Goal: Transaction & Acquisition: Purchase product/service

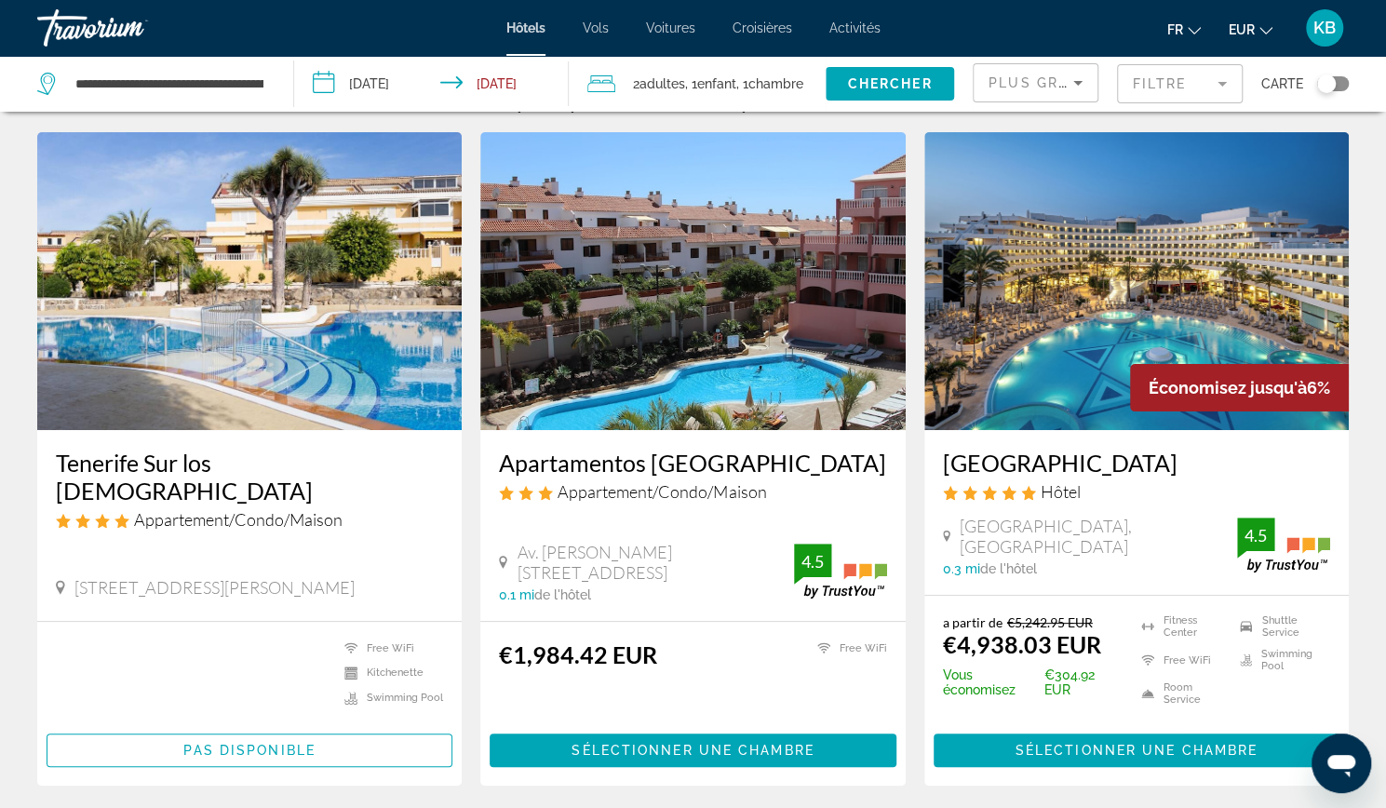
scroll to position [38, 0]
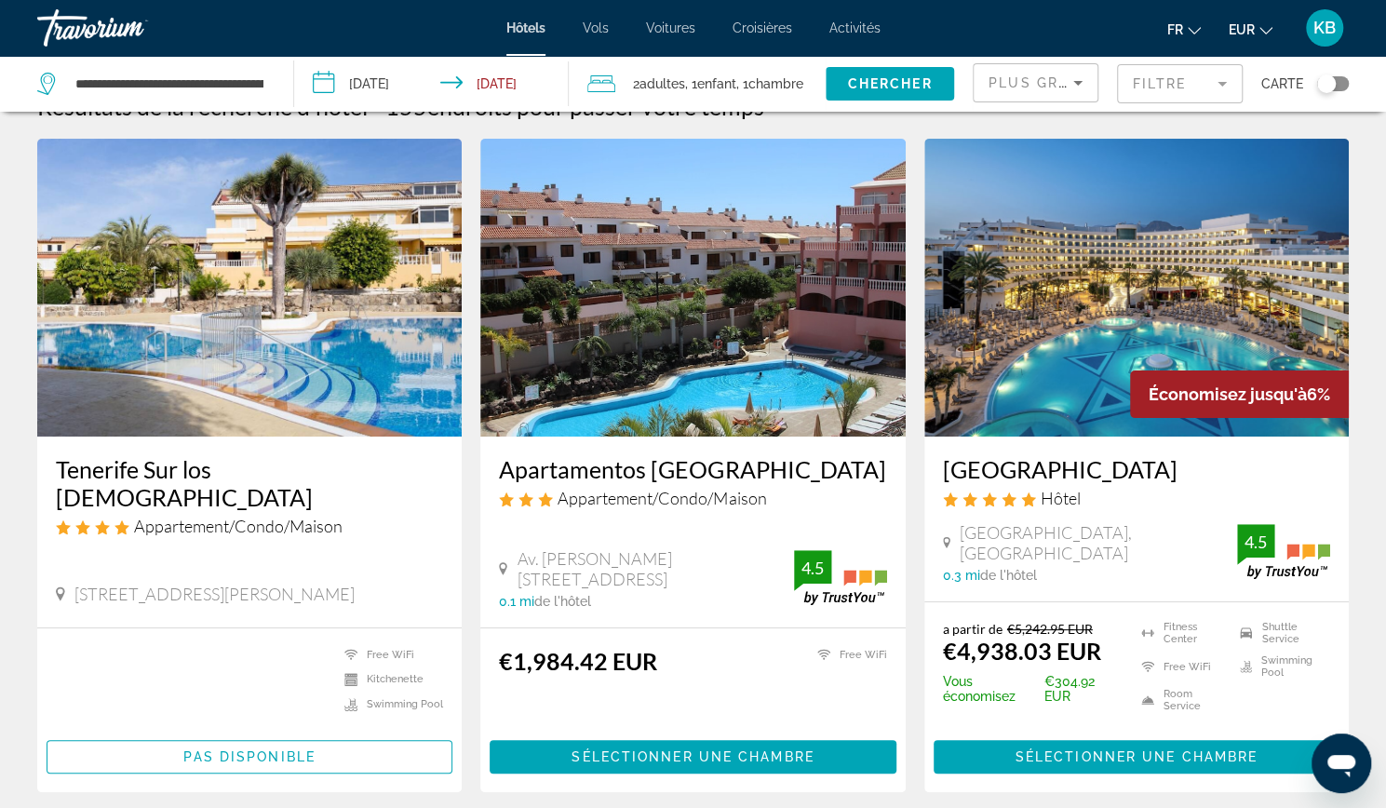
click at [1038, 87] on span "Plus grandes économies" at bounding box center [1099, 82] width 222 height 15
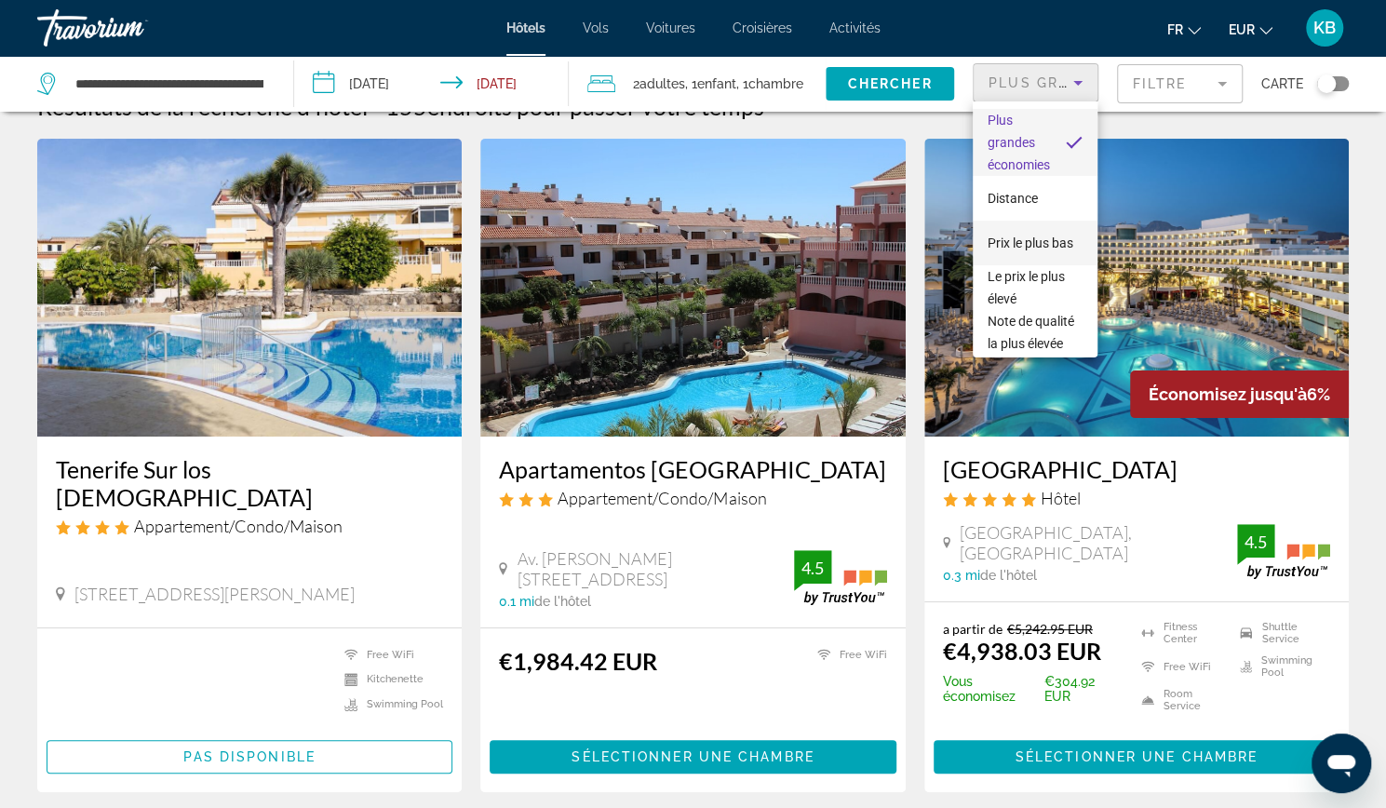
click at [1004, 245] on span "Prix le plus bas" at bounding box center [1031, 243] width 86 height 22
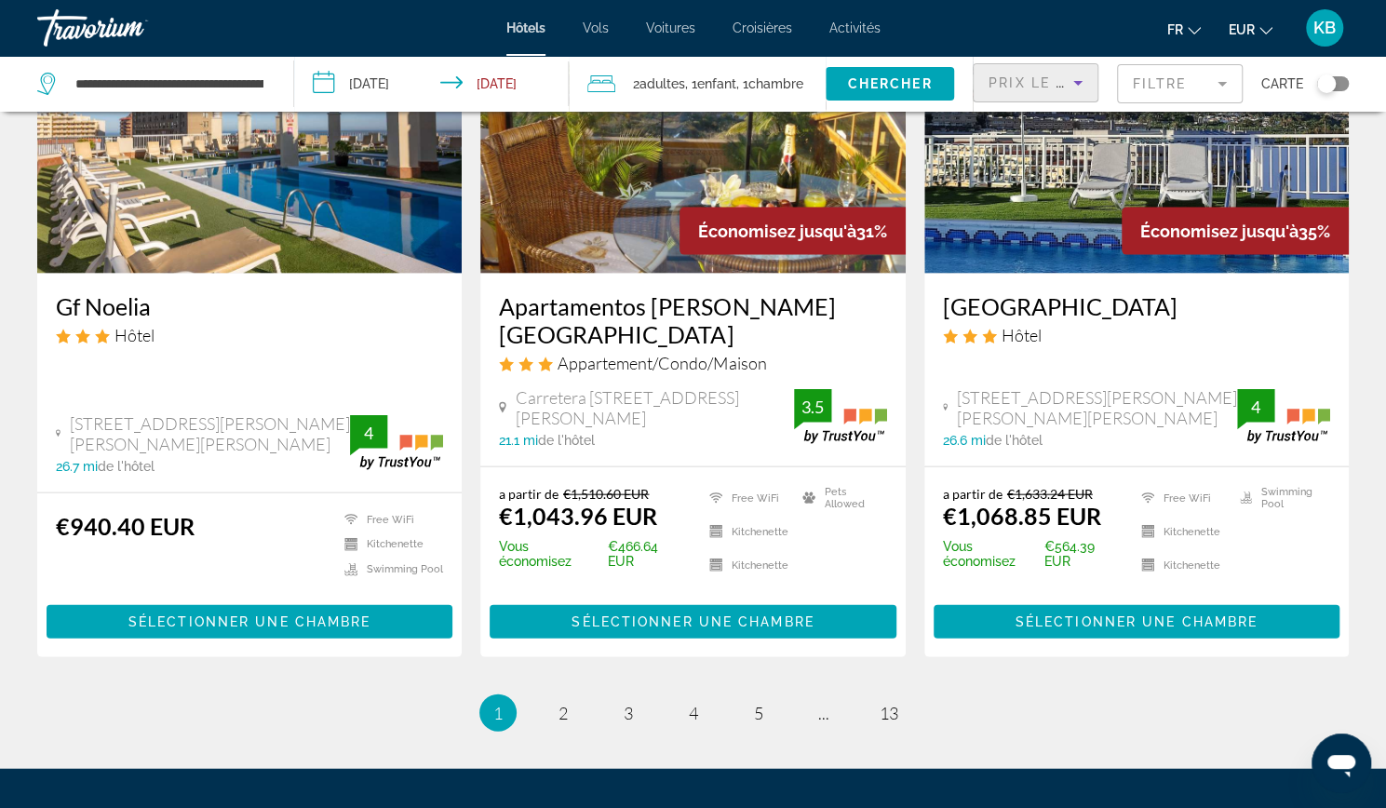
scroll to position [2273, 0]
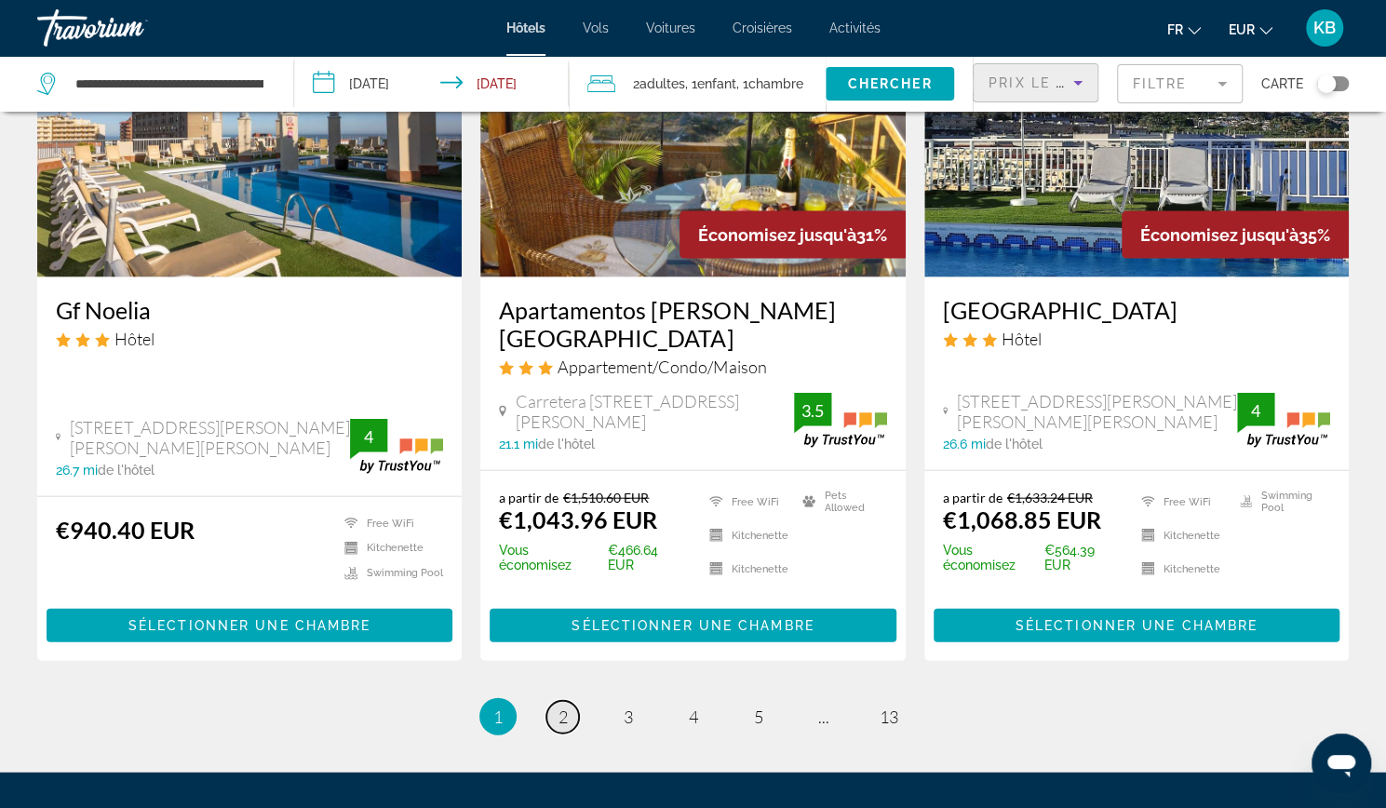
click at [558, 706] on span "2" at bounding box center [562, 716] width 9 height 20
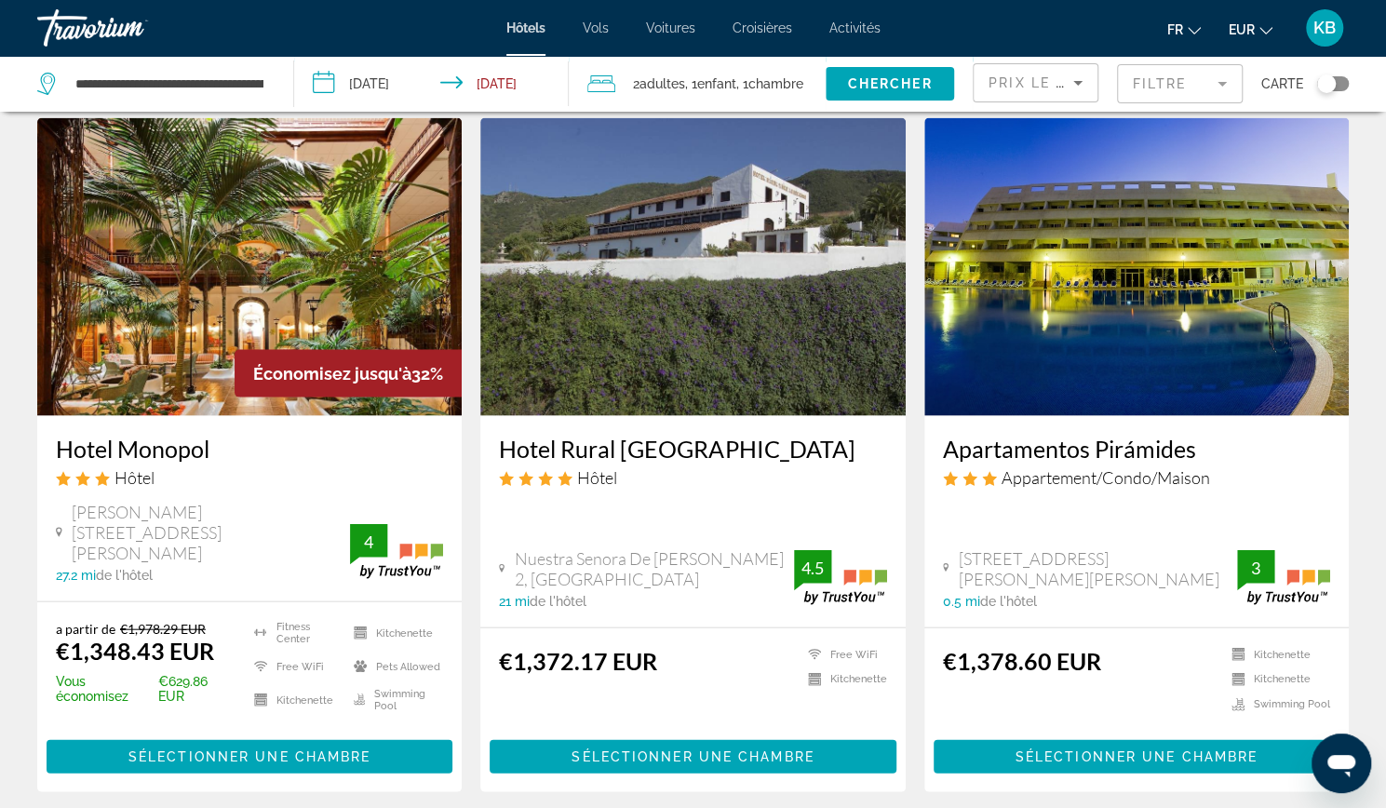
scroll to position [2157, 0]
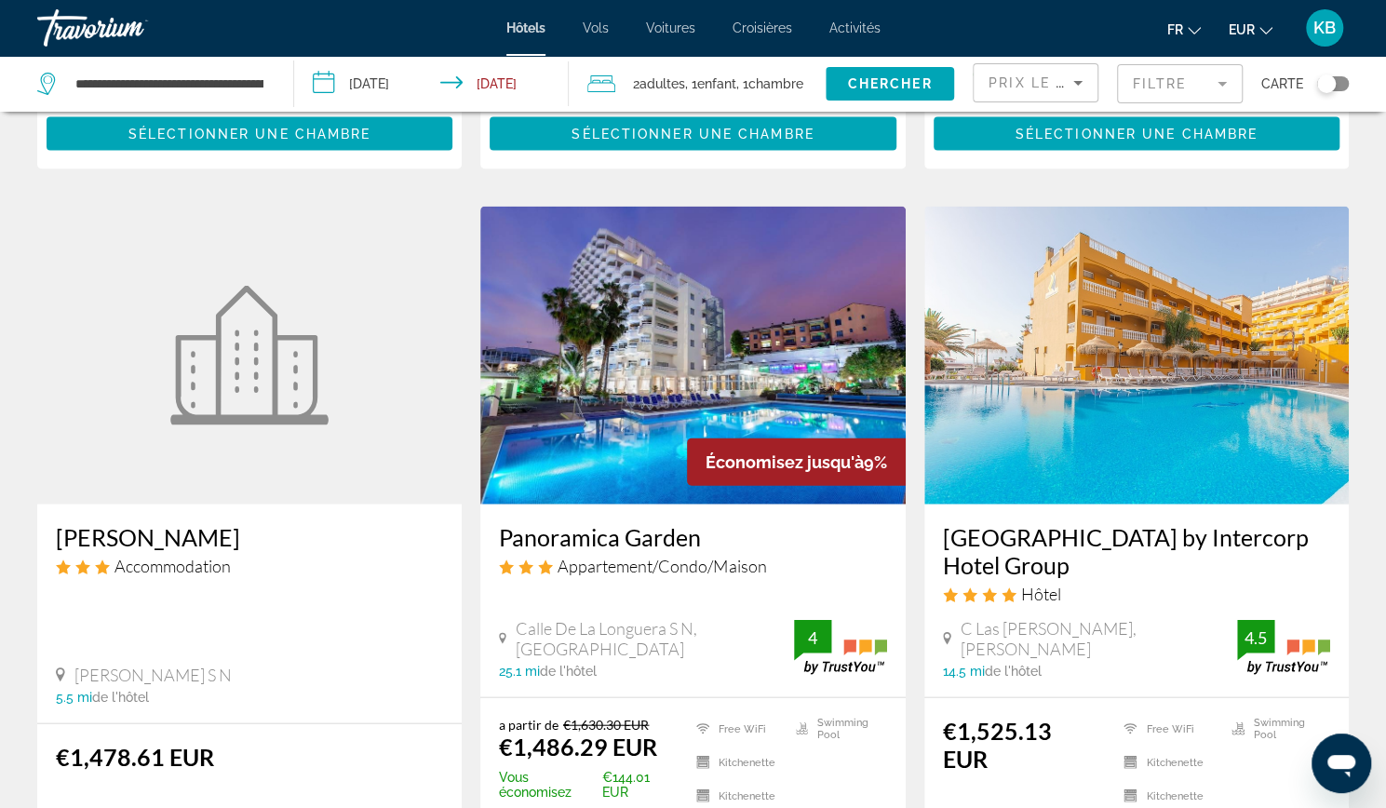
scroll to position [2205, 0]
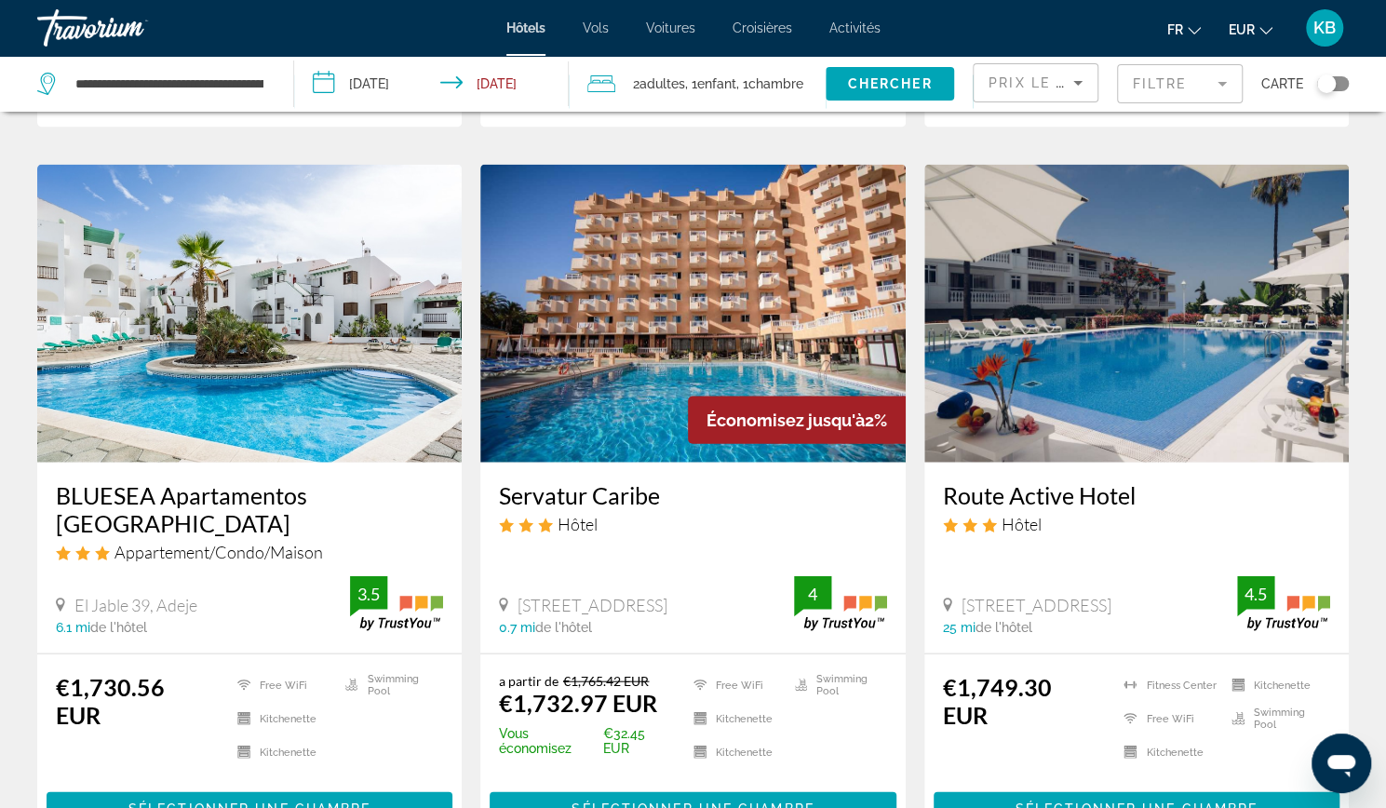
scroll to position [2230, 0]
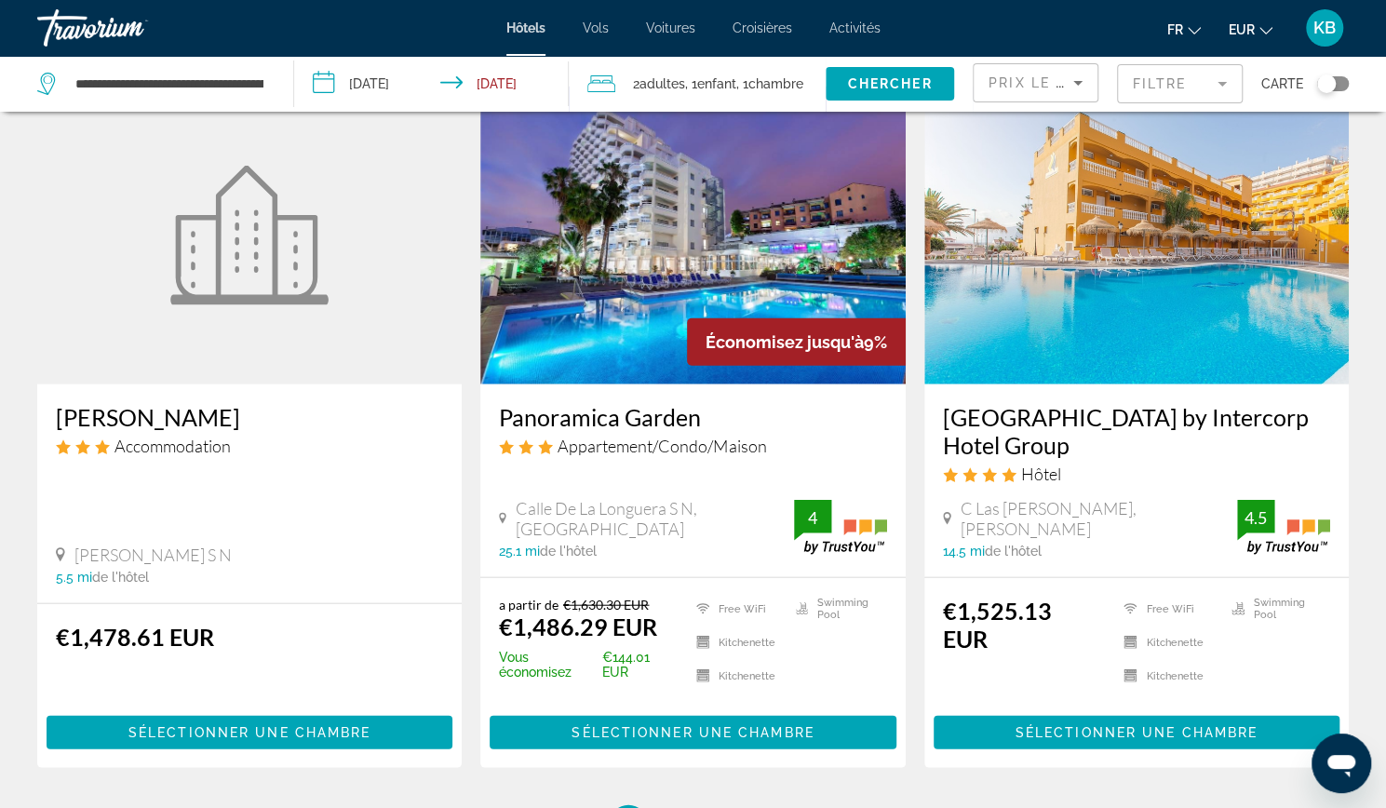
scroll to position [2291, 0]
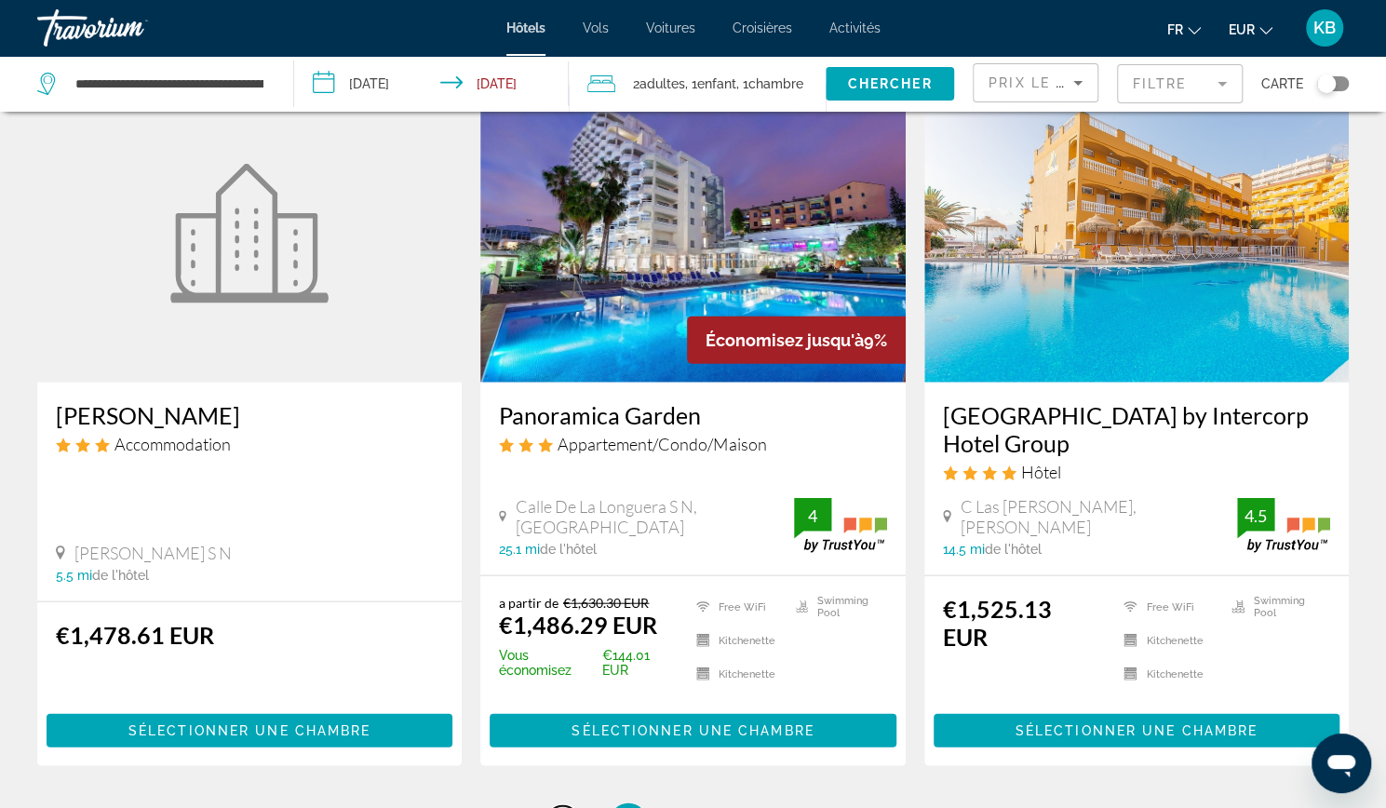
click at [567, 807] on span "2" at bounding box center [562, 822] width 9 height 20
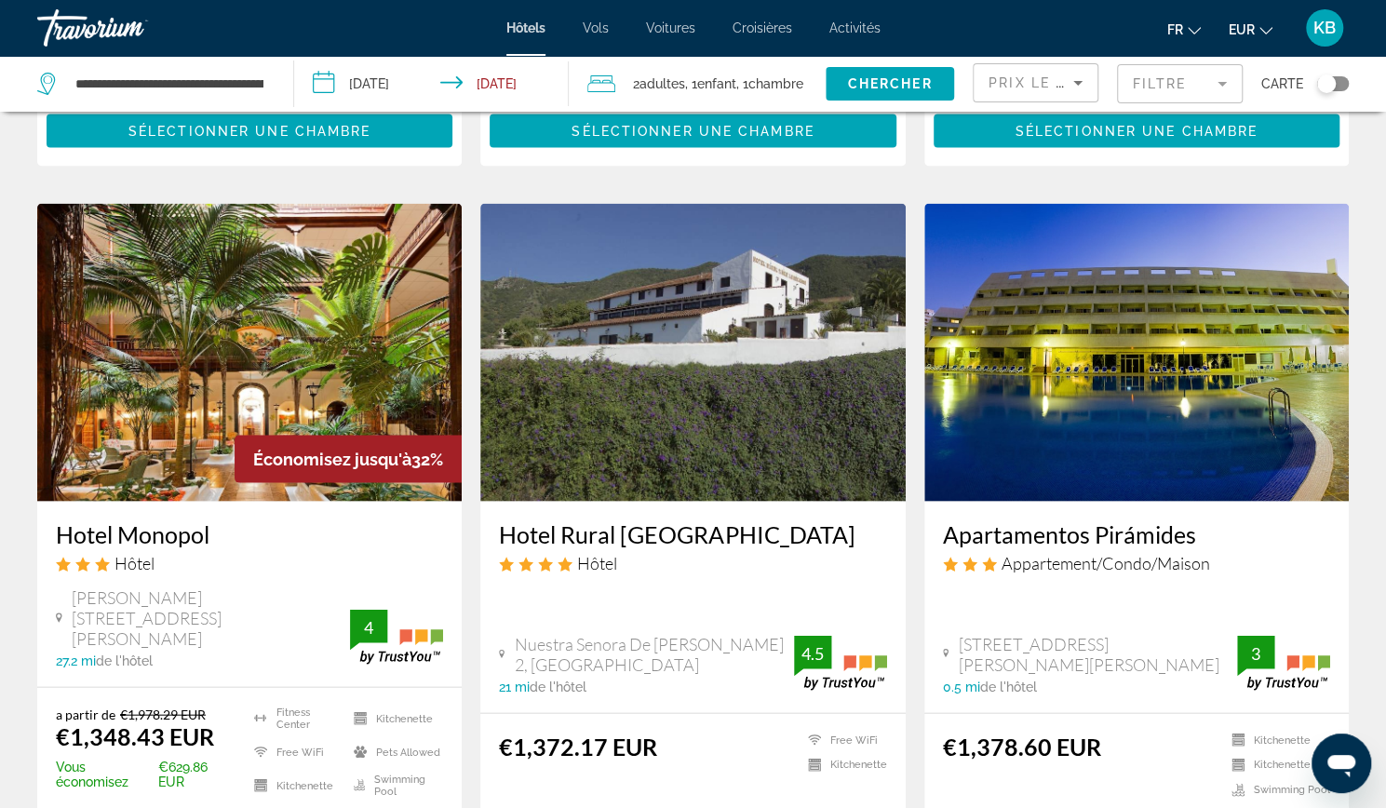
scroll to position [2188, 0]
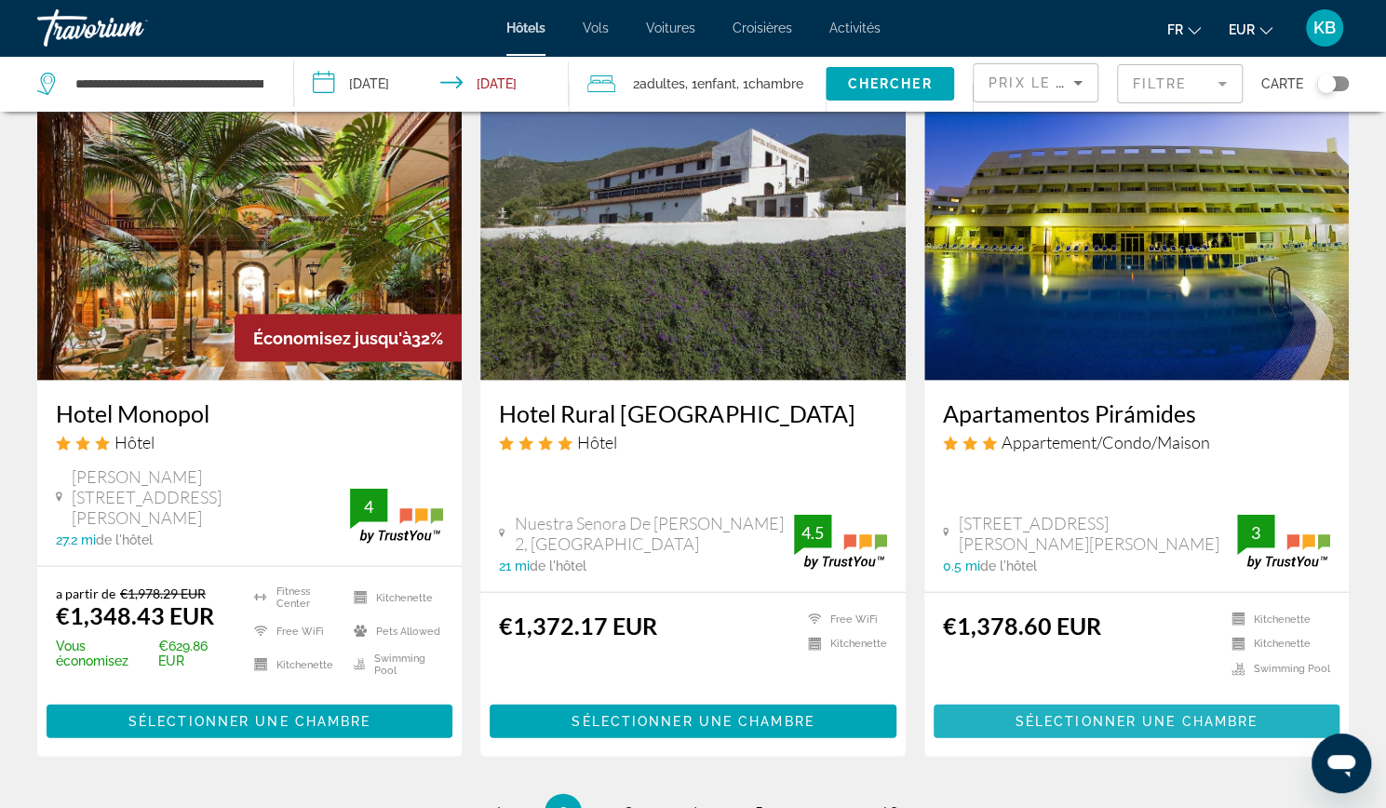
click at [1007, 699] on span "Main content" at bounding box center [1137, 721] width 406 height 45
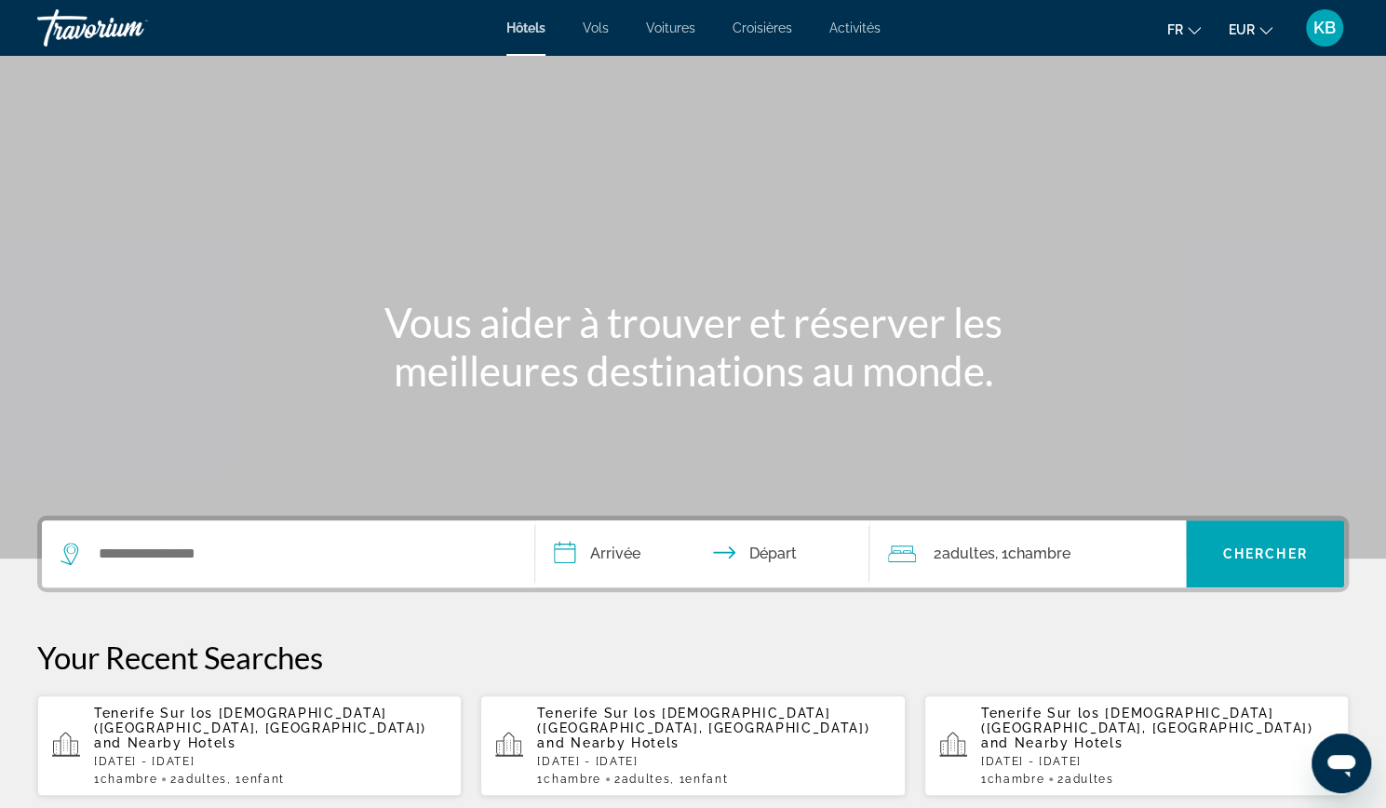
click at [227, 735] on span "and Nearby Hotels" at bounding box center [165, 742] width 142 height 15
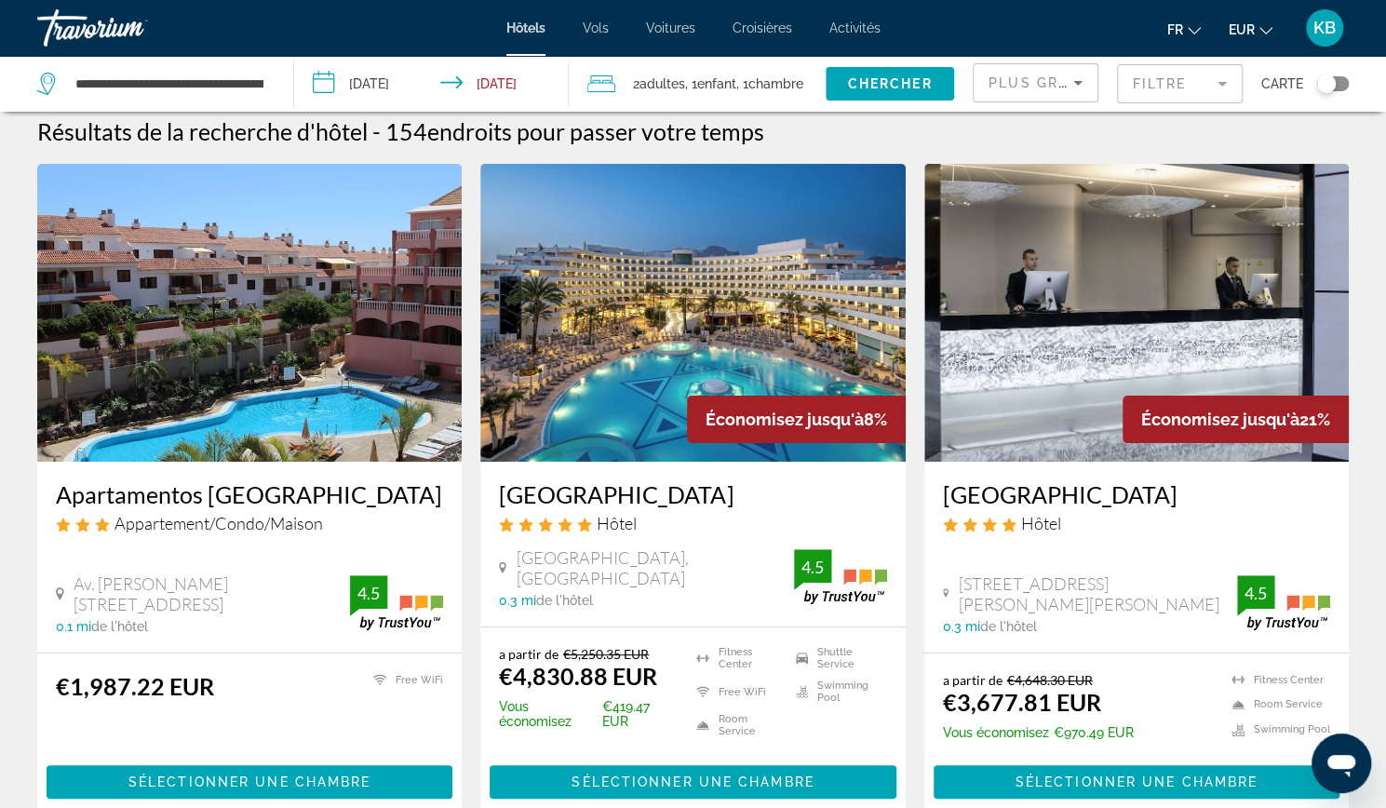
scroll to position [14, 0]
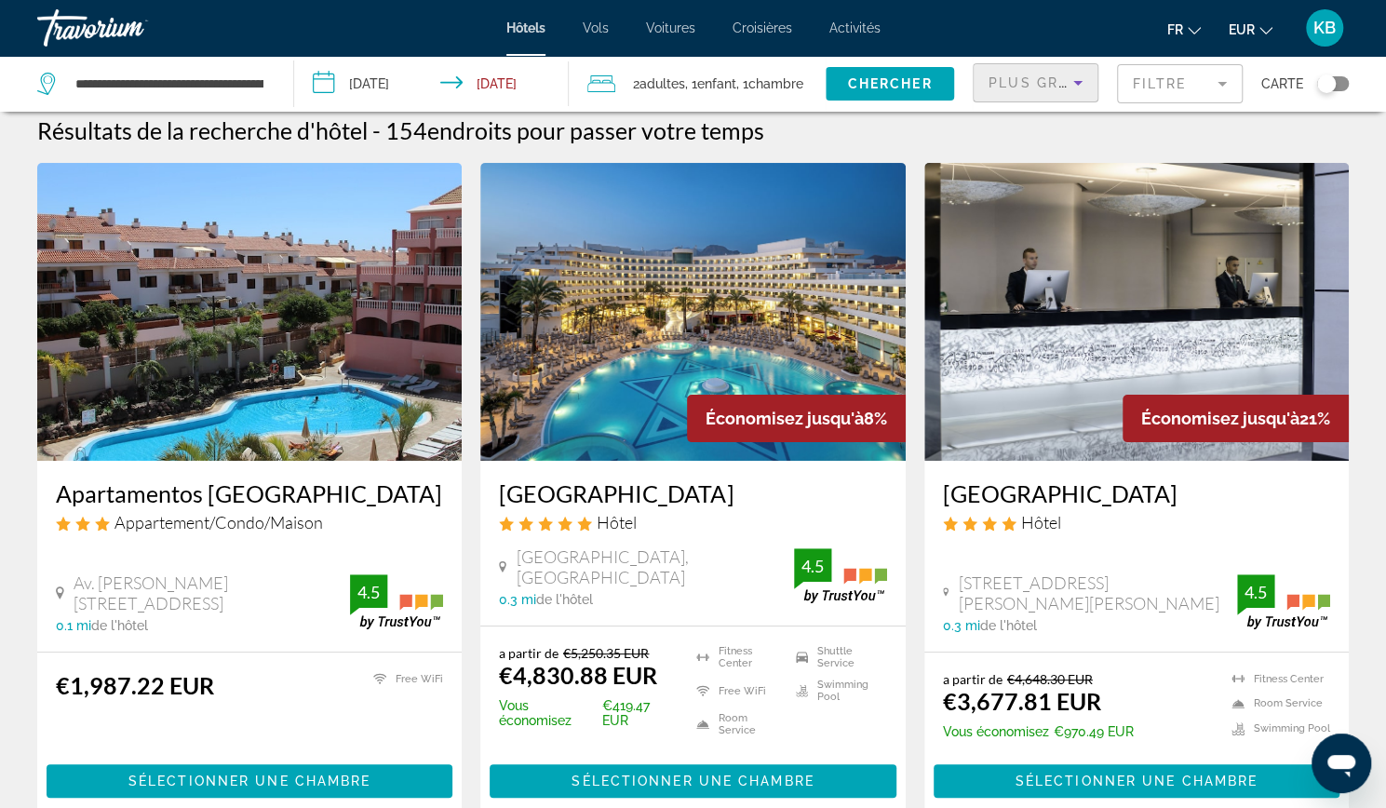
click at [1065, 84] on span "Plus grandes économies" at bounding box center [1099, 82] width 222 height 15
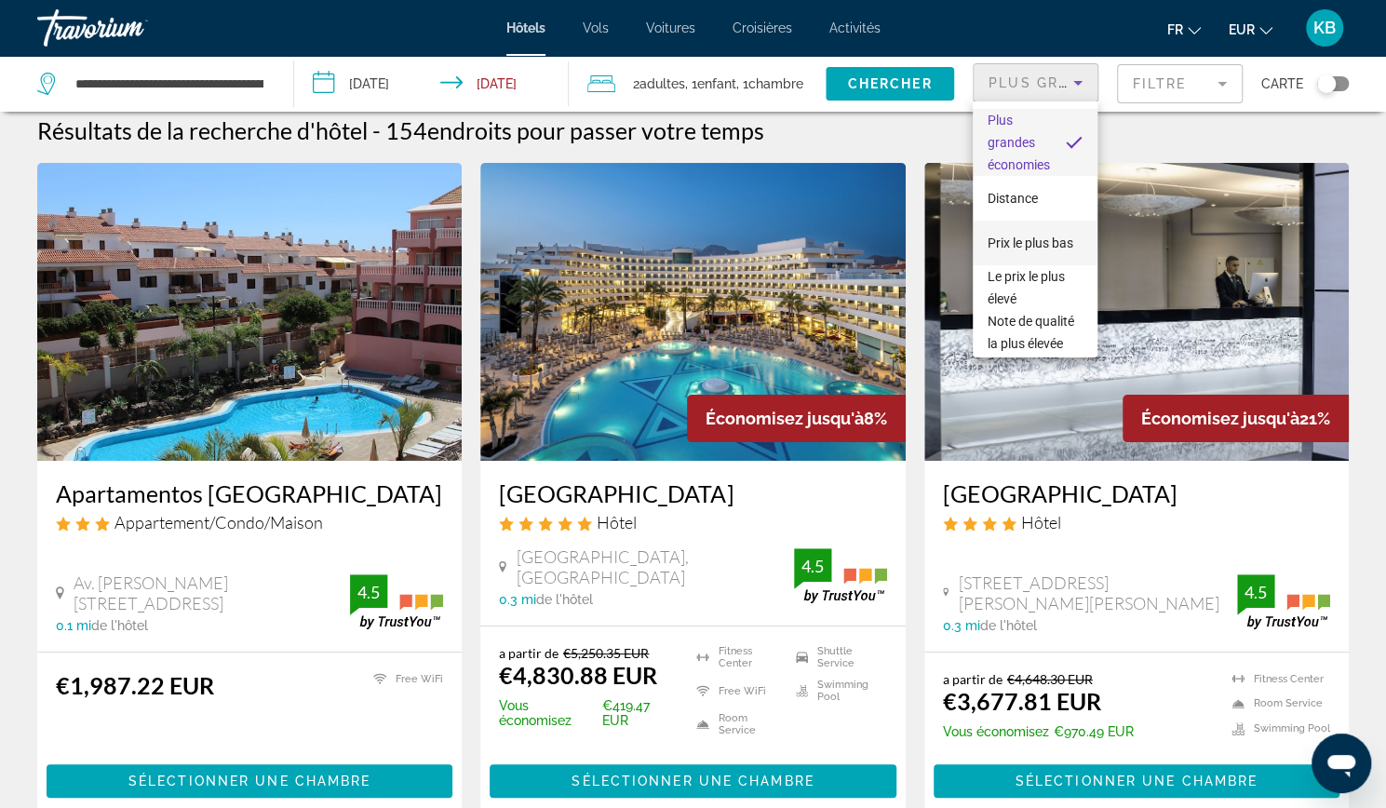
click at [1046, 235] on span "Prix le plus bas" at bounding box center [1031, 242] width 86 height 15
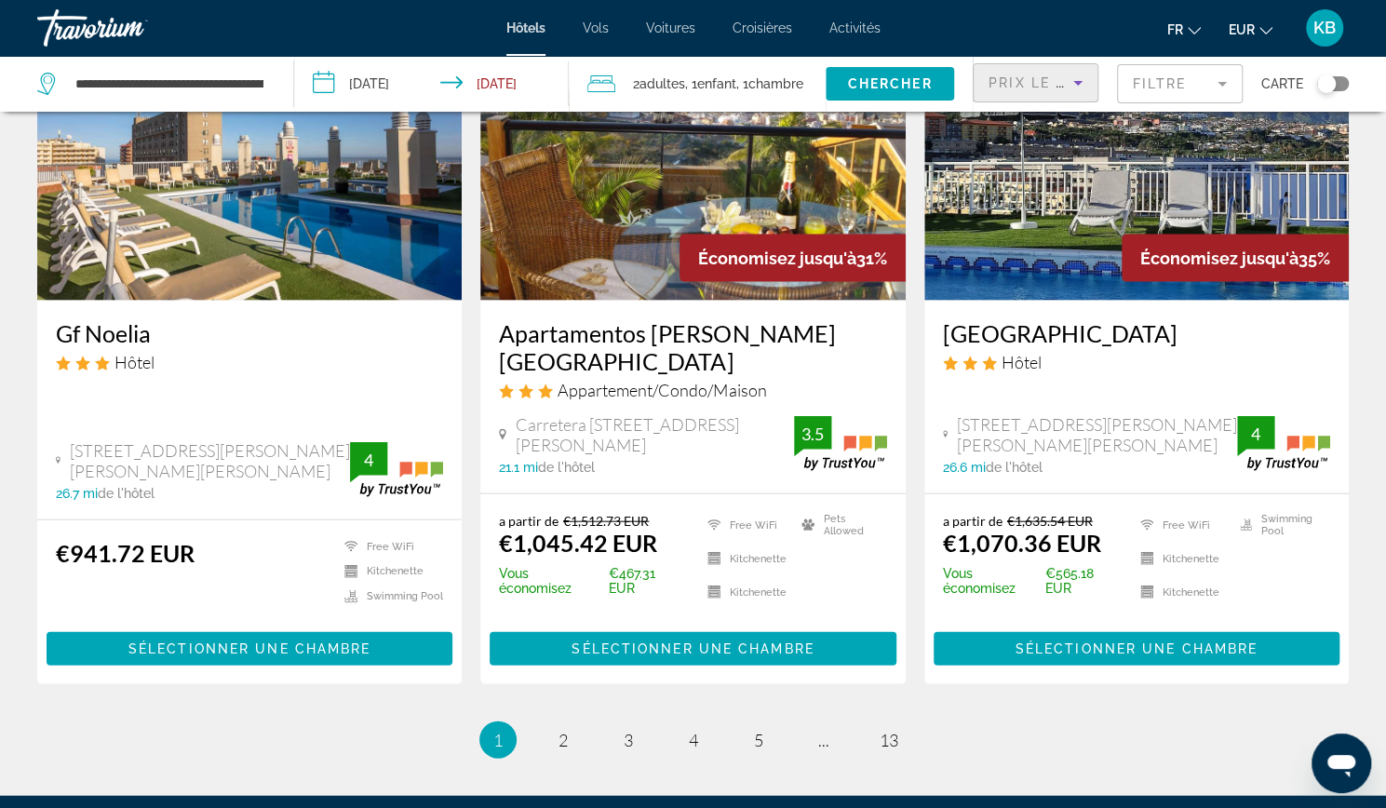
scroll to position [2279, 0]
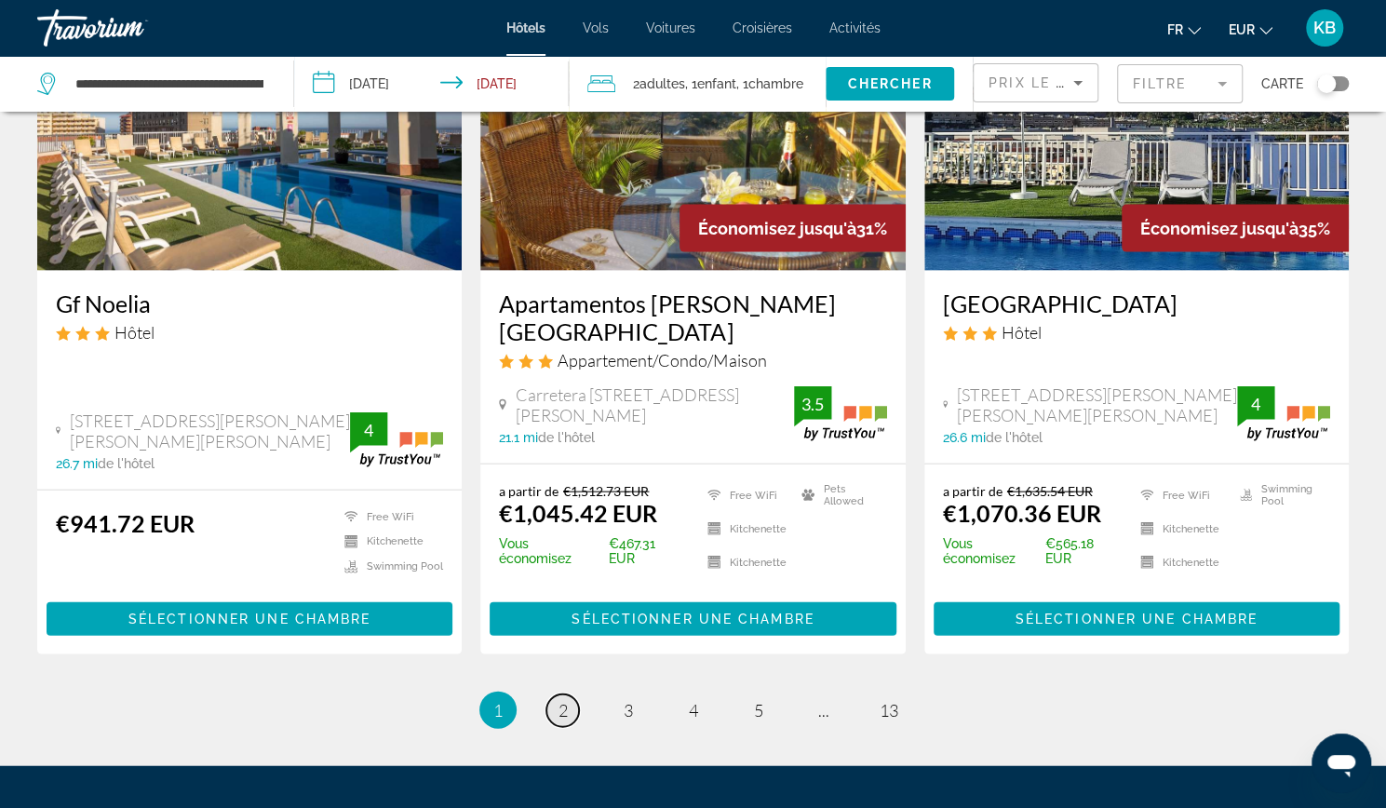
click at [564, 700] on span "2" at bounding box center [562, 710] width 9 height 20
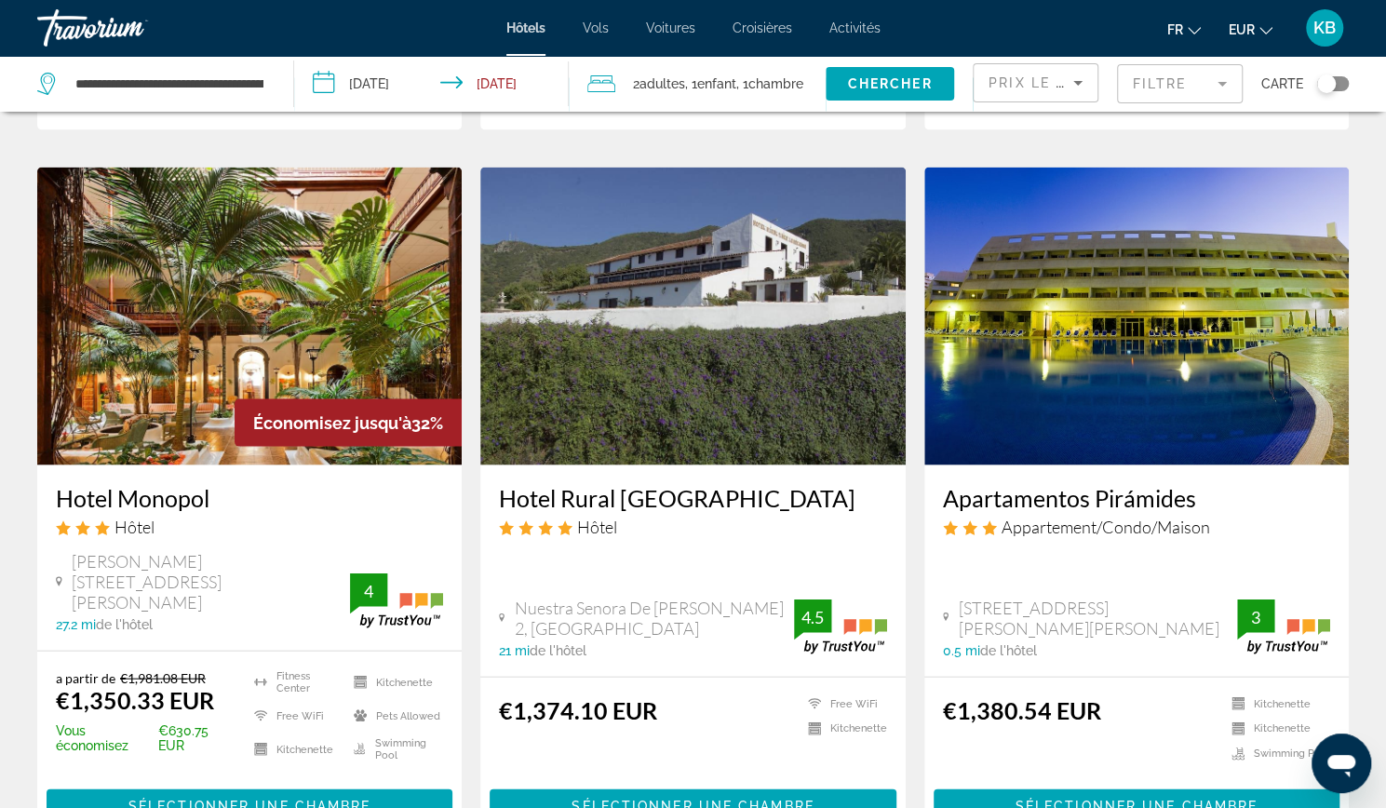
scroll to position [2118, 0]
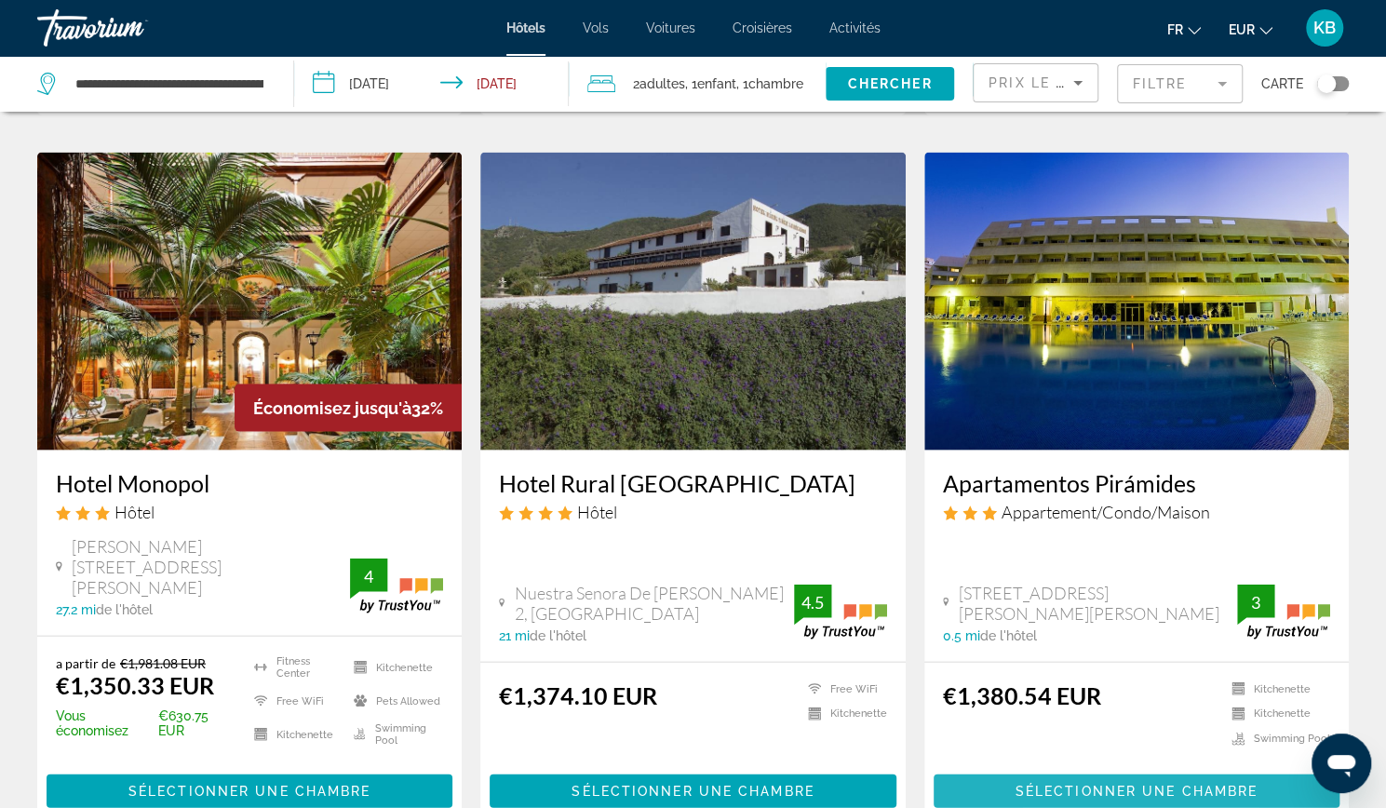
click at [1063, 784] on span "Sélectionner une chambre" at bounding box center [1136, 791] width 242 height 15
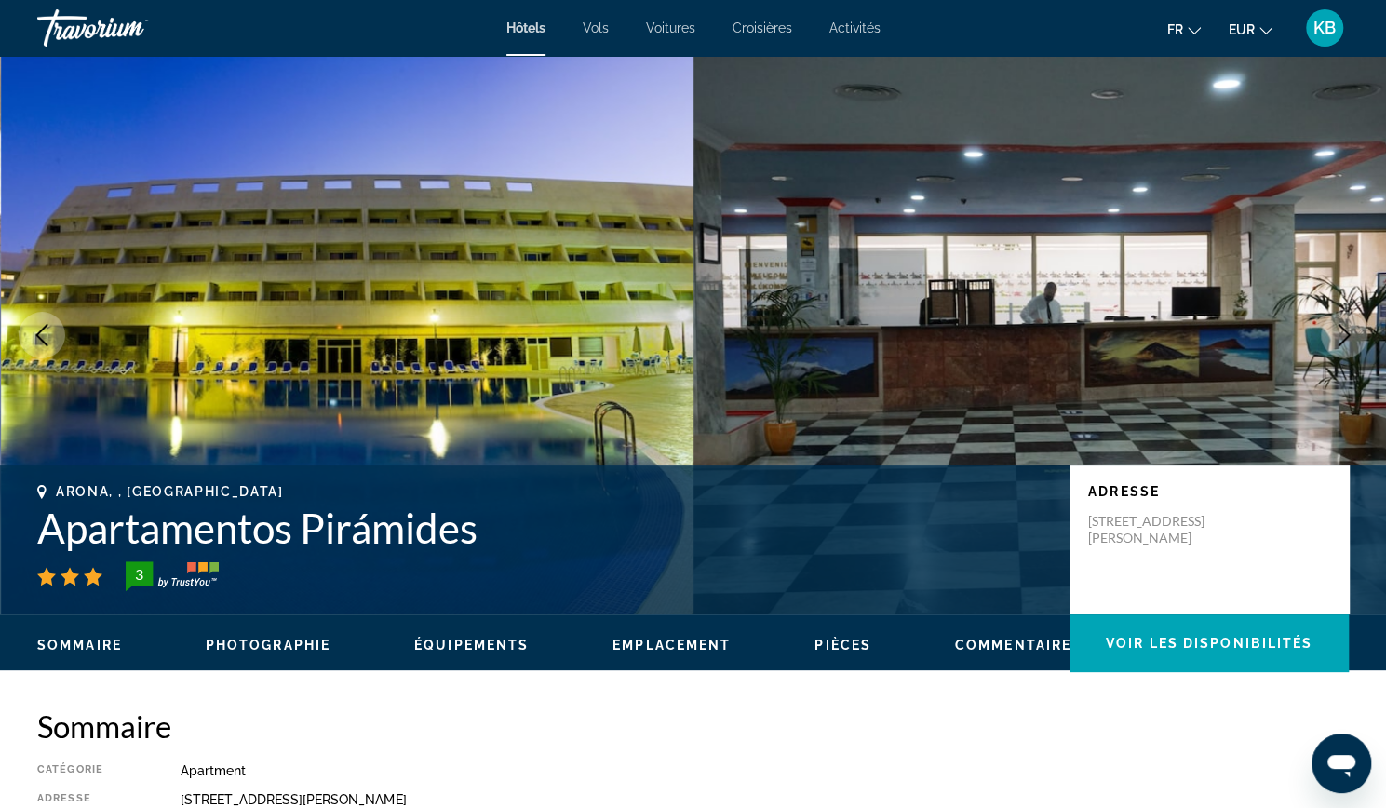
scroll to position [121, 0]
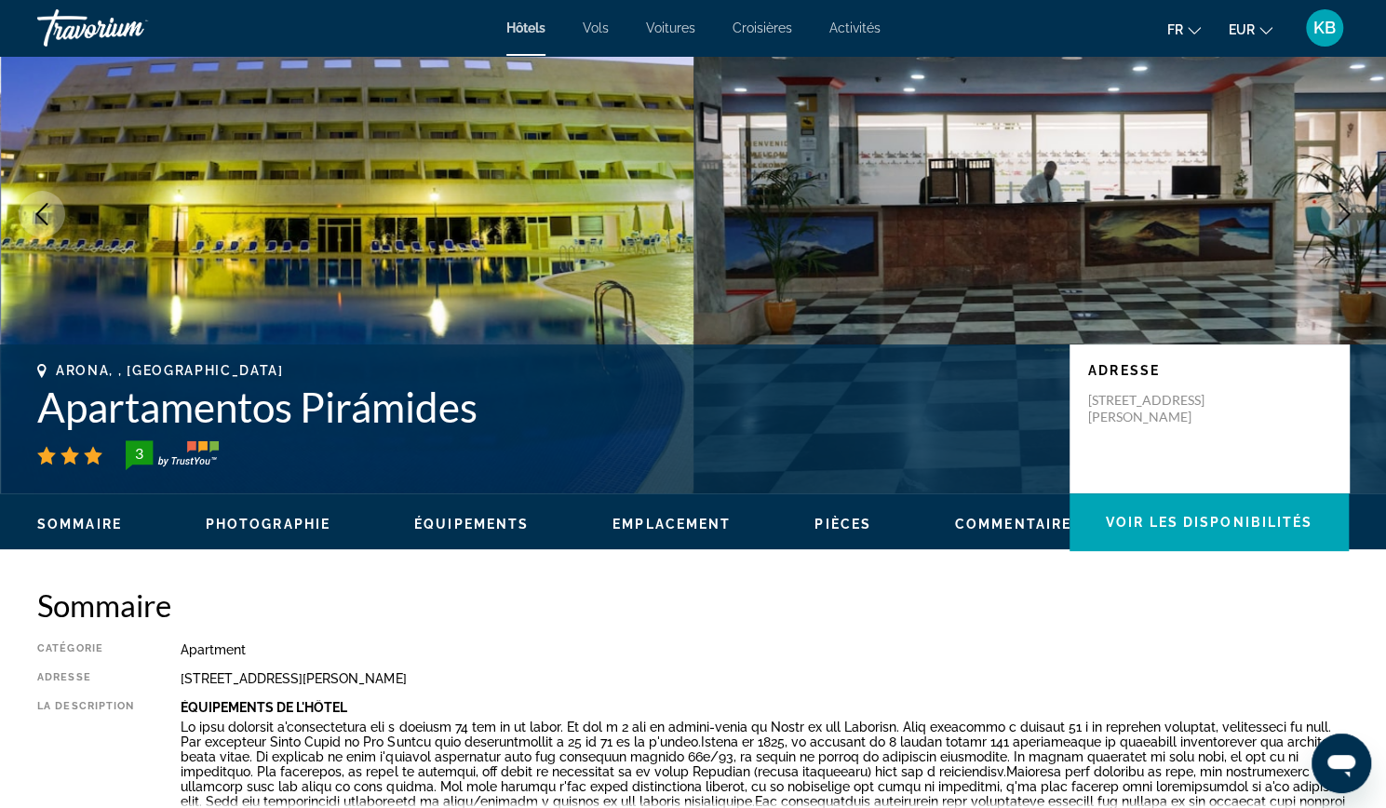
click at [776, 265] on img "Main content" at bounding box center [1039, 214] width 693 height 558
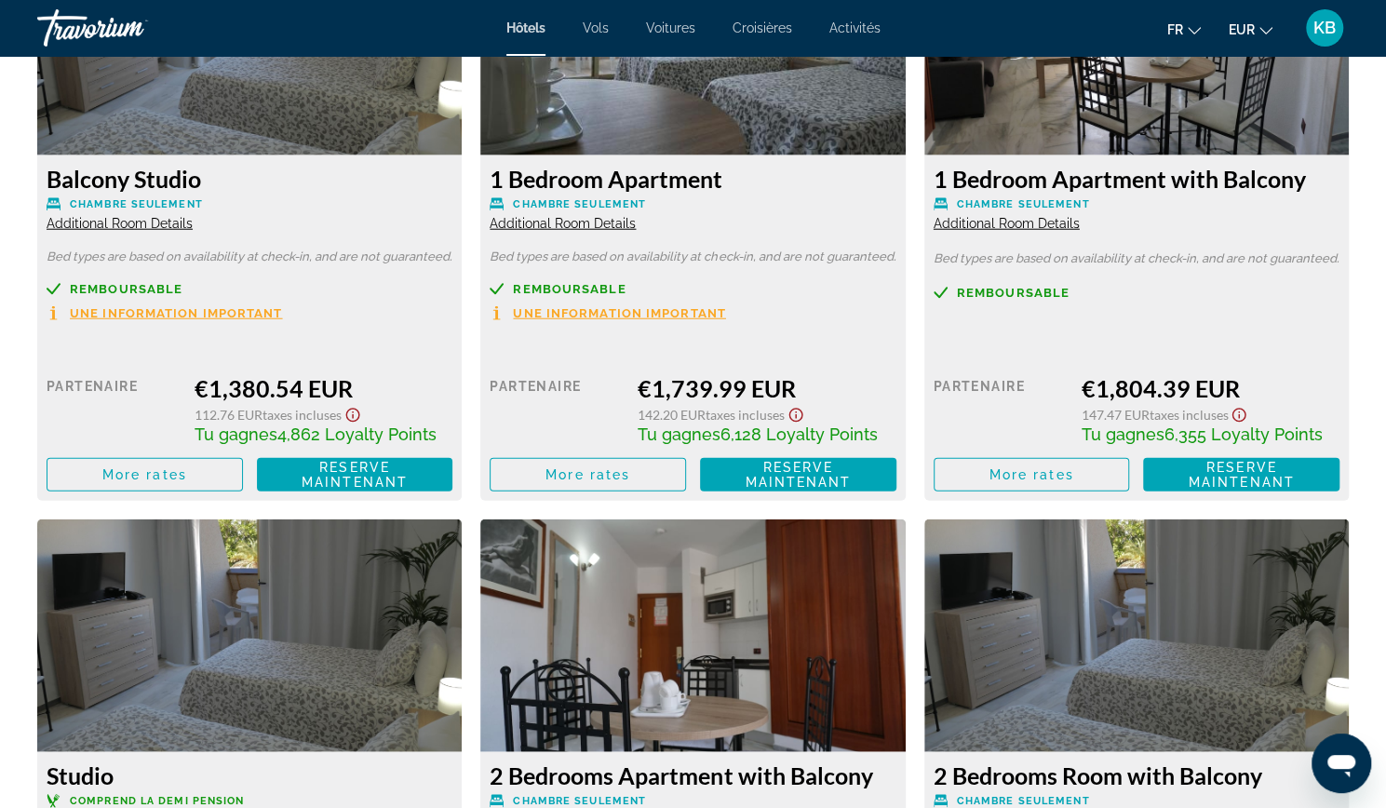
scroll to position [2701, 0]
click at [162, 477] on span "More rates" at bounding box center [144, 474] width 85 height 15
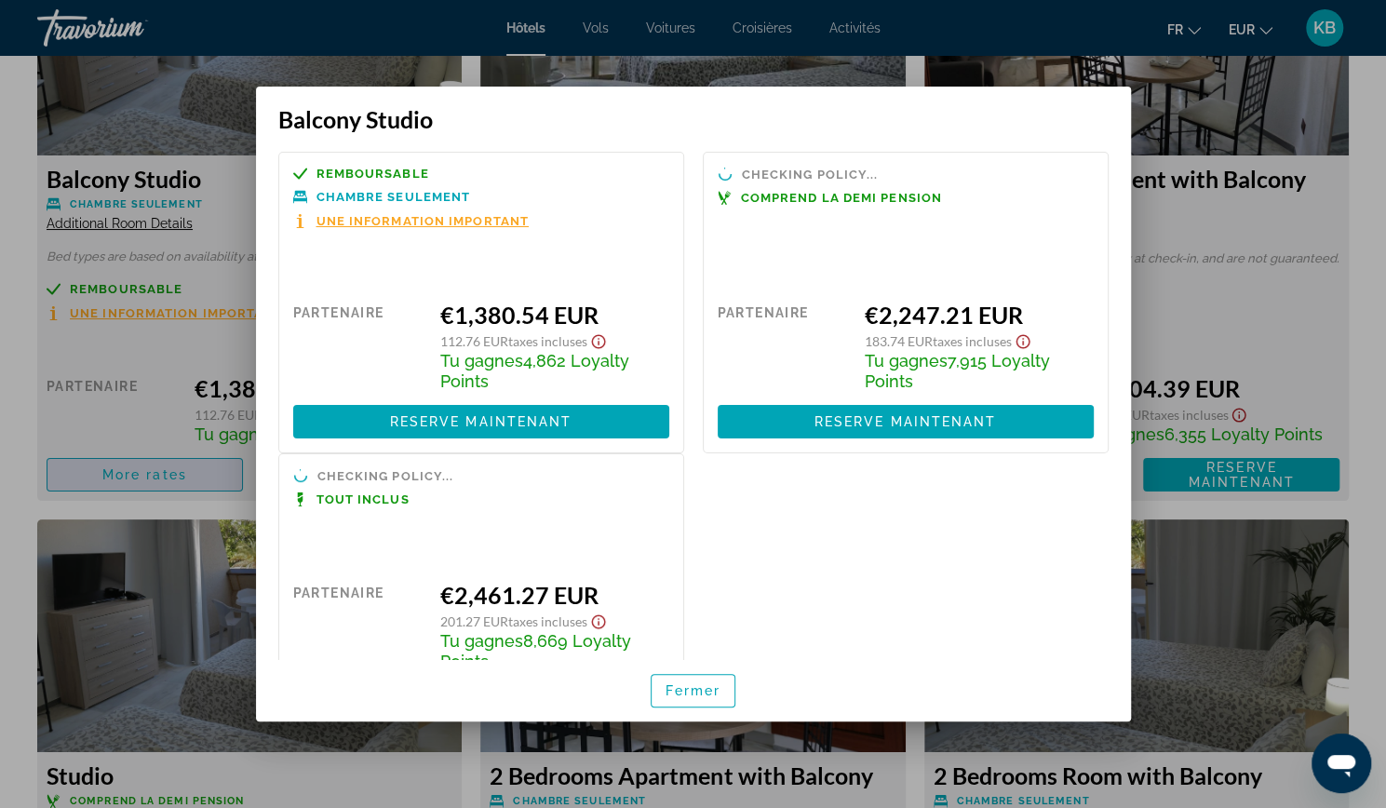
scroll to position [0, 0]
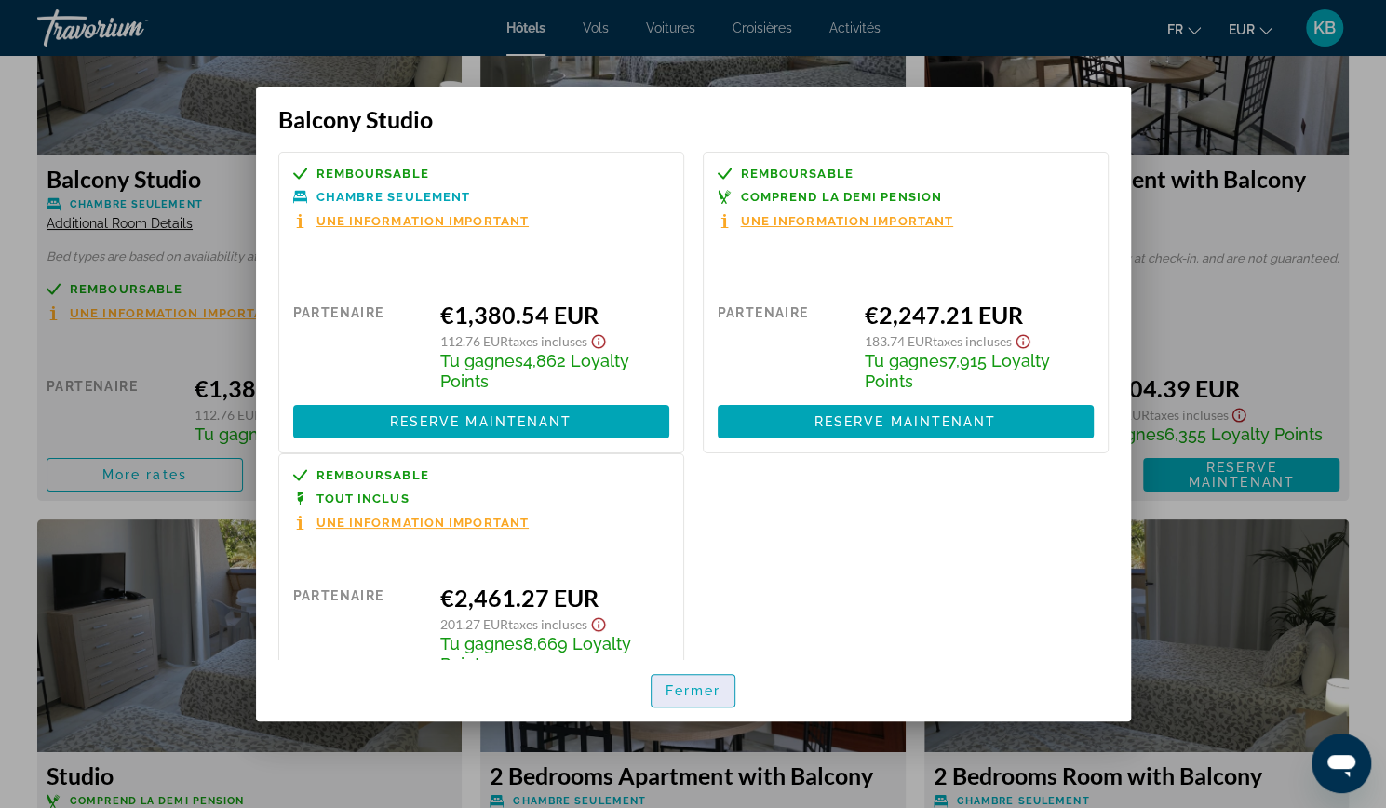
click at [708, 688] on span "Fermer" at bounding box center [694, 690] width 56 height 15
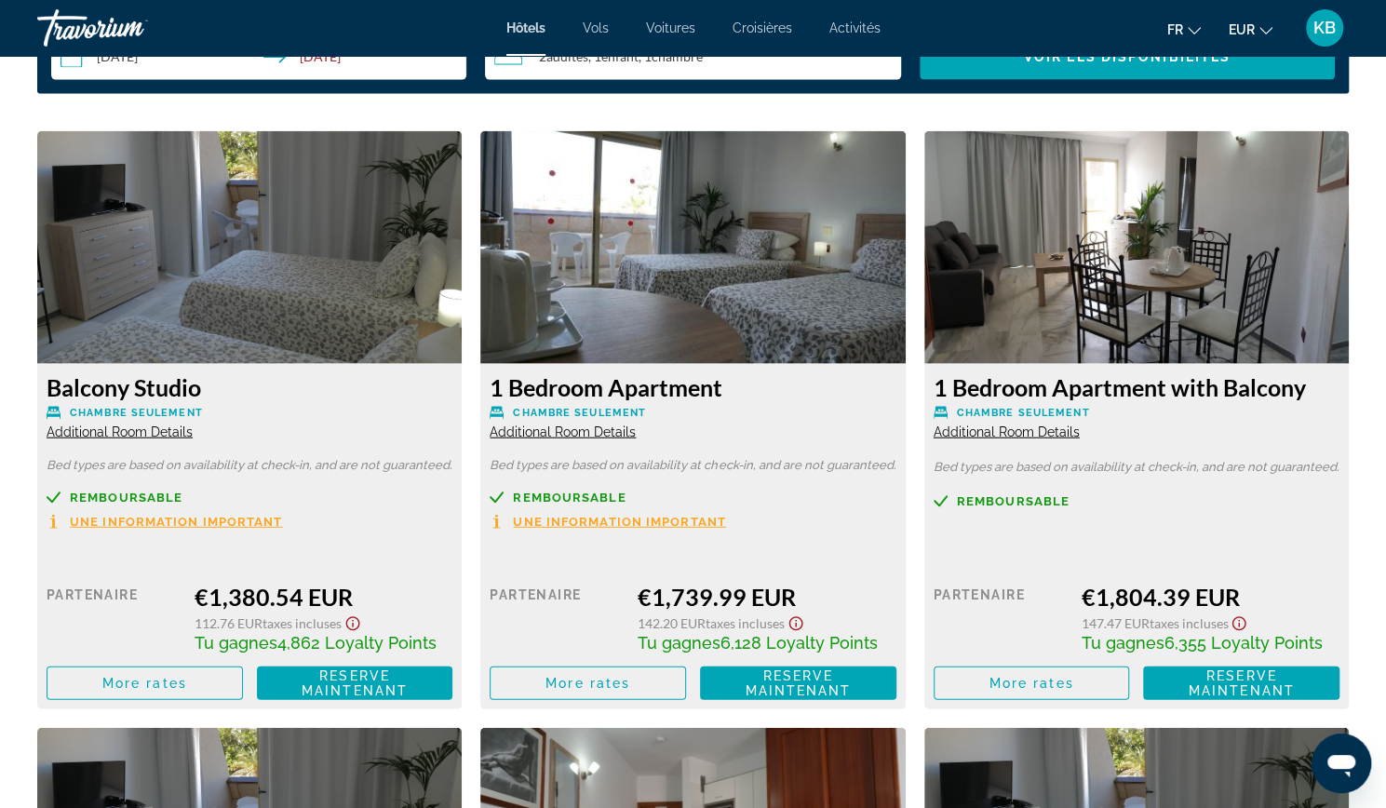
scroll to position [2492, 0]
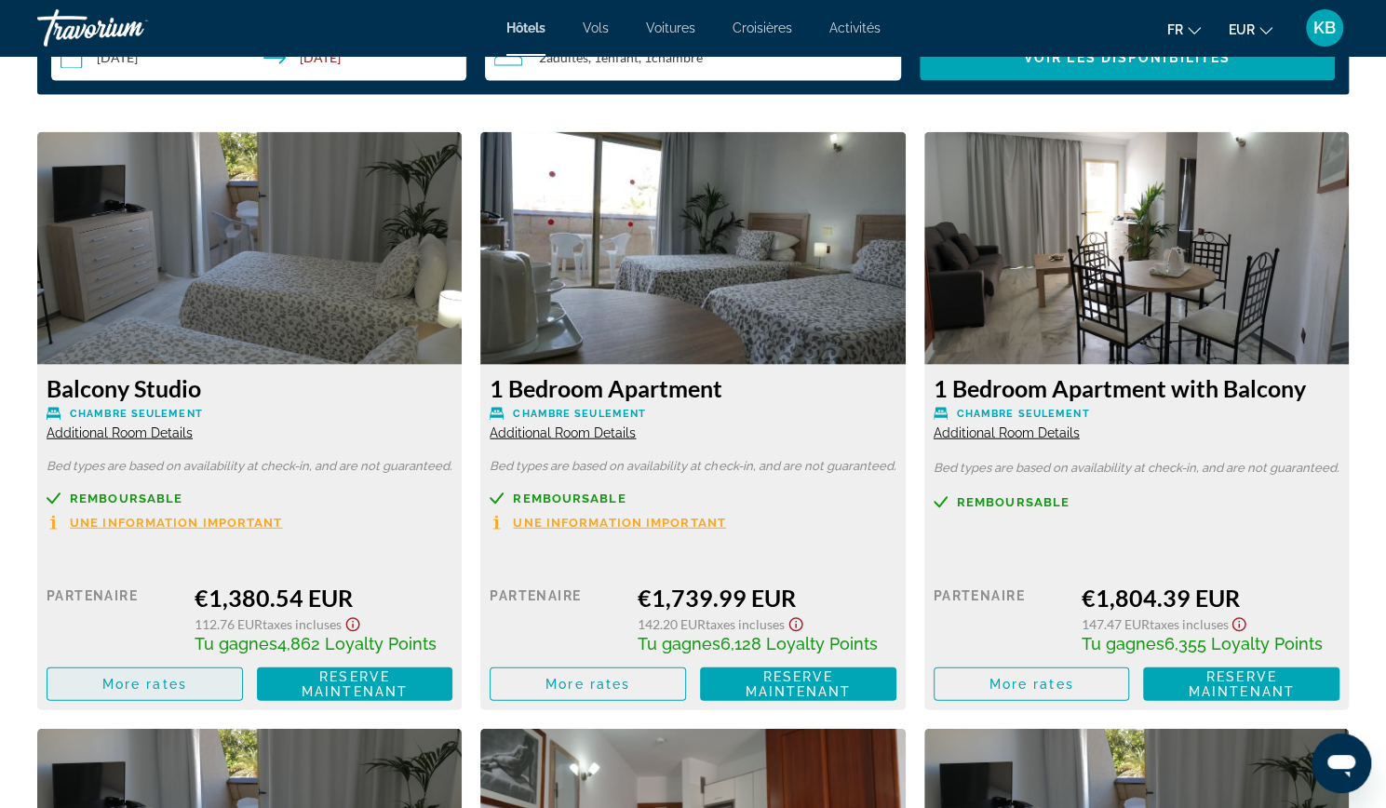
click at [166, 675] on span "Main content" at bounding box center [144, 684] width 195 height 45
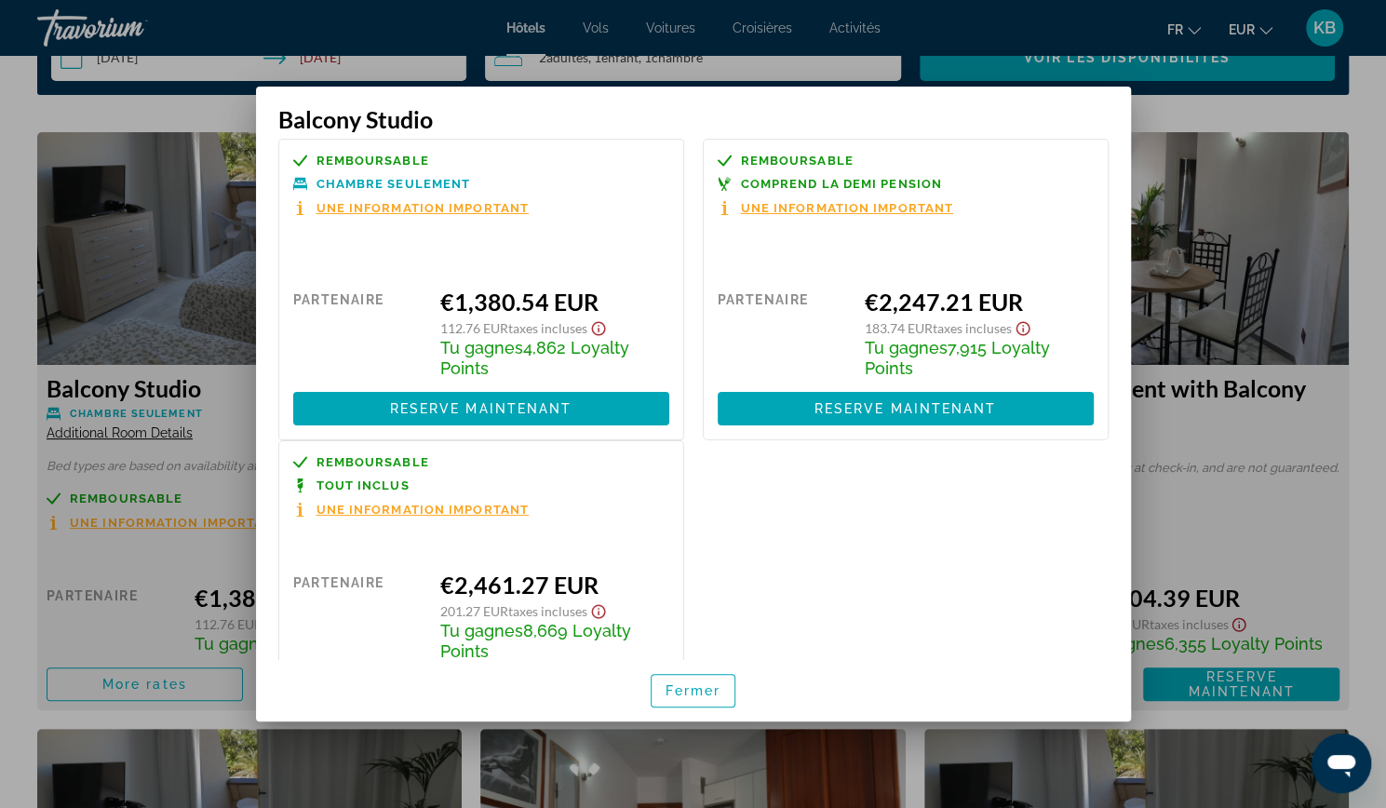
scroll to position [11, 0]
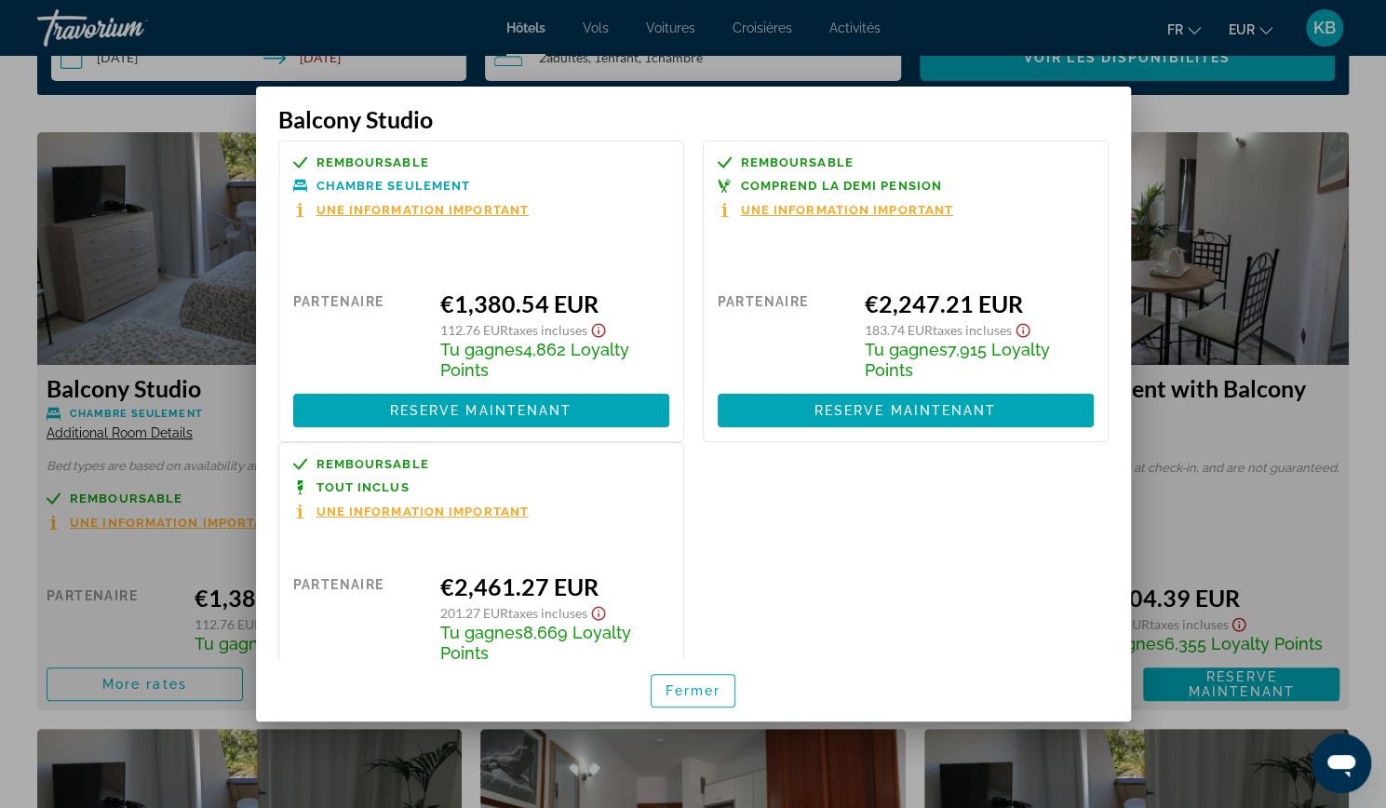
click at [424, 513] on span "Une information important" at bounding box center [422, 511] width 213 height 12
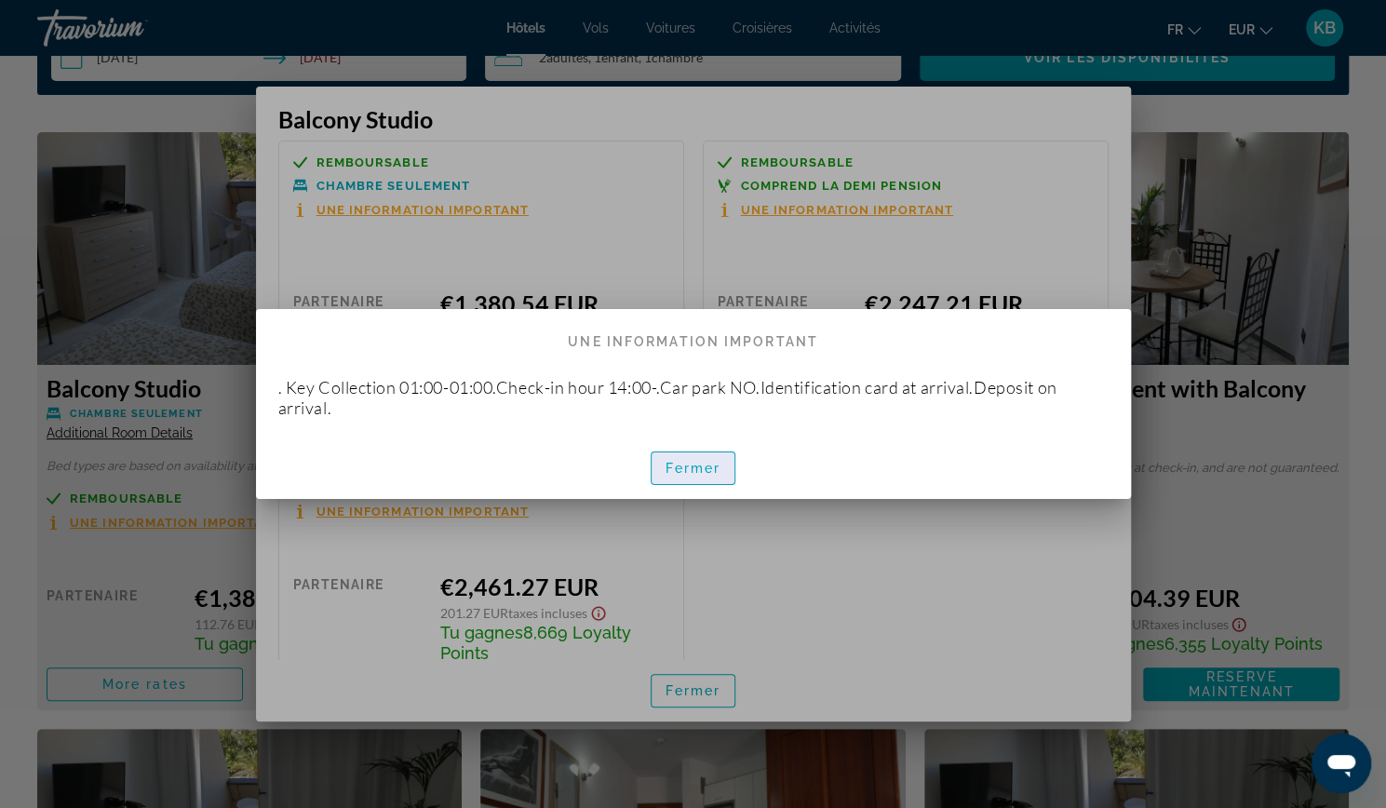
click at [684, 474] on span "Fermer" at bounding box center [694, 468] width 56 height 15
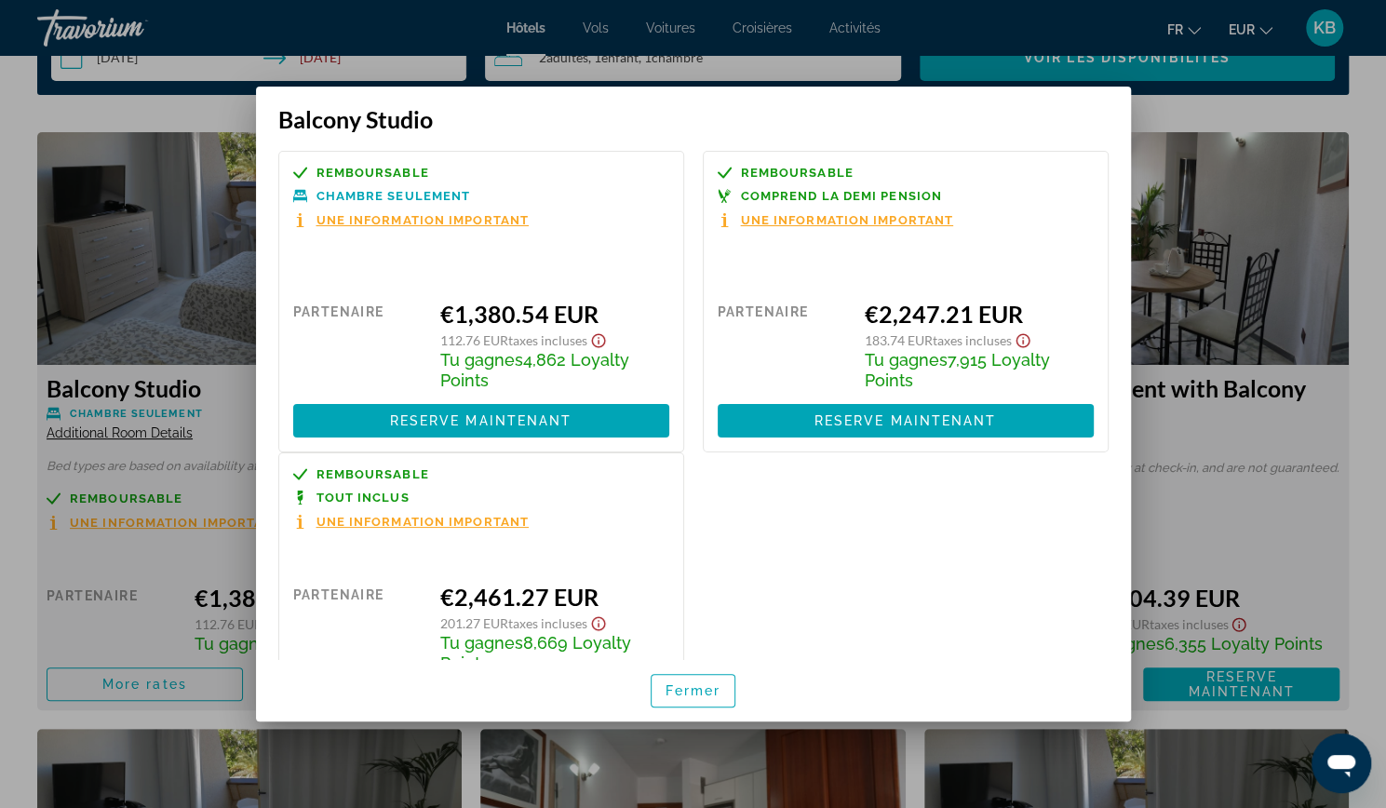
scroll to position [0, 0]
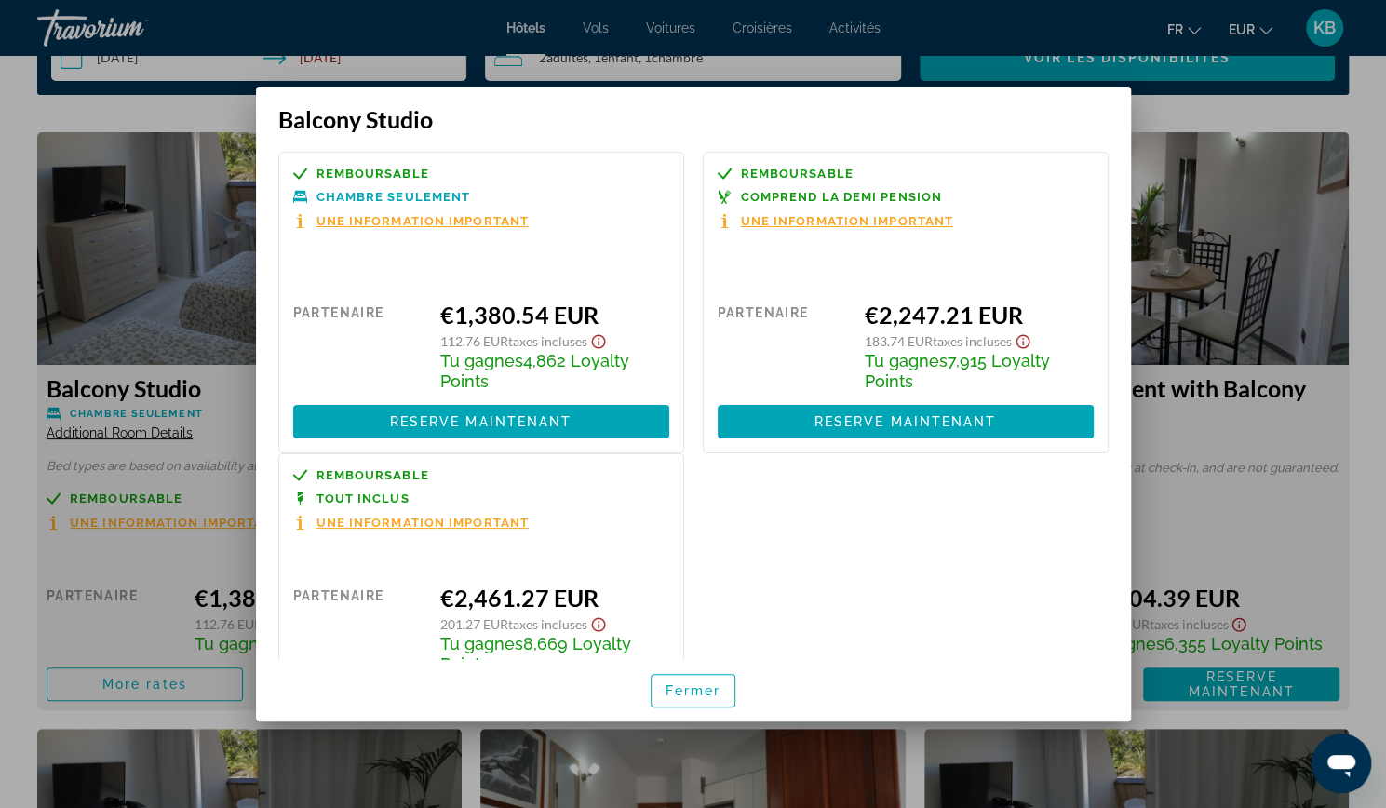
click at [862, 61] on div at bounding box center [693, 404] width 1386 height 808
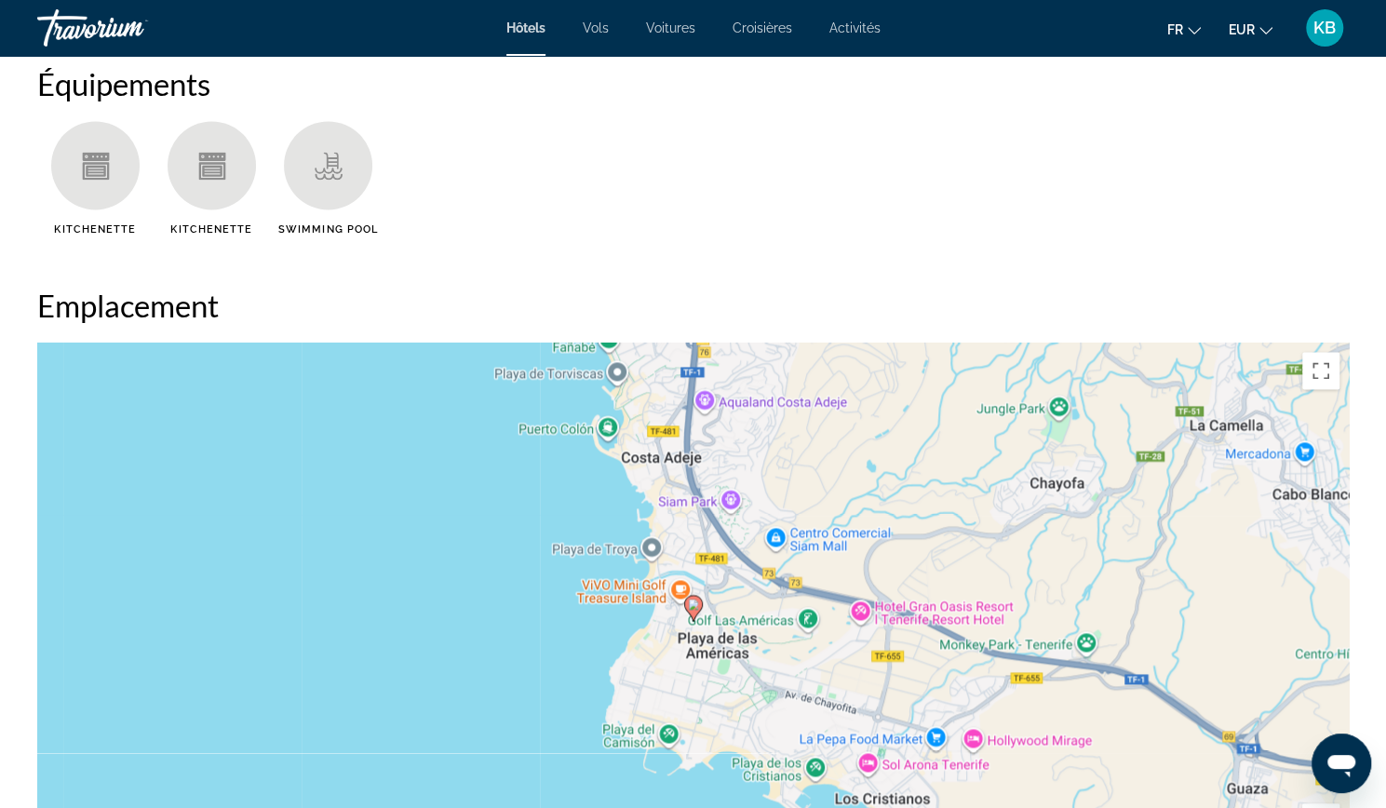
scroll to position [1496, 0]
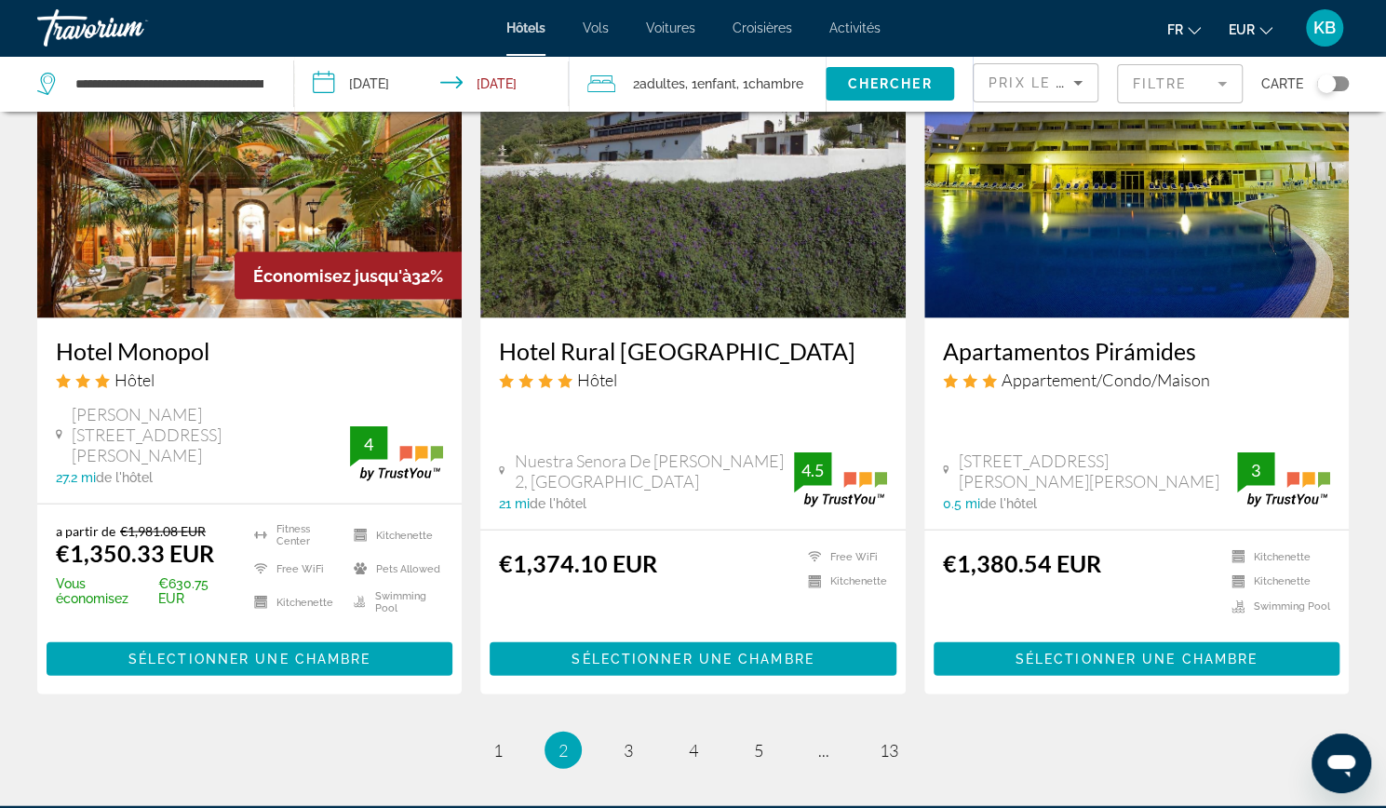
scroll to position [2257, 0]
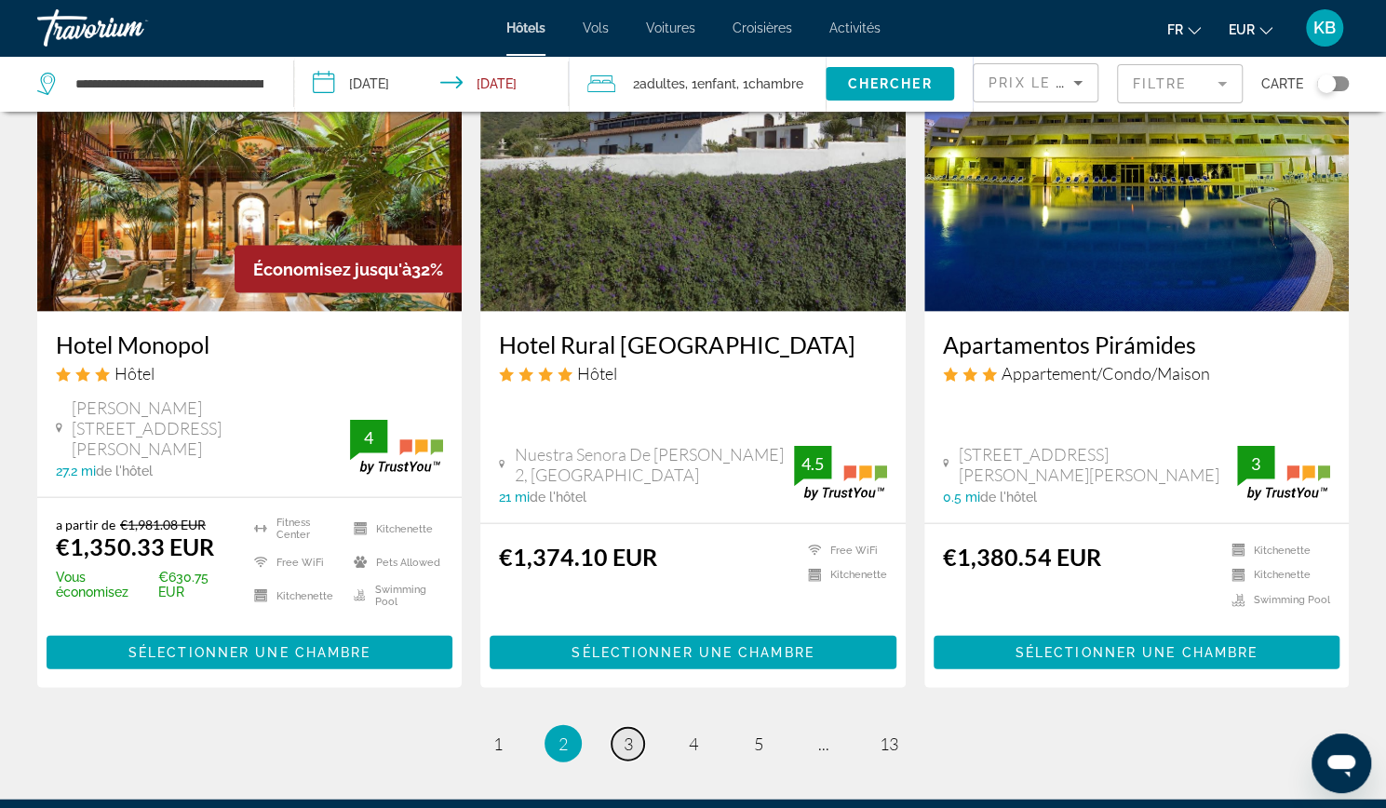
click at [624, 733] on span "3" at bounding box center [628, 743] width 9 height 20
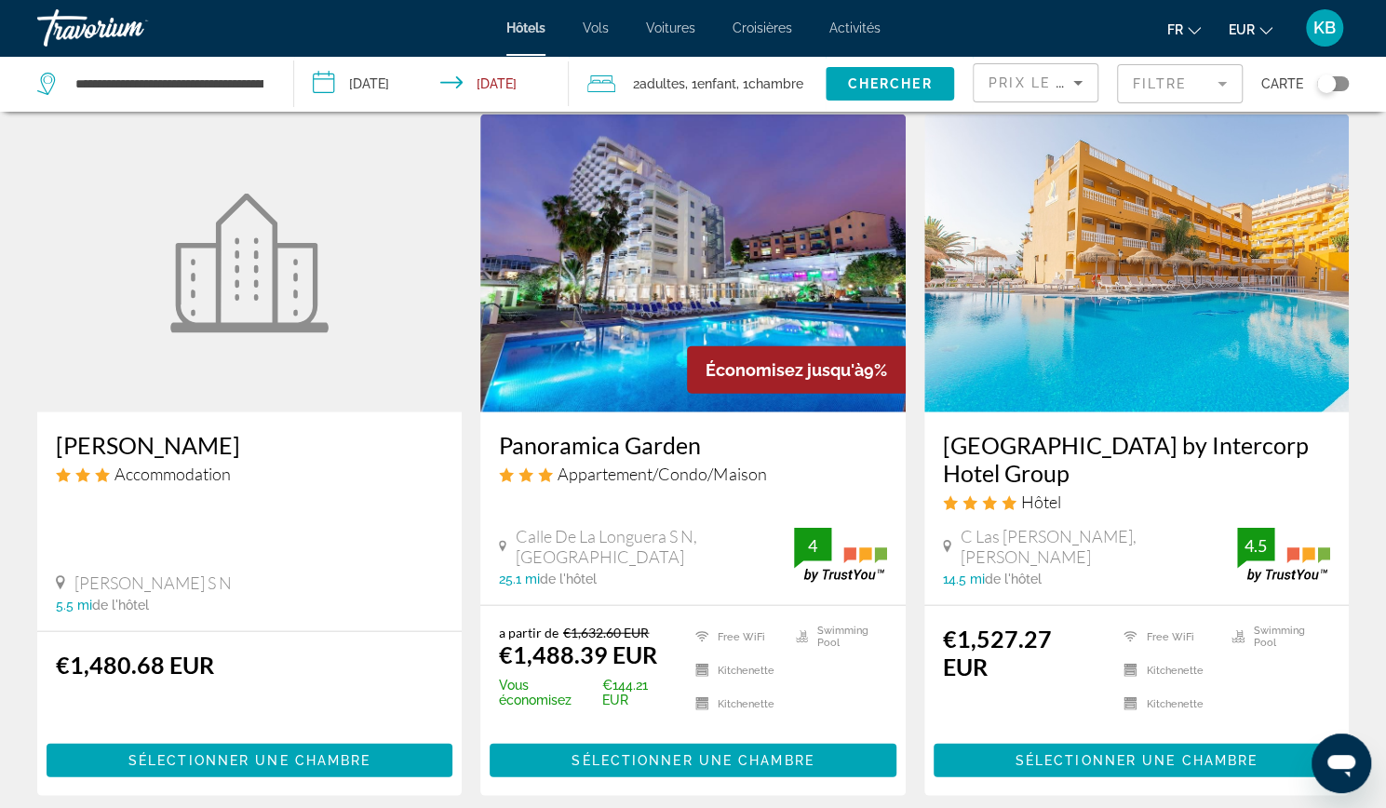
scroll to position [2435, 0]
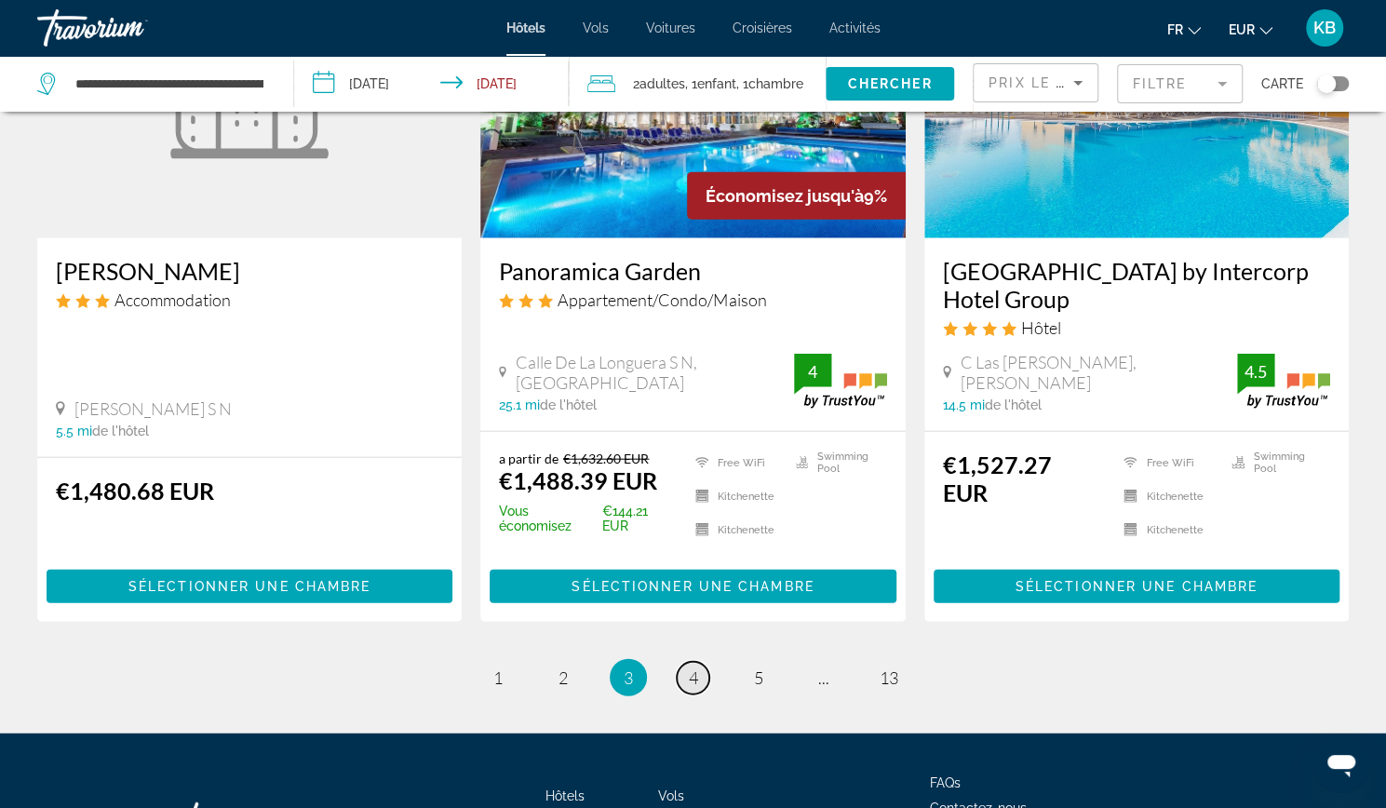
click at [700, 662] on link "page 4" at bounding box center [693, 678] width 33 height 33
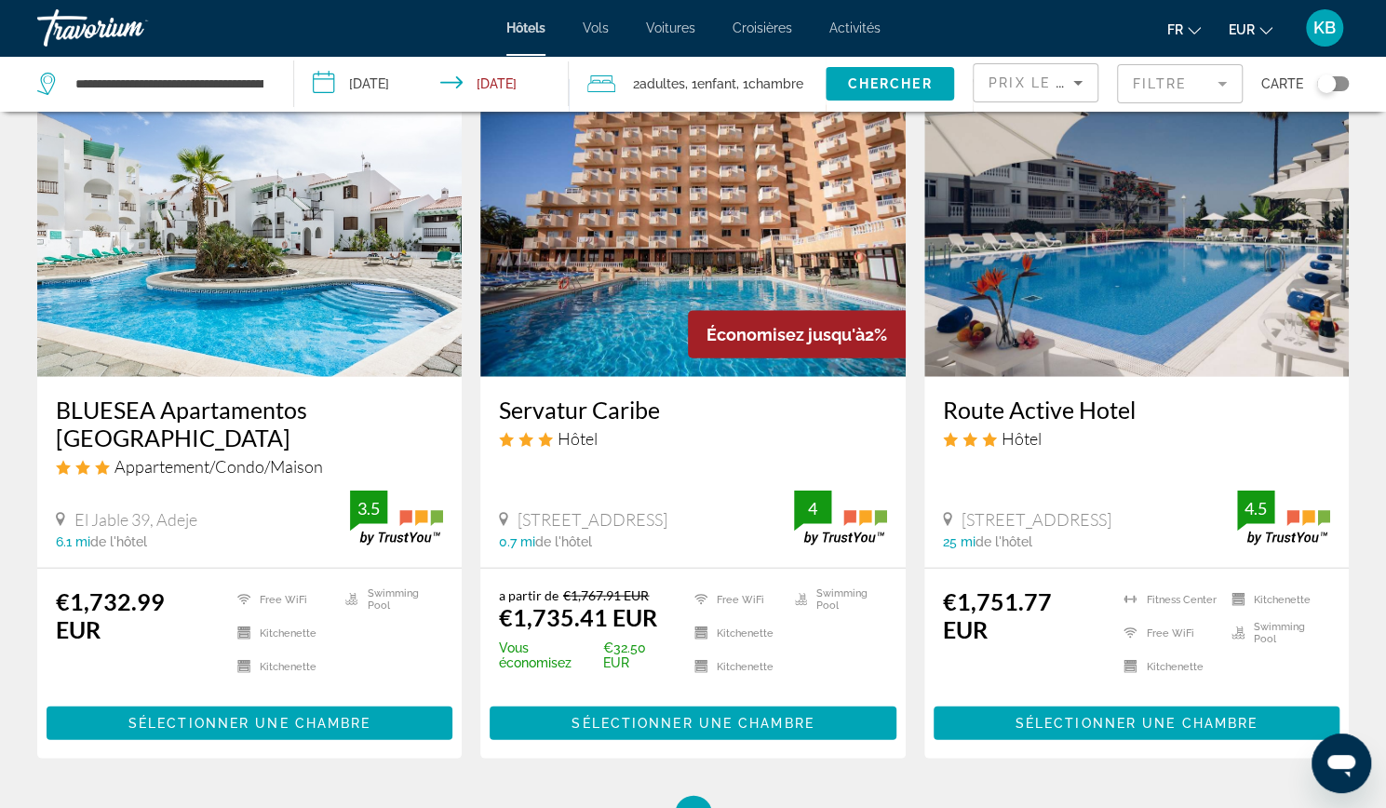
scroll to position [2259, 0]
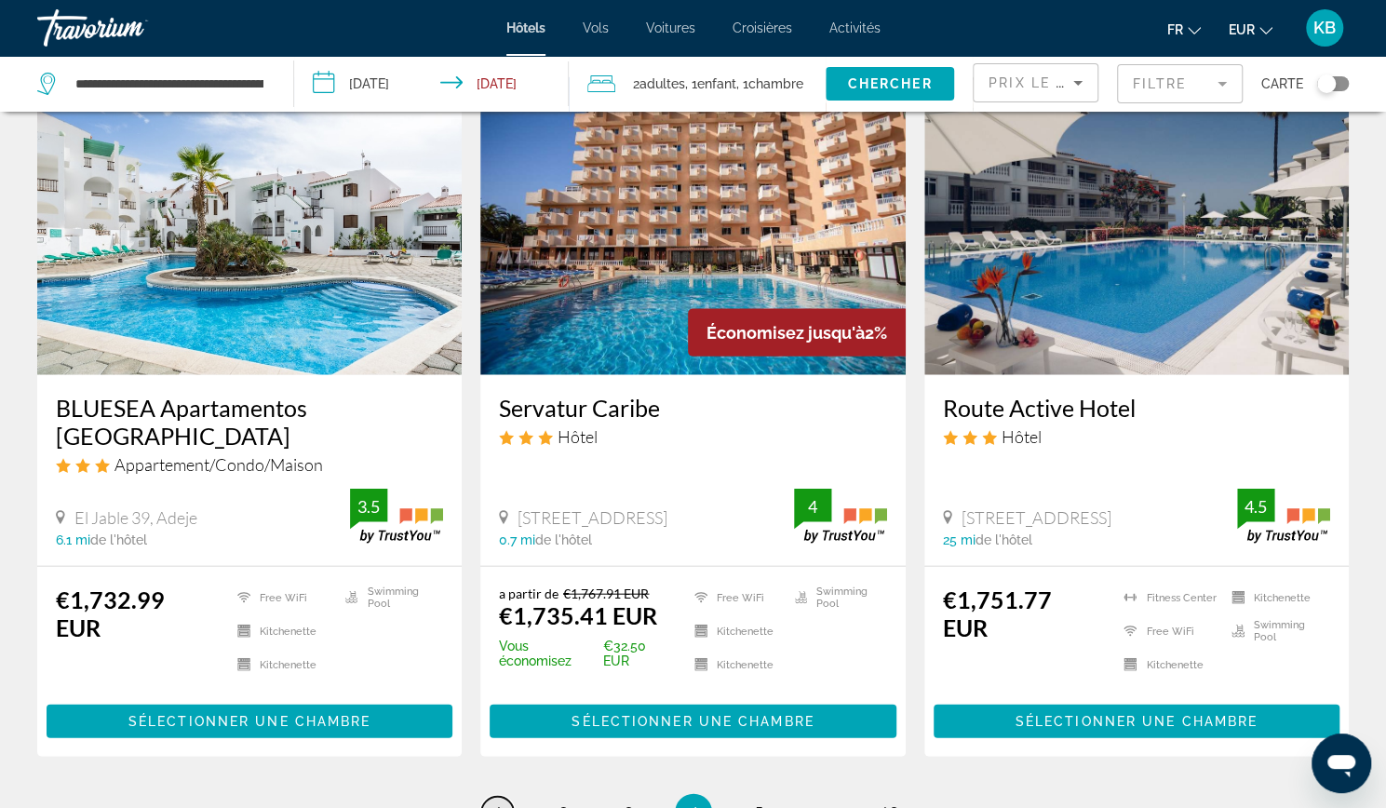
click at [493, 802] on span "1" at bounding box center [497, 812] width 9 height 20
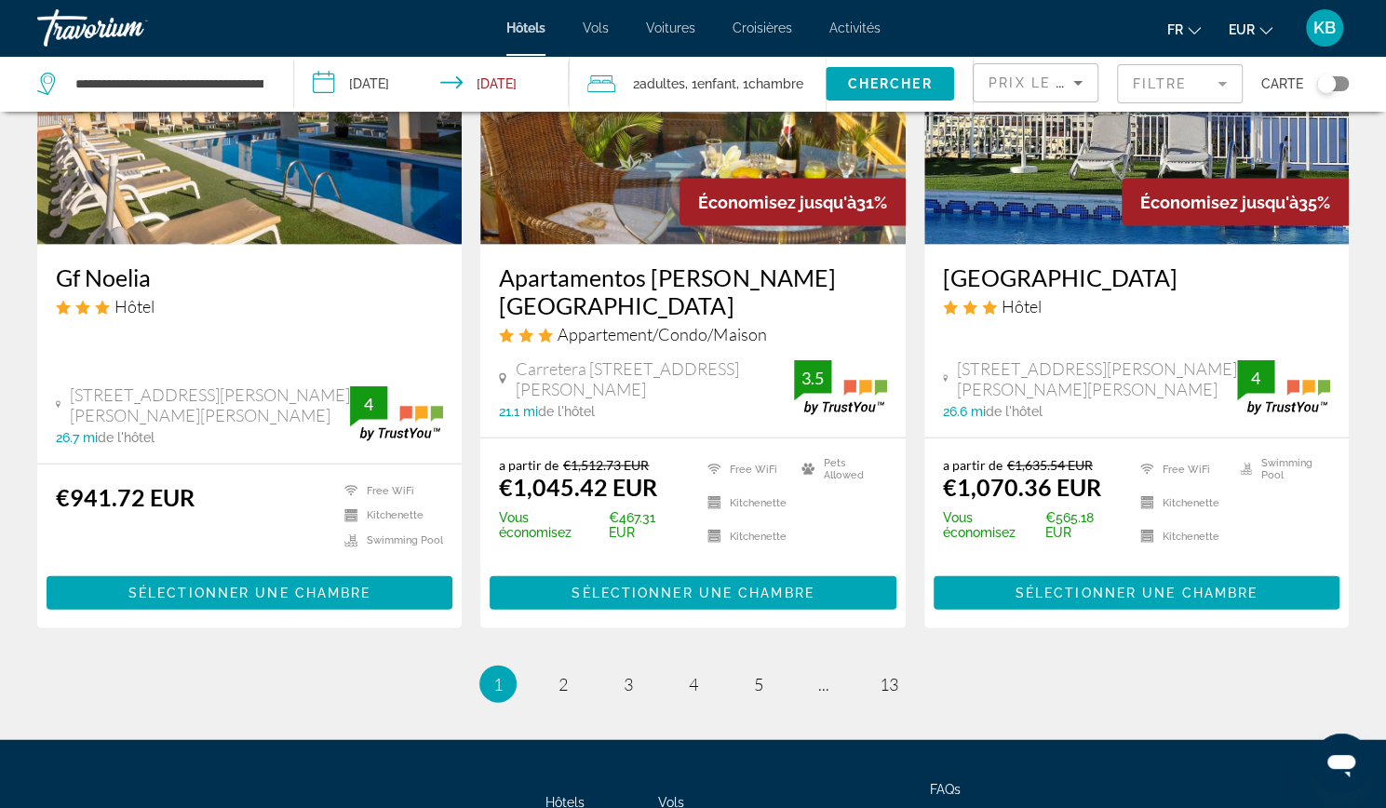
scroll to position [2306, 0]
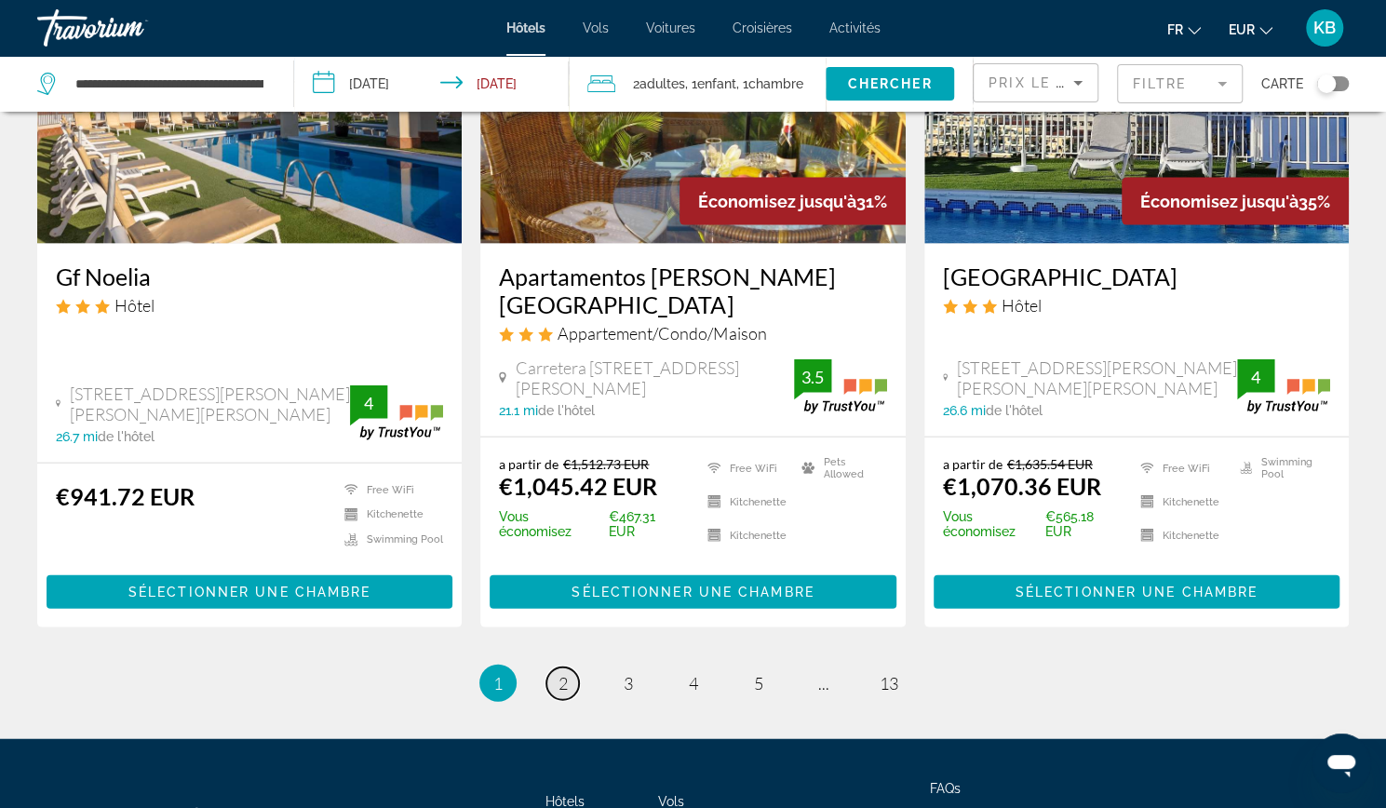
click at [557, 667] on link "page 2" at bounding box center [562, 683] width 33 height 33
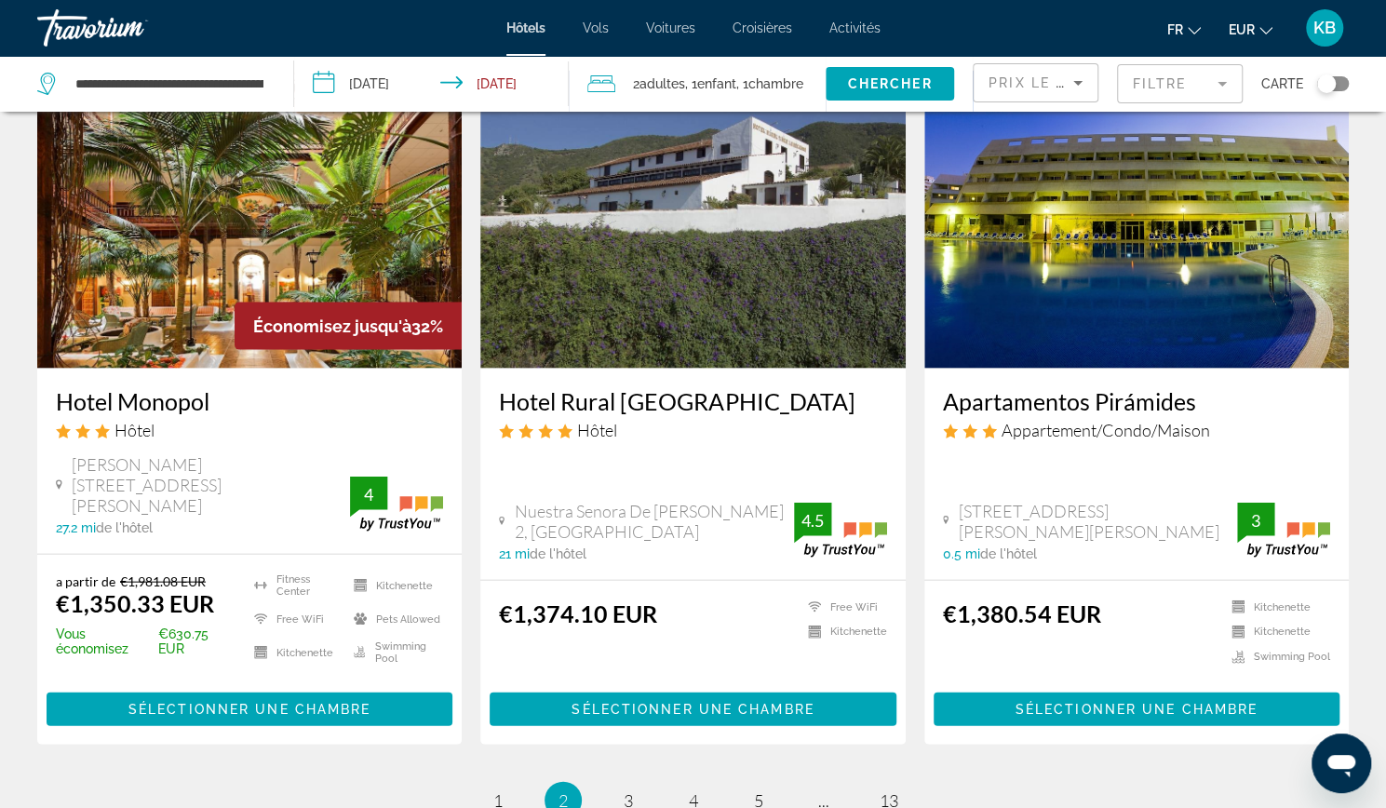
scroll to position [2198, 0]
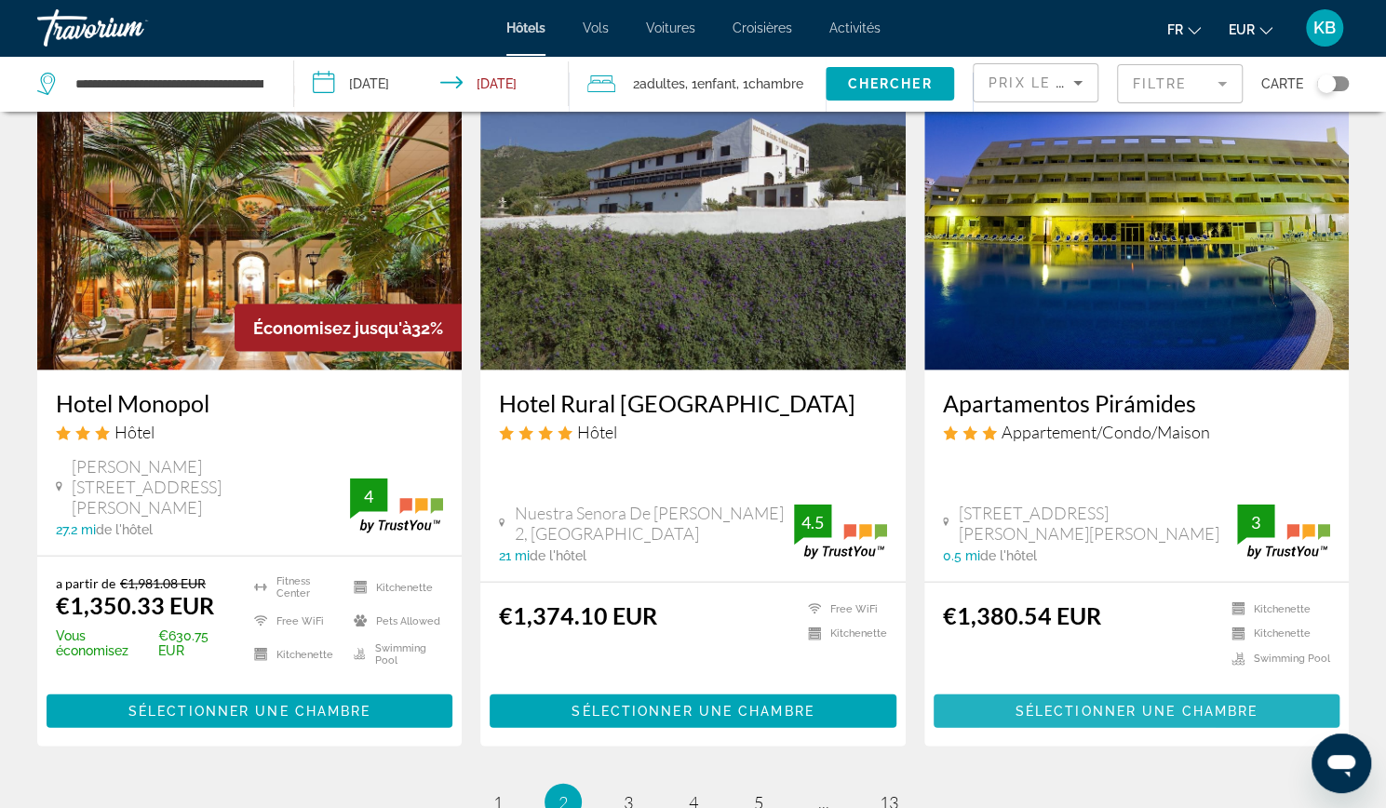
click at [1041, 704] on span "Sélectionner une chambre" at bounding box center [1136, 711] width 242 height 15
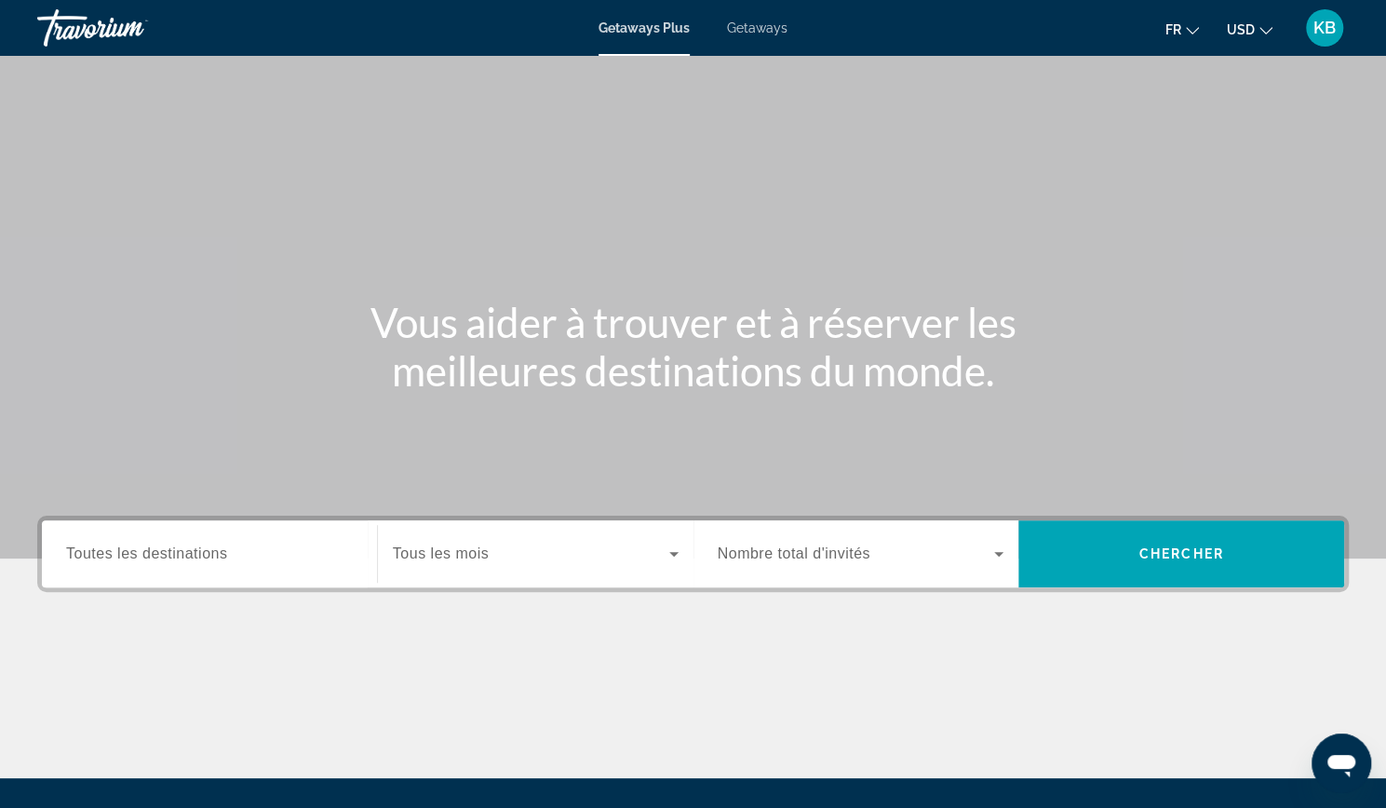
click at [769, 26] on span "Getaways" at bounding box center [757, 27] width 61 height 15
click at [1244, 29] on span "USD" at bounding box center [1241, 29] width 28 height 15
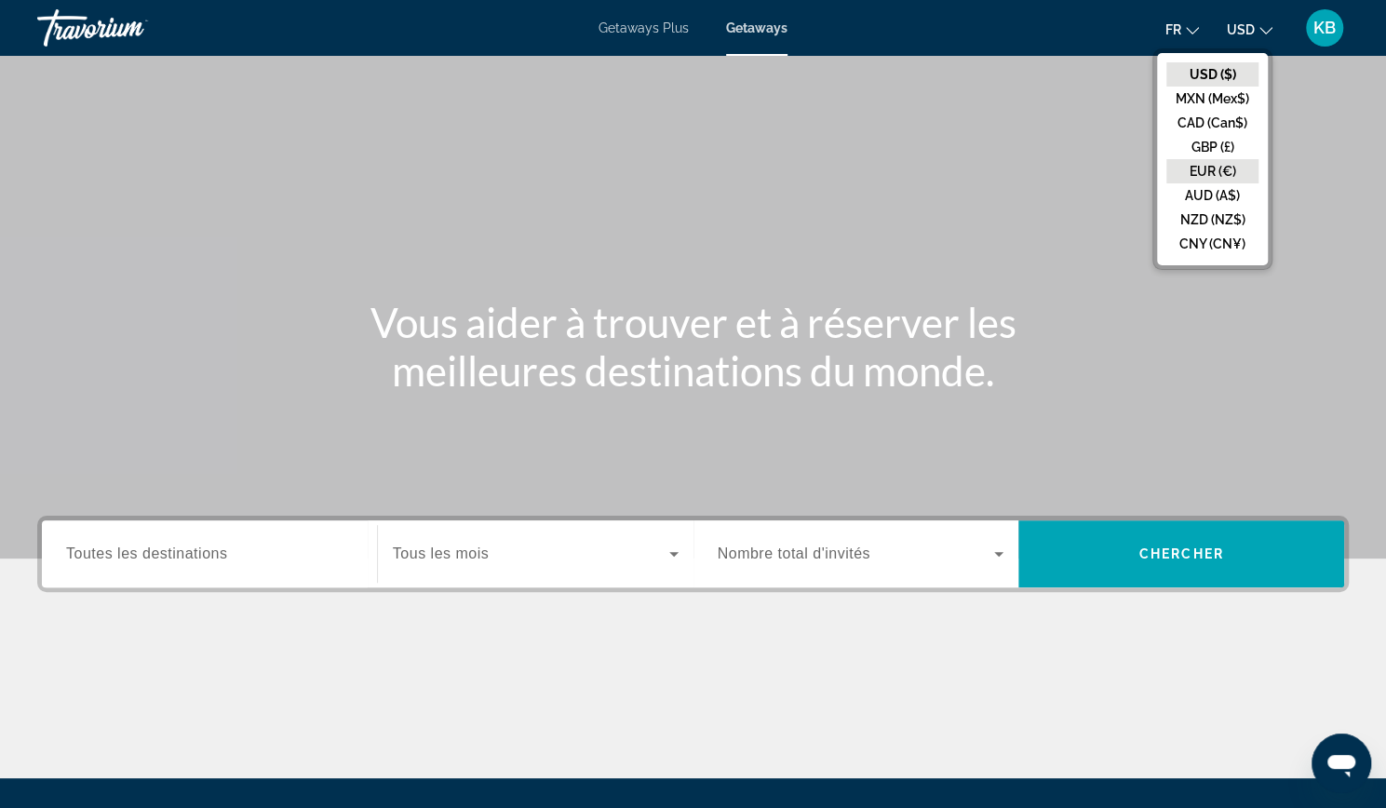
click at [1190, 168] on button "EUR (€)" at bounding box center [1212, 171] width 92 height 24
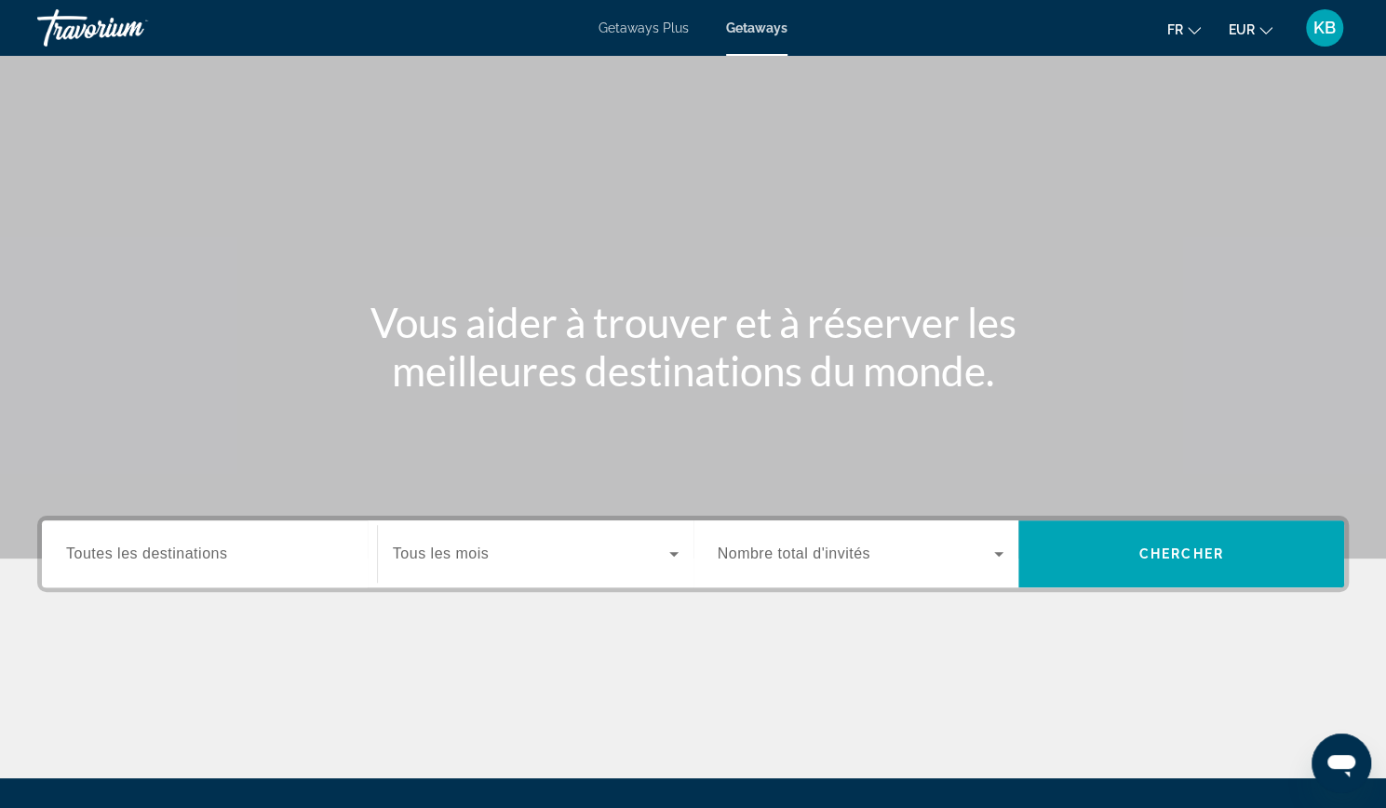
click at [280, 541] on div "Search widget" at bounding box center [209, 554] width 287 height 53
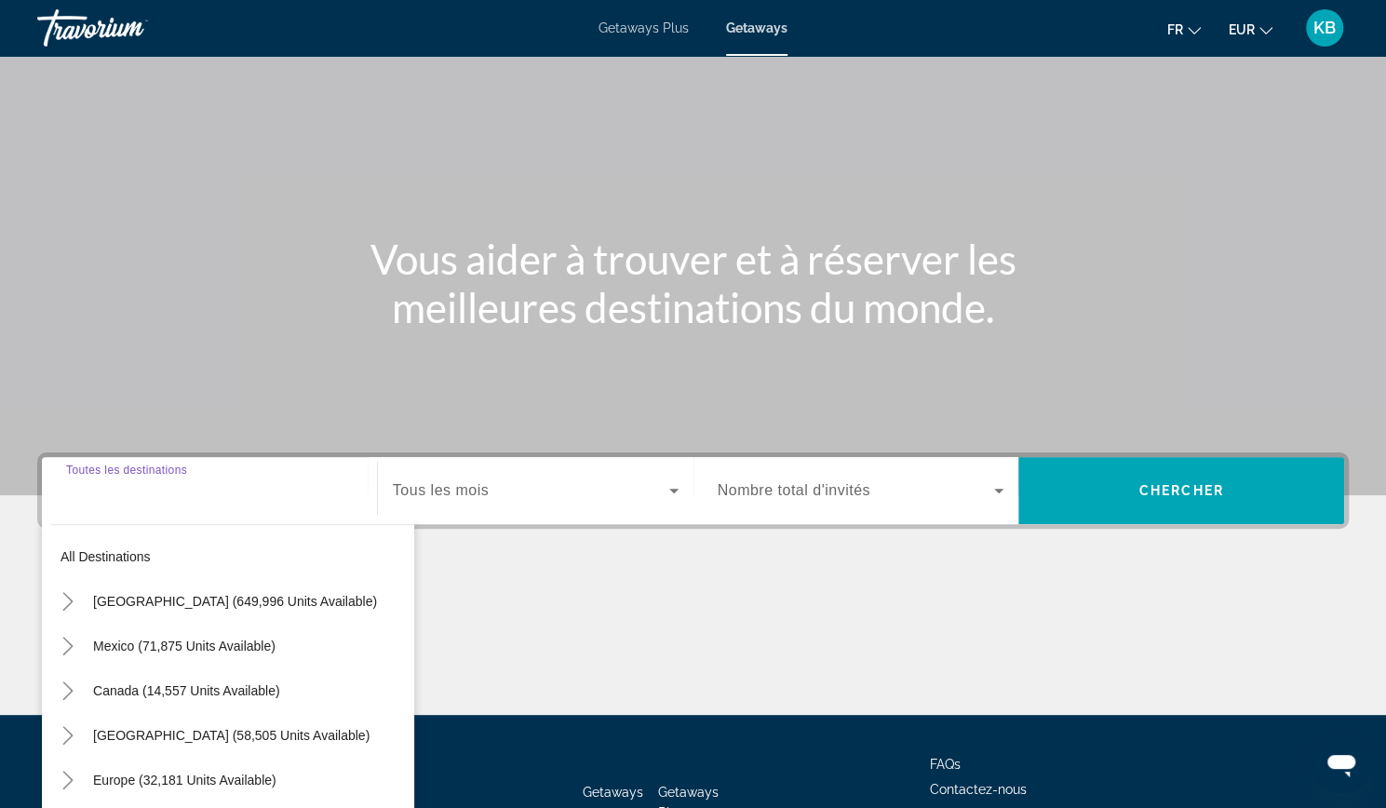
scroll to position [197, 0]
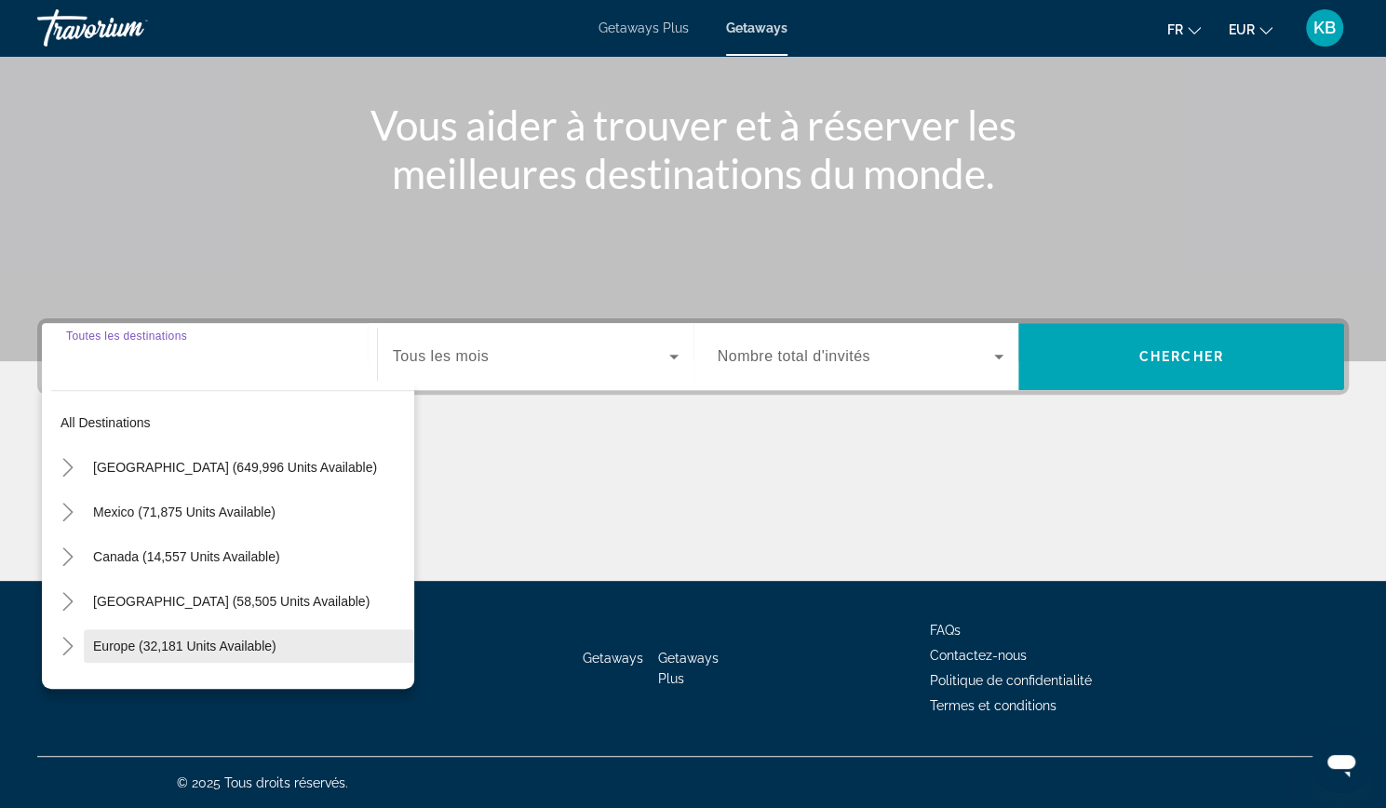
click at [194, 643] on span "Europe (32,181 units available)" at bounding box center [184, 646] width 183 height 15
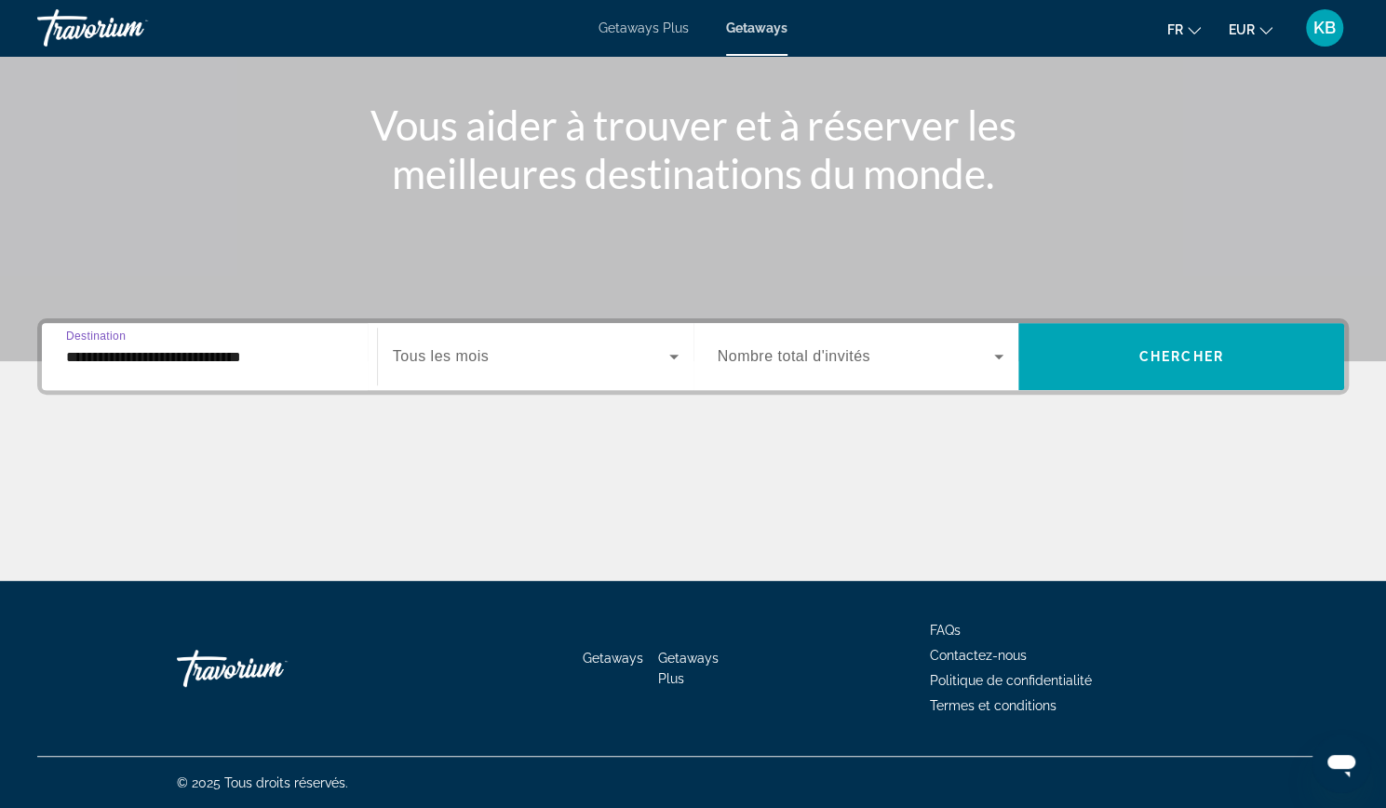
click at [469, 364] on label "Start Month Tous les mois" at bounding box center [441, 356] width 96 height 17
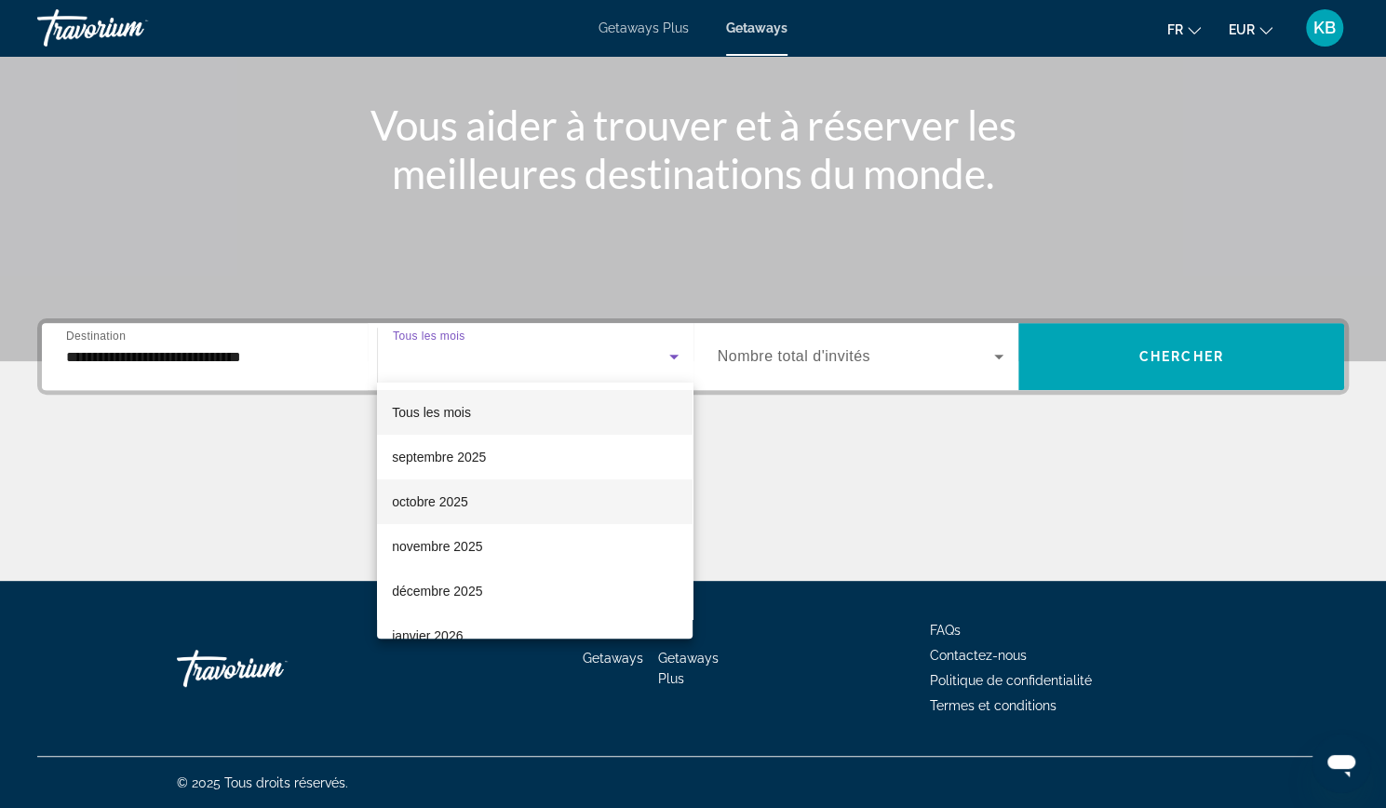
click at [465, 499] on span "octobre 2025" at bounding box center [430, 502] width 76 height 22
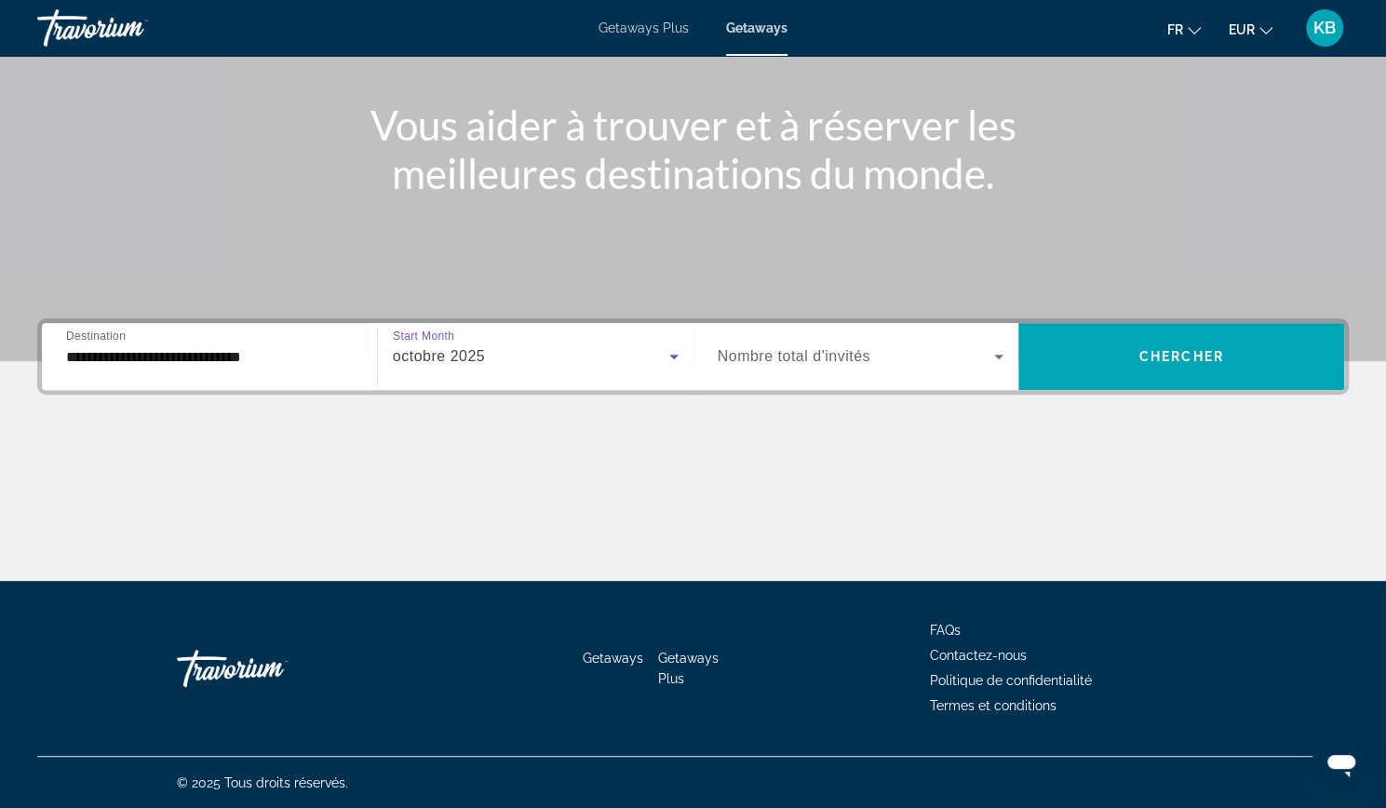
click at [807, 343] on div "Search widget" at bounding box center [861, 356] width 287 height 52
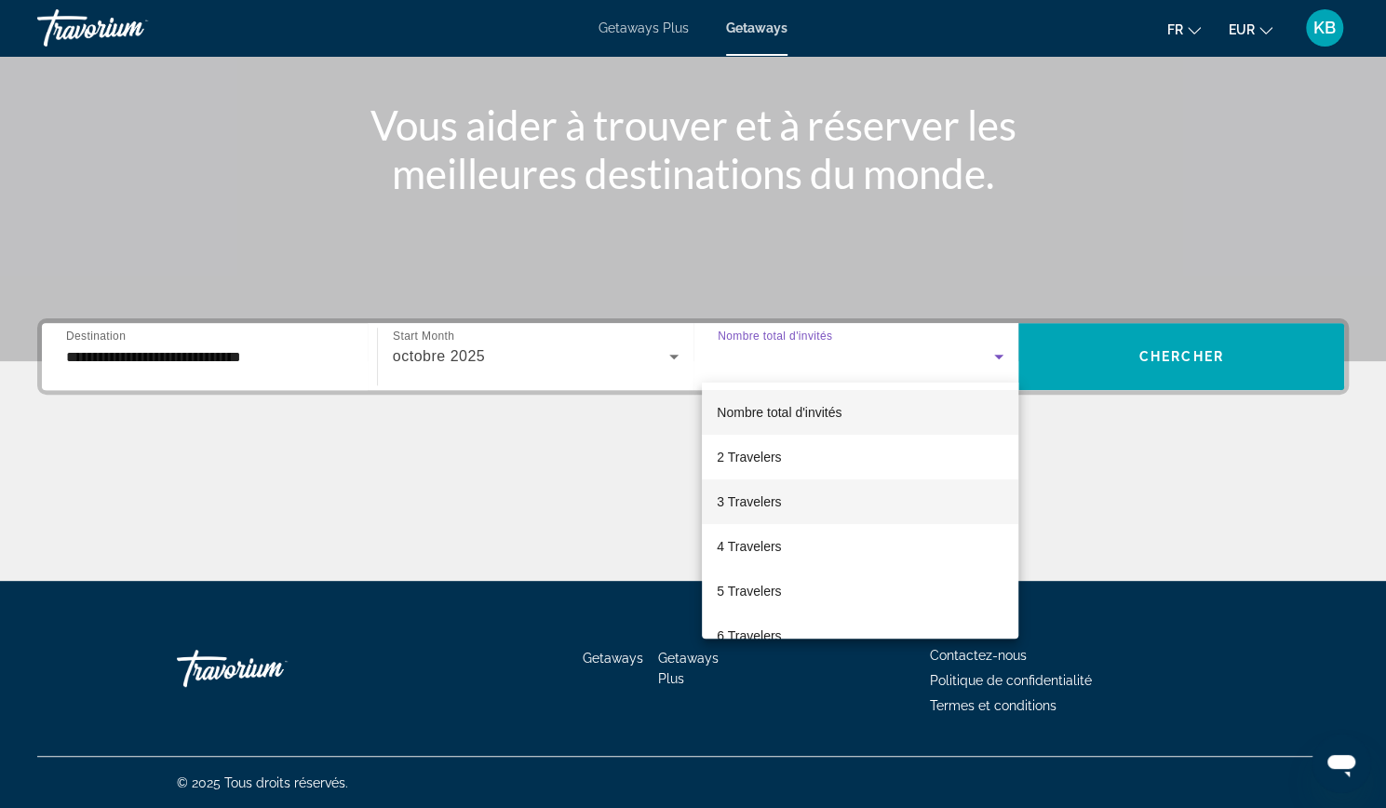
click at [737, 504] on span "3 Travelers" at bounding box center [749, 502] width 64 height 22
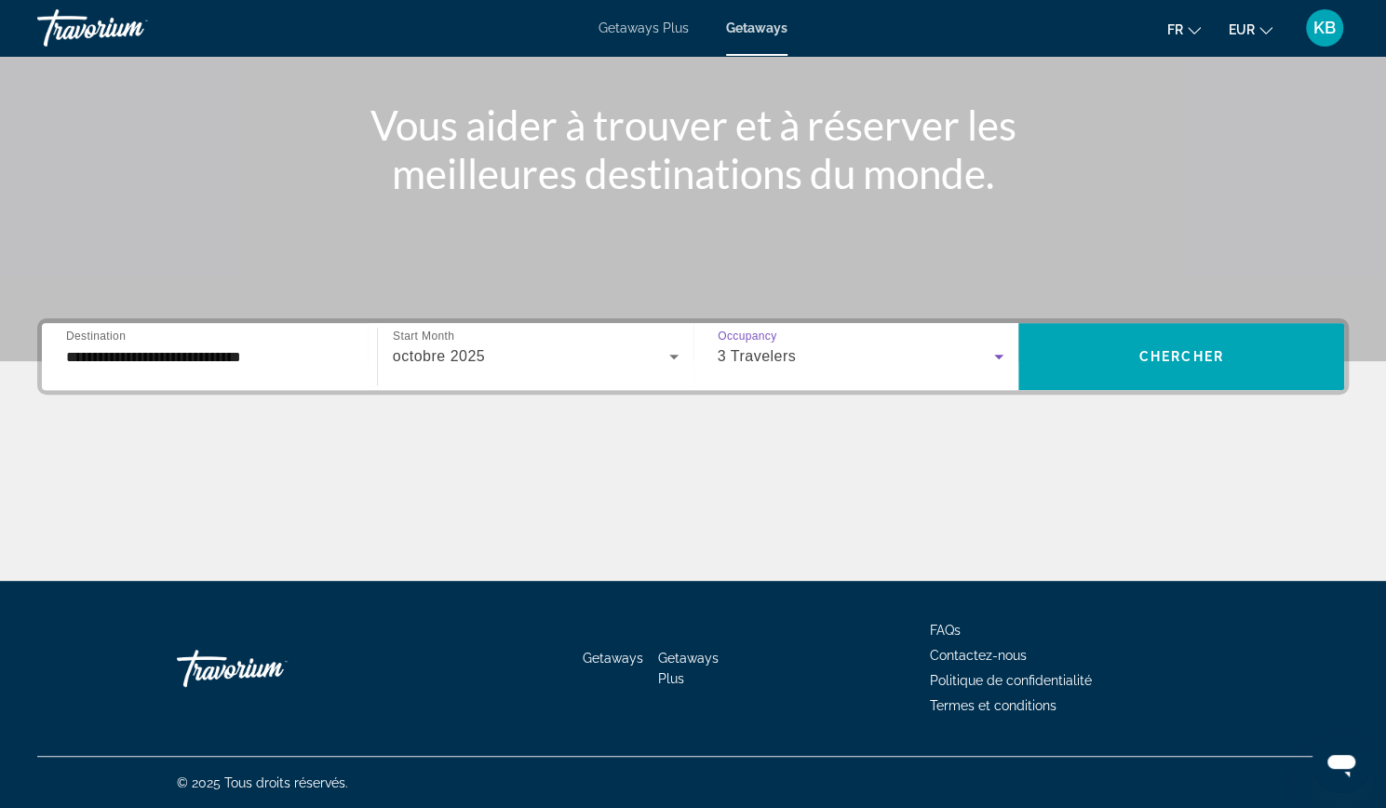
click at [262, 356] on input "**********" at bounding box center [209, 357] width 287 height 22
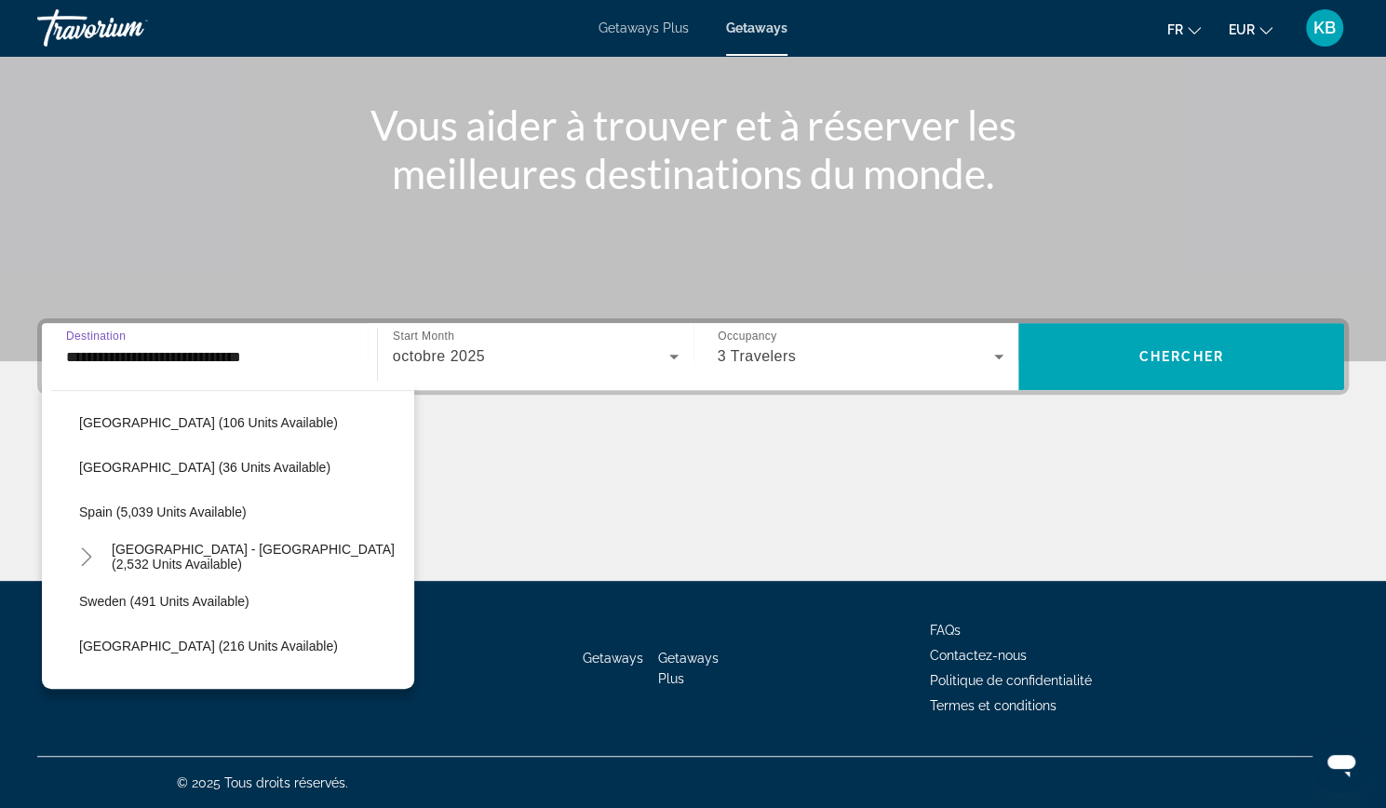
scroll to position [939, 0]
click at [281, 559] on span "Spain - Canary Islands (2,532 units available)" at bounding box center [258, 556] width 293 height 30
type input "**********"
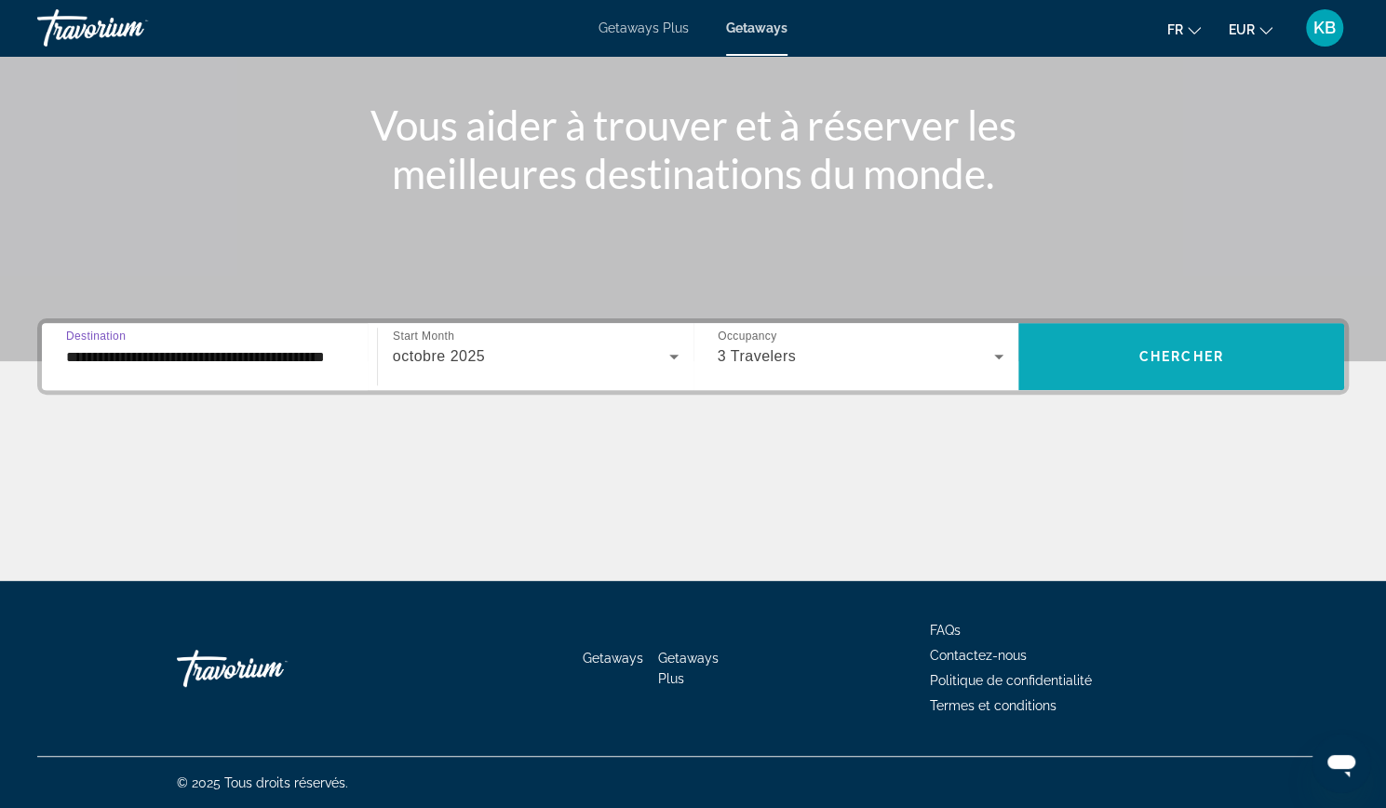
click at [1038, 345] on span "Search widget" at bounding box center [1181, 356] width 326 height 45
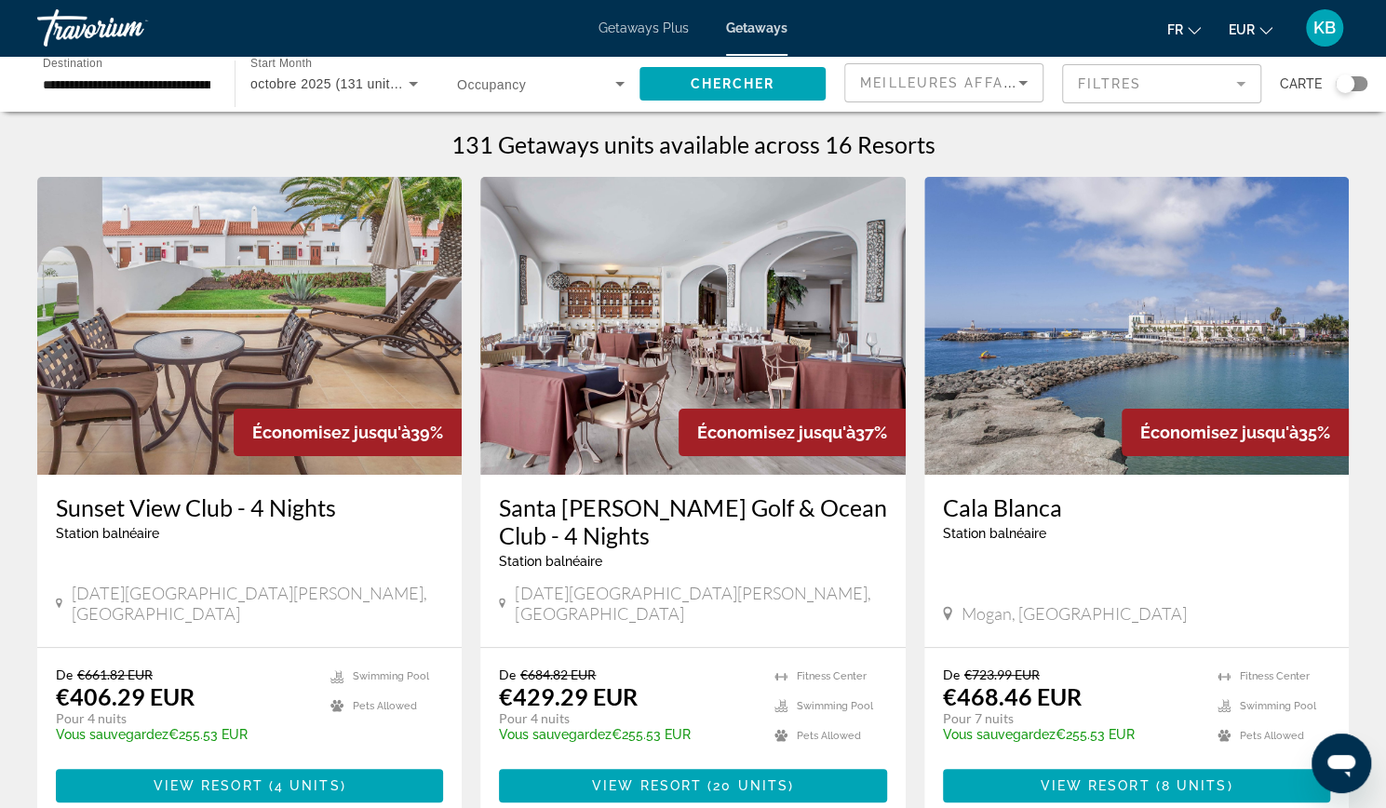
click at [1352, 83] on div "Search widget" at bounding box center [1345, 83] width 19 height 19
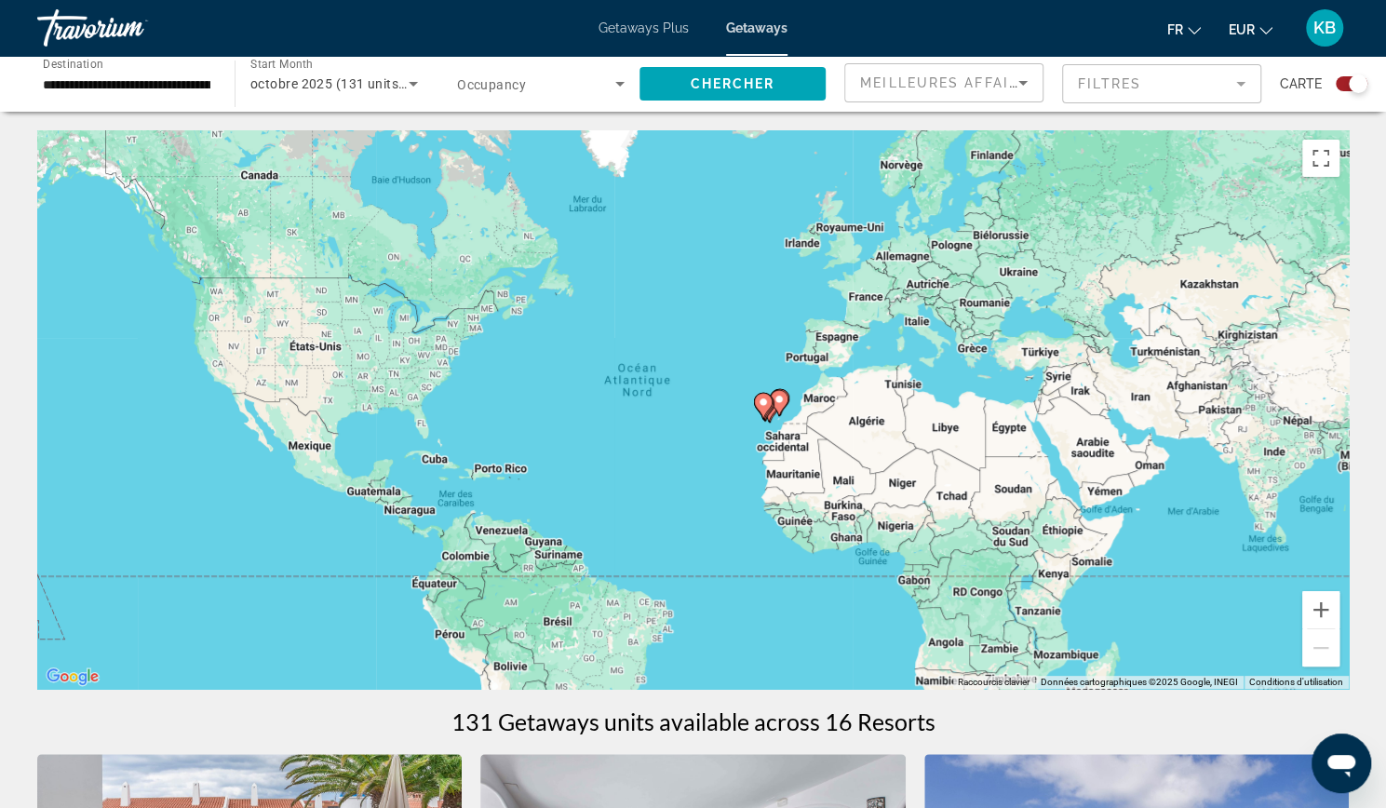
click at [788, 444] on div "Pour activer le glissement avec le clavier, appuyez sur Alt+Entrée. Une fois ce…" at bounding box center [692, 409] width 1311 height 558
click at [776, 429] on div "Pour activer le glissement avec le clavier, appuyez sur Alt+Entrée. Une fois ce…" at bounding box center [692, 409] width 1311 height 558
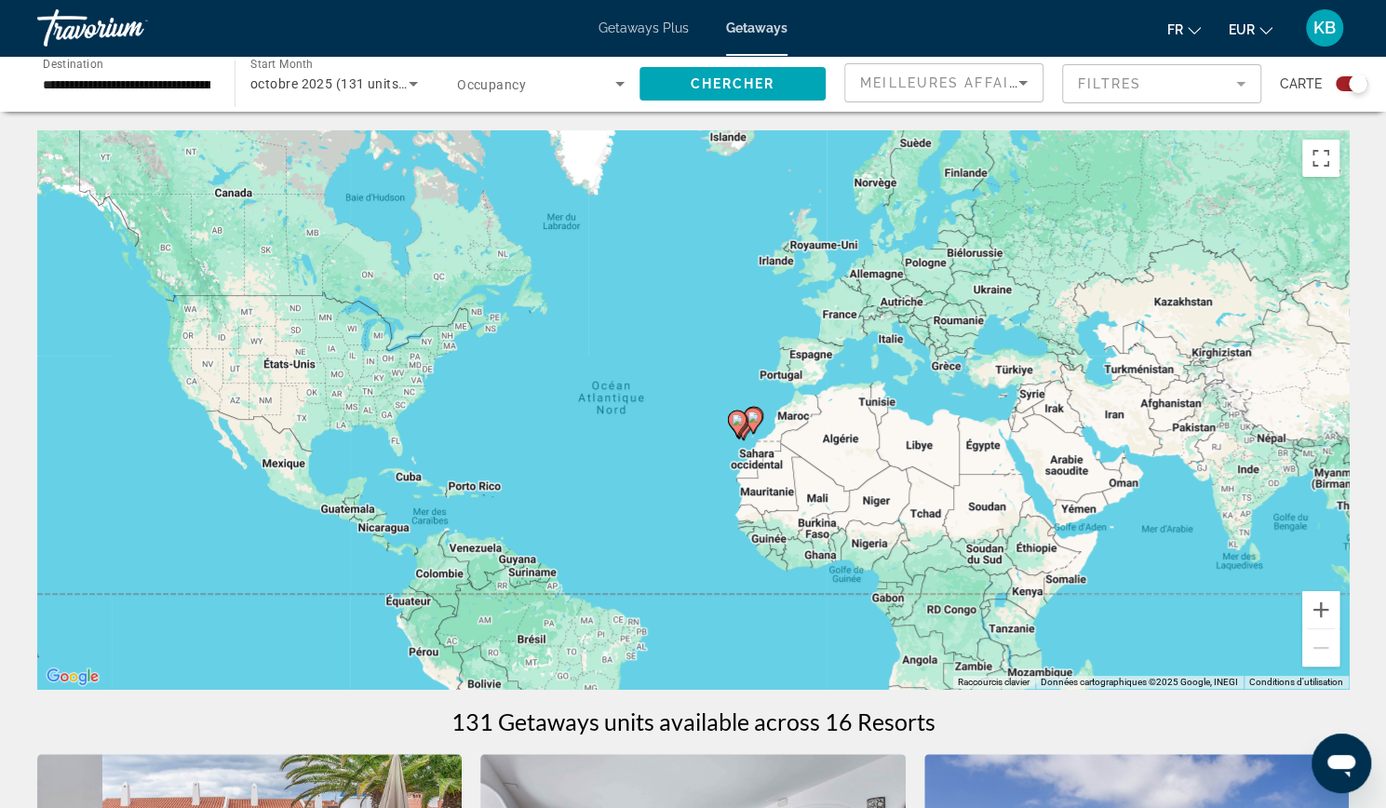
drag, startPoint x: 776, startPoint y: 429, endPoint x: 739, endPoint y: 449, distance: 42.1
click at [739, 449] on div "Pour activer le glissement avec le clavier, appuyez sur Alt+Entrée. Une fois ce…" at bounding box center [692, 409] width 1311 height 558
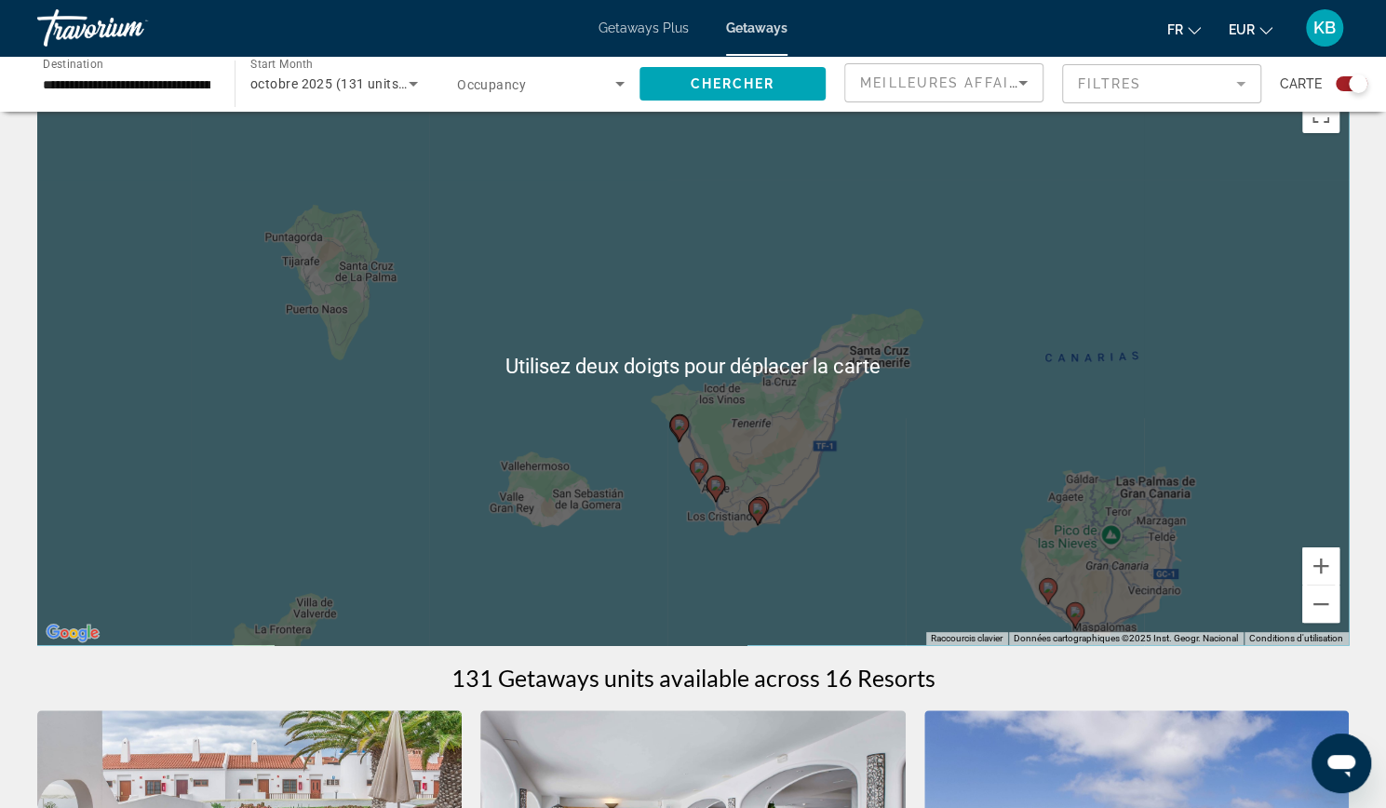
scroll to position [32, 0]
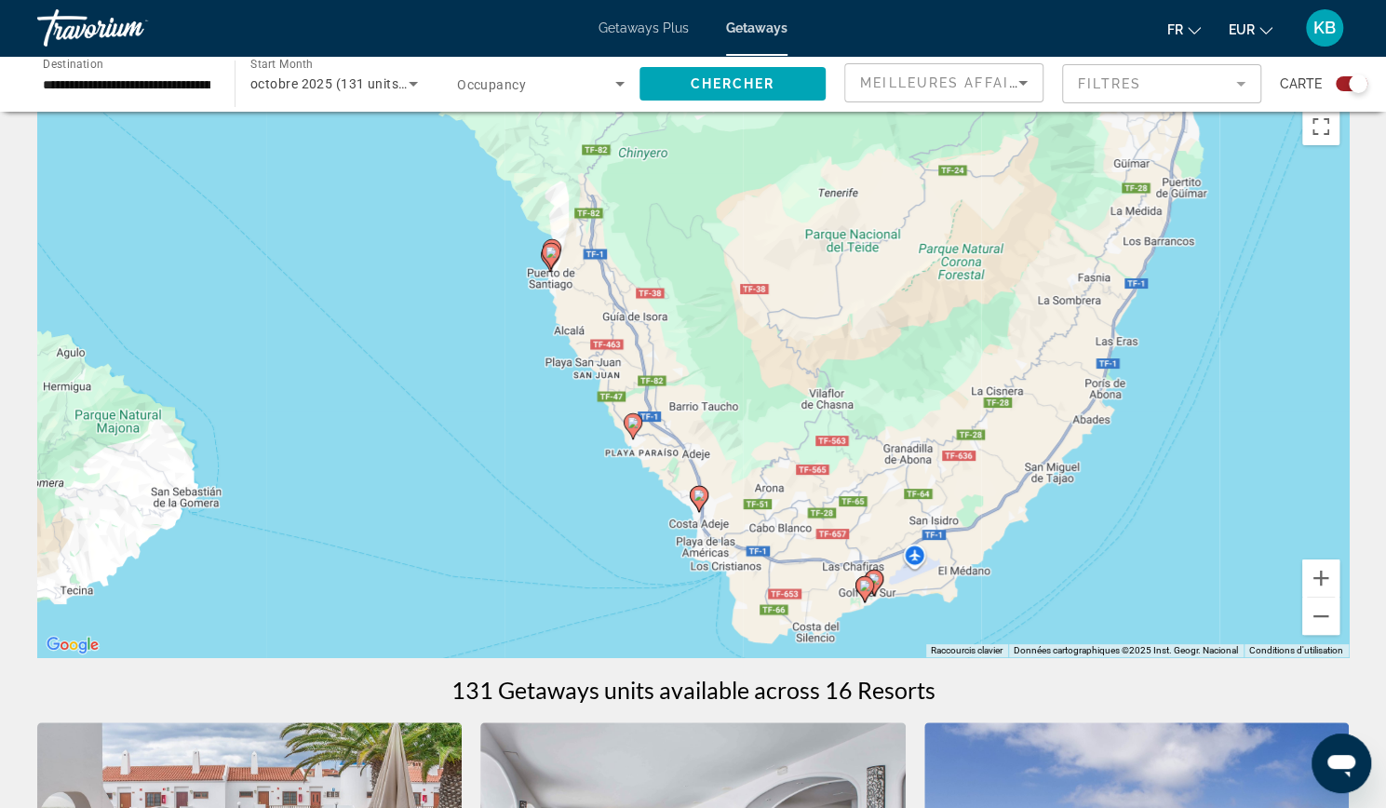
click at [694, 499] on image "Main content" at bounding box center [698, 495] width 11 height 11
type input "**********"
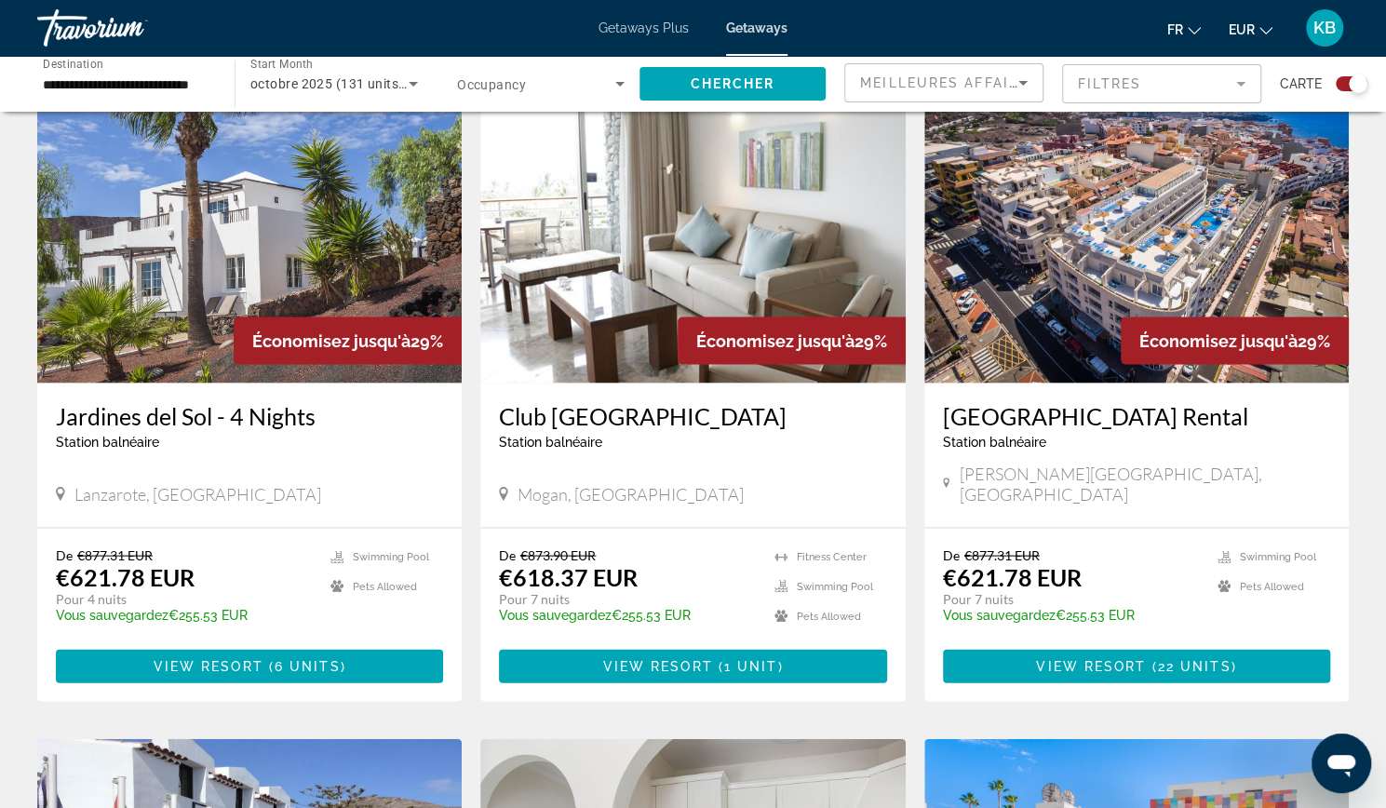
scroll to position [2005, 0]
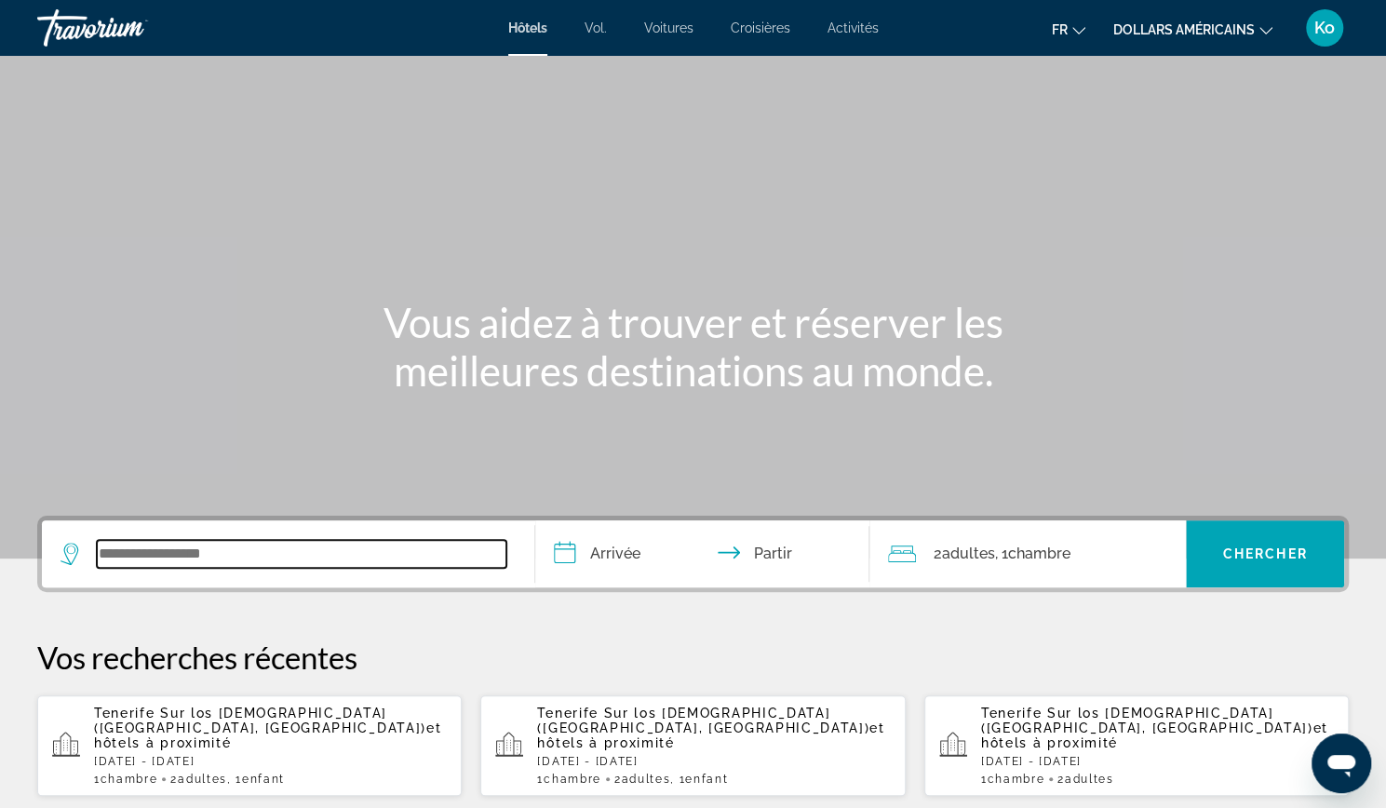
click at [292, 565] on input "Widget de recherche" at bounding box center [302, 554] width 410 height 28
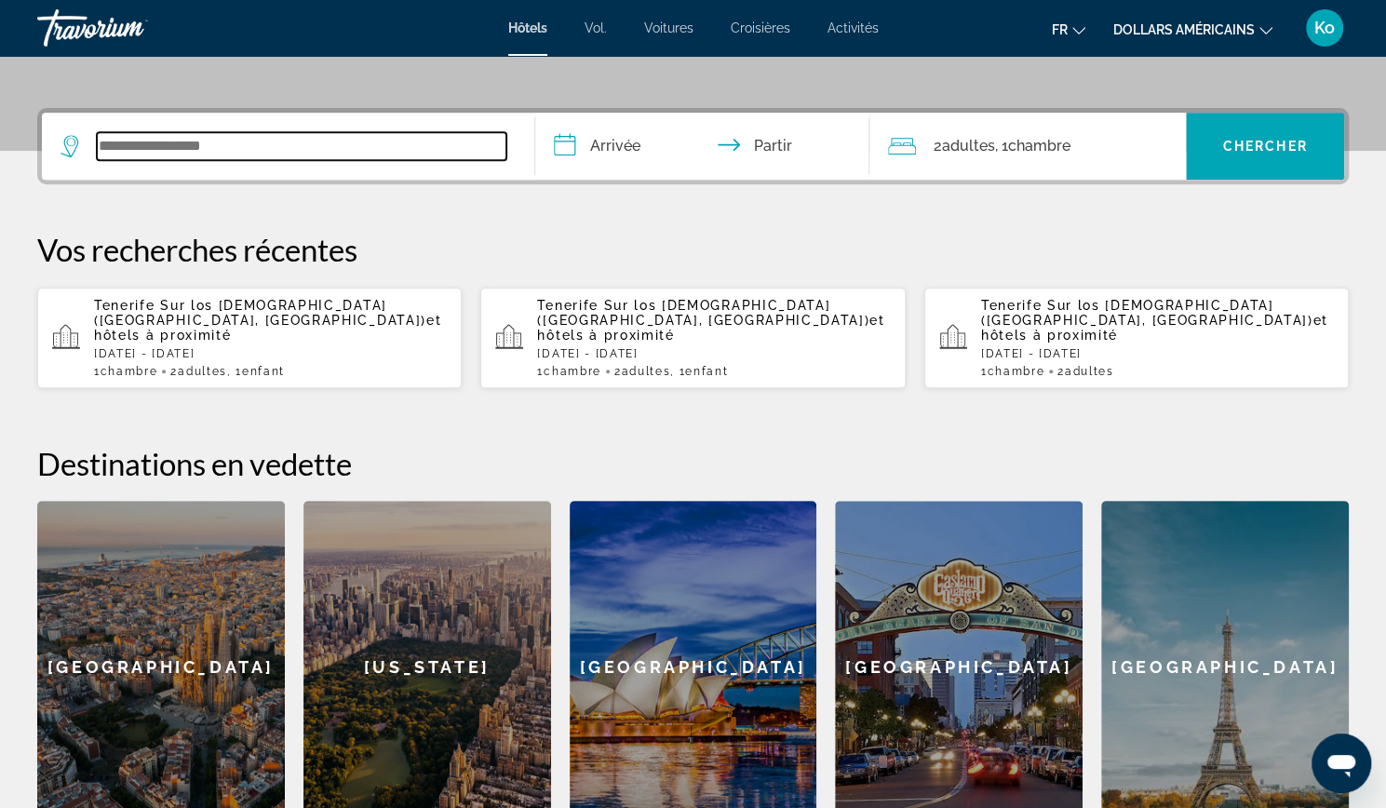
scroll to position [454, 0]
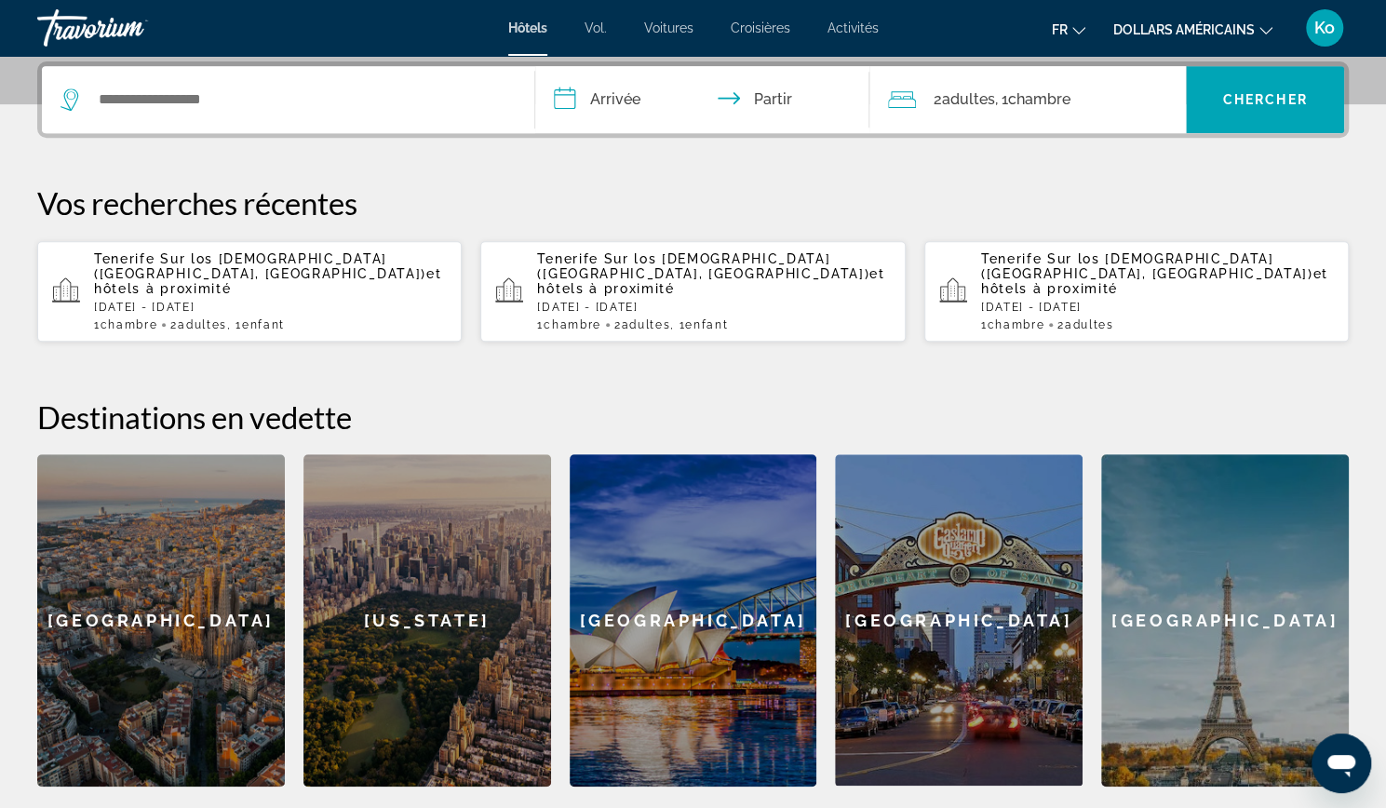
click at [341, 301] on p "[DATE] - [DATE]" at bounding box center [270, 307] width 353 height 13
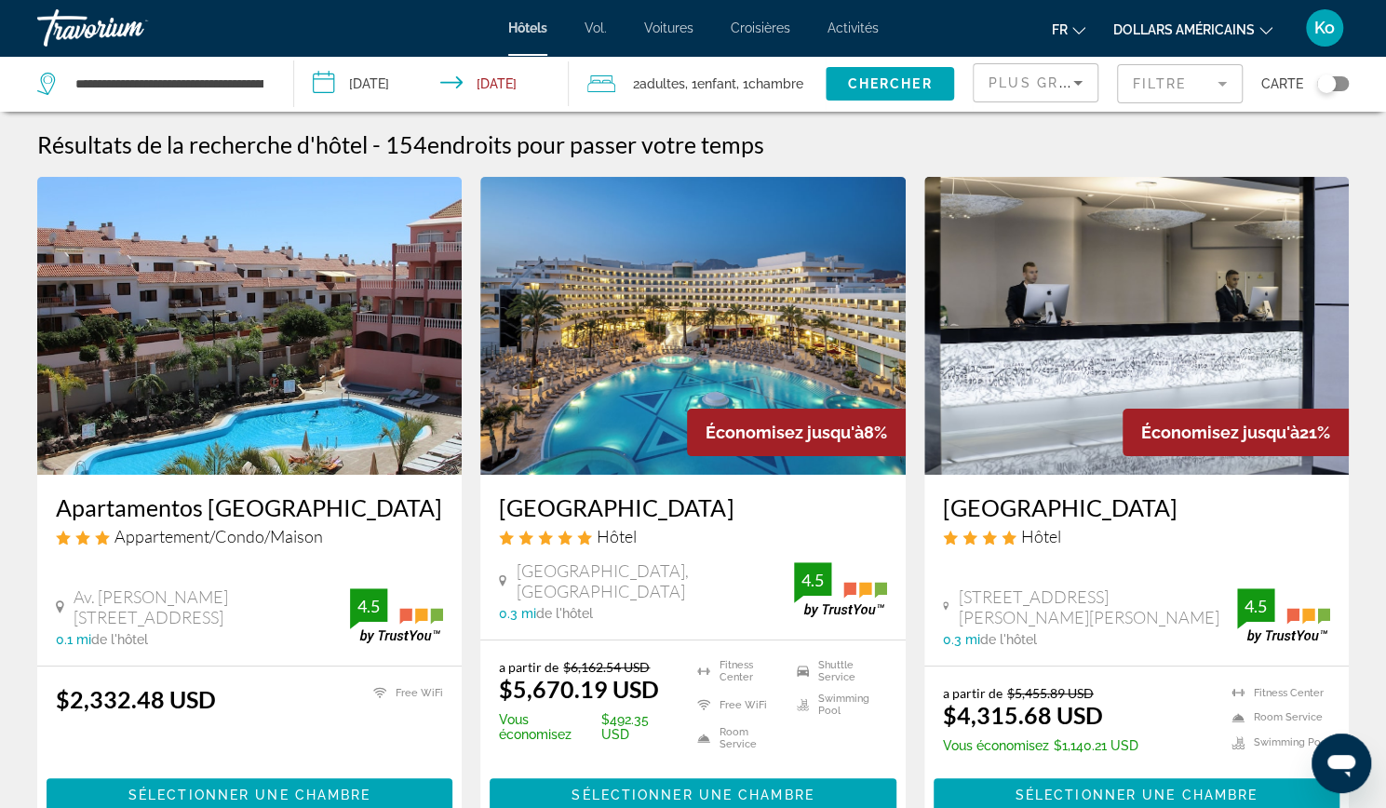
click at [1137, 83] on mat-form-field "Filtre" at bounding box center [1180, 83] width 126 height 39
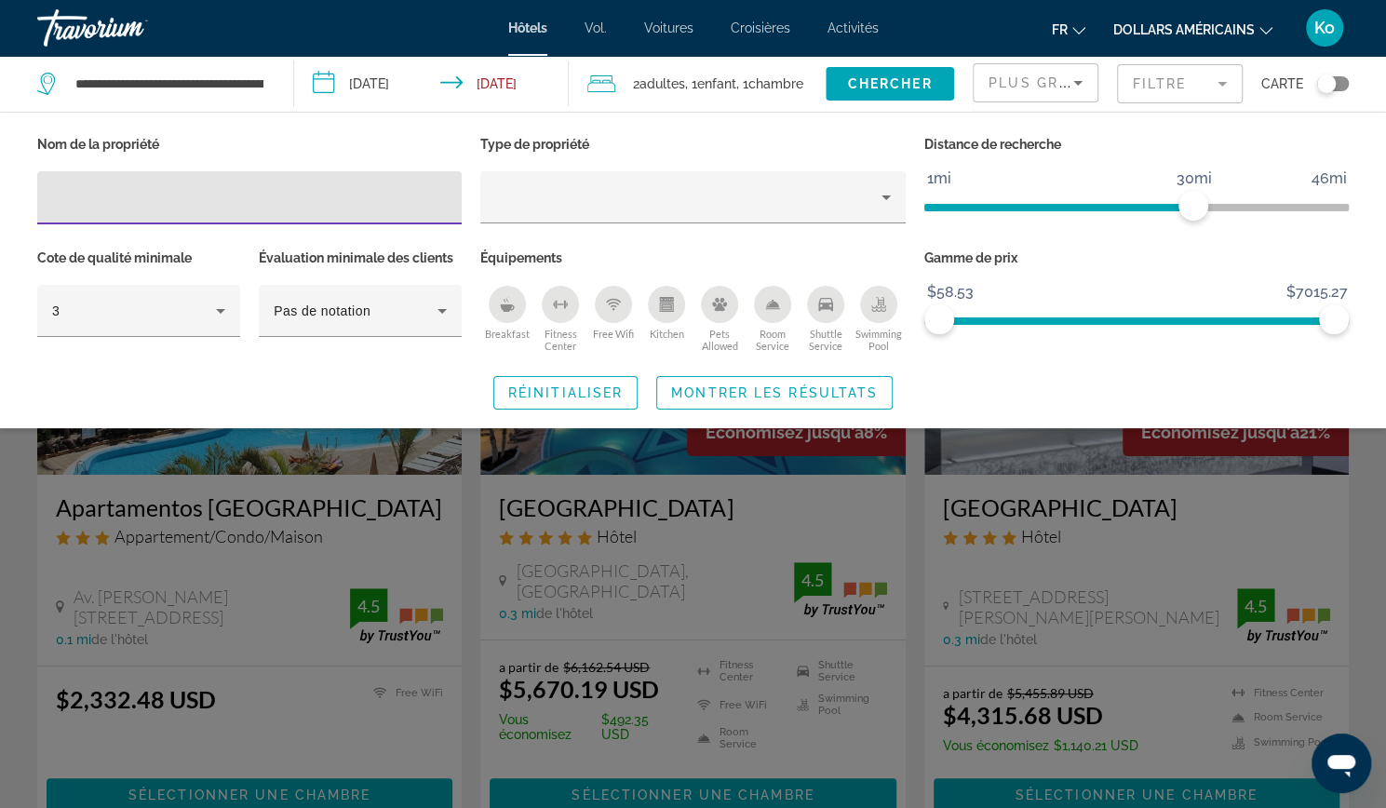
click at [358, 195] on input "Hotel Filters" at bounding box center [249, 198] width 395 height 22
type input "**********"
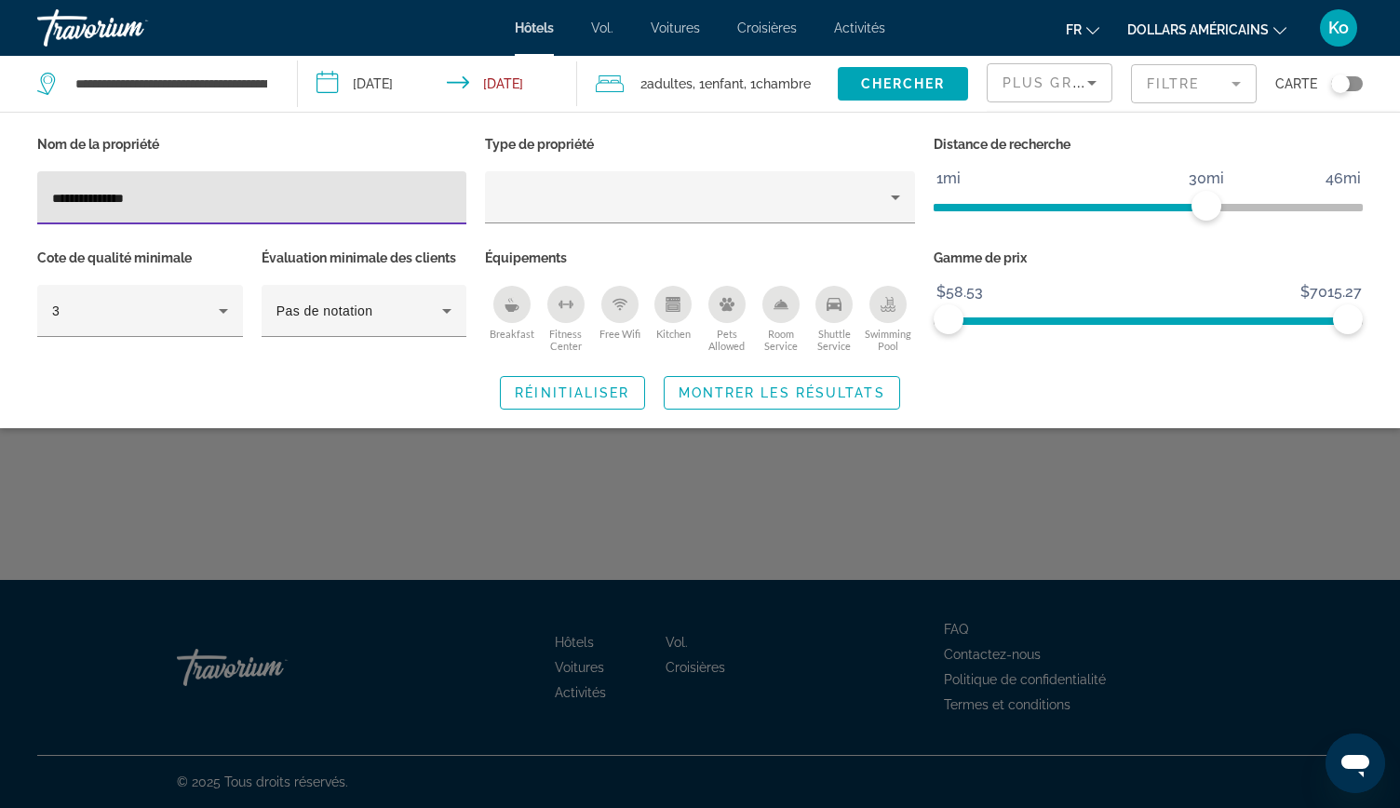
click at [760, 476] on div "Search widget" at bounding box center [700, 543] width 1400 height 529
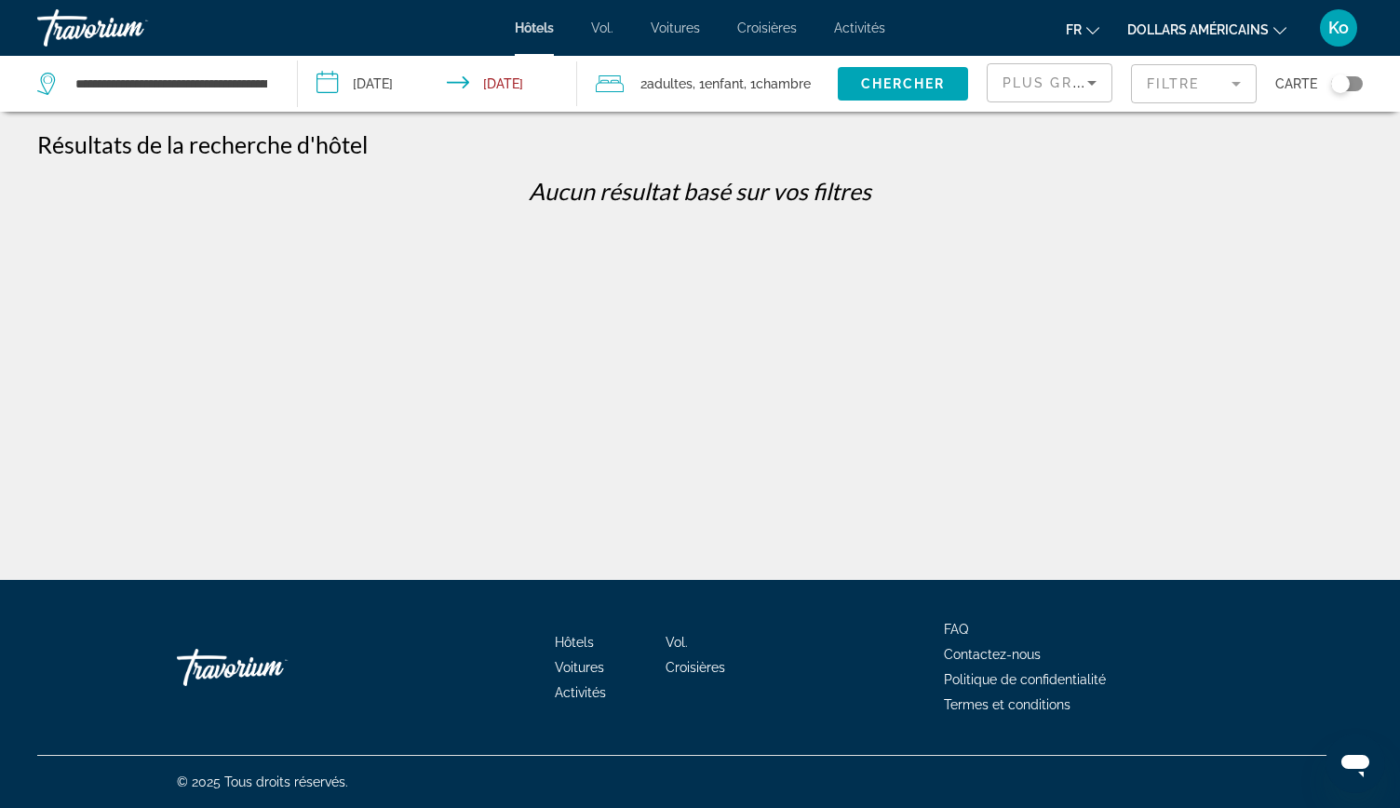
click at [1163, 91] on mat-form-field "Filtre" at bounding box center [1194, 83] width 126 height 39
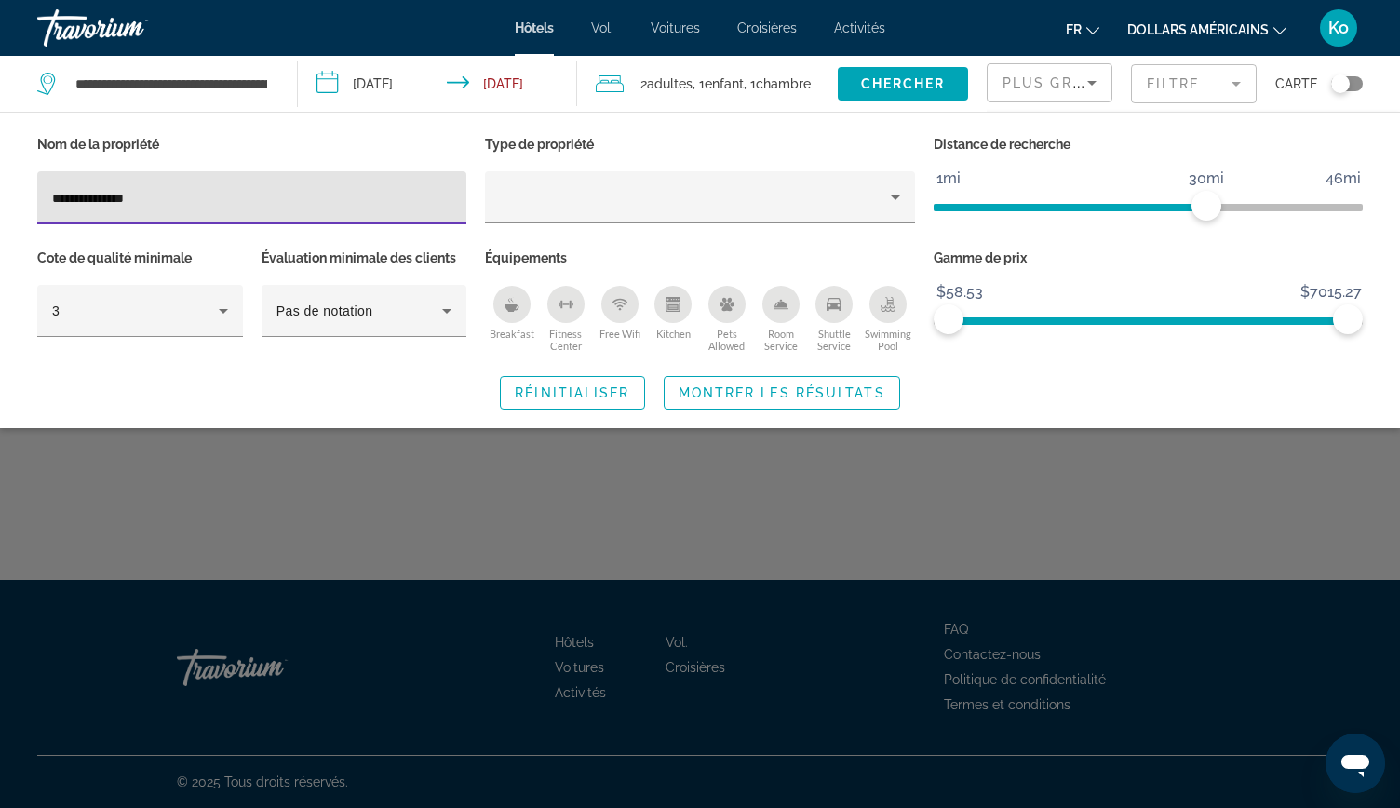
drag, startPoint x: 82, startPoint y: 197, endPoint x: 0, endPoint y: 195, distance: 82.0
click at [0, 195] on div "**********" at bounding box center [700, 270] width 1400 height 278
type input "*********"
click at [709, 377] on span "Search widget" at bounding box center [782, 392] width 235 height 45
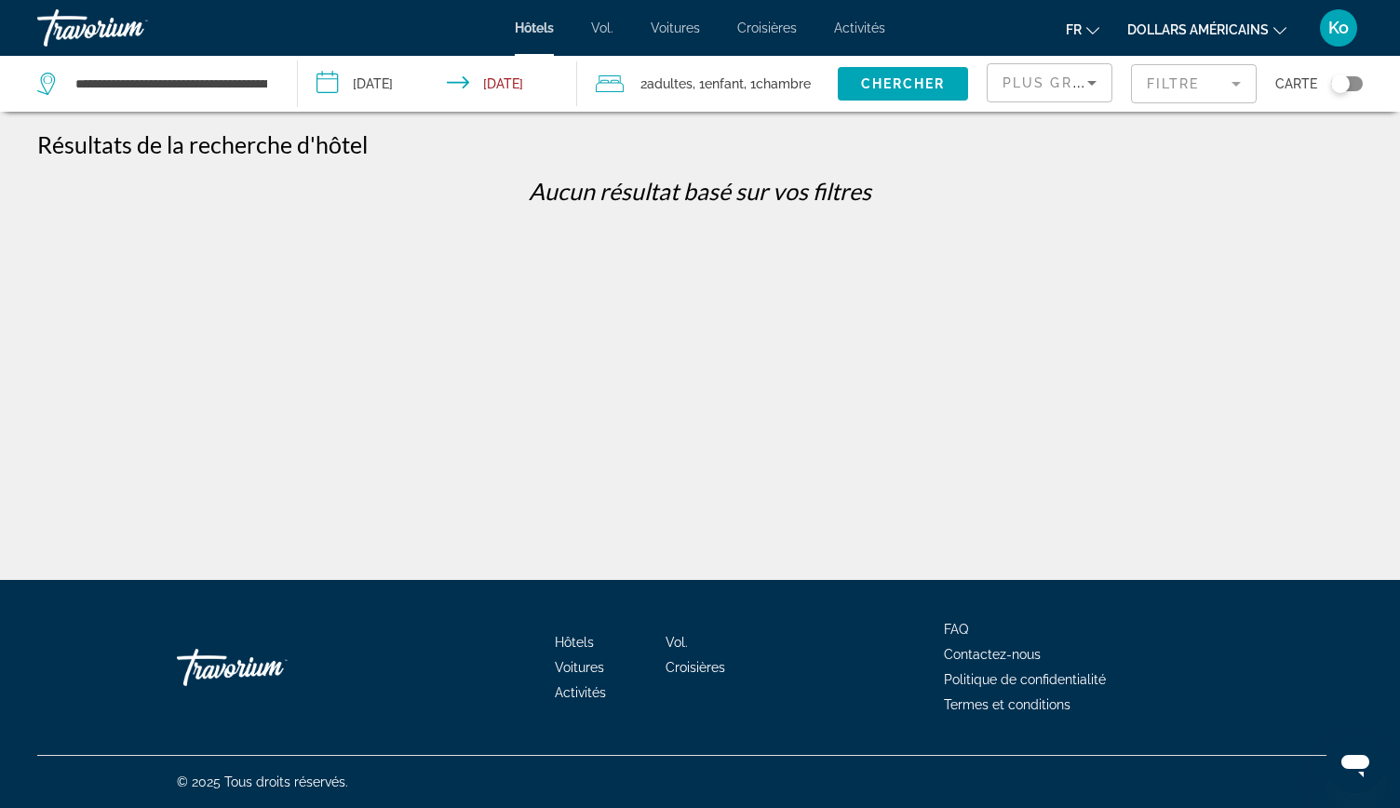
click at [1137, 95] on mat-form-field "Filtre" at bounding box center [1194, 83] width 126 height 39
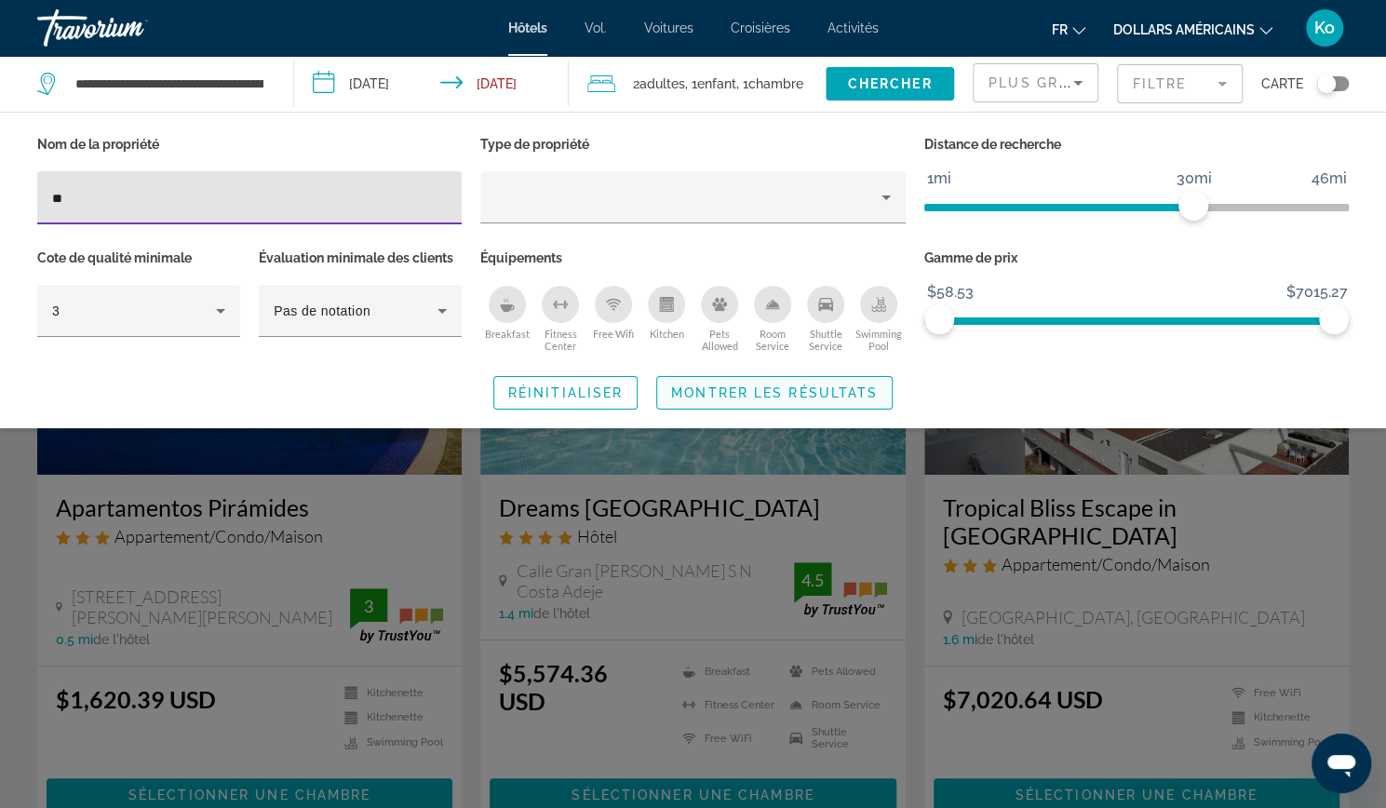
type input "**"
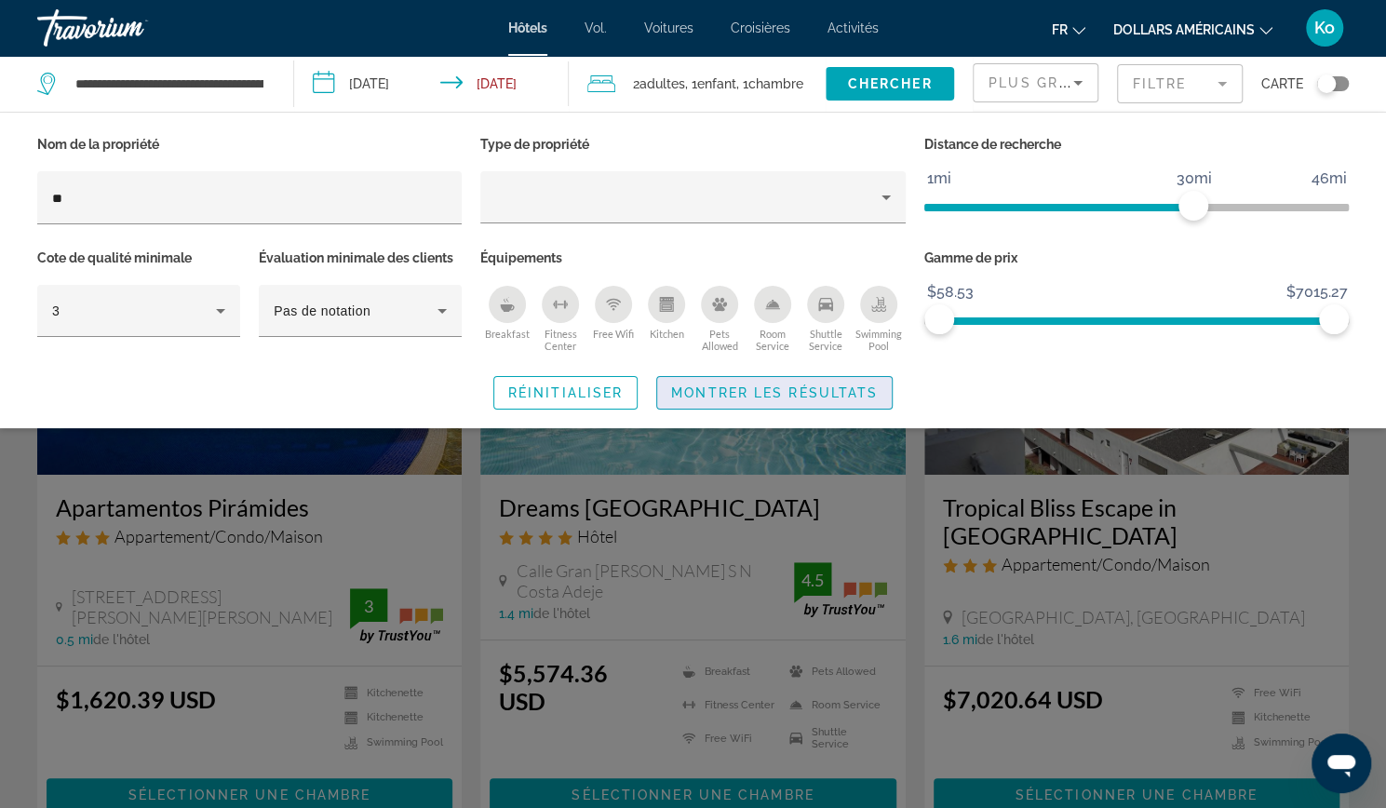
click at [761, 385] on span "Montrer les résultats" at bounding box center [774, 392] width 207 height 15
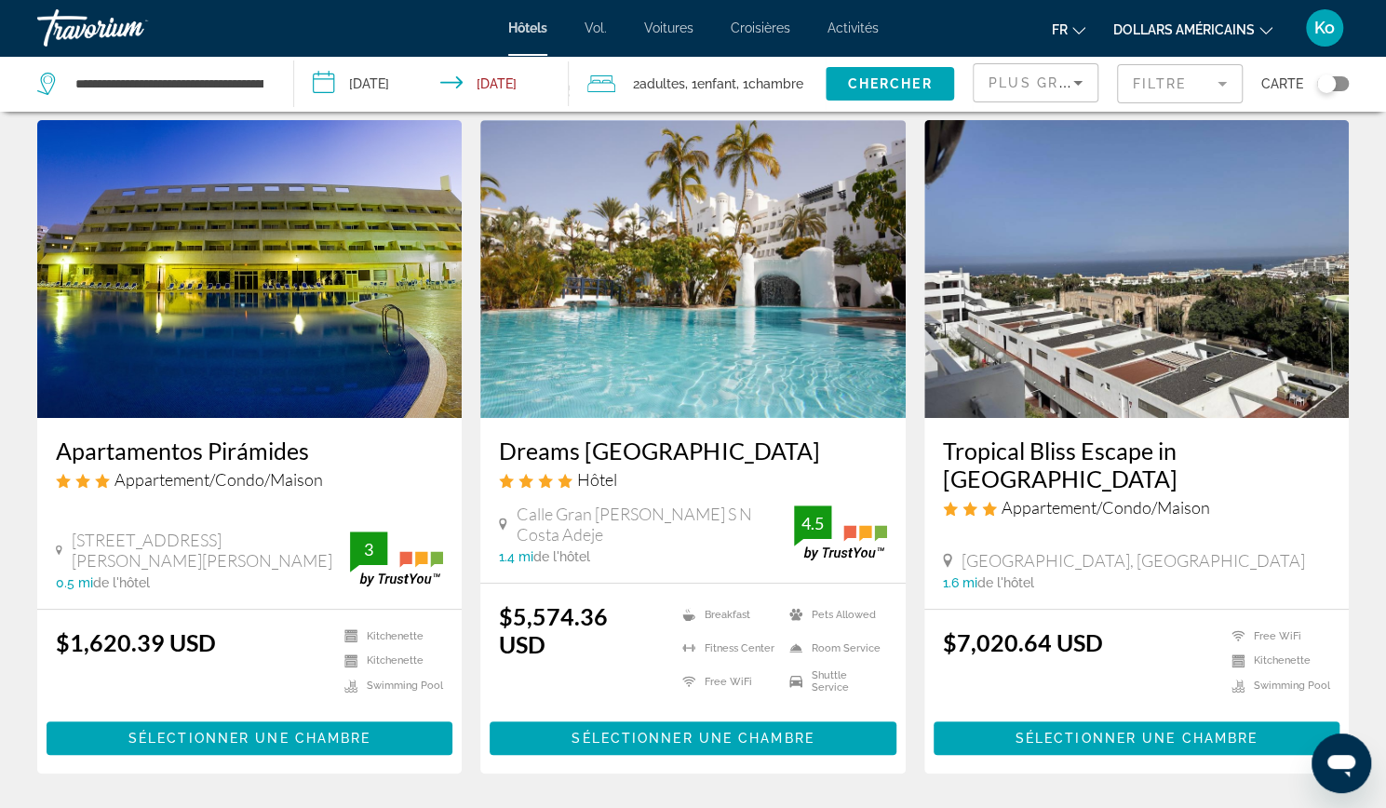
scroll to position [55, 0]
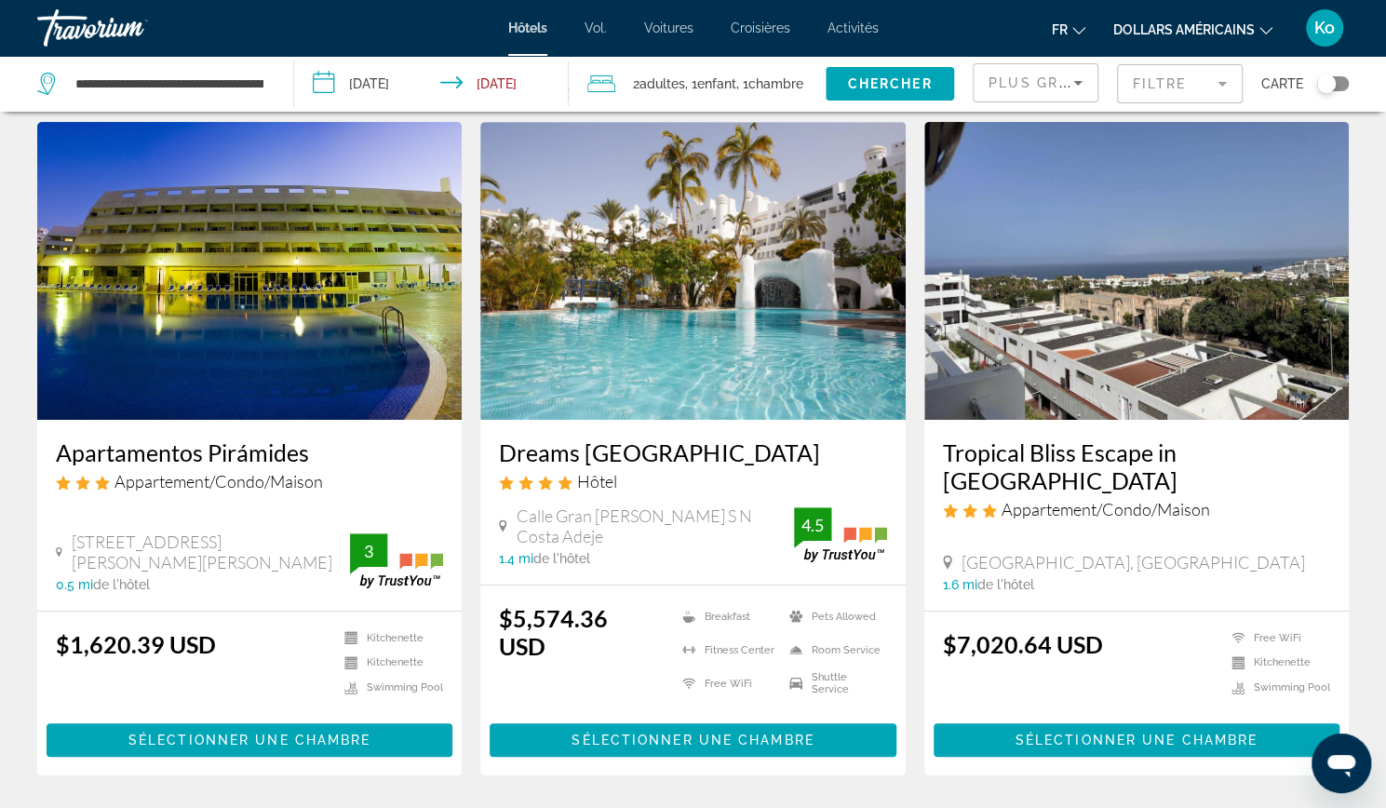
click at [1160, 25] on font "dollars américains" at bounding box center [1183, 29] width 141 height 15
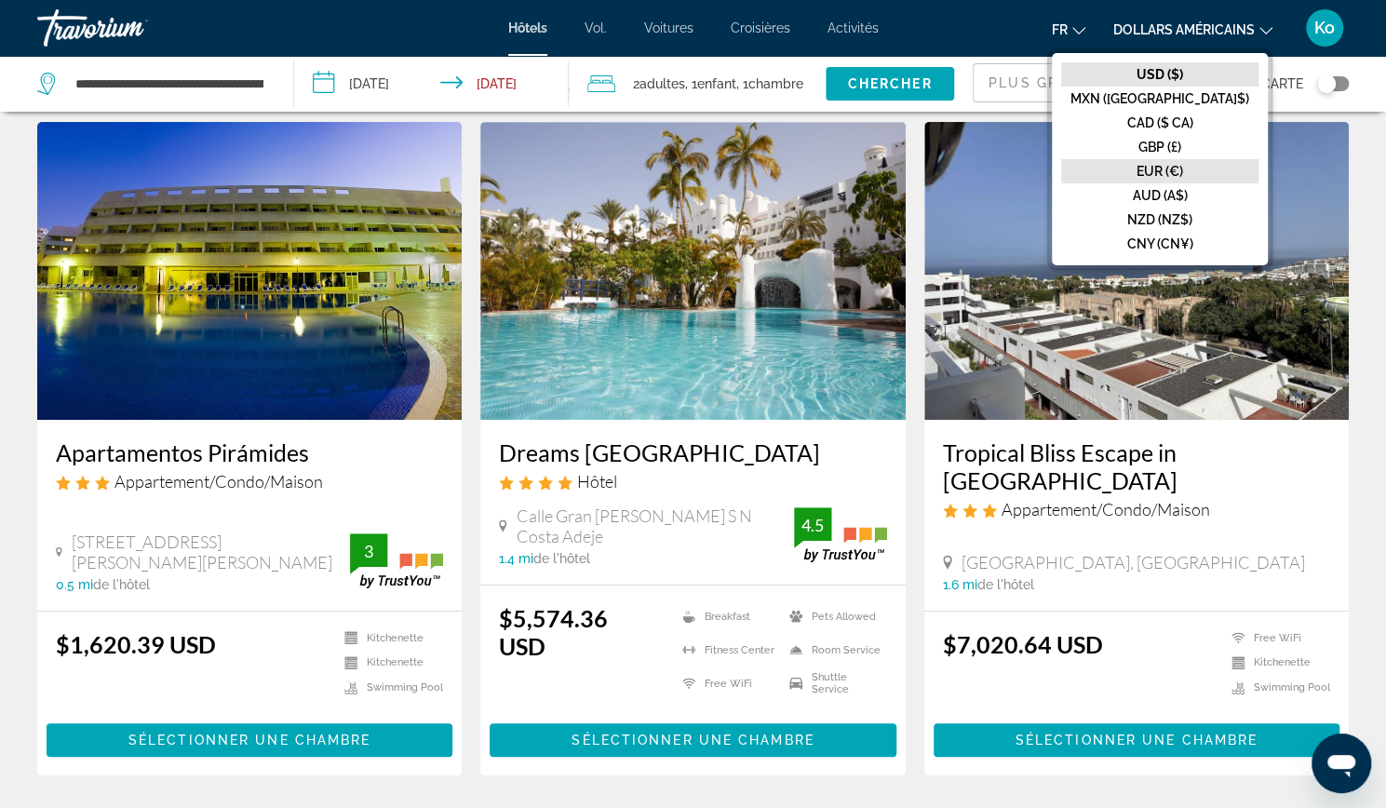
click at [1169, 171] on button "EUR (€)" at bounding box center [1159, 171] width 197 height 24
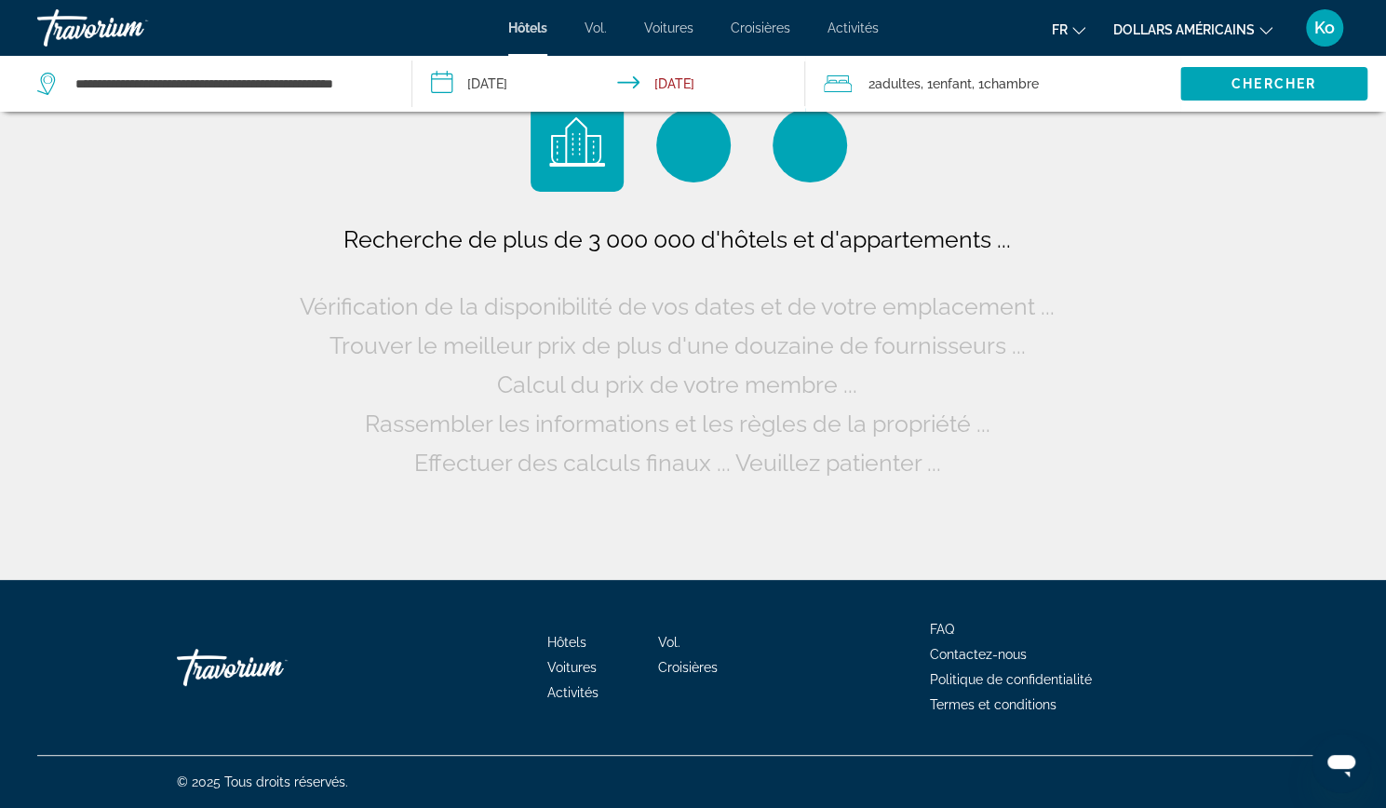
scroll to position [0, 0]
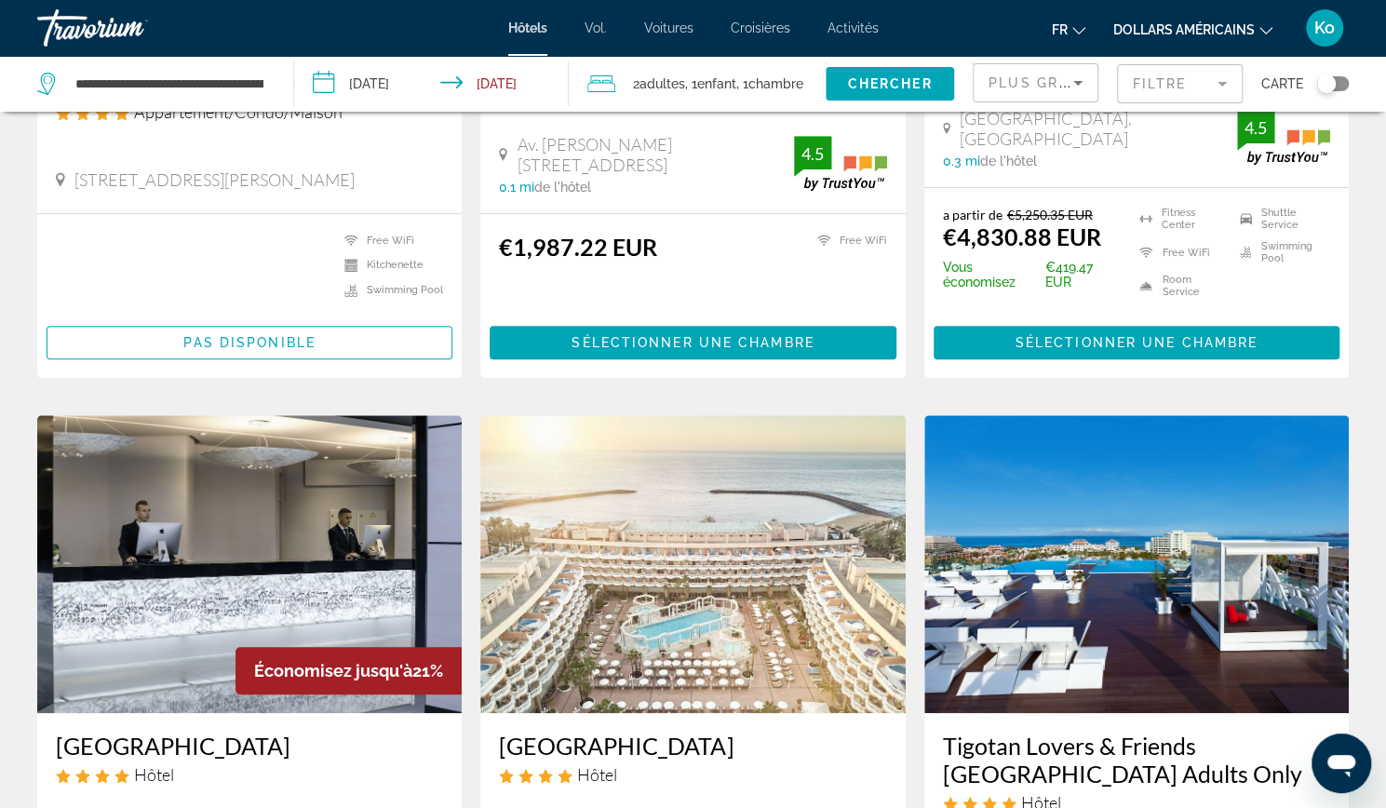
scroll to position [453, 0]
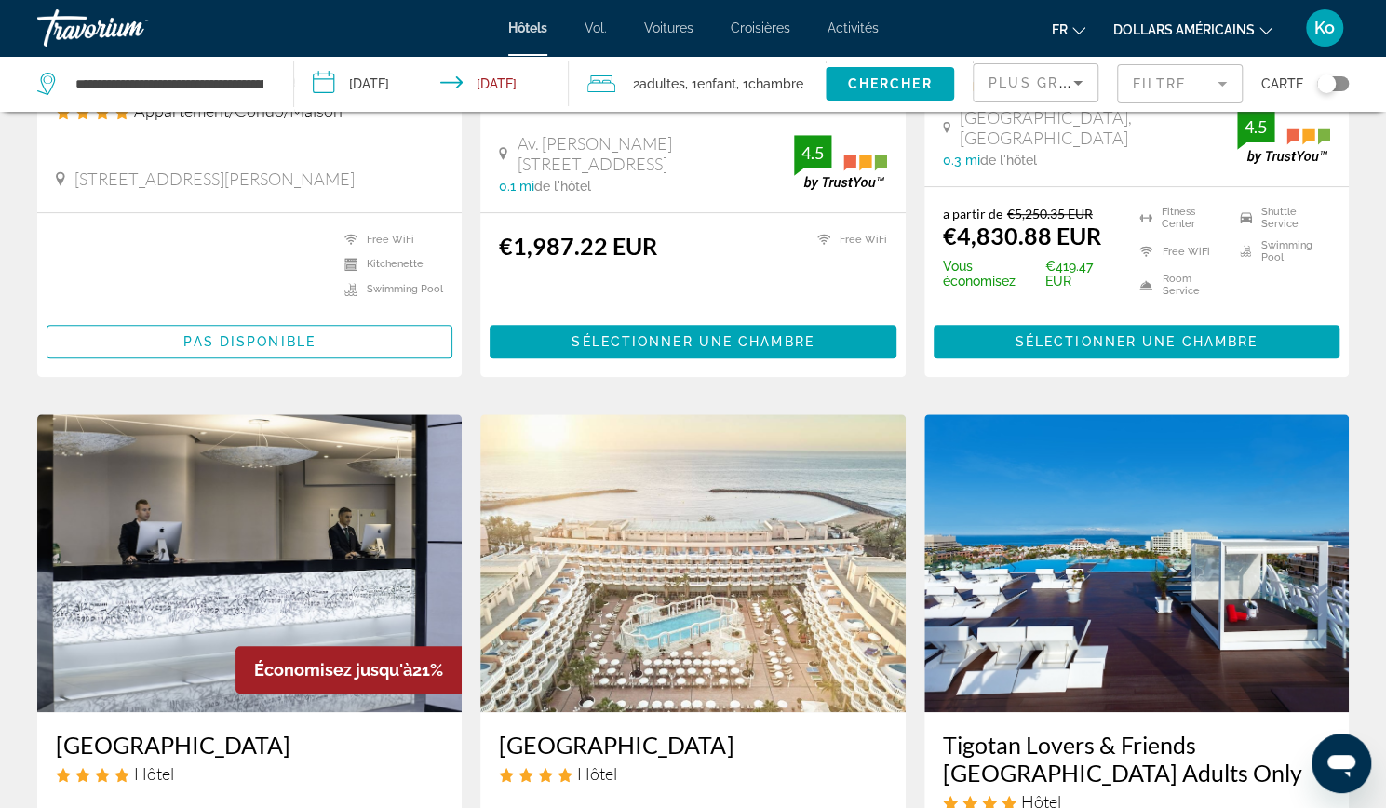
click at [570, 271] on div "€1,987.22 EUR" at bounding box center [578, 269] width 158 height 74
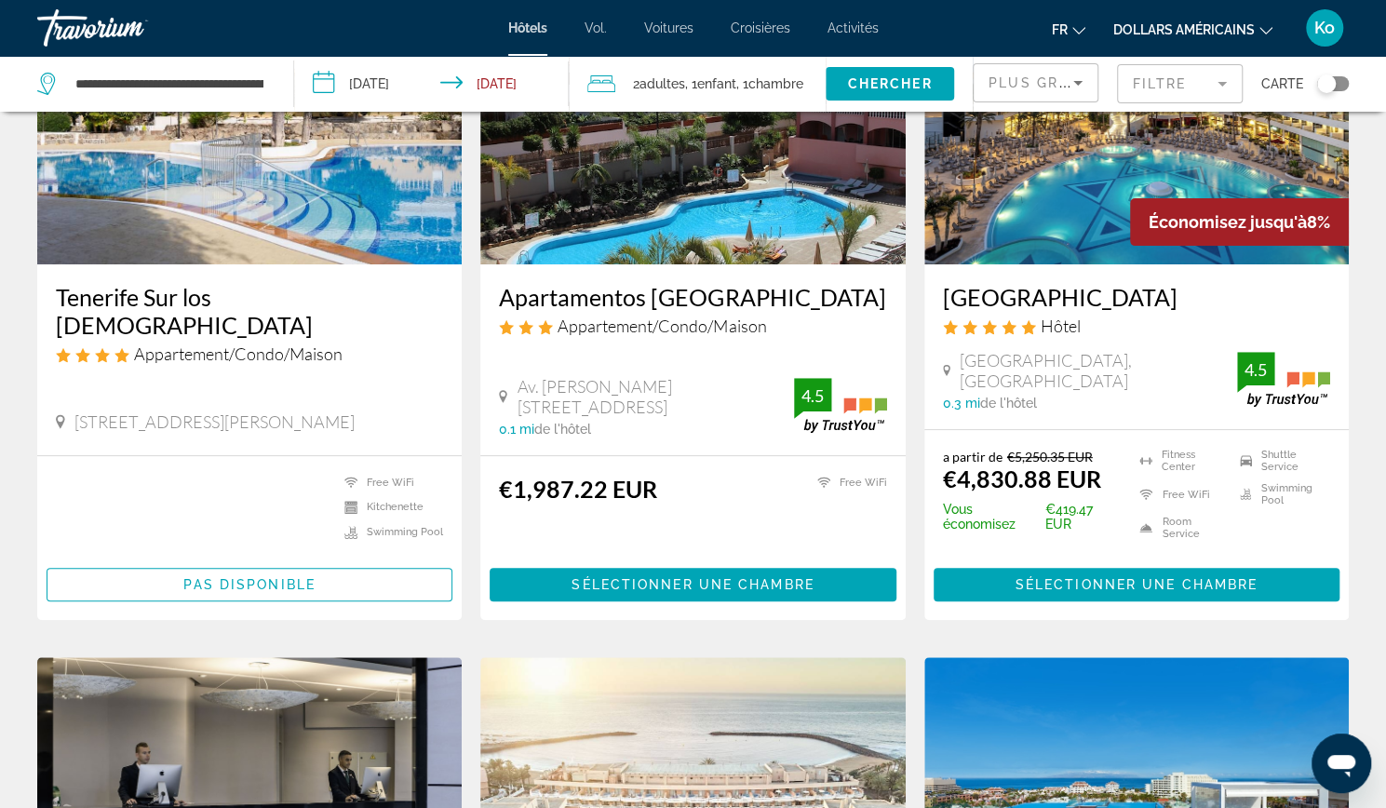
scroll to position [0, 0]
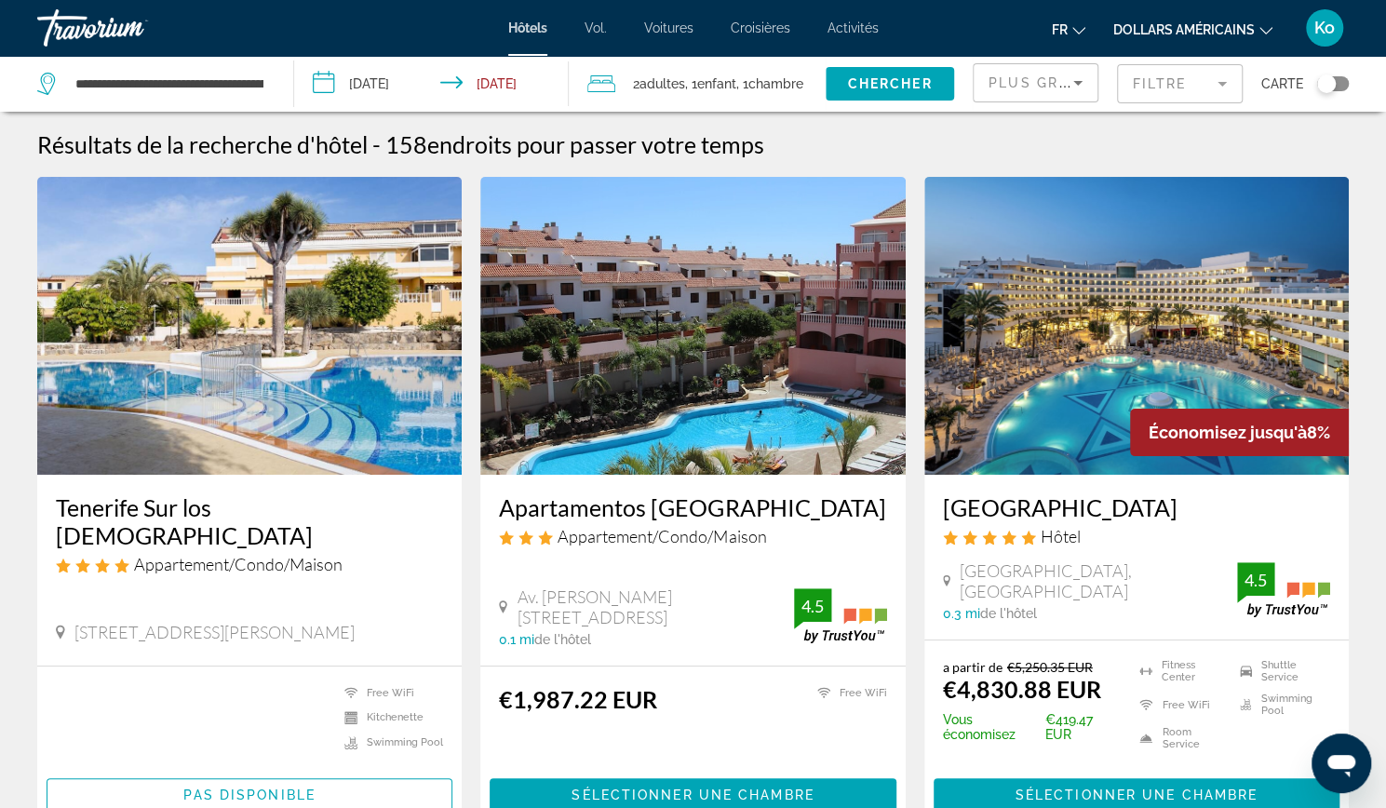
click at [1084, 79] on icon "Sort by" at bounding box center [1078, 83] width 22 height 22
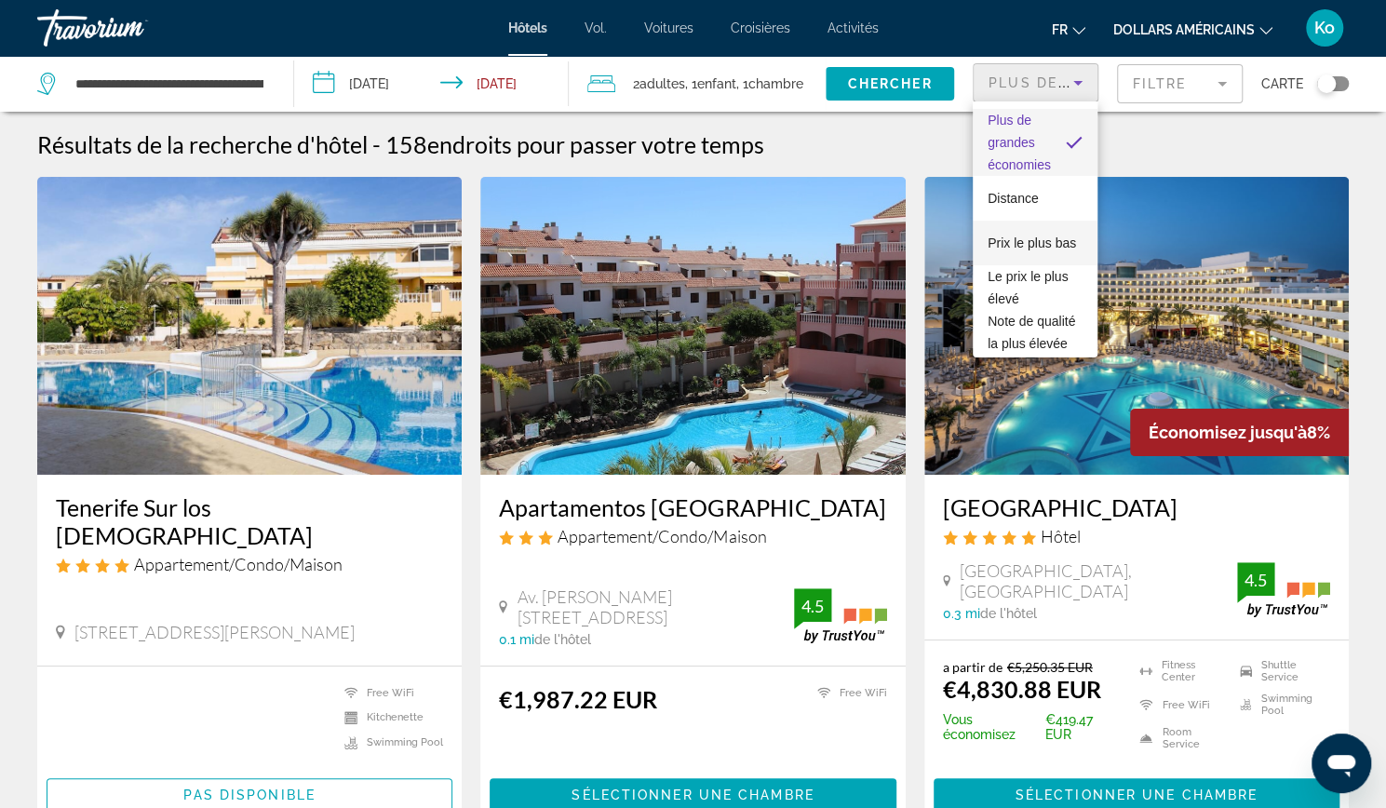
click at [1043, 240] on span "Prix ​​le plus bas" at bounding box center [1032, 243] width 88 height 22
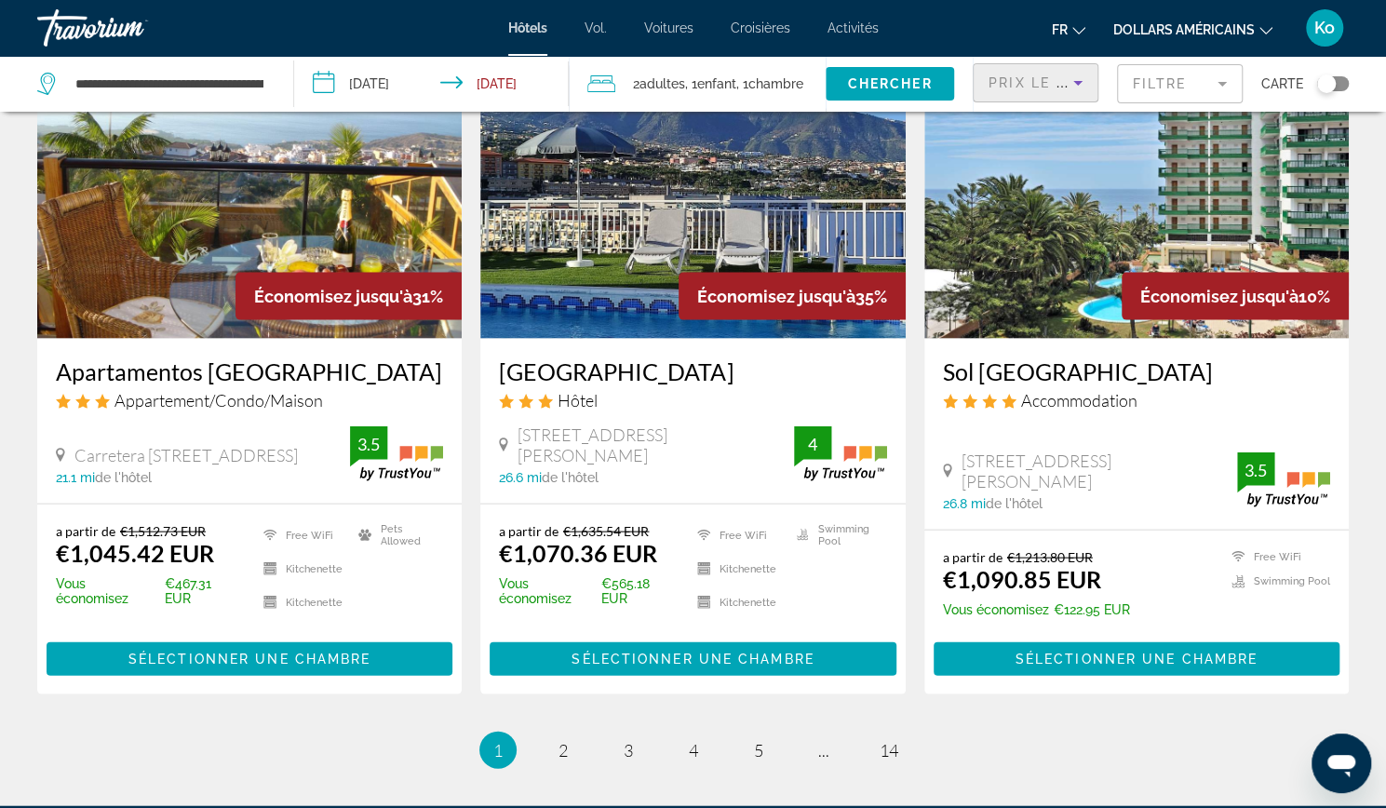
scroll to position [2387, 0]
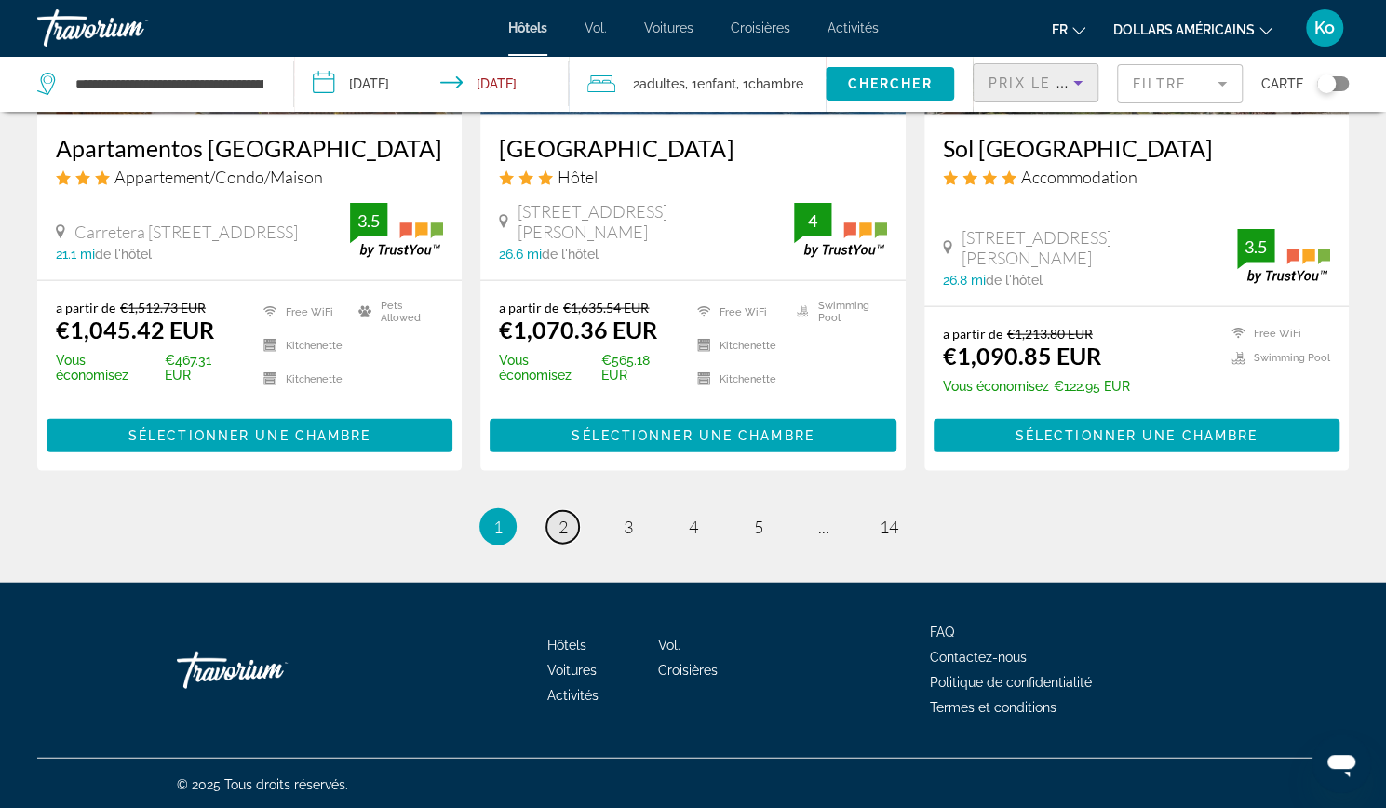
click at [563, 533] on span "2" at bounding box center [562, 527] width 9 height 20
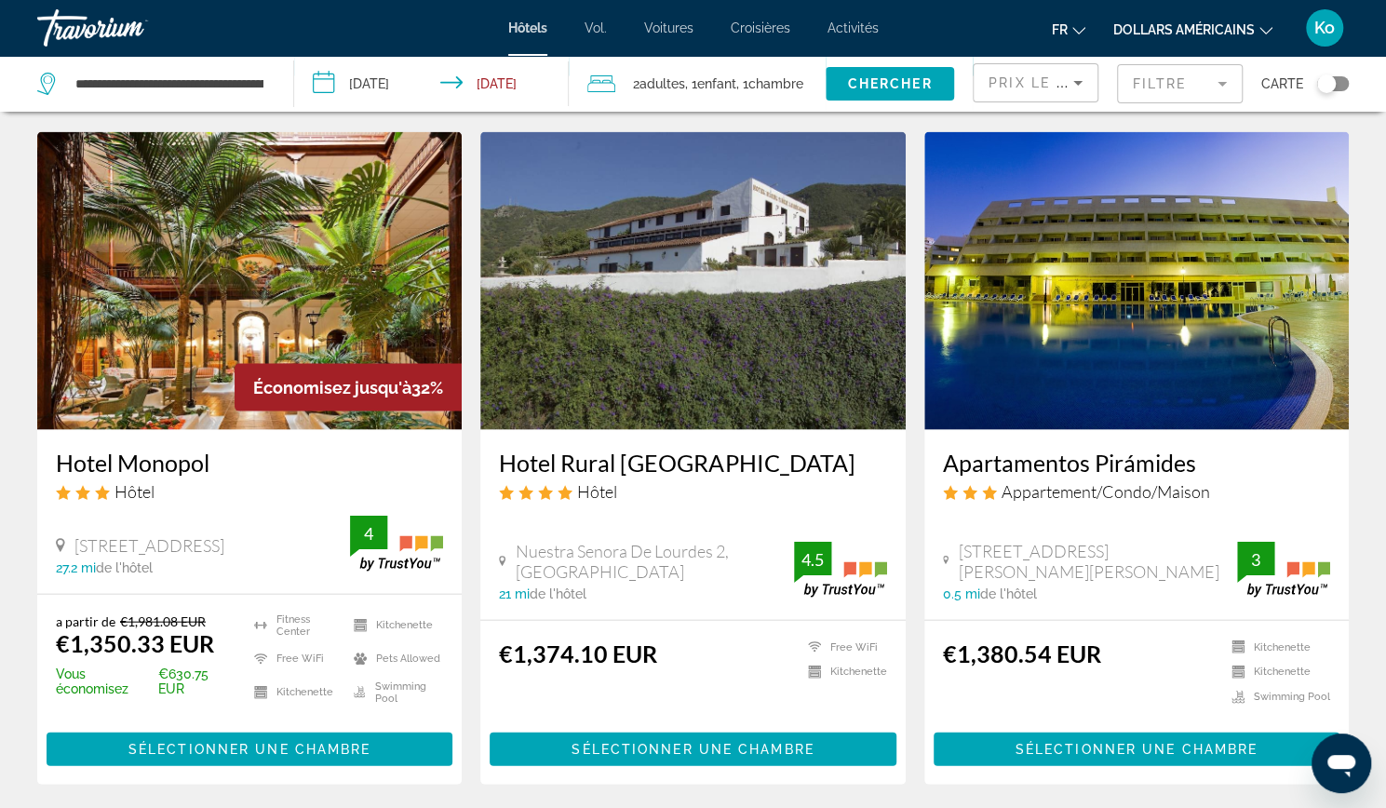
scroll to position [2158, 0]
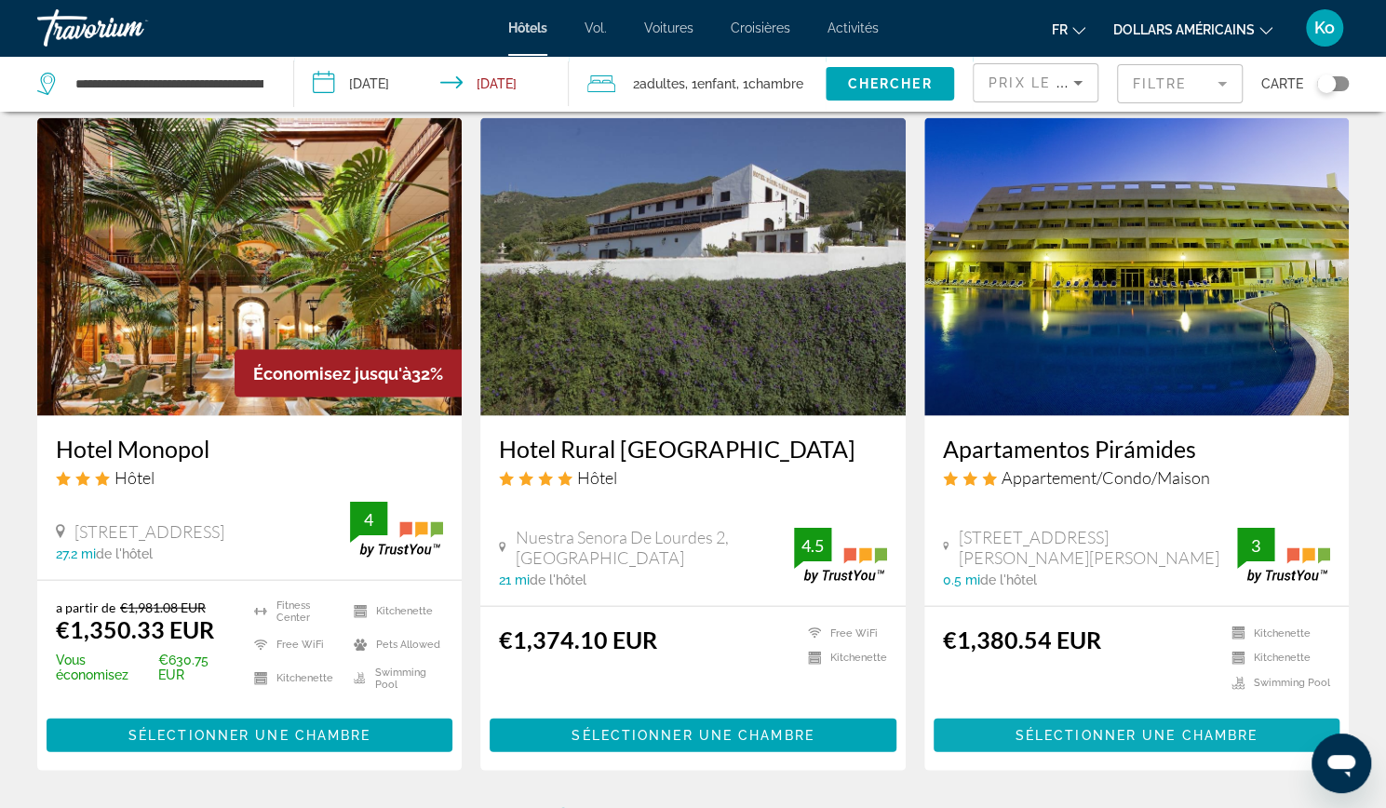
click at [1023, 728] on span "Sélectionner une chambre" at bounding box center [1136, 735] width 242 height 15
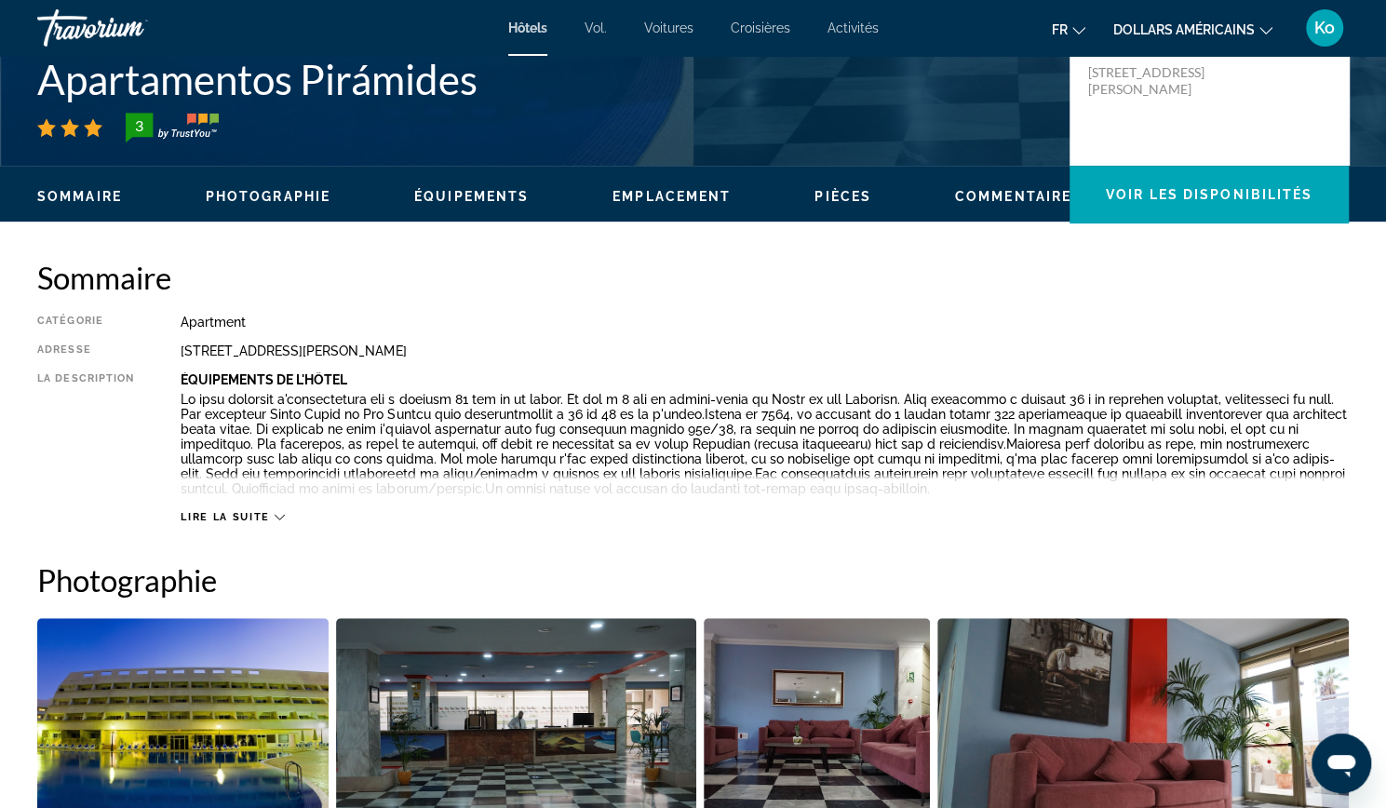
scroll to position [450, 0]
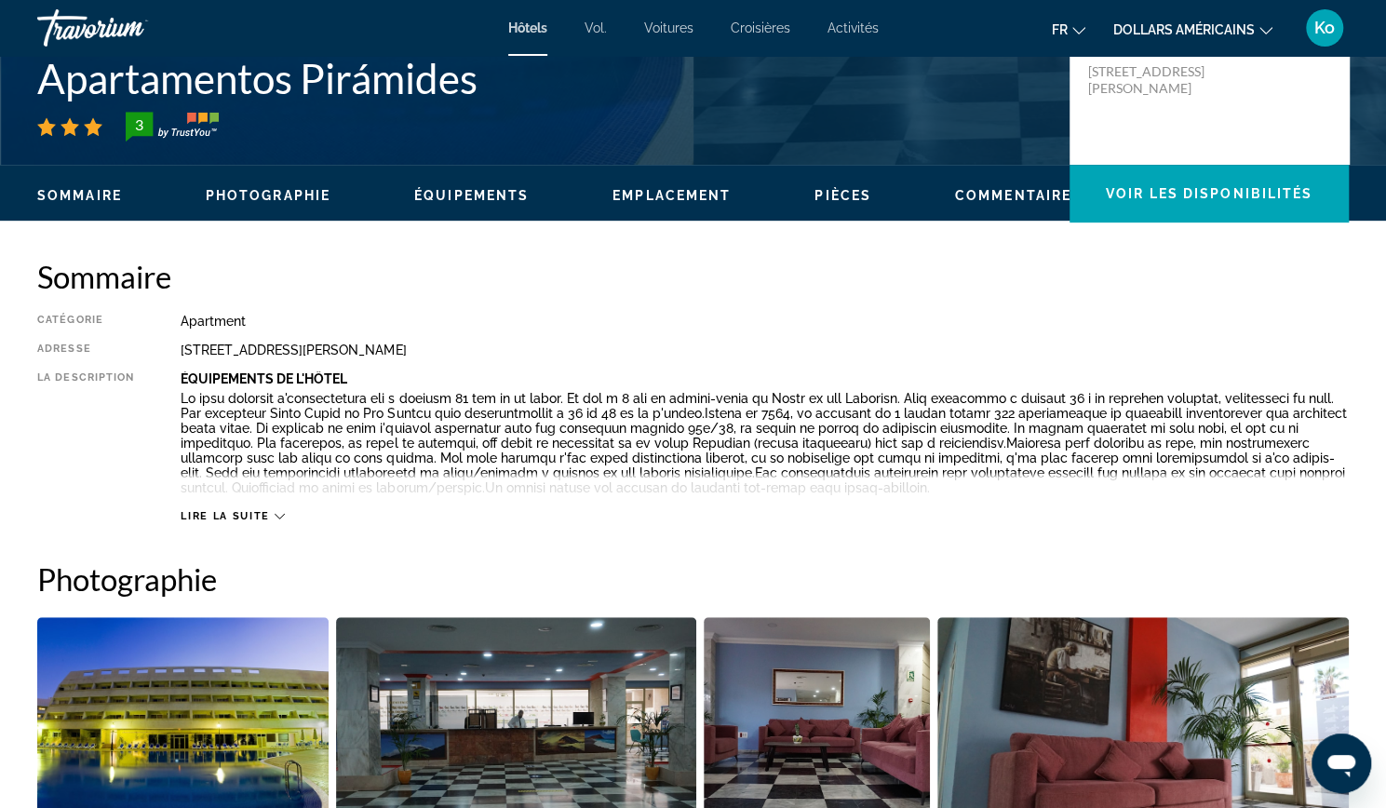
click at [235, 513] on span "Lire la suite" at bounding box center [225, 516] width 88 height 12
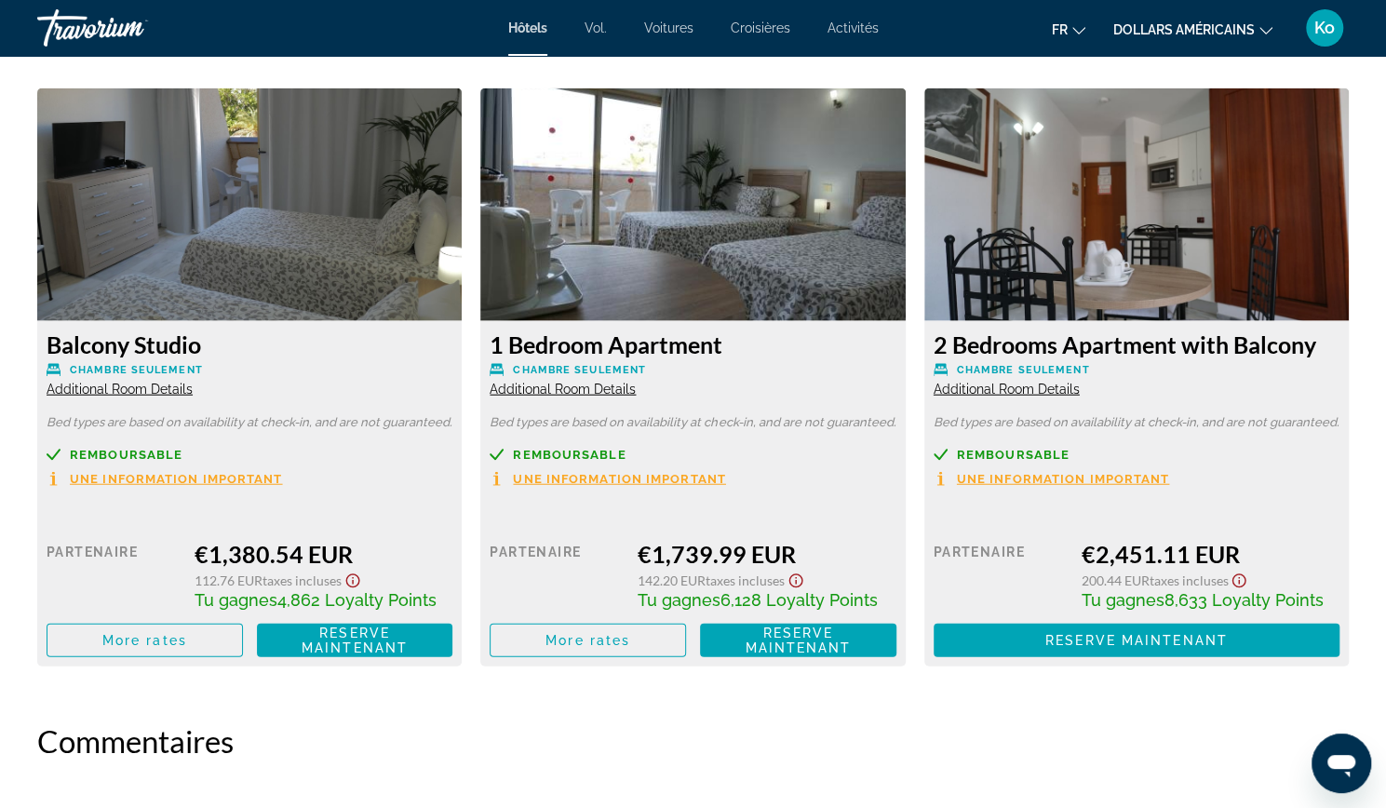
scroll to position [2535, 0]
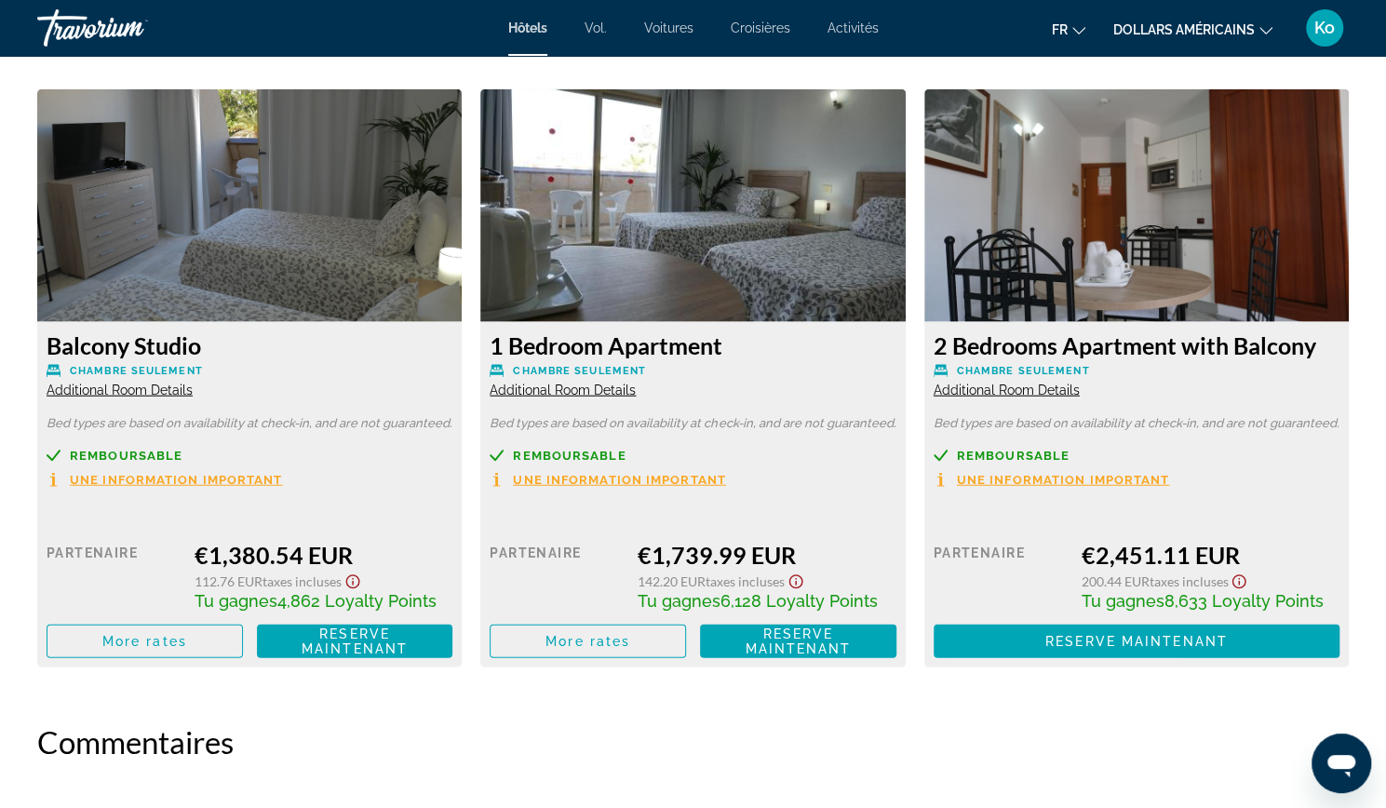
click at [195, 478] on span "Une information important" at bounding box center [176, 480] width 213 height 12
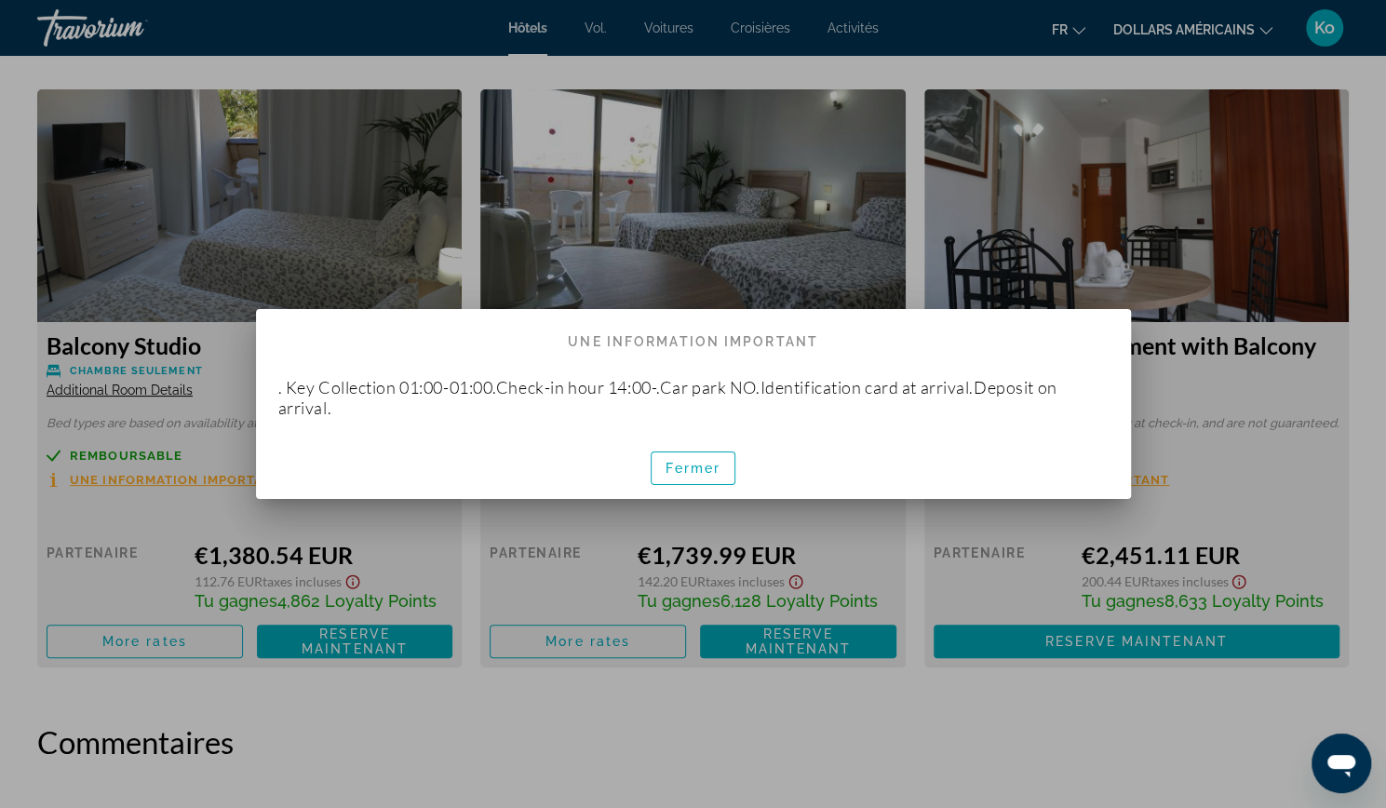
scroll to position [0, 0]
click at [695, 468] on font "Fermer" at bounding box center [694, 468] width 56 height 15
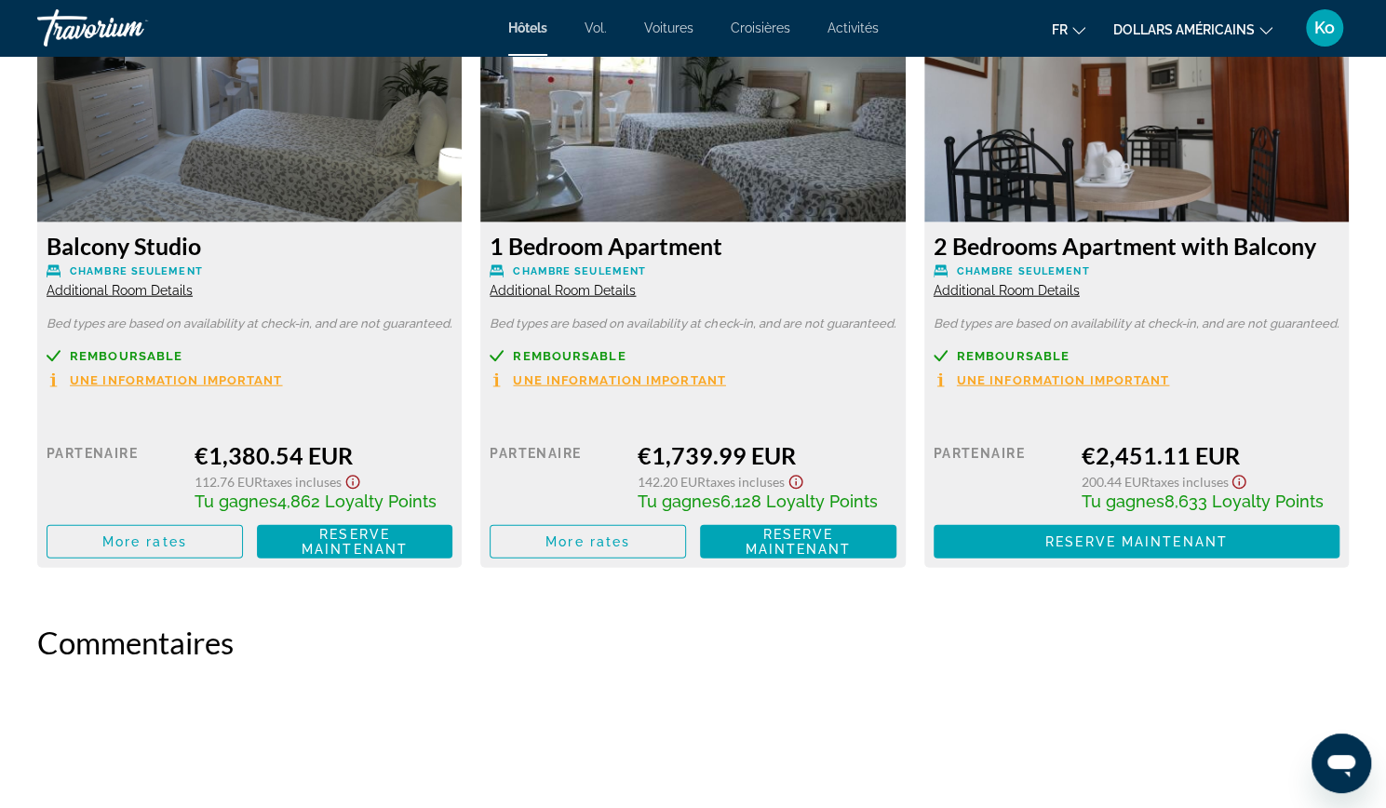
scroll to position [2635, 0]
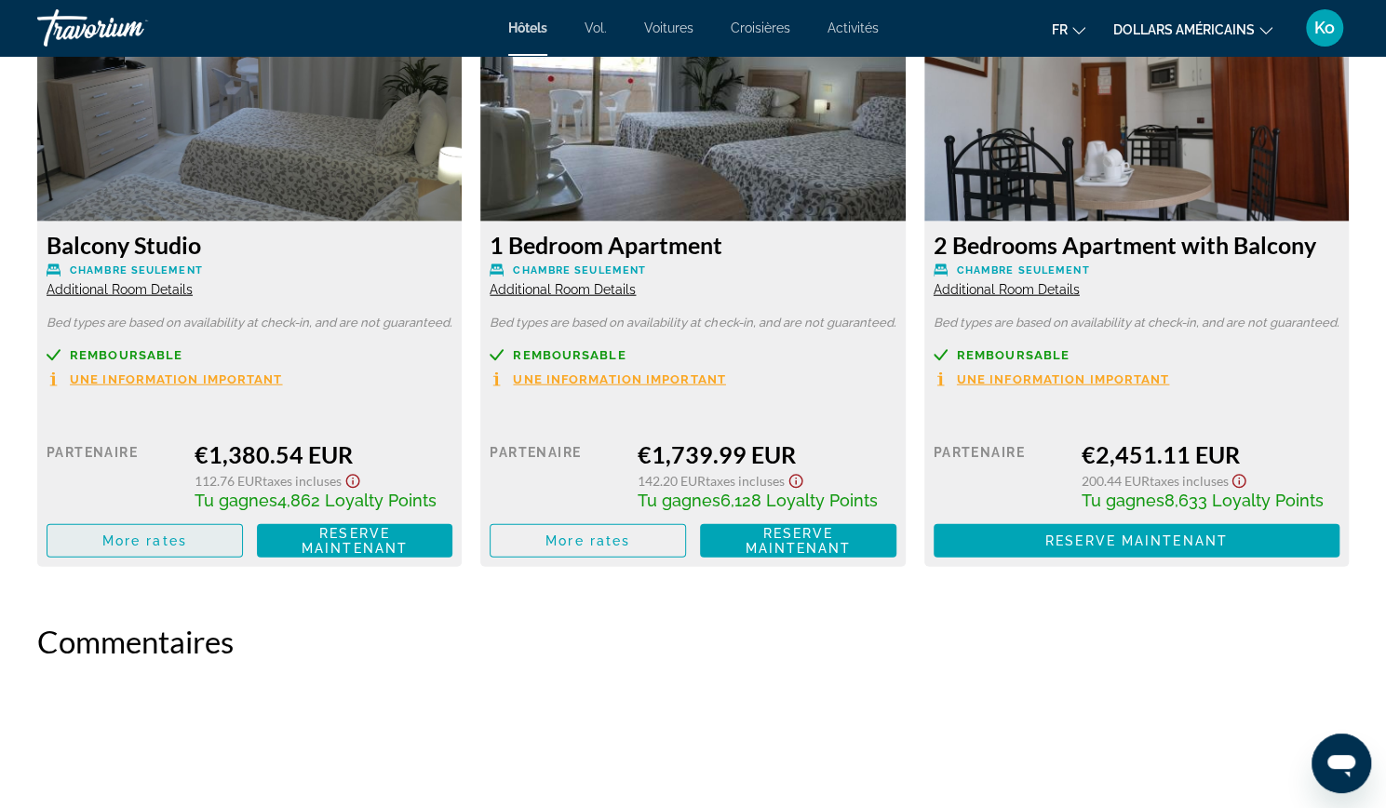
click at [82, 560] on span "Contenu principal" at bounding box center [144, 540] width 195 height 45
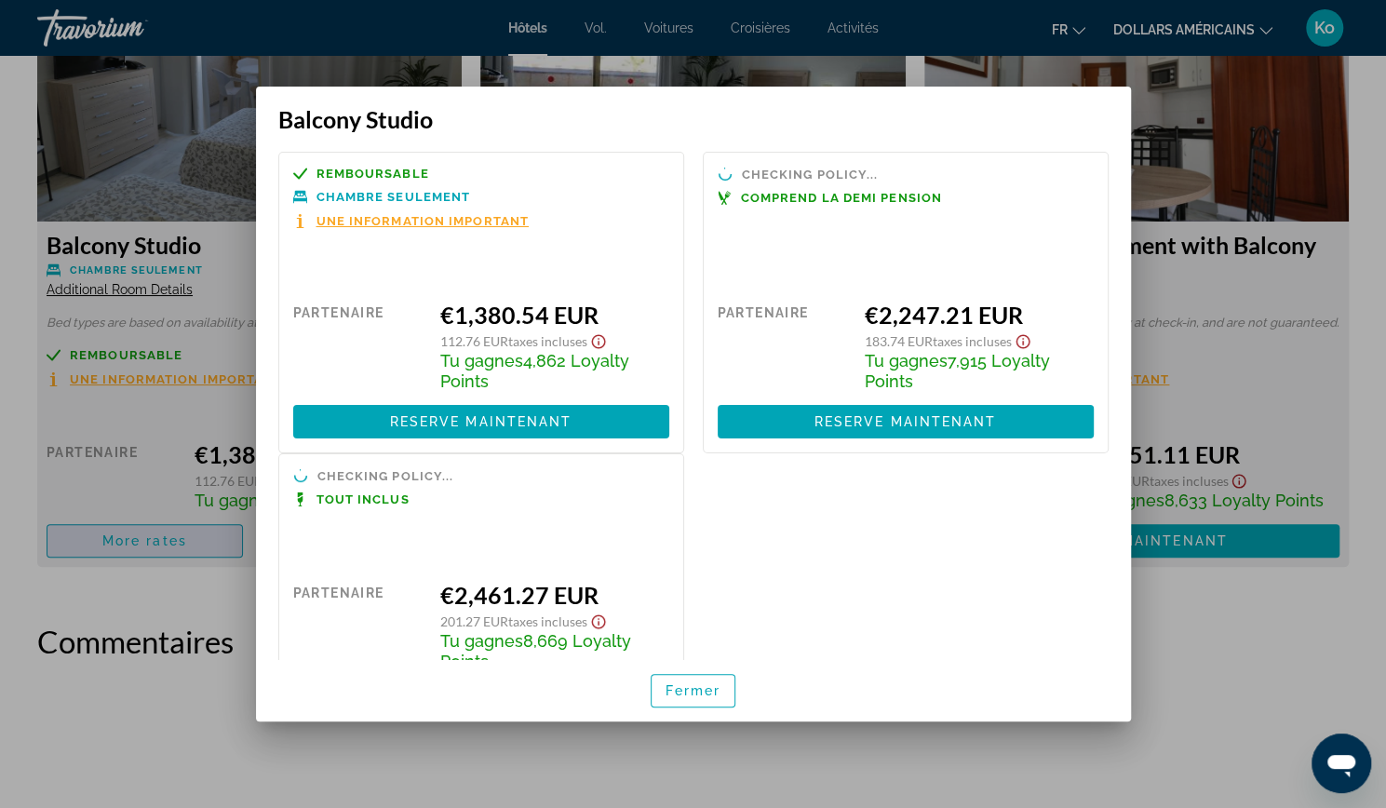
scroll to position [0, 0]
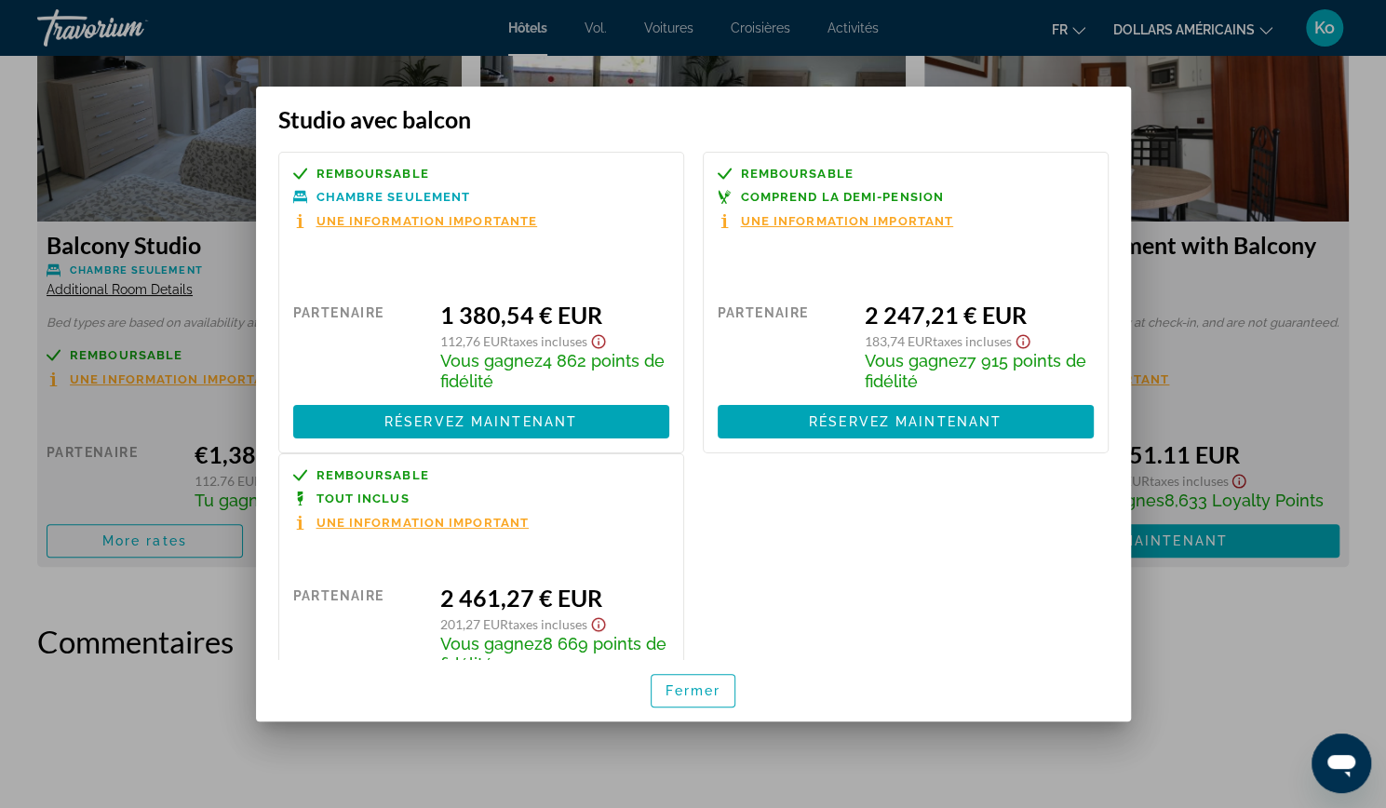
click at [408, 214] on font "Une information importante" at bounding box center [427, 221] width 222 height 14
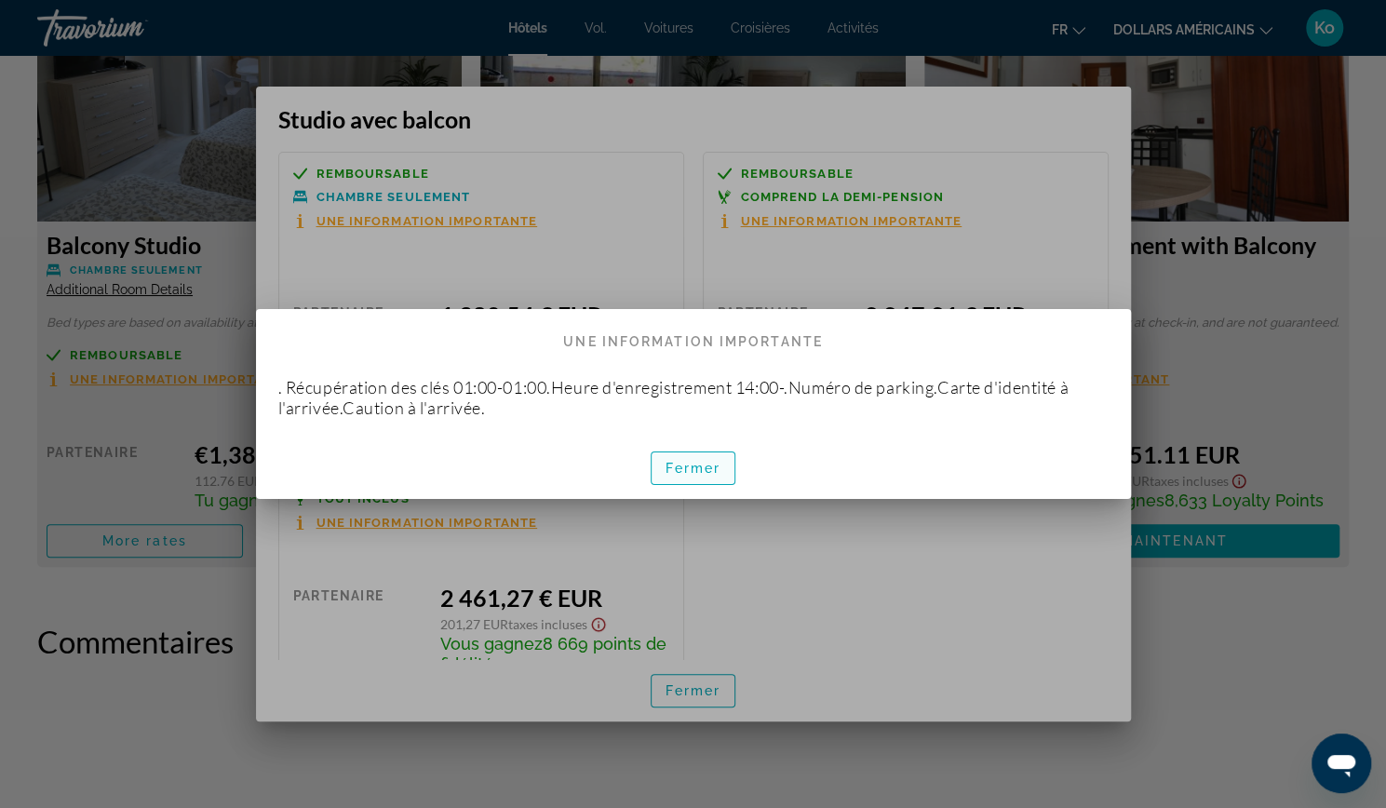
click at [700, 467] on font "Fermer" at bounding box center [694, 468] width 56 height 15
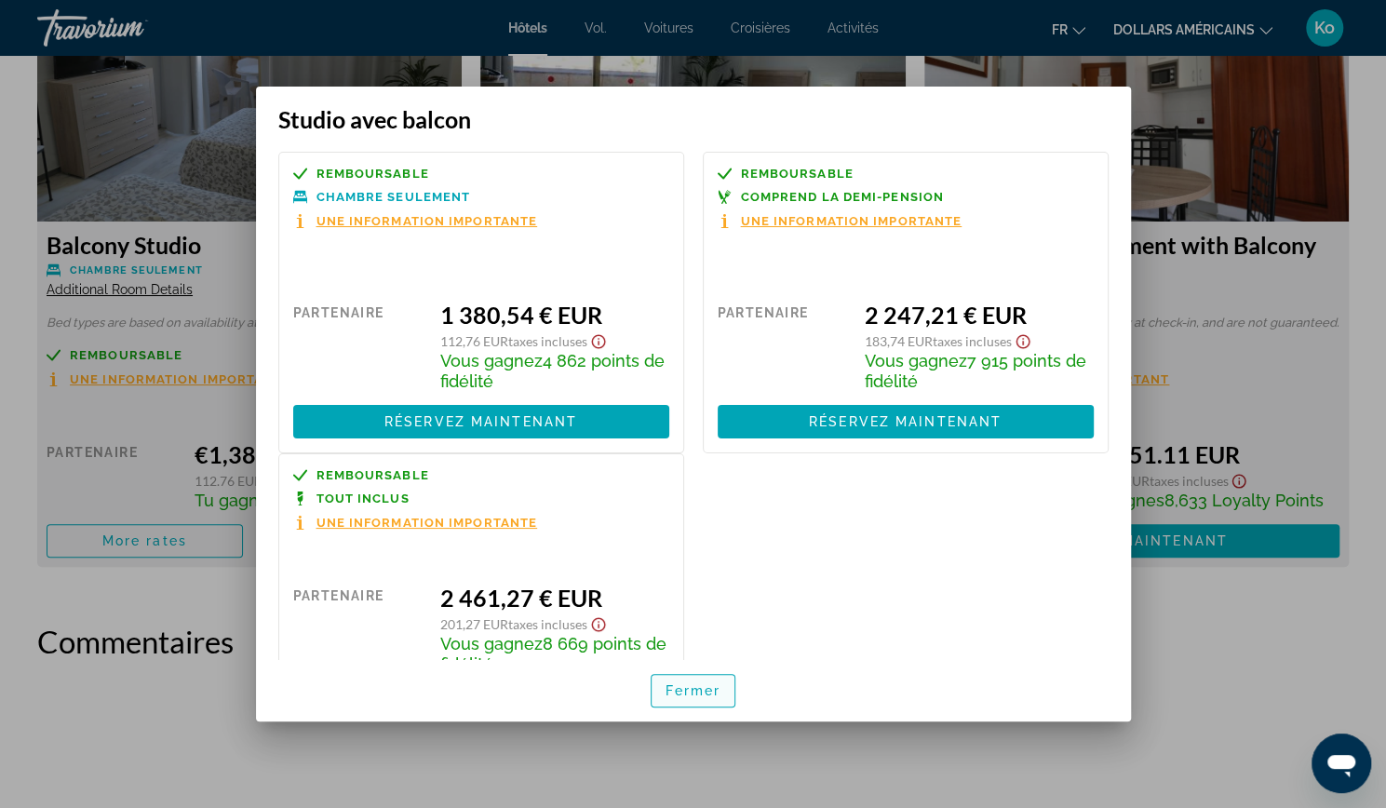
click at [731, 695] on span "button" at bounding box center [694, 690] width 84 height 45
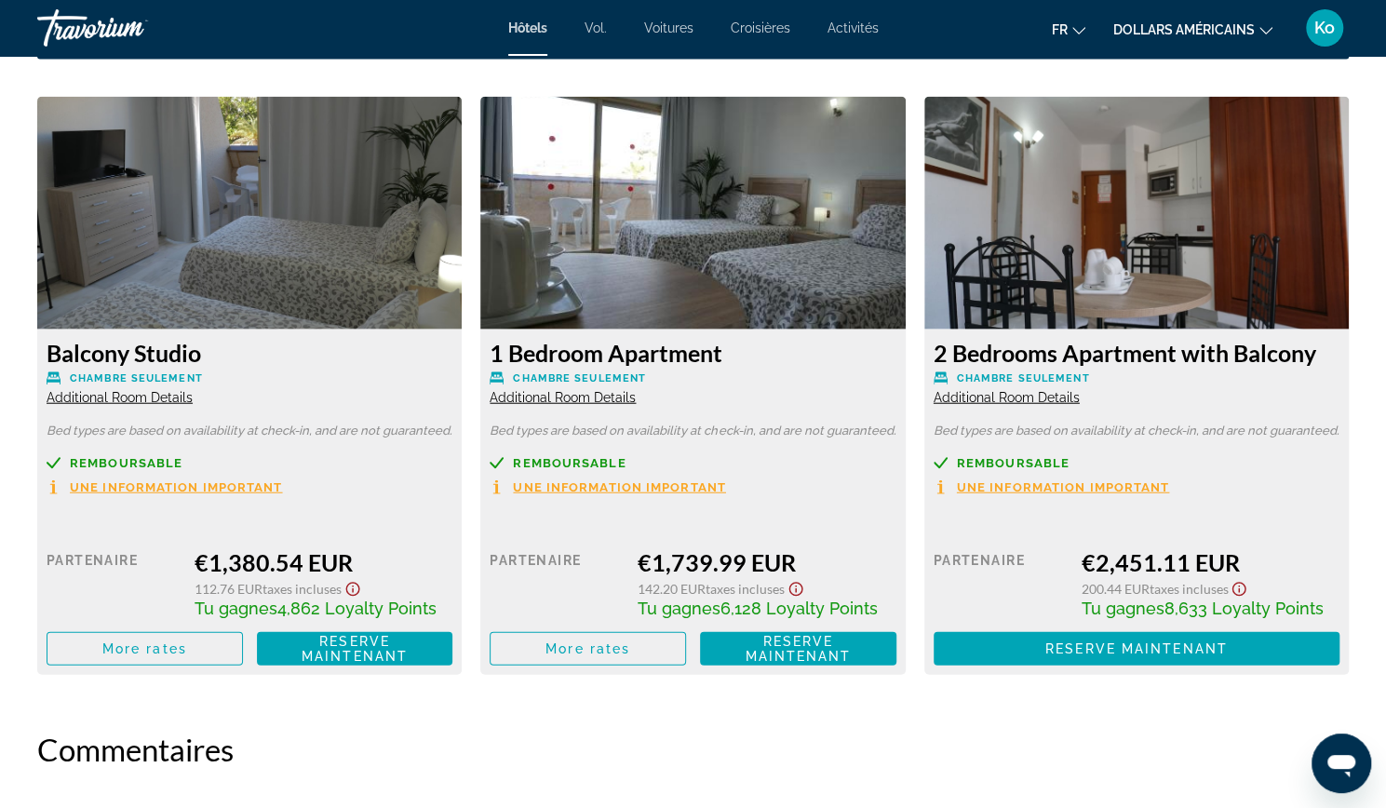
scroll to position [2528, 0]
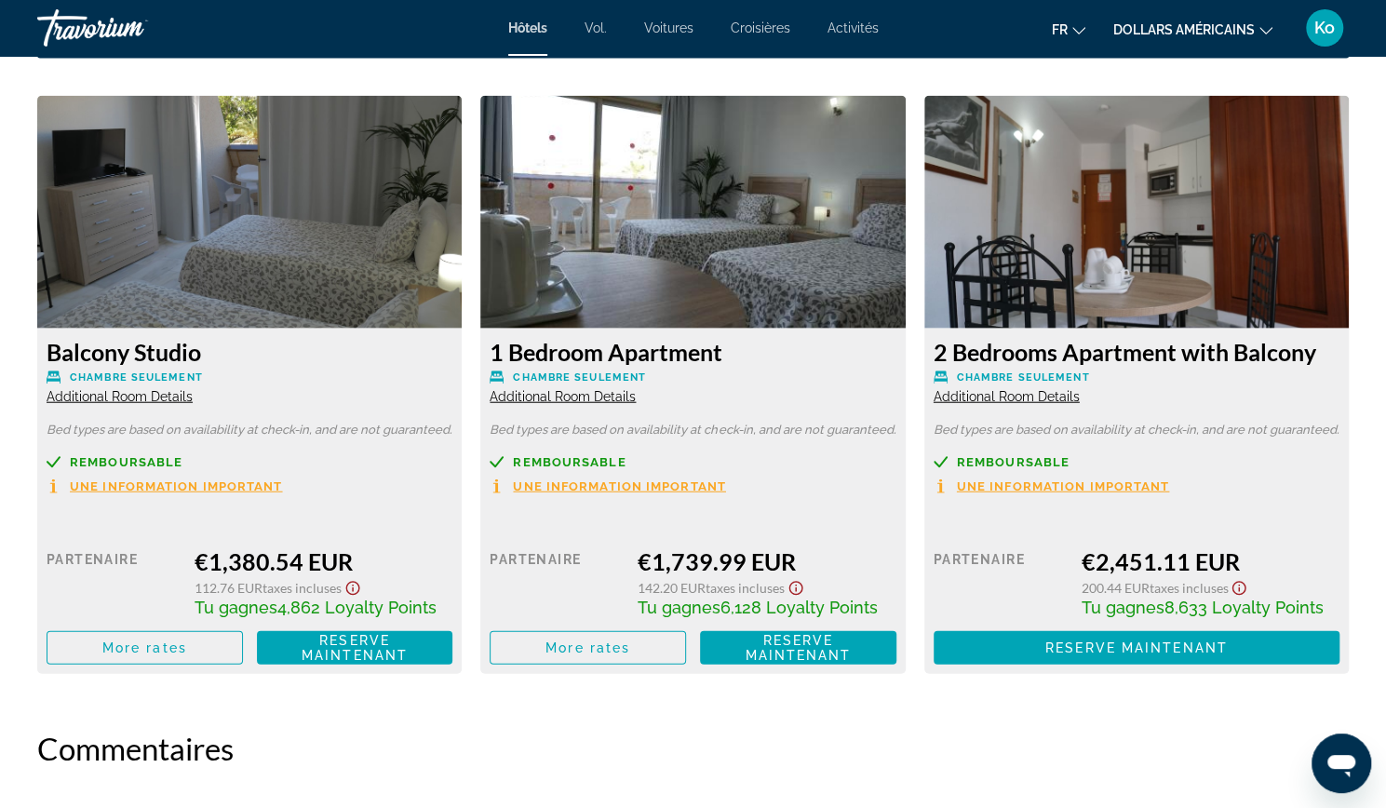
click at [168, 392] on span "Additional Room Details" at bounding box center [120, 396] width 146 height 15
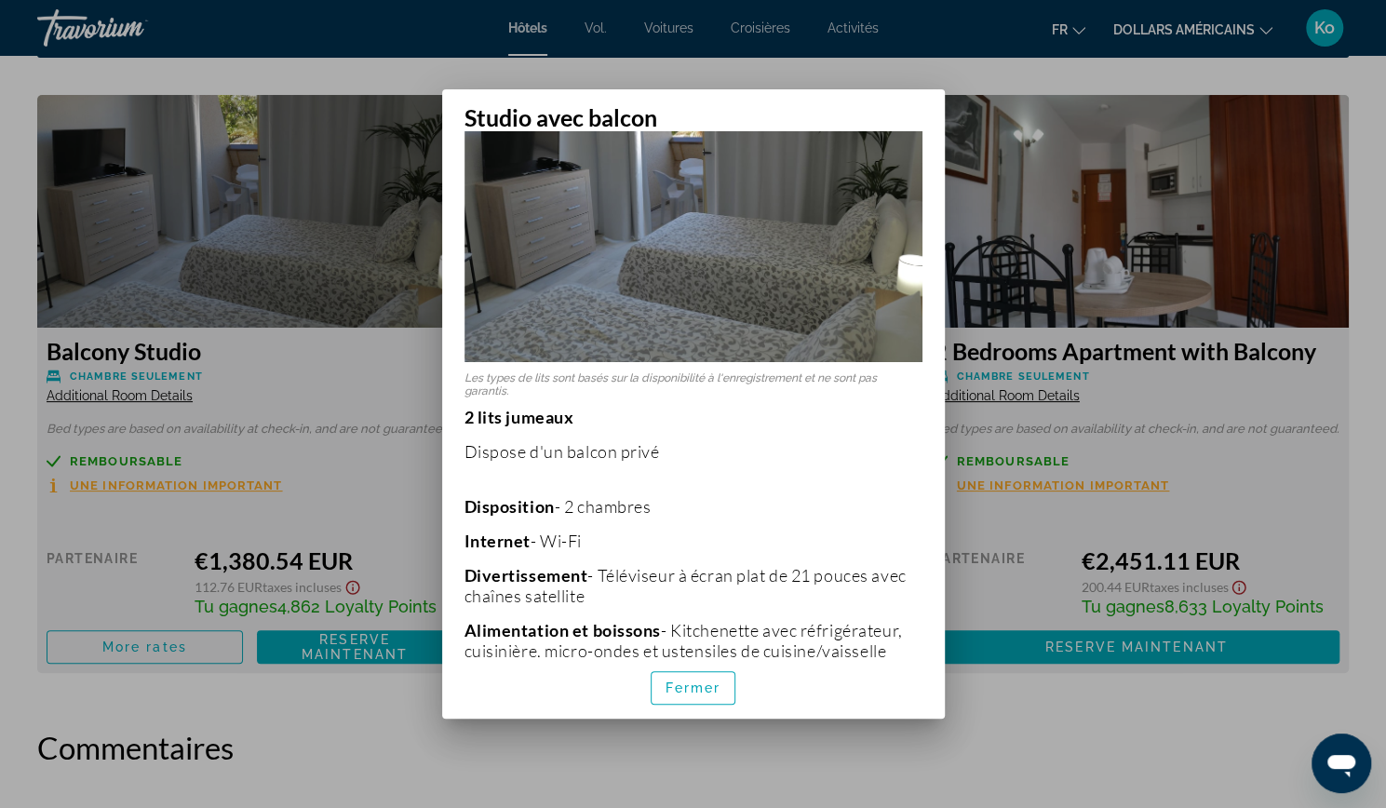
scroll to position [0, 0]
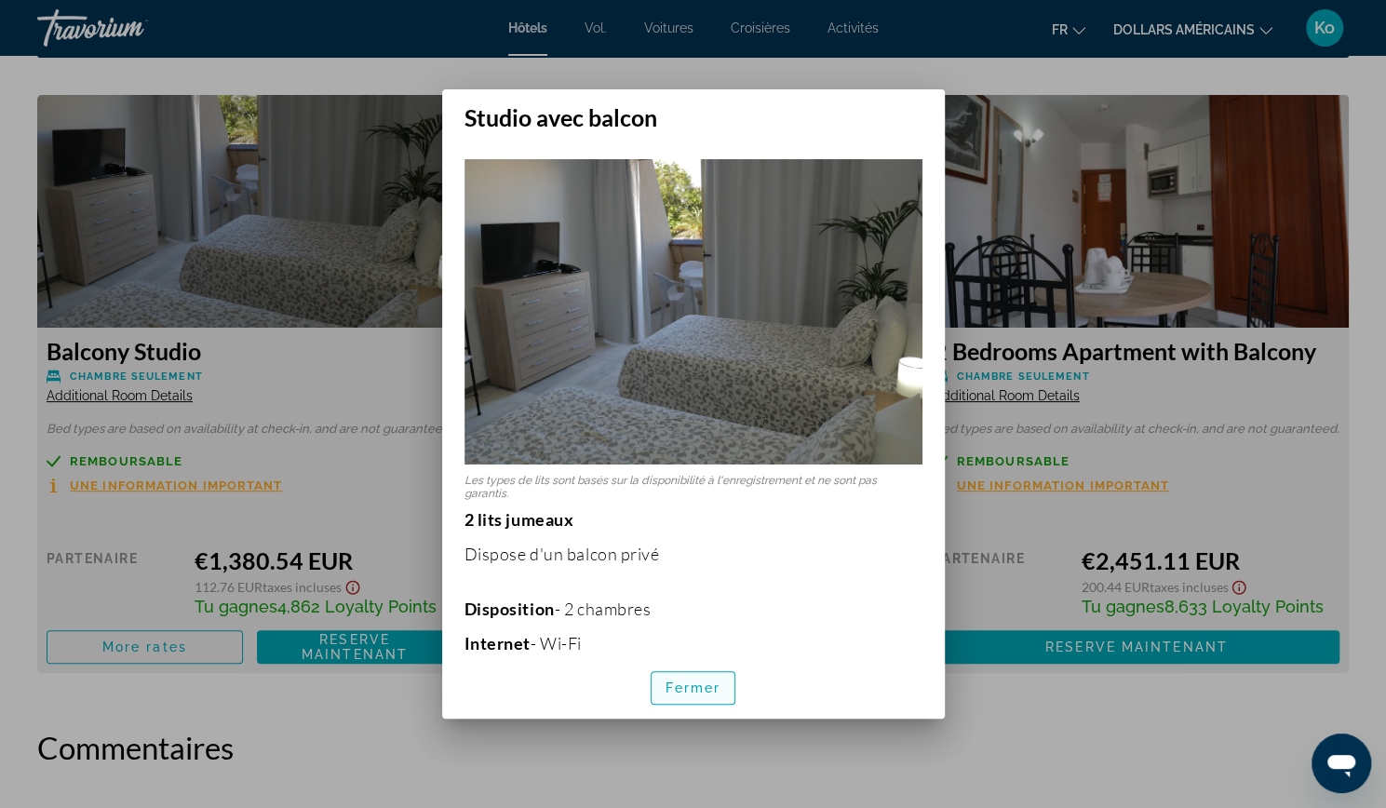
click at [672, 691] on font "Fermer" at bounding box center [694, 687] width 56 height 15
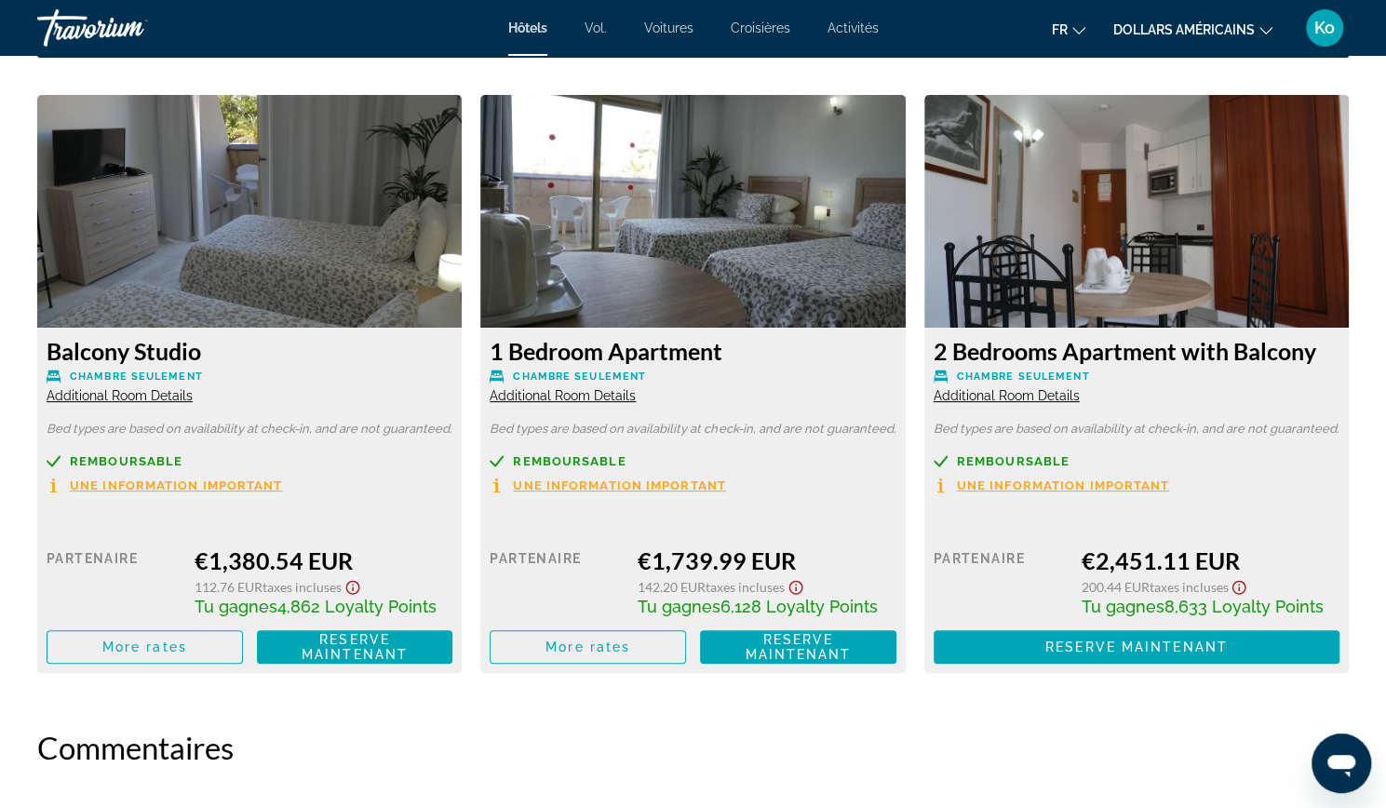
scroll to position [2528, 0]
click at [97, 654] on span "Contenu principal" at bounding box center [144, 647] width 195 height 45
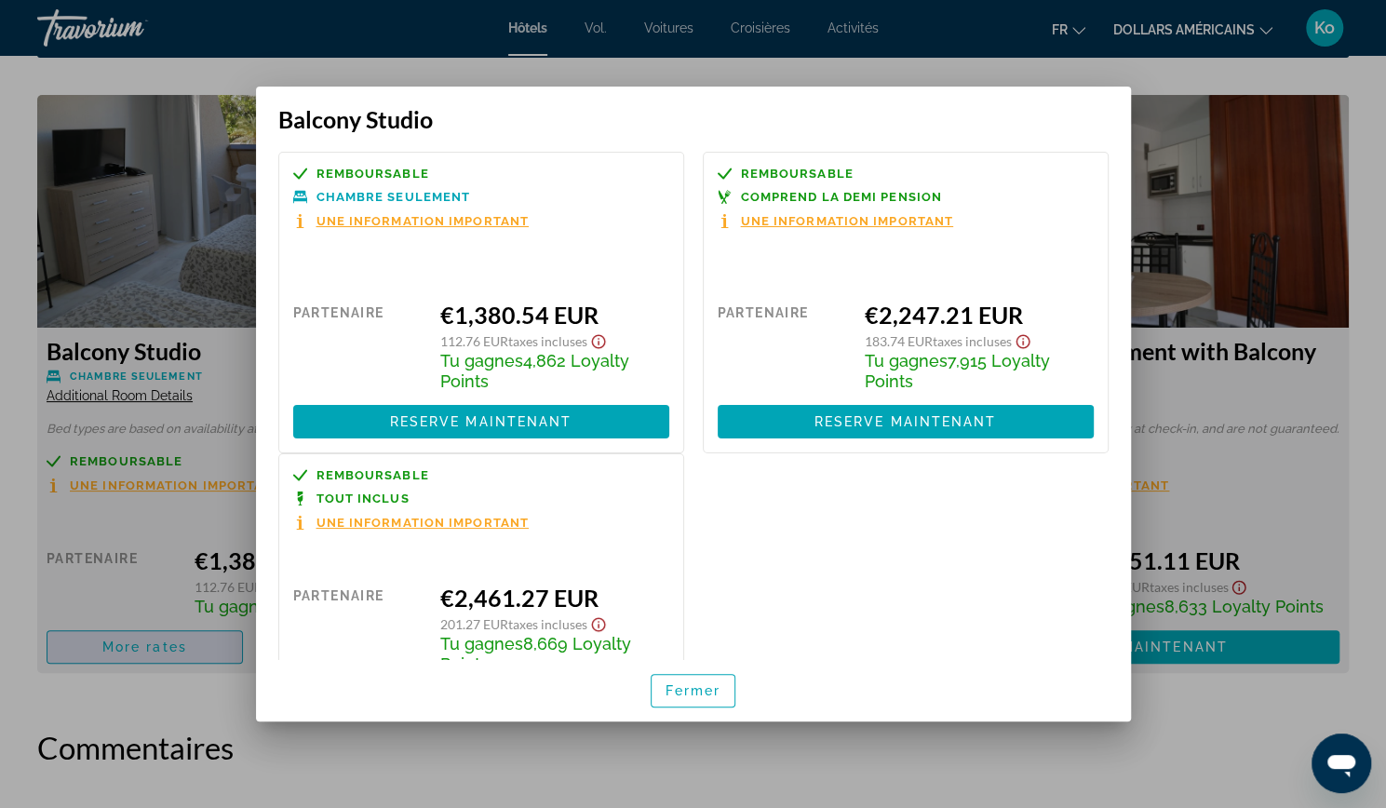
scroll to position [0, 0]
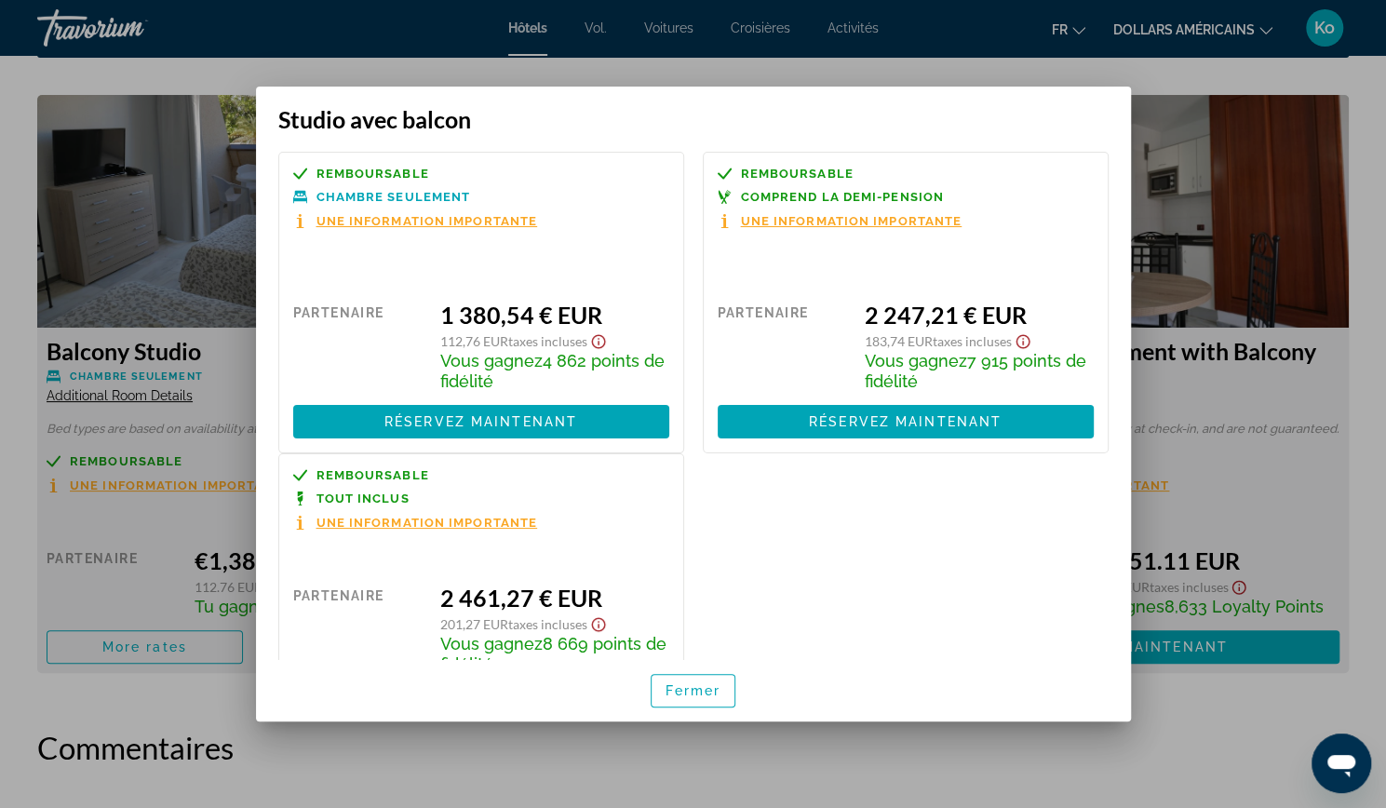
click at [479, 224] on font "Une information importante" at bounding box center [427, 221] width 222 height 14
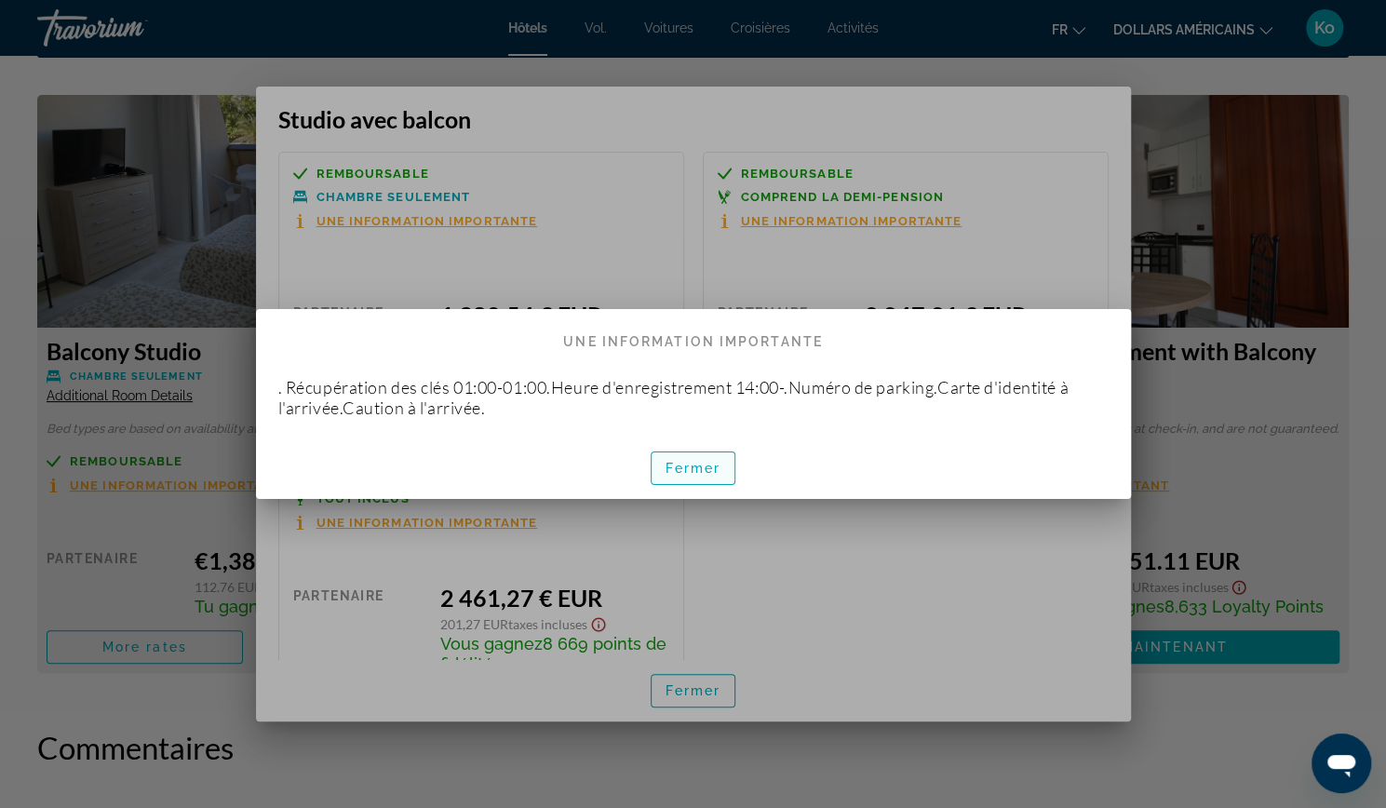
click at [700, 469] on font "Fermer" at bounding box center [694, 468] width 56 height 15
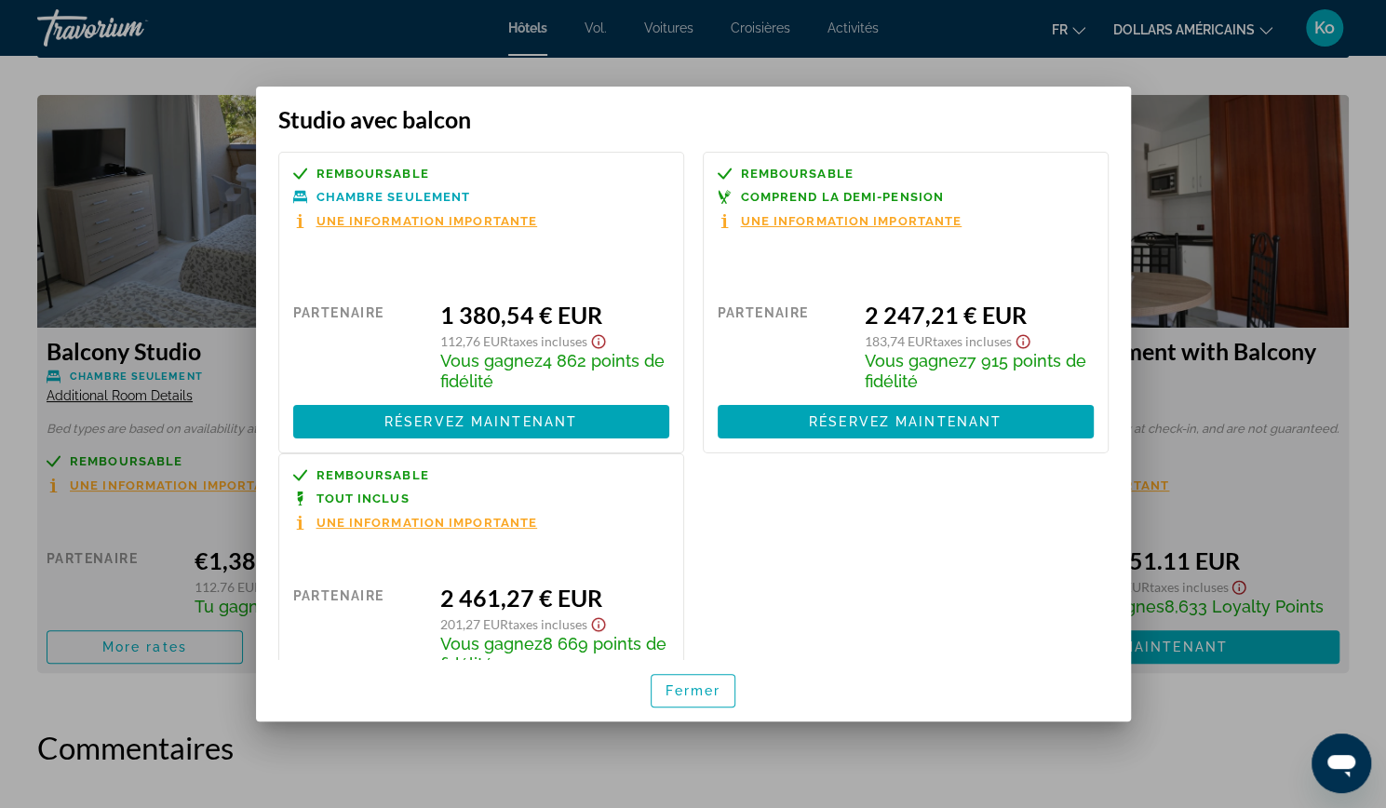
click at [1329, 775] on icon "Ouvrir la fenêtre de messagerie" at bounding box center [1341, 763] width 34 height 34
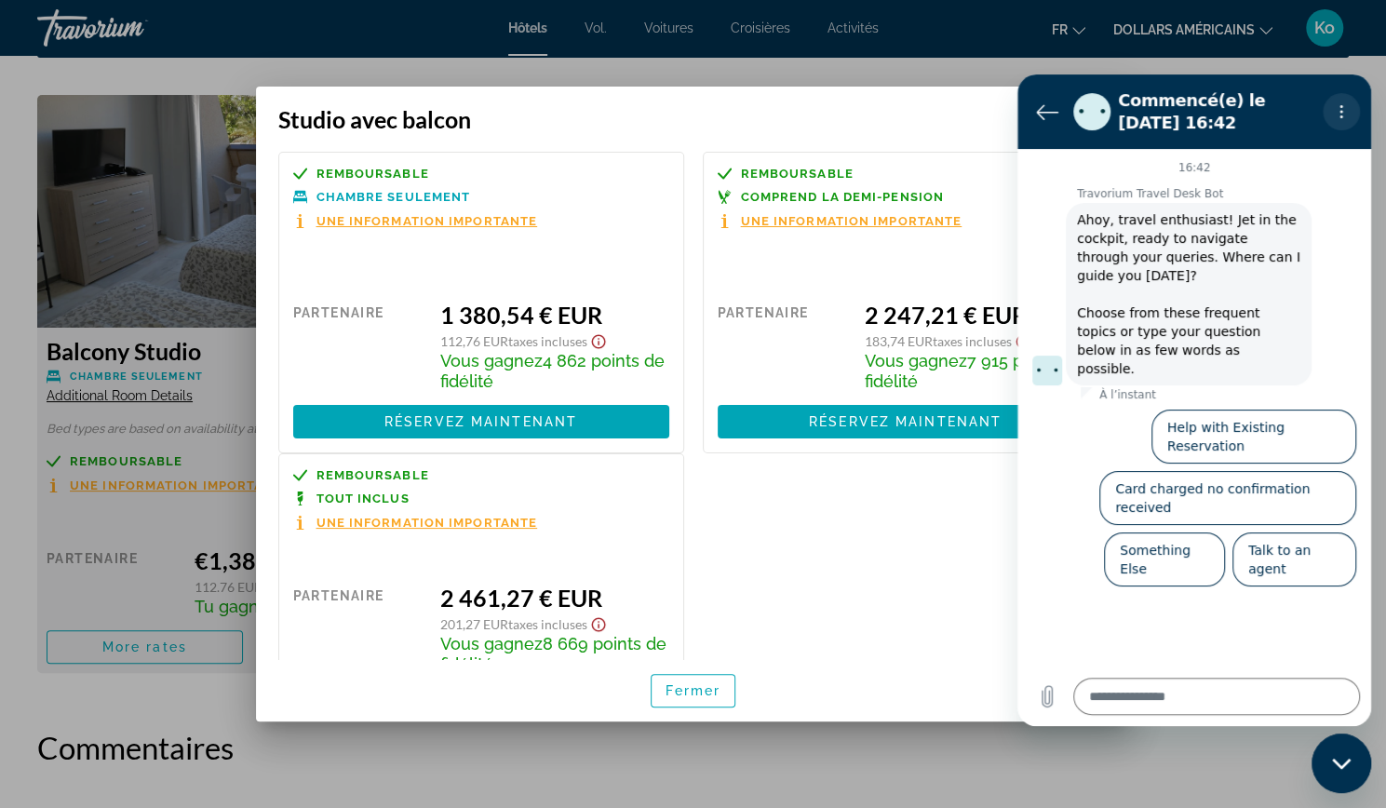
click at [1347, 118] on icon "Menu d’options" at bounding box center [1341, 111] width 15 height 15
click at [1205, 690] on textarea at bounding box center [1216, 696] width 287 height 37
click at [1320, 532] on button "Talk to an agent" at bounding box center [1294, 559] width 124 height 54
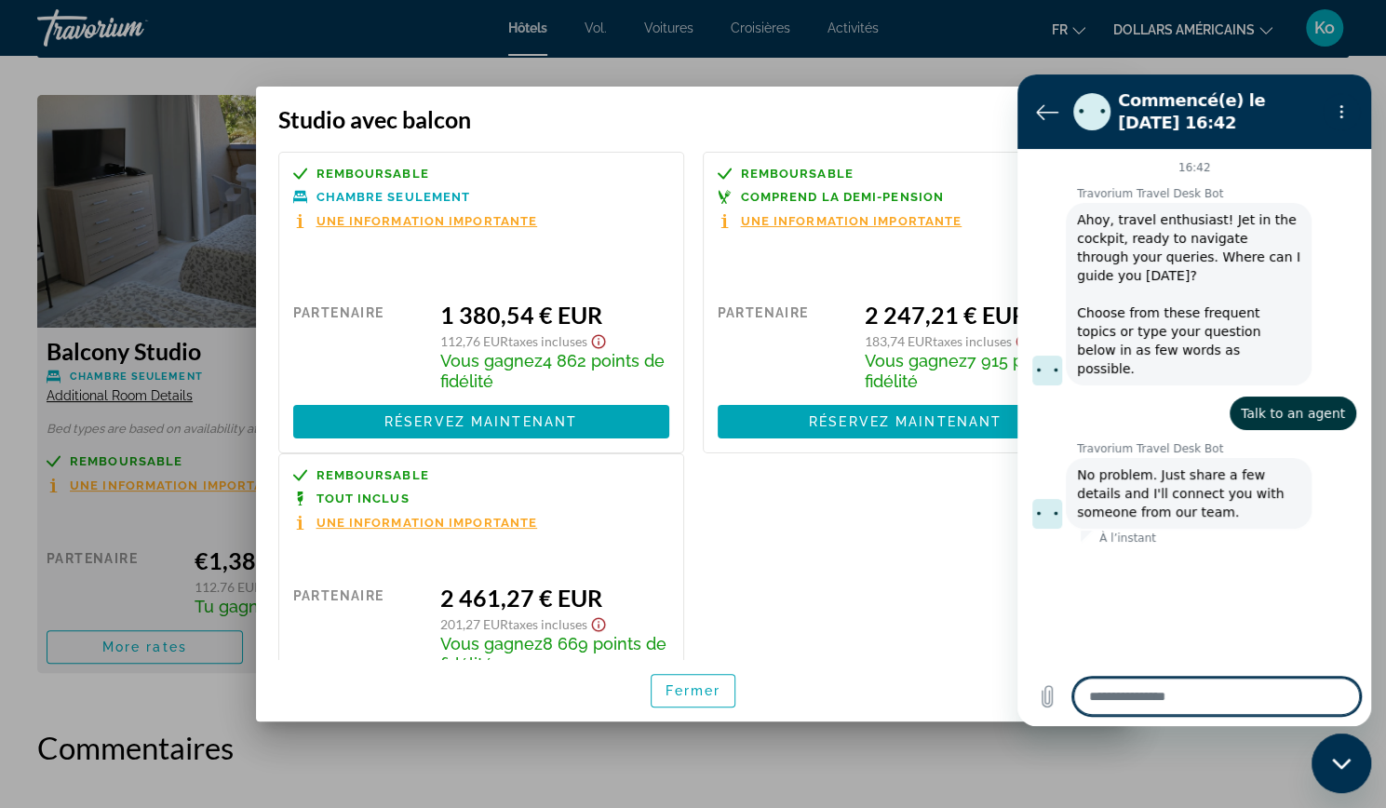
type textarea "*"
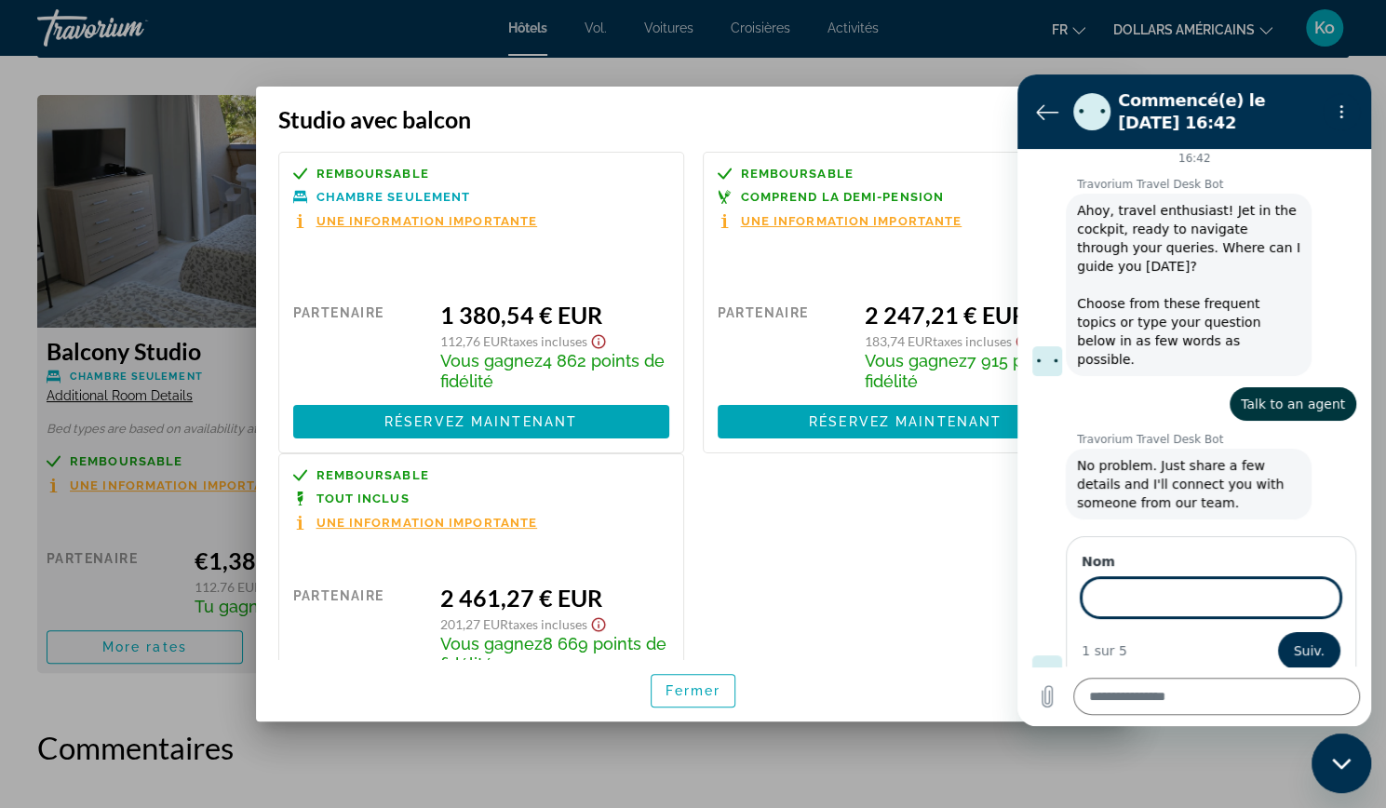
scroll to position [7, 0]
type input "**********"
click at [1278, 632] on button "Suiv." at bounding box center [1309, 650] width 62 height 37
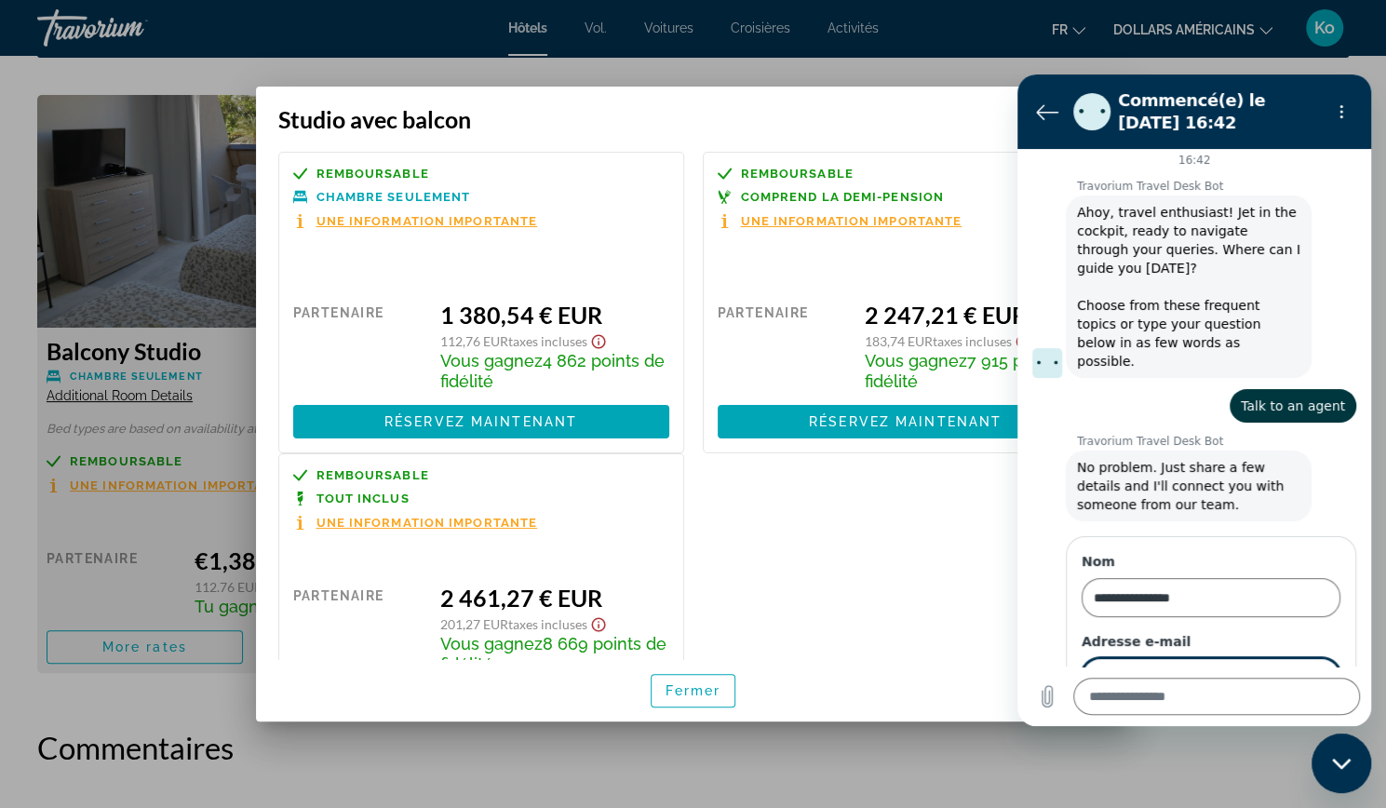
scroll to position [87, 0]
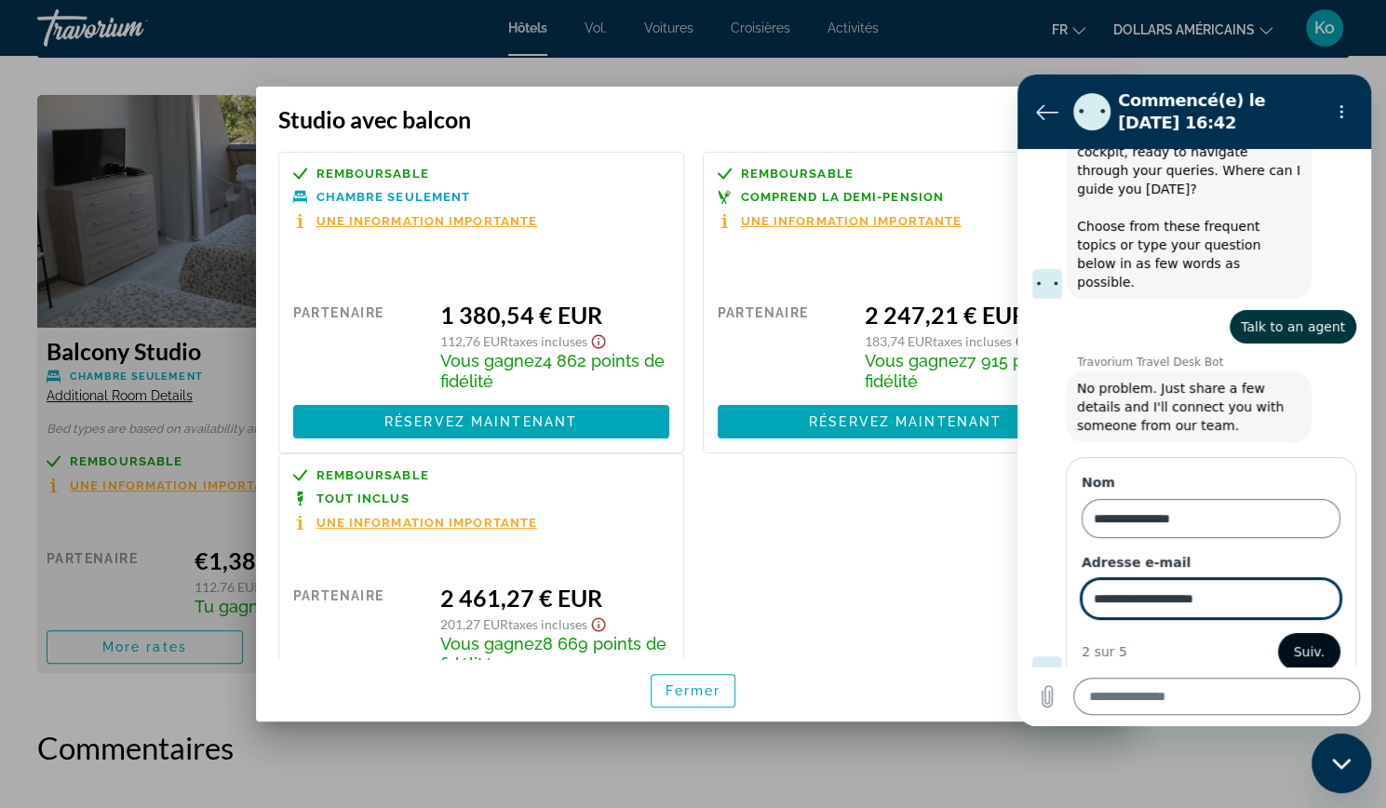
type input "**********"
click at [1311, 639] on button "Suiv." at bounding box center [1309, 651] width 62 height 37
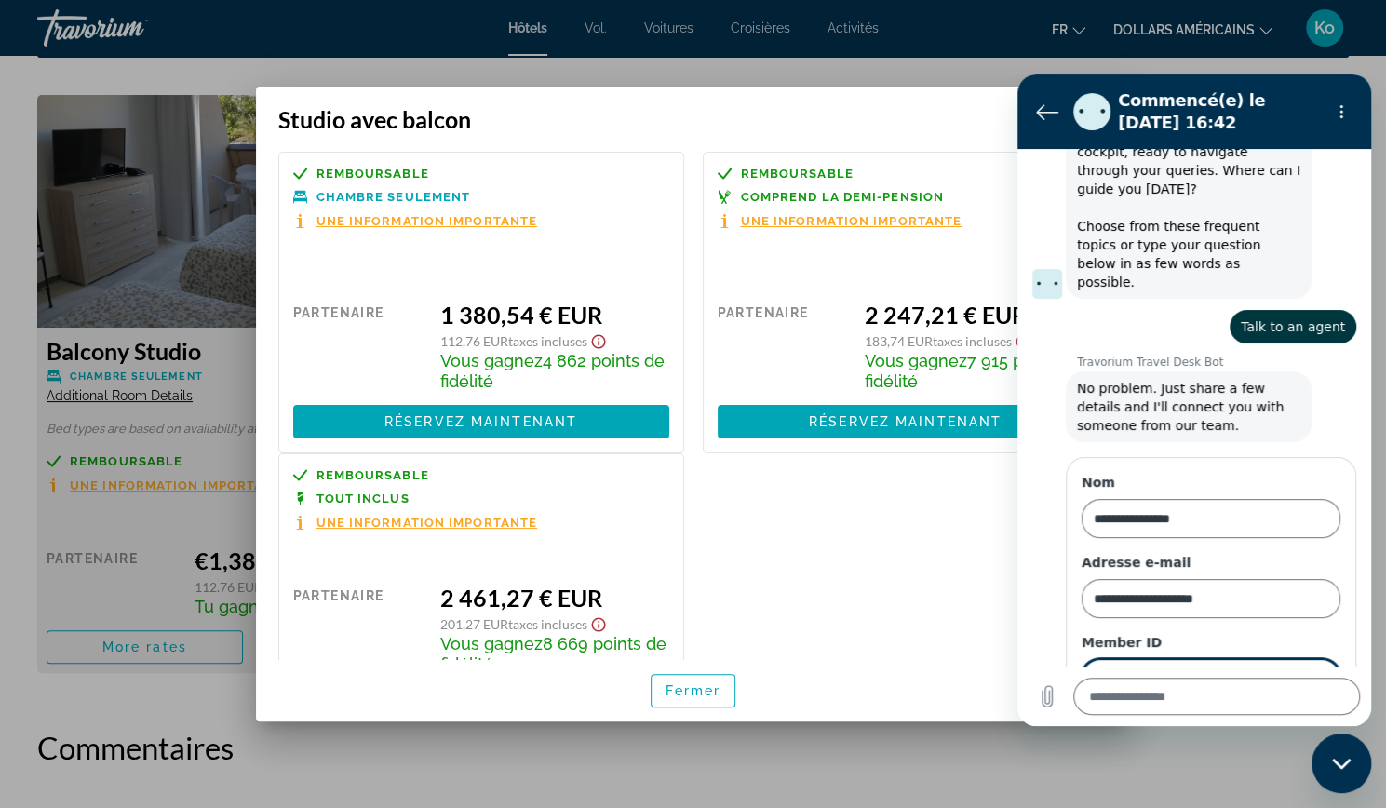
scroll to position [166, 0]
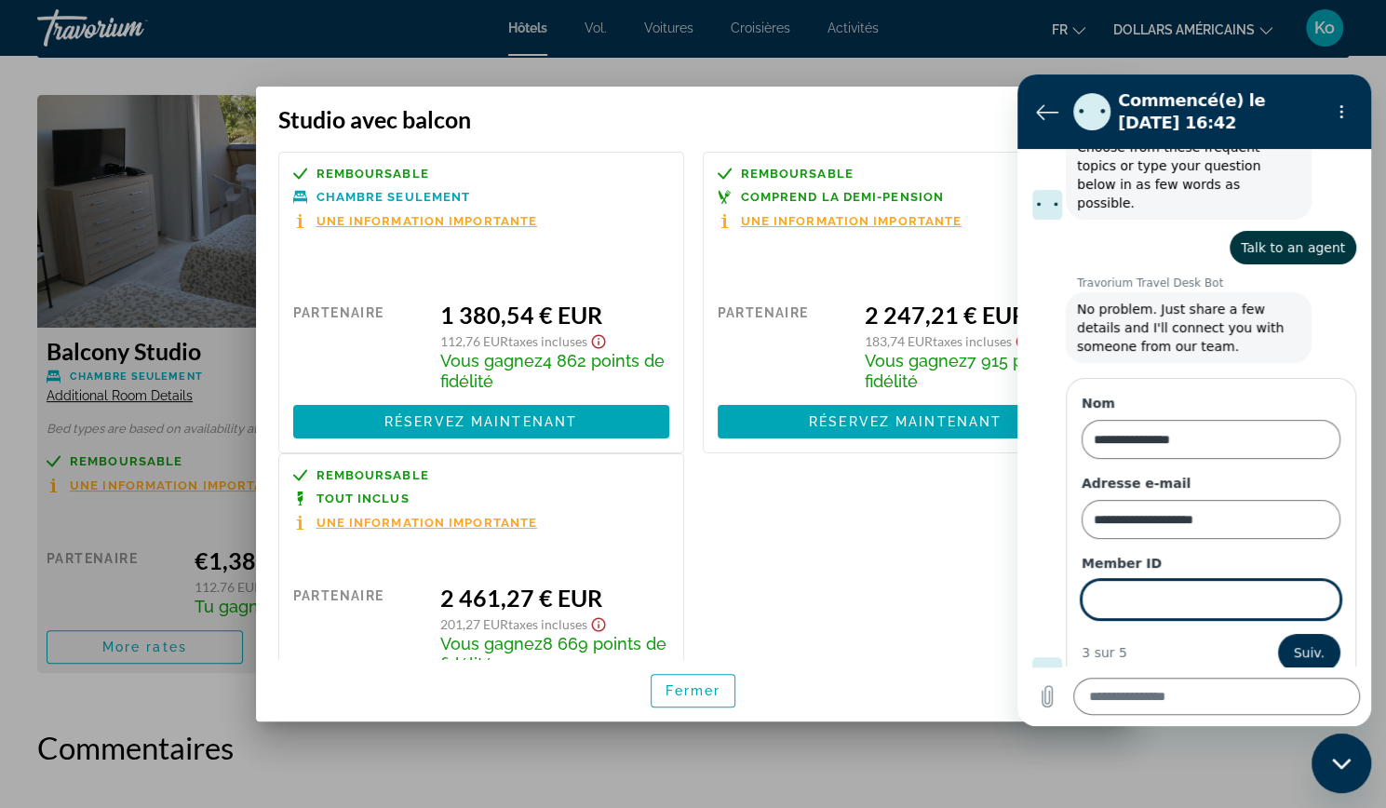
click at [1261, 591] on input "Member ID" at bounding box center [1211, 599] width 259 height 39
type input "*"
type input "******"
click at [1303, 641] on span "Suiv." at bounding box center [1309, 652] width 31 height 22
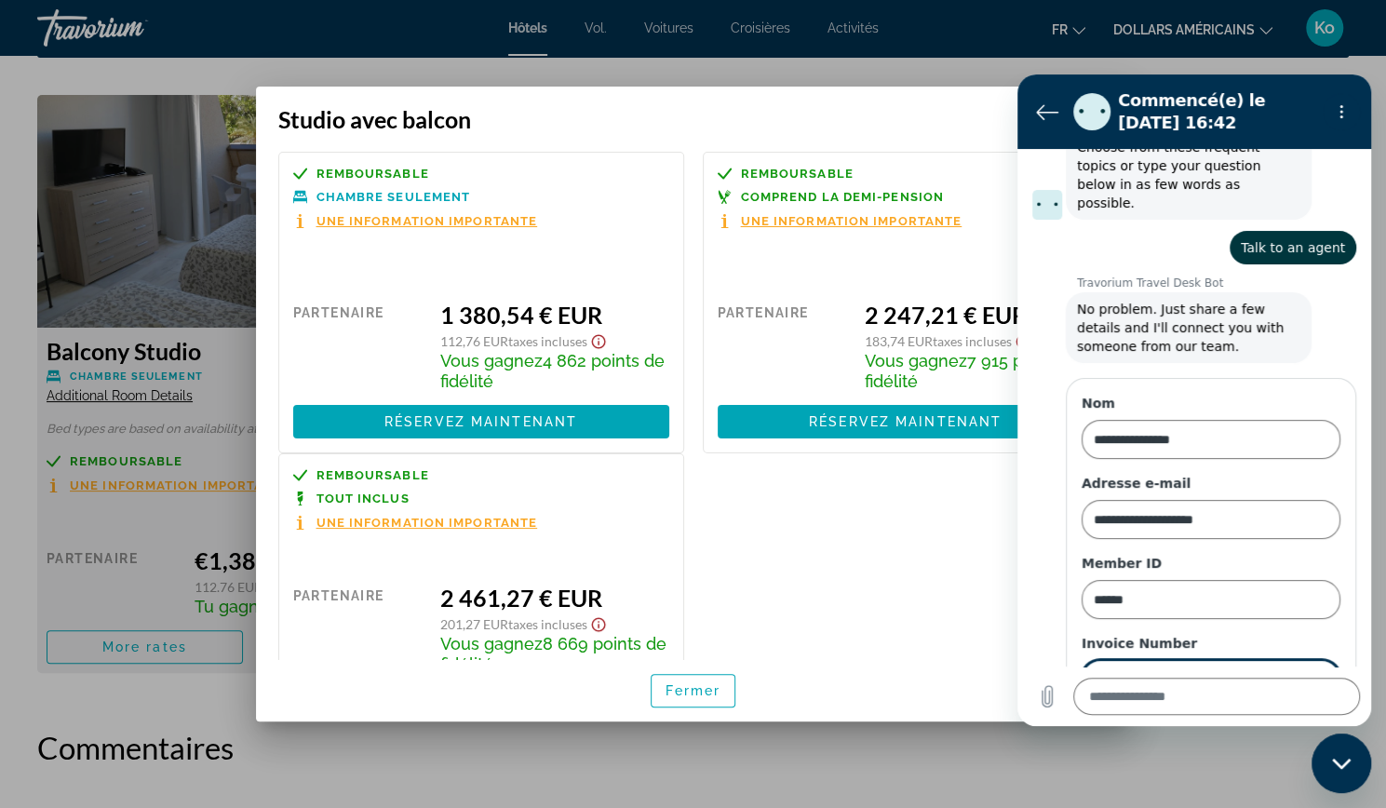
scroll to position [246, 0]
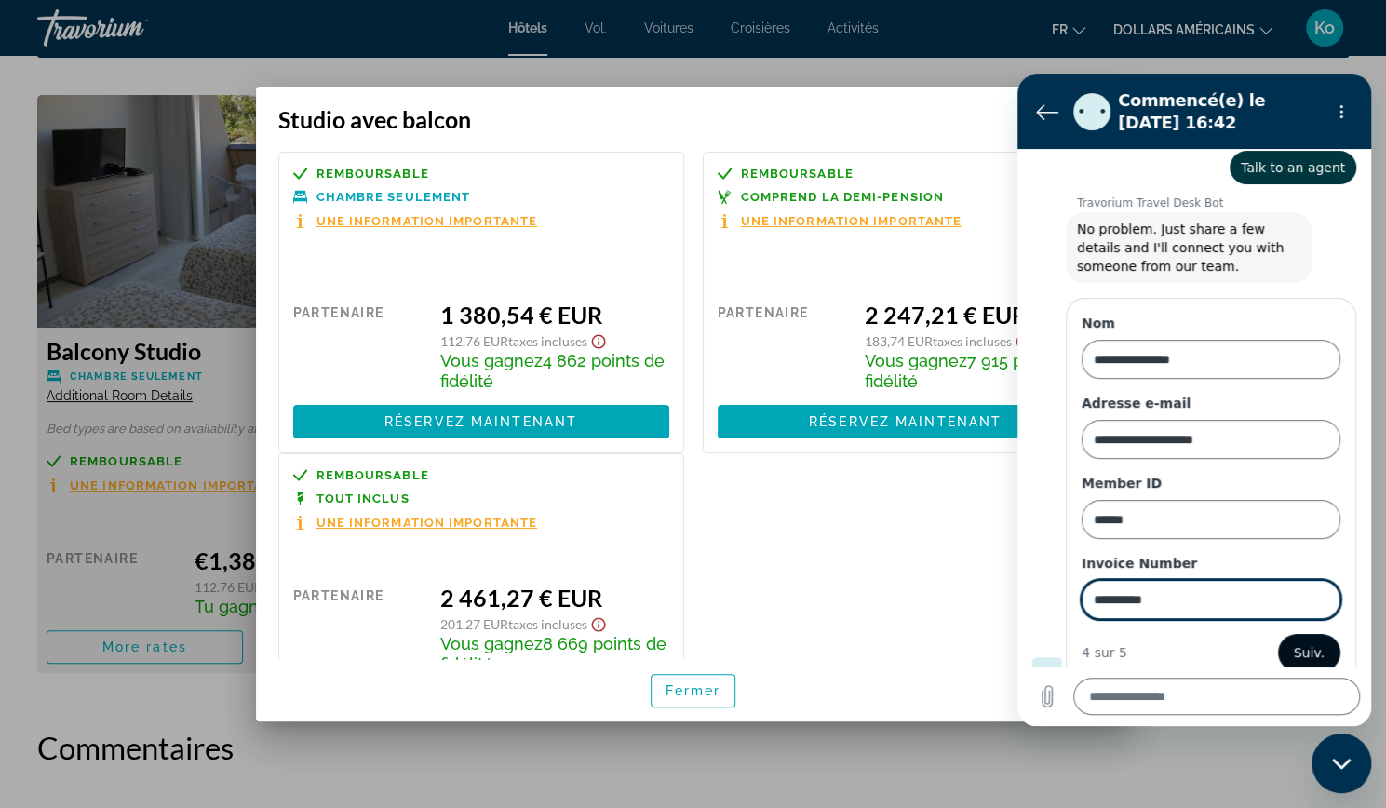
type input "**********"
click at [1284, 634] on button "Suiv." at bounding box center [1309, 652] width 62 height 37
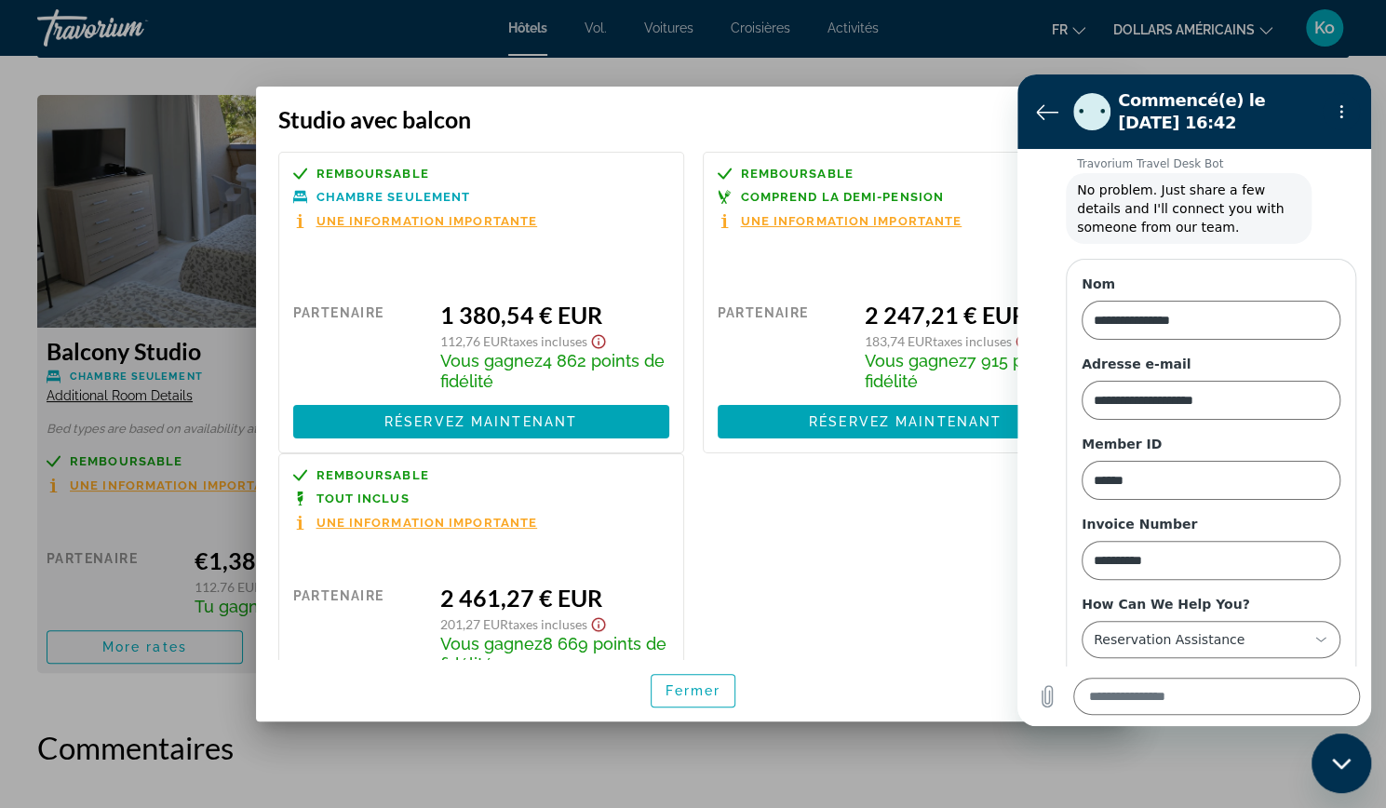
scroll to position [323, 0]
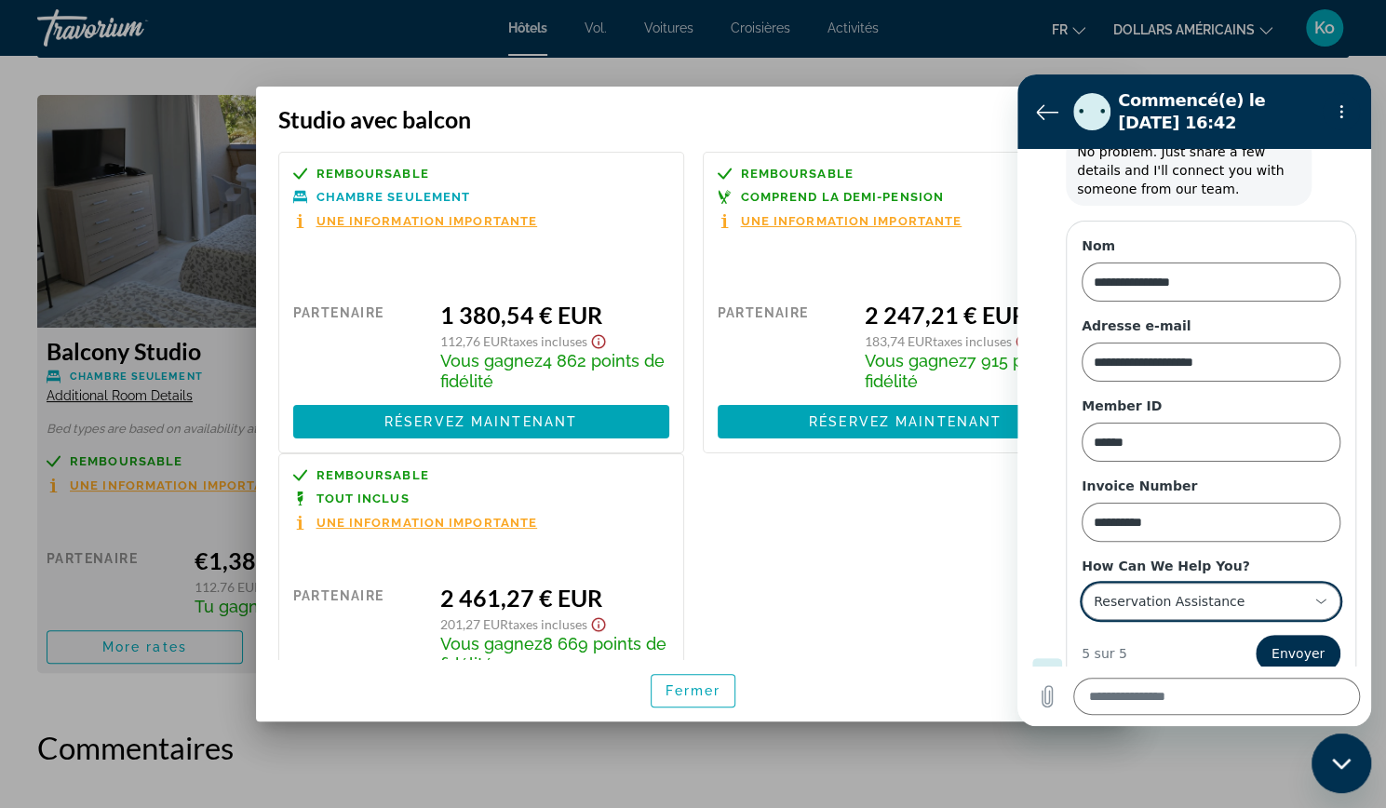
click at [1270, 592] on div "**********" at bounding box center [1200, 602] width 216 height 34
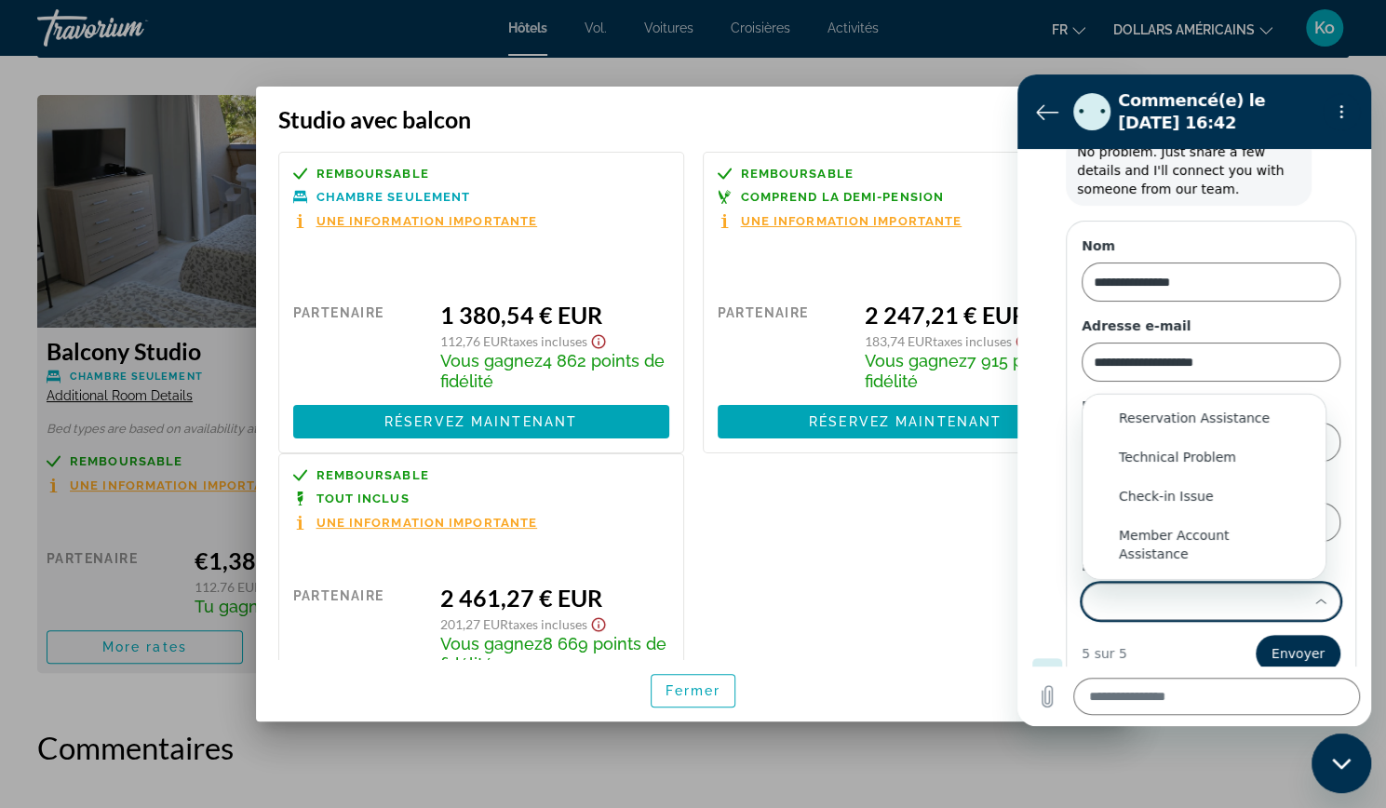
scroll to position [0, 0]
click at [1248, 409] on div "Reservation Assistance" at bounding box center [1204, 418] width 170 height 19
type input "**********"
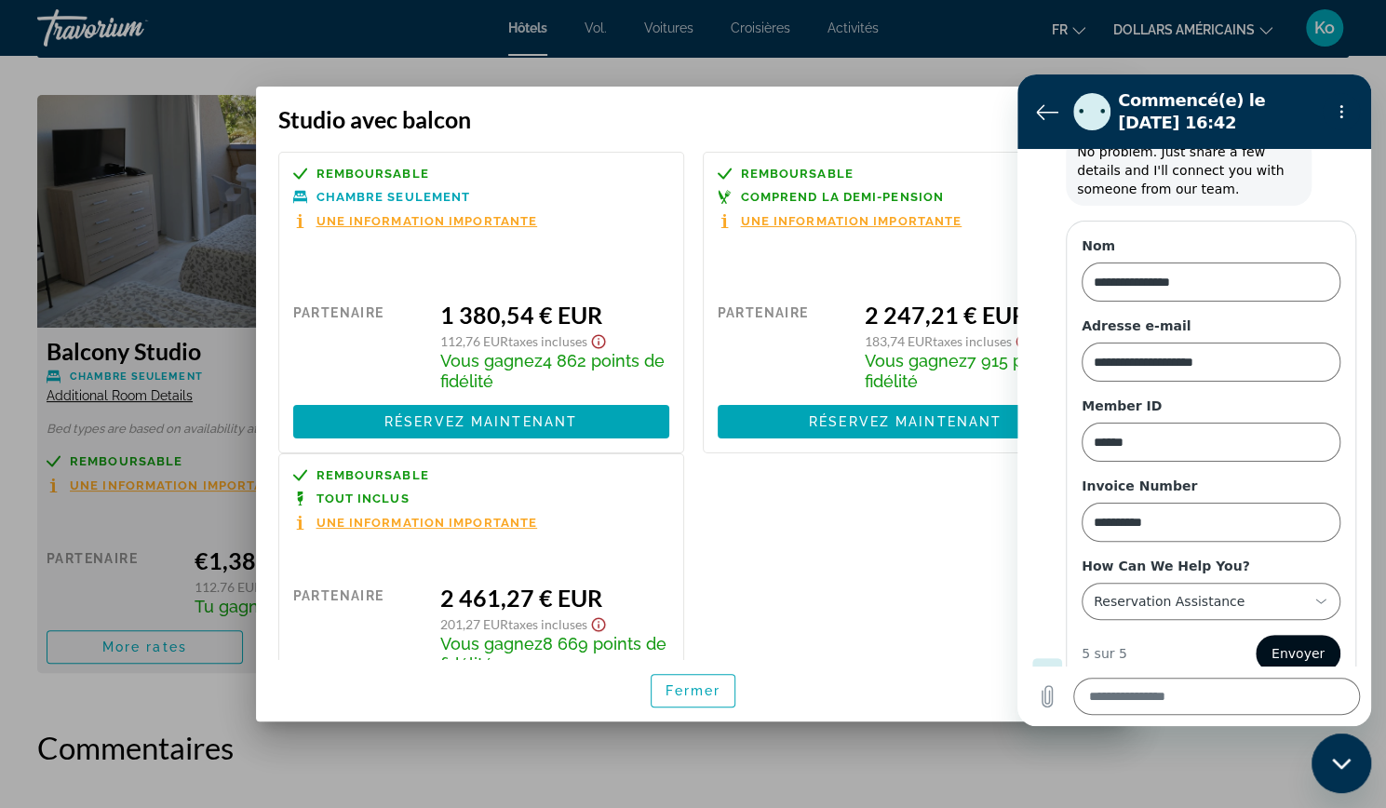
click at [1277, 642] on span "Envoyer" at bounding box center [1297, 653] width 53 height 22
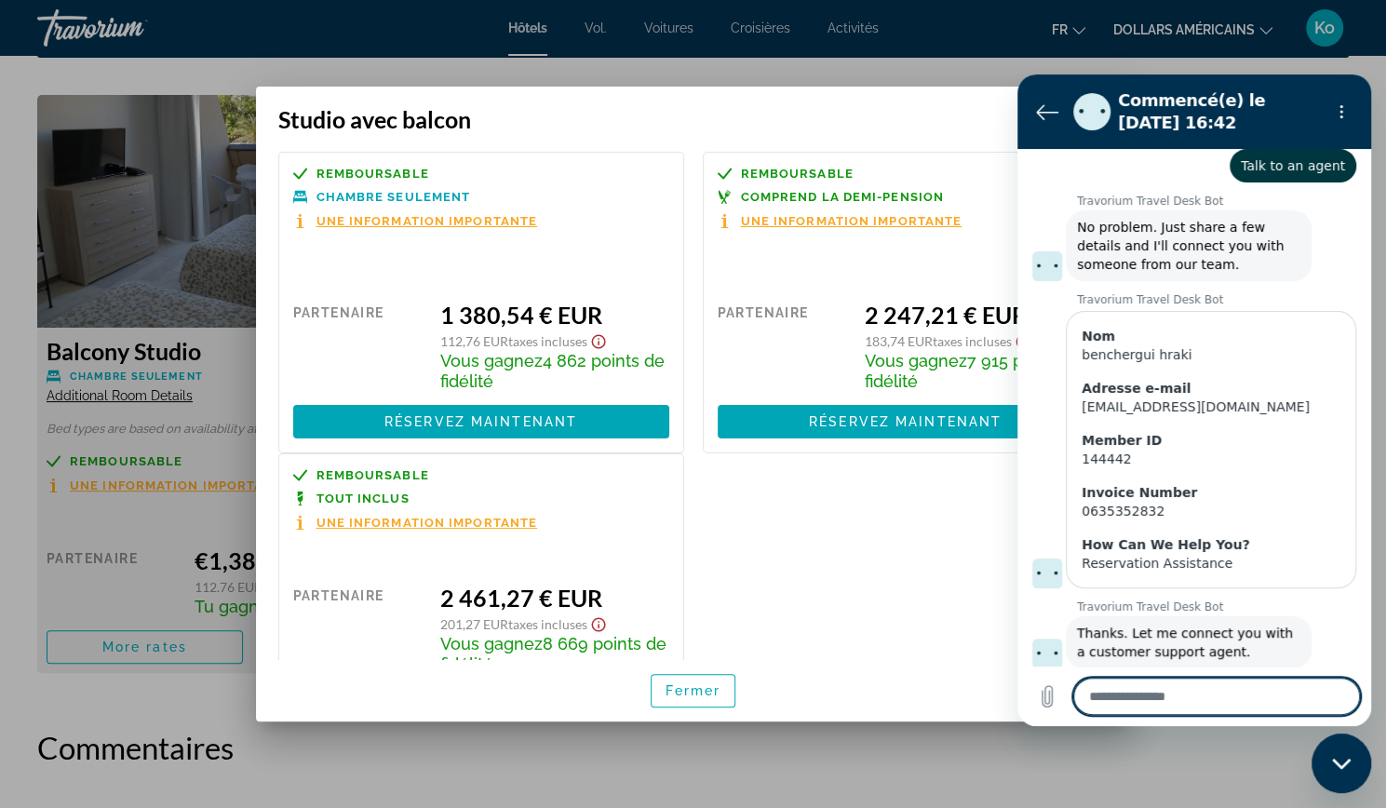
scroll to position [251, 0]
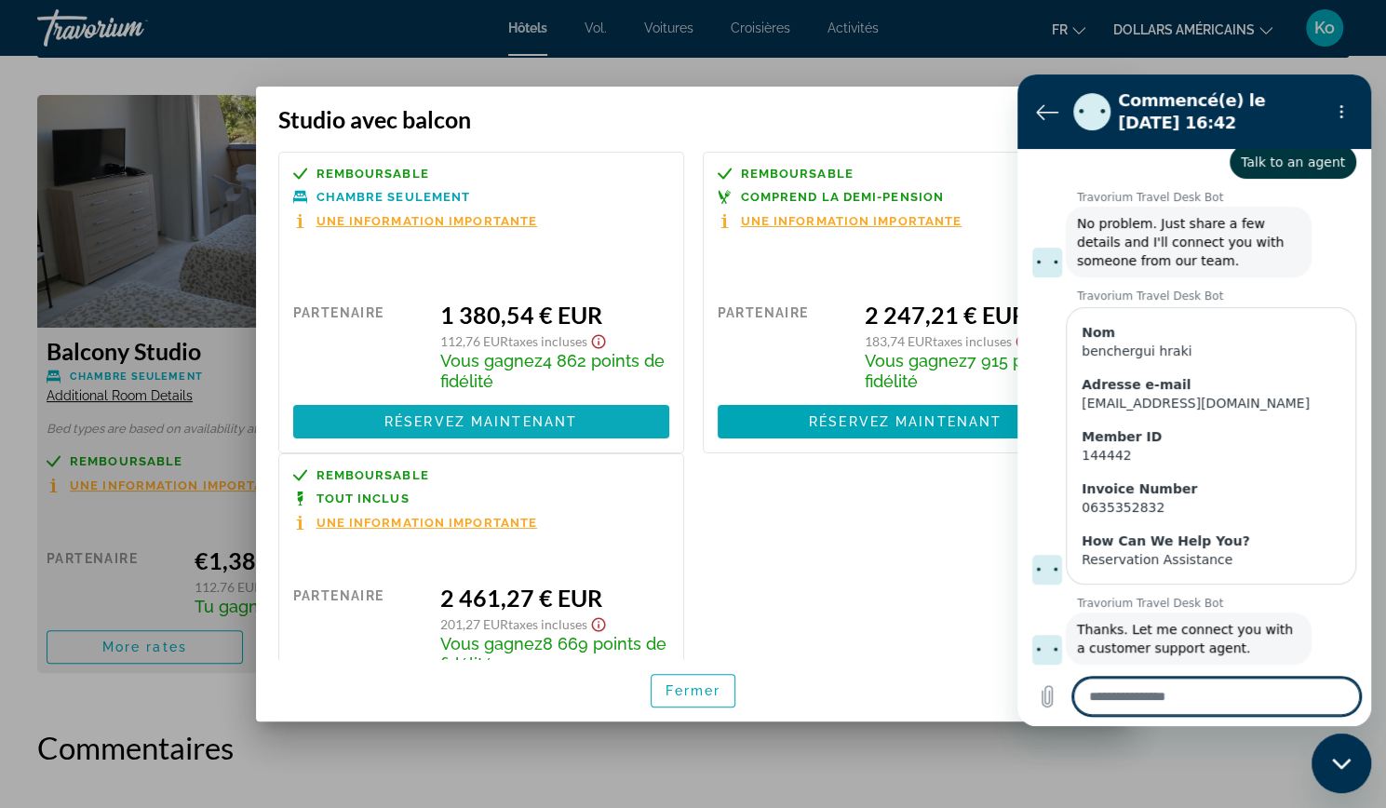
click at [517, 419] on font "Réservez maintenant" at bounding box center [480, 421] width 193 height 15
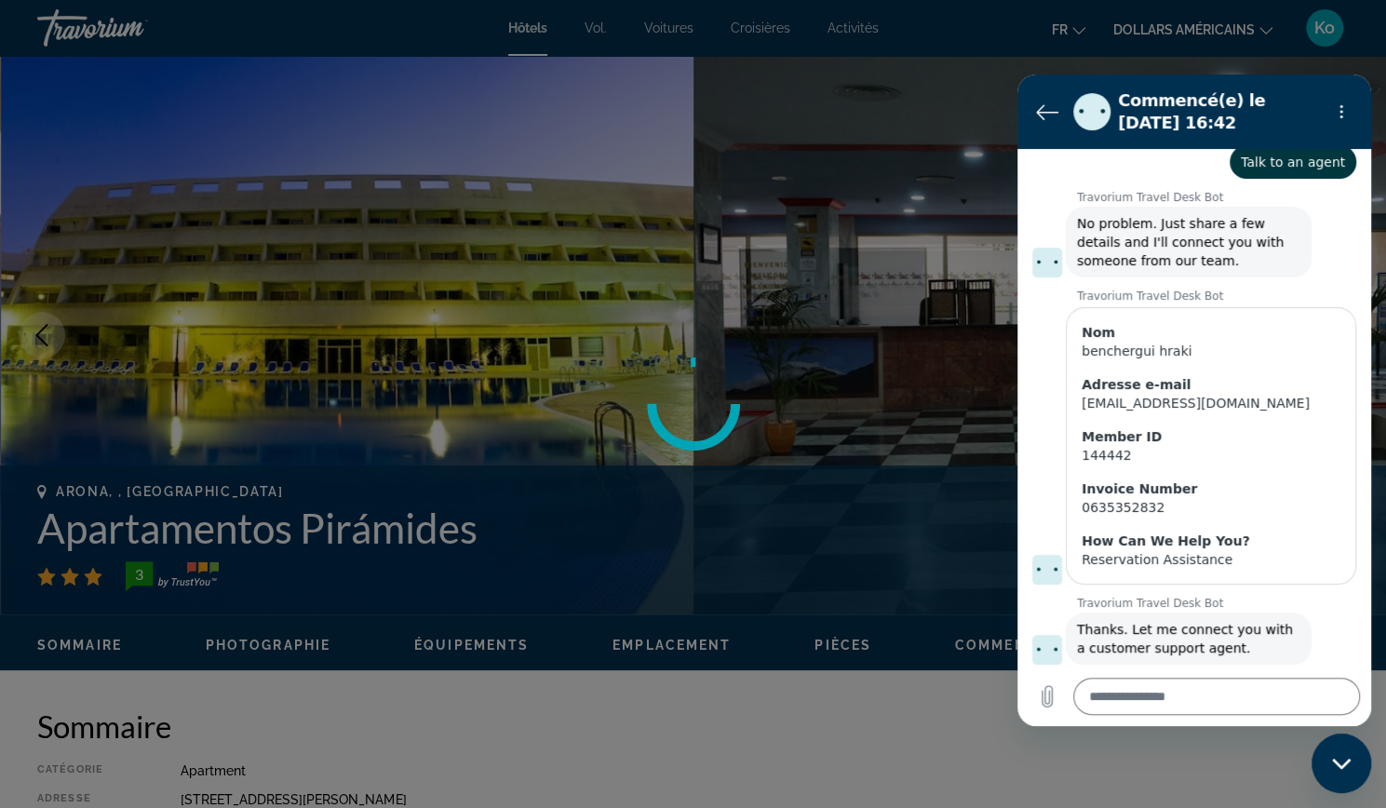
scroll to position [2528, 0]
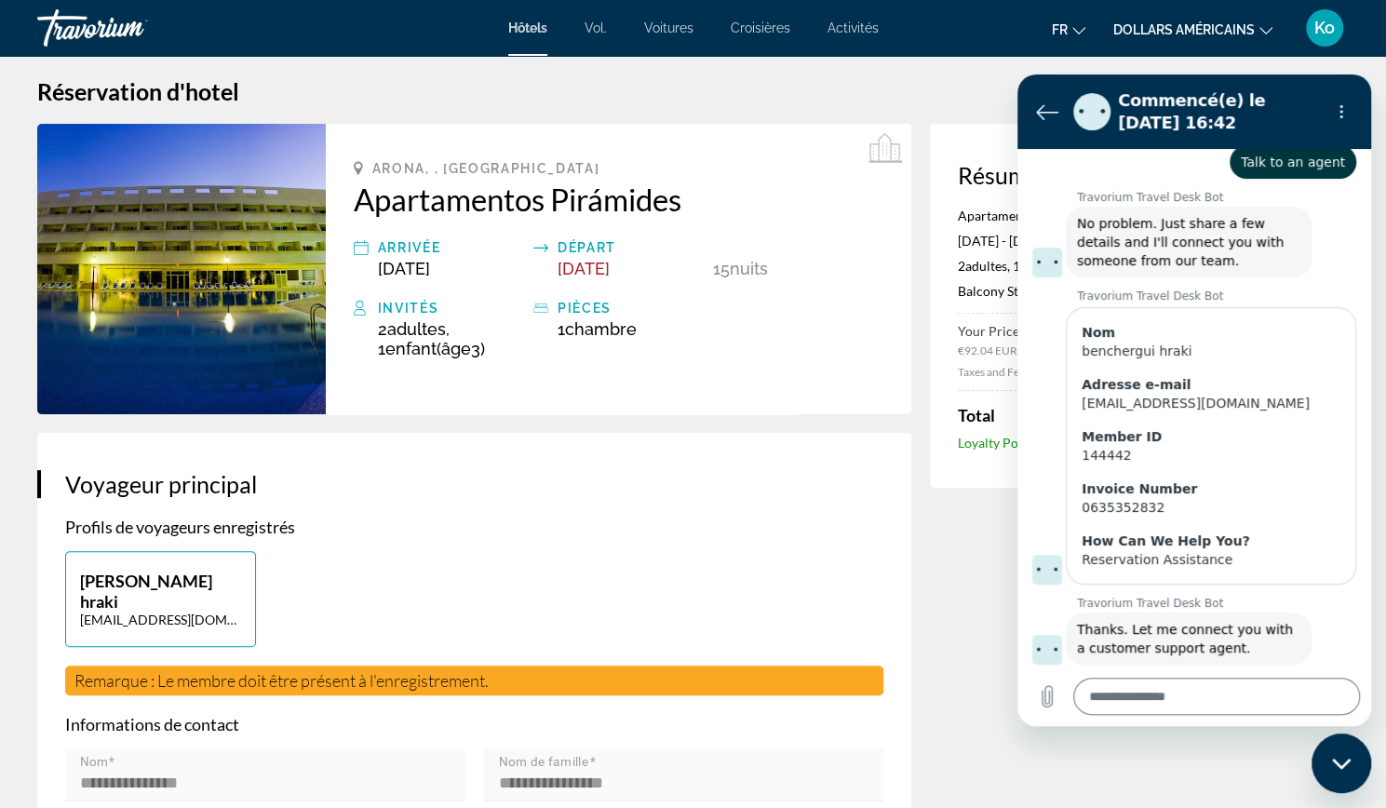
scroll to position [17, 0]
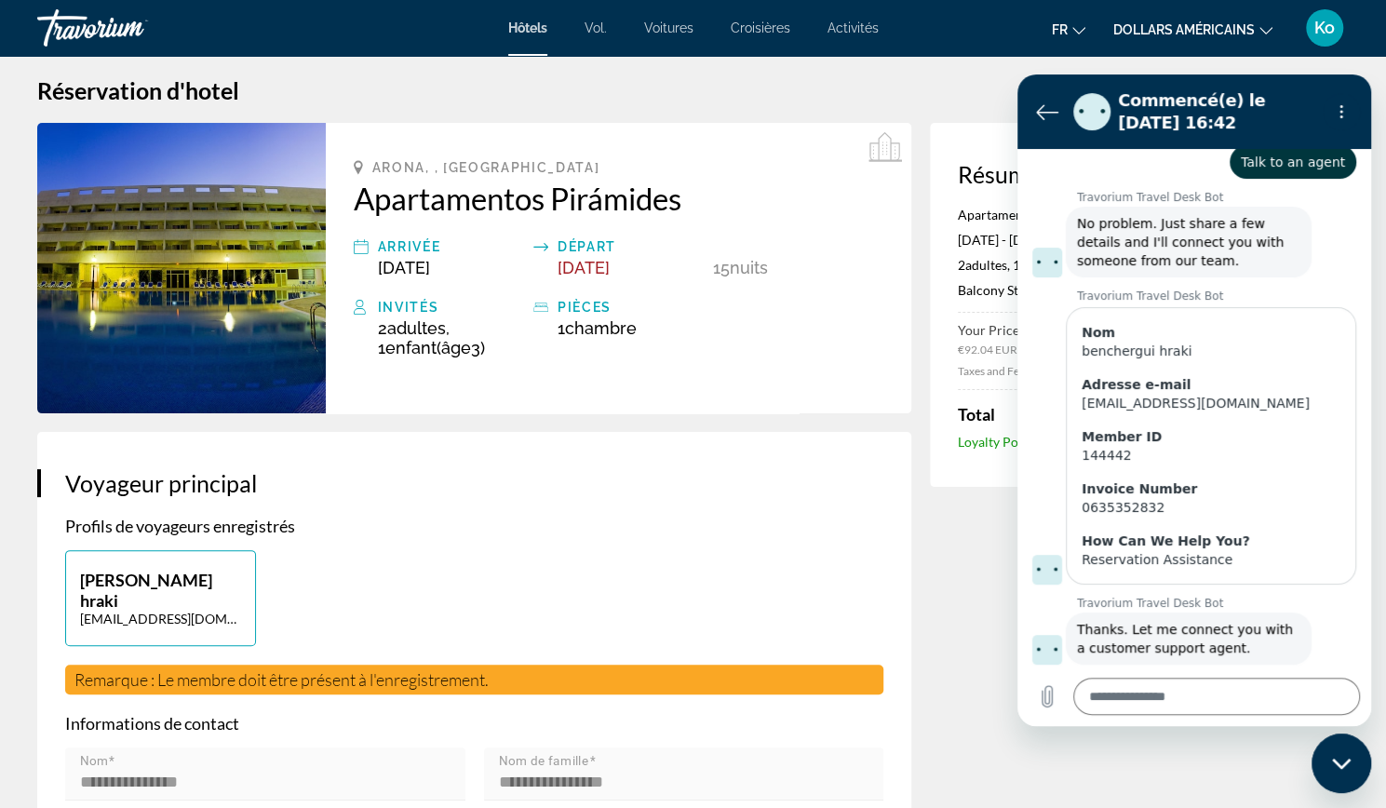
click at [1341, 760] on icon "Fermer la fenêtre de messagerie" at bounding box center [1342, 764] width 20 height 12
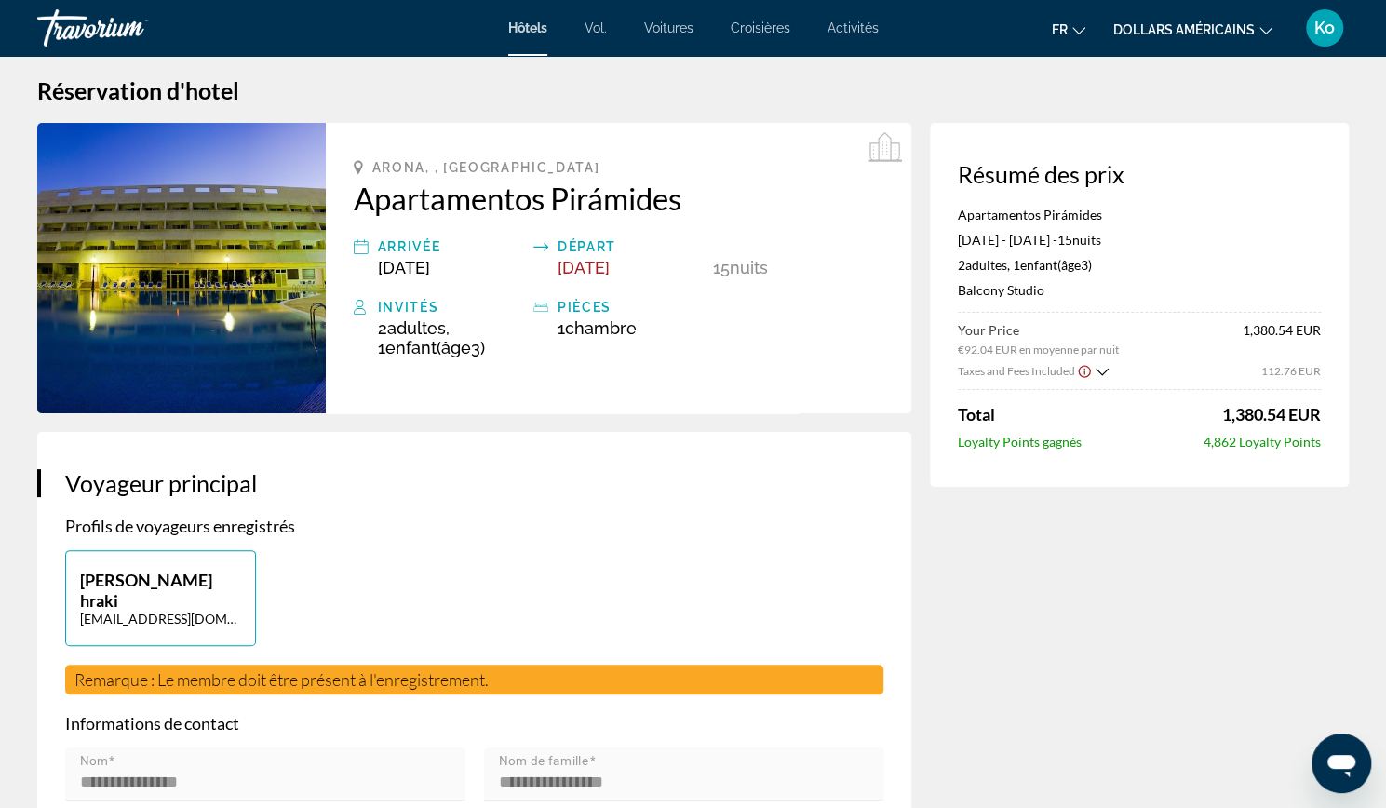
scroll to position [323, 0]
click at [1096, 373] on icon "Show Taxes and Fees breakdown" at bounding box center [1102, 372] width 13 height 16
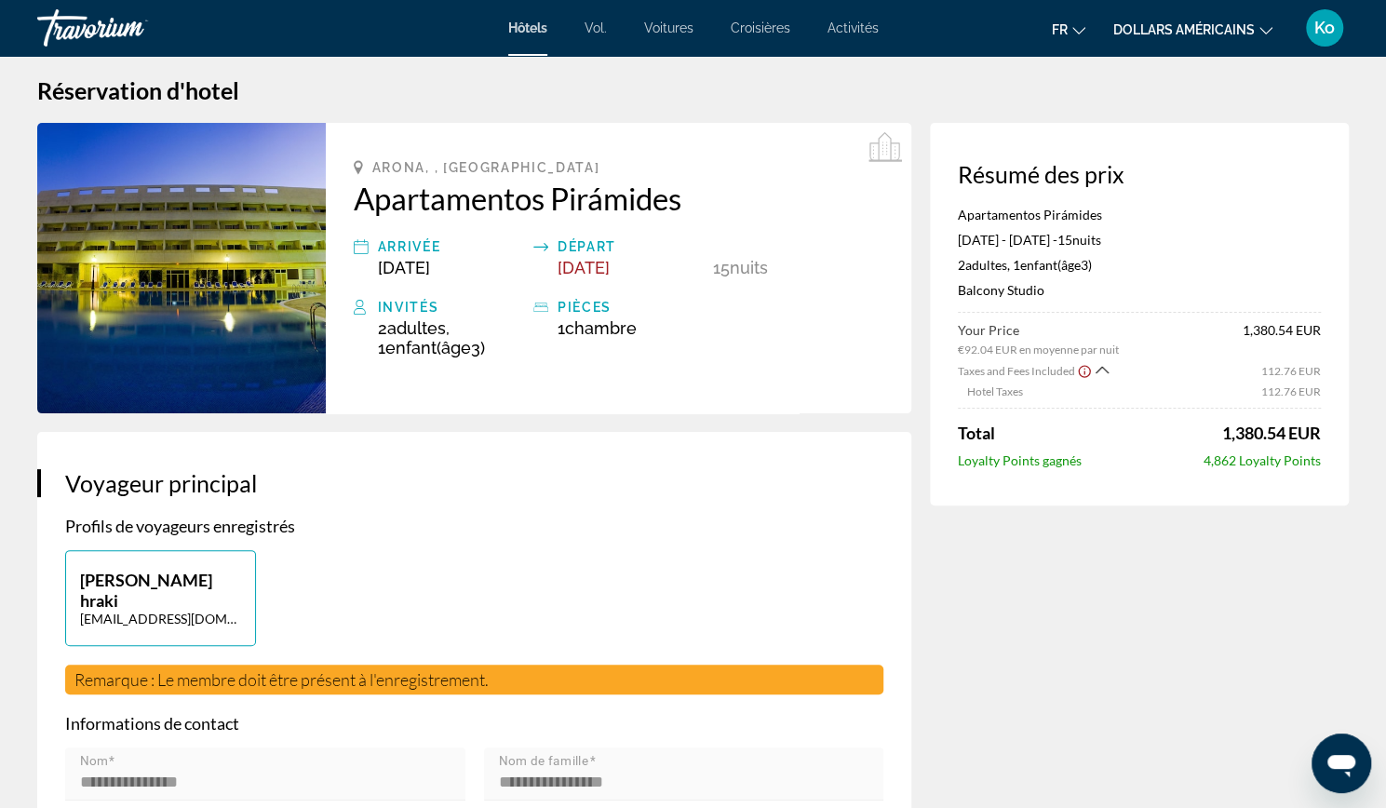
click at [1081, 370] on icon "Show Taxes and Fees disclaimer" at bounding box center [1084, 371] width 15 height 17
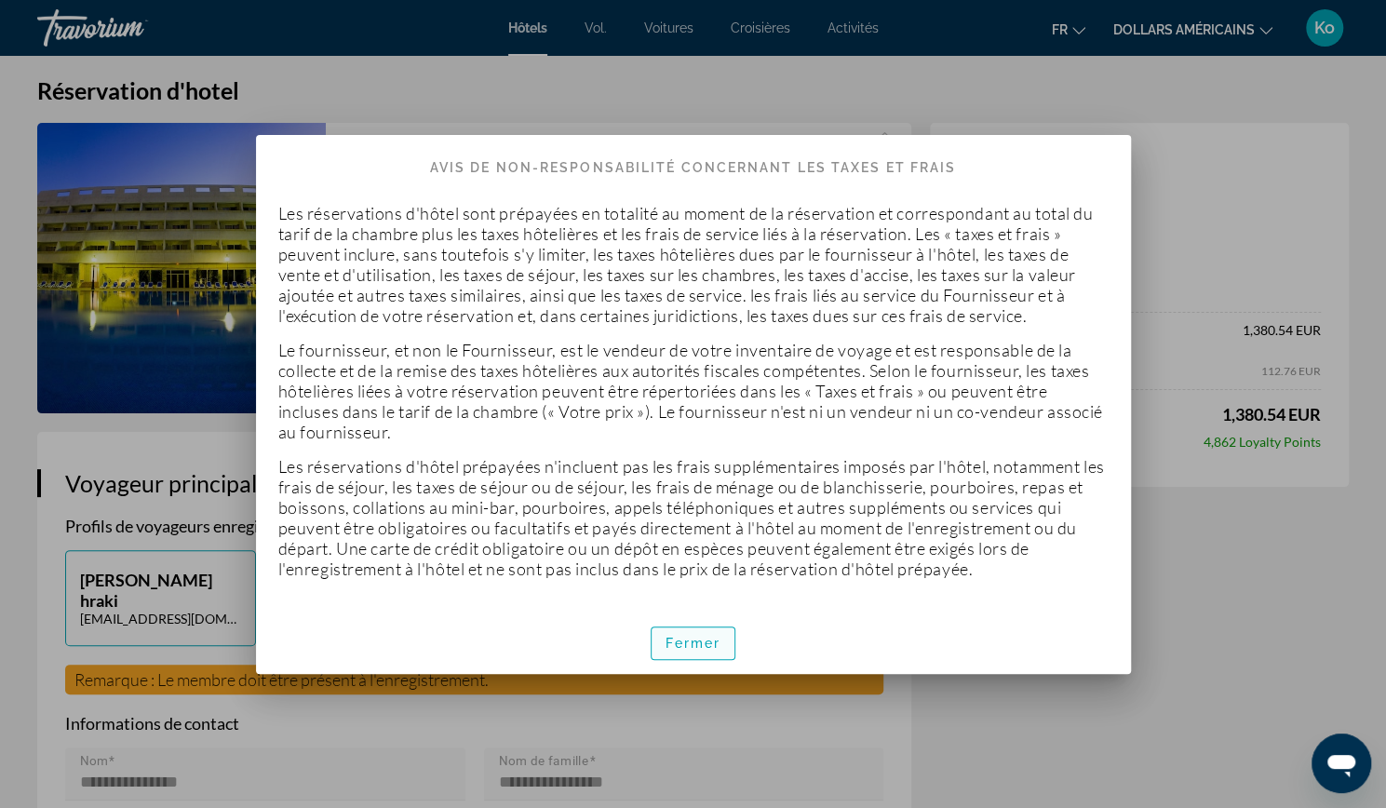
click at [698, 647] on font "Fermer" at bounding box center [694, 643] width 56 height 15
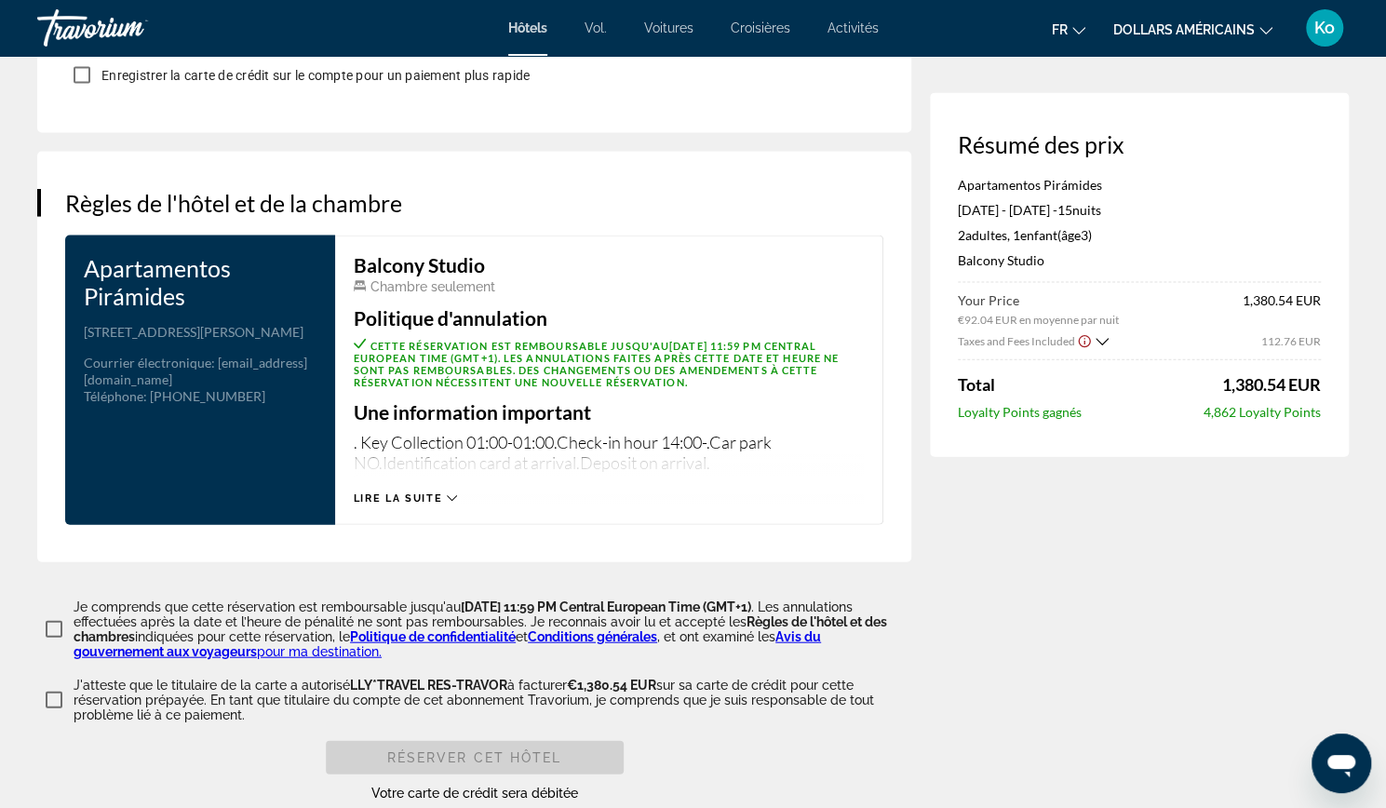
scroll to position [2249, 0]
click at [382, 491] on span "Lire la suite" at bounding box center [398, 497] width 88 height 12
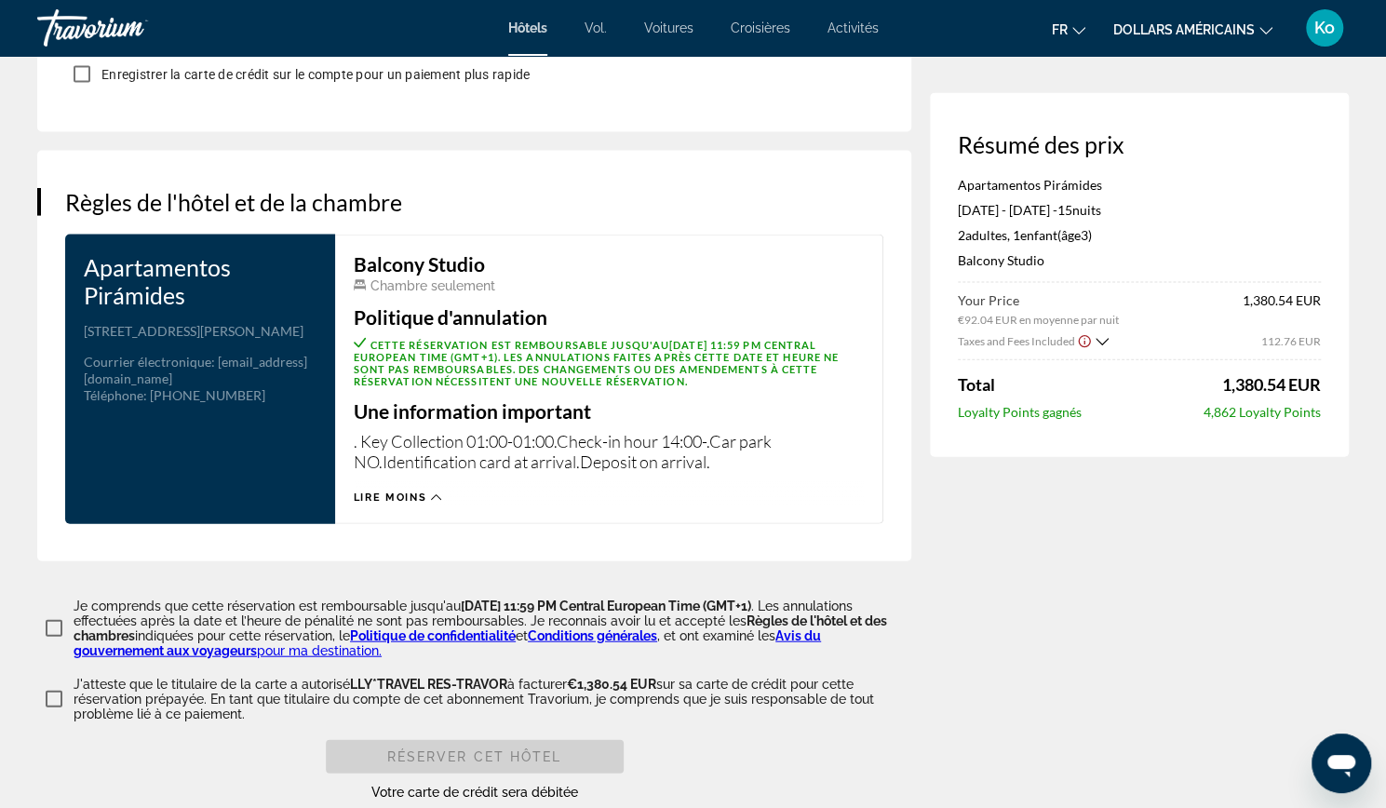
click at [1349, 753] on icon "Ouvrir la fenêtre de messagerie" at bounding box center [1341, 763] width 34 height 34
type textarea "*"
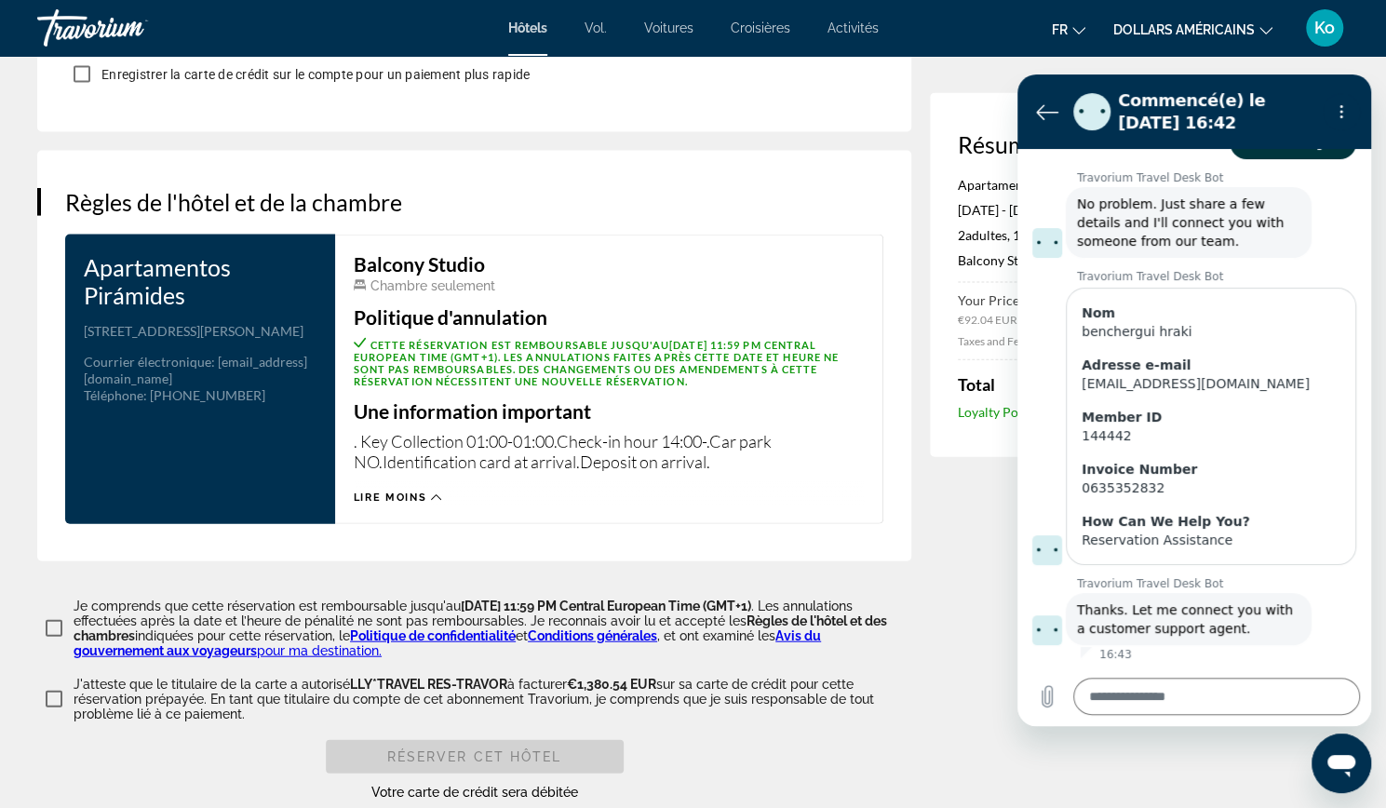
scroll to position [251, 0]
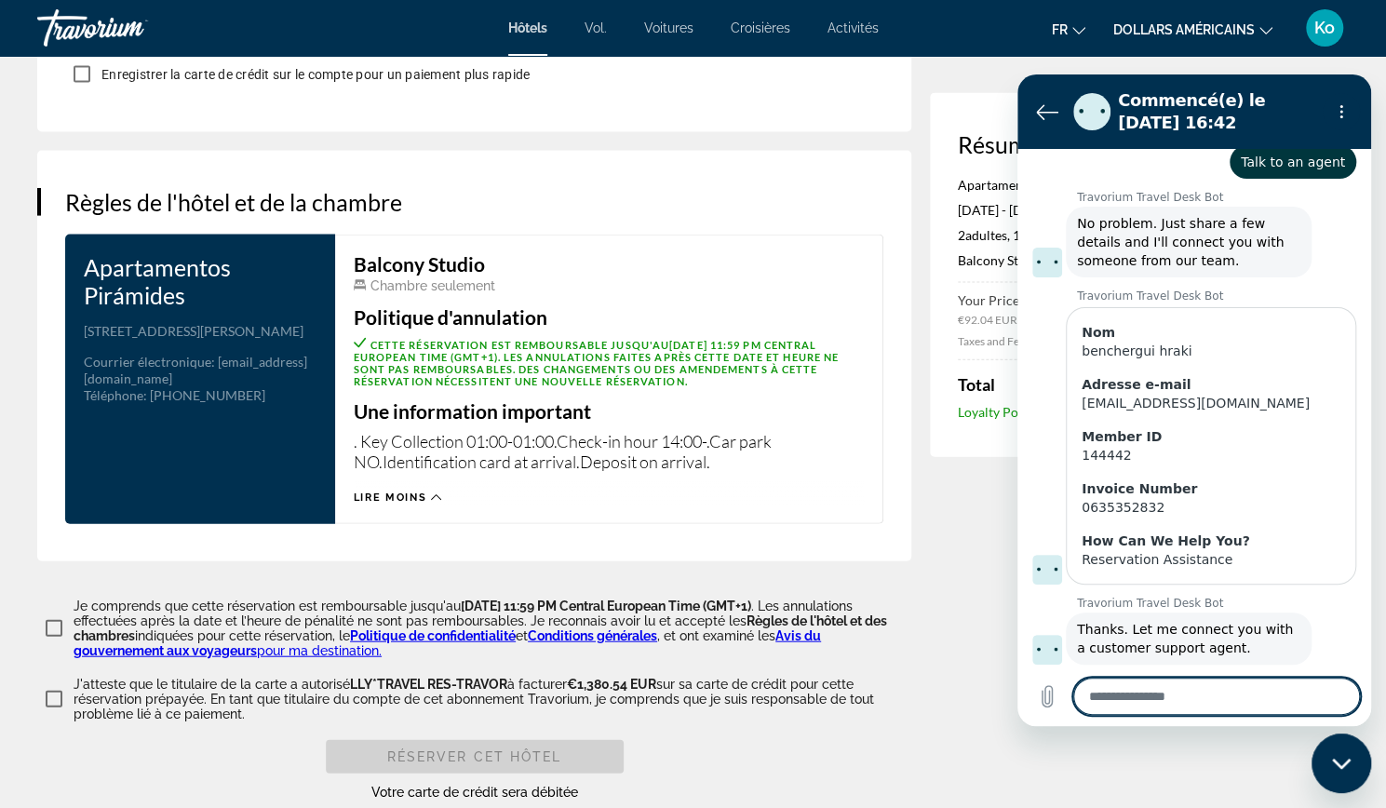
type textarea "*"
type textarea "**"
type textarea "*"
type textarea "***"
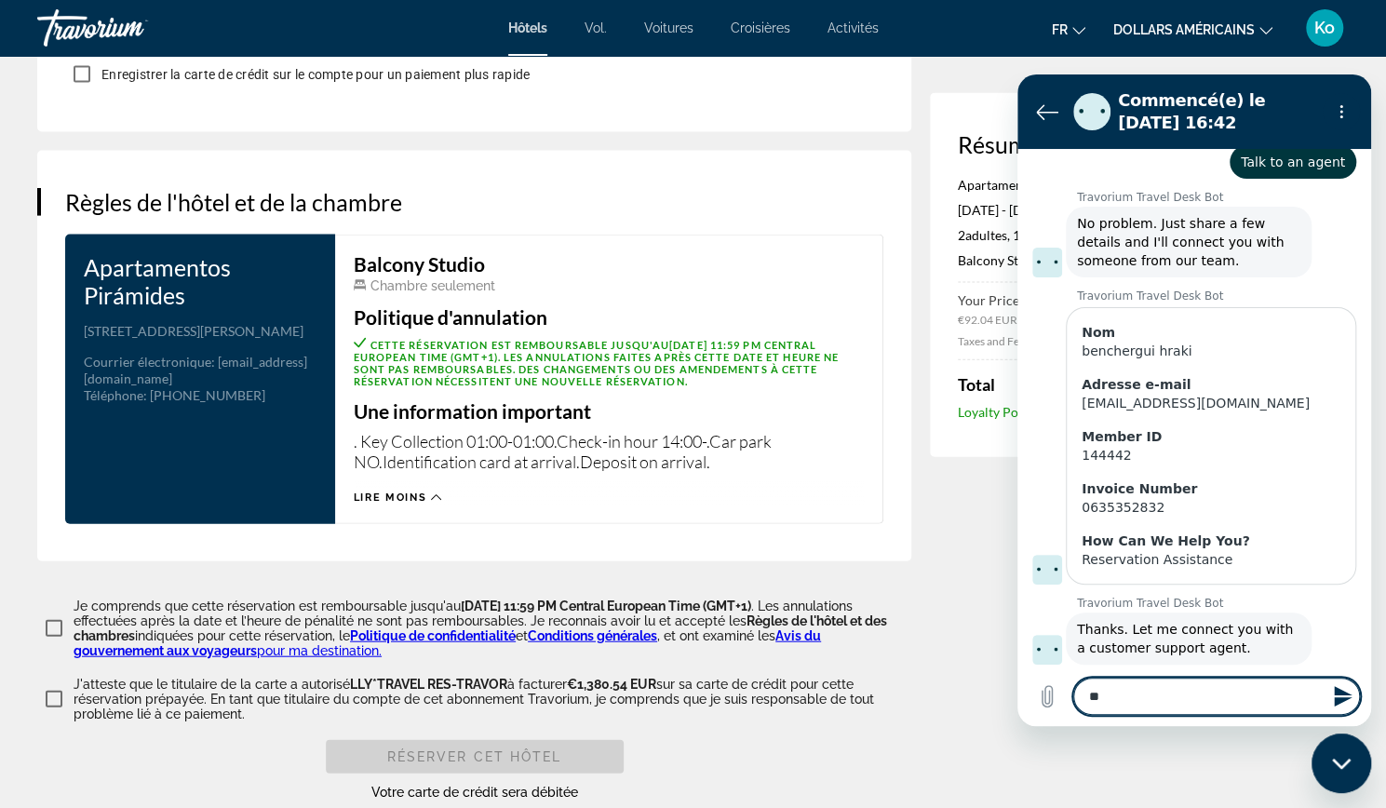
type textarea "*"
type textarea "***"
type textarea "*"
type textarea "***"
type textarea "*"
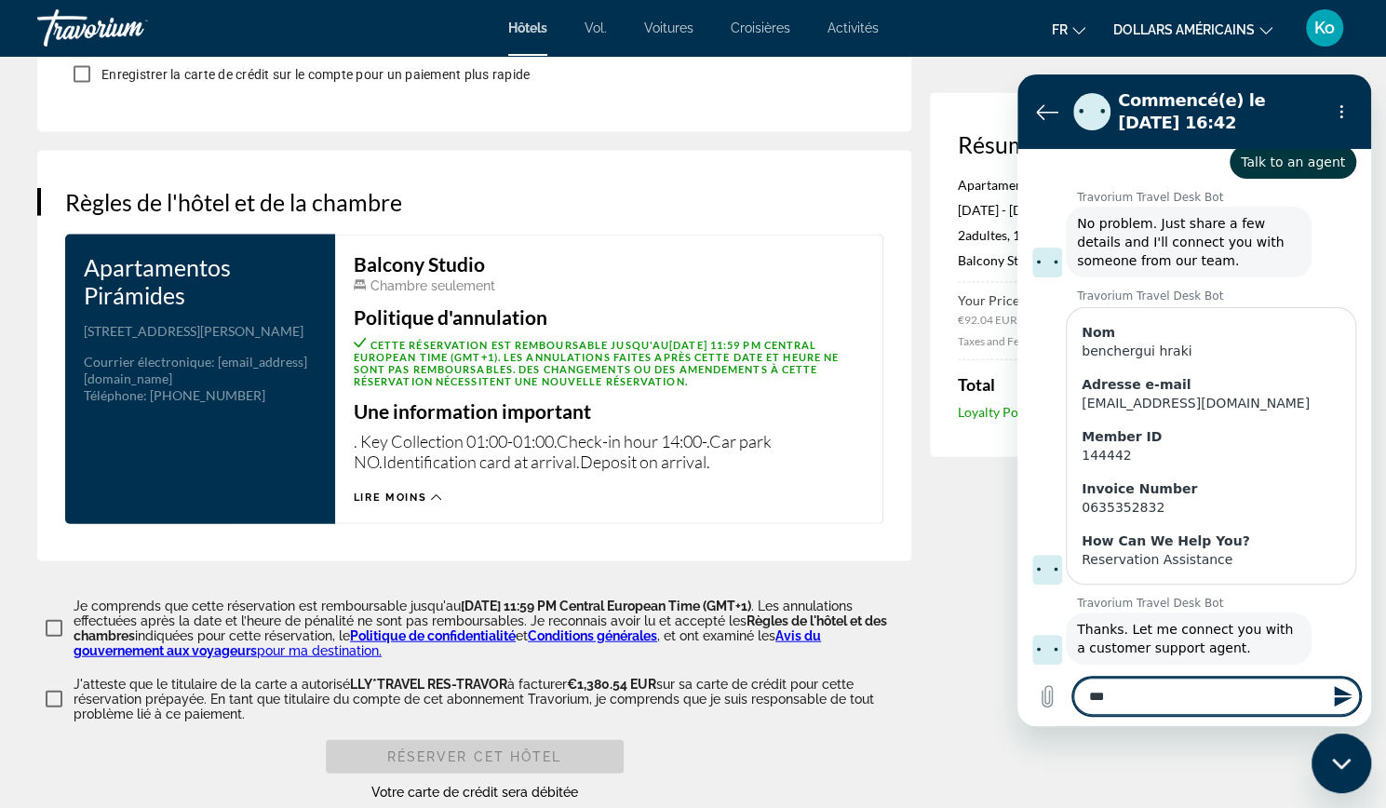
type textarea "**"
type textarea "*"
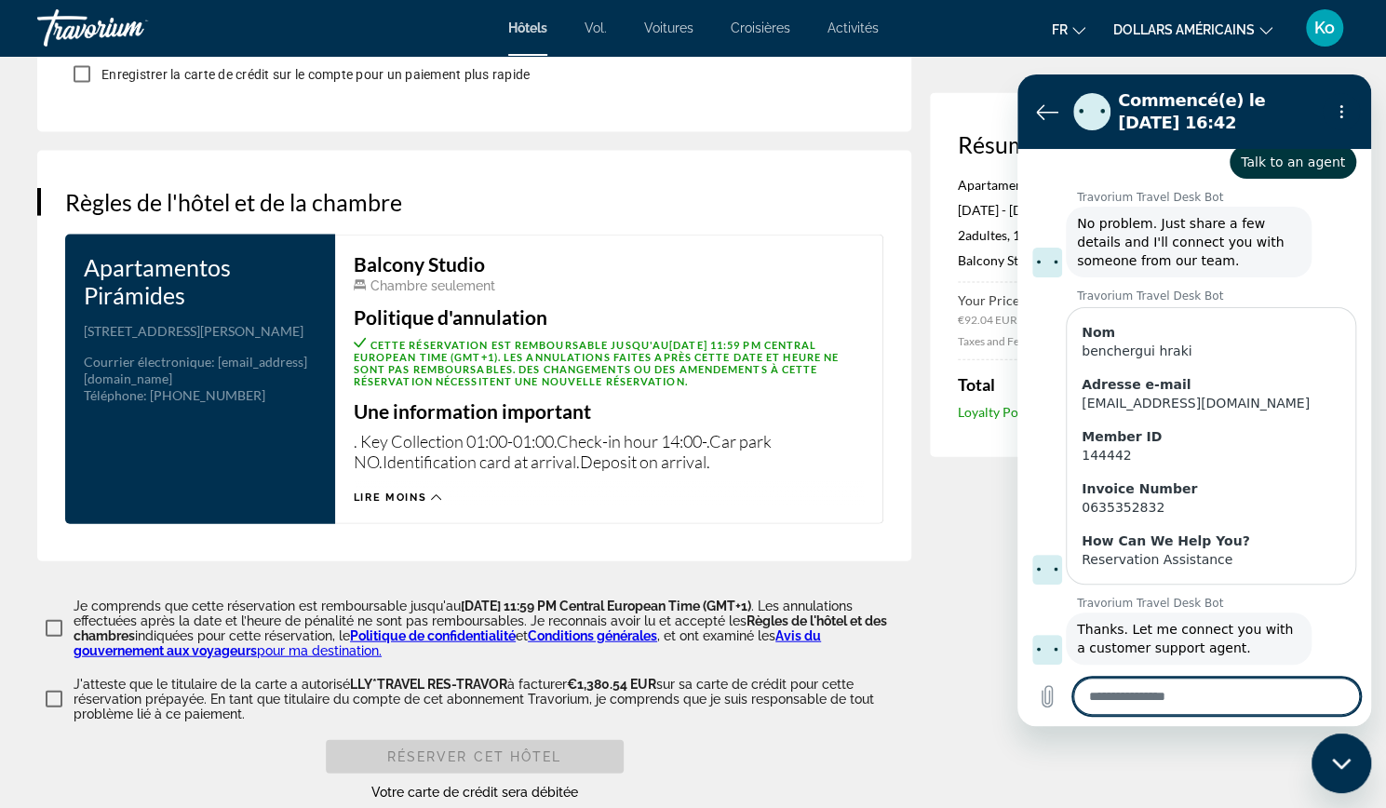
type textarea "*"
type textarea "**"
type textarea "*"
type textarea "***"
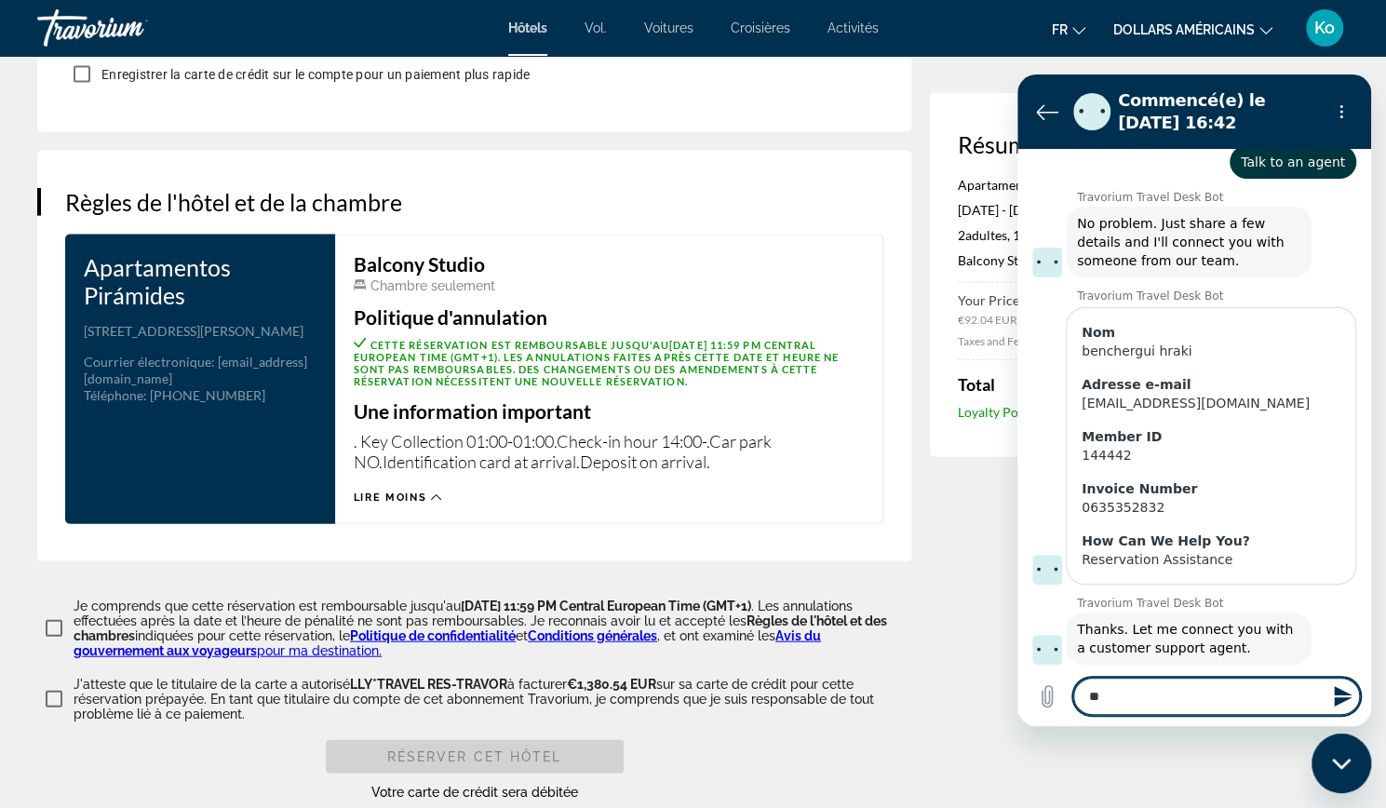
type textarea "*"
type textarea "****"
type textarea "*"
type textarea "***"
type textarea "*"
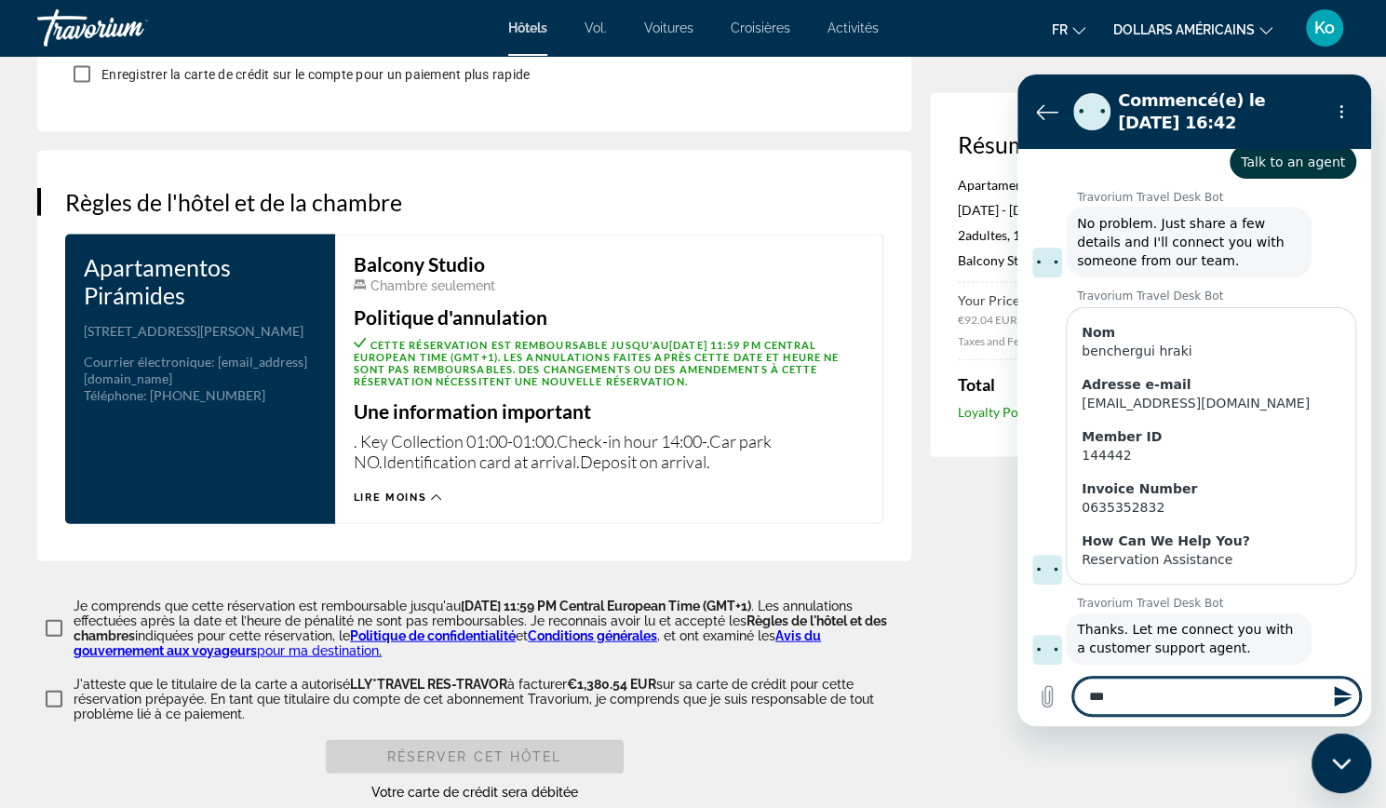
type textarea "**"
type textarea "*"
type textarea "***"
type textarea "*"
type textarea "***"
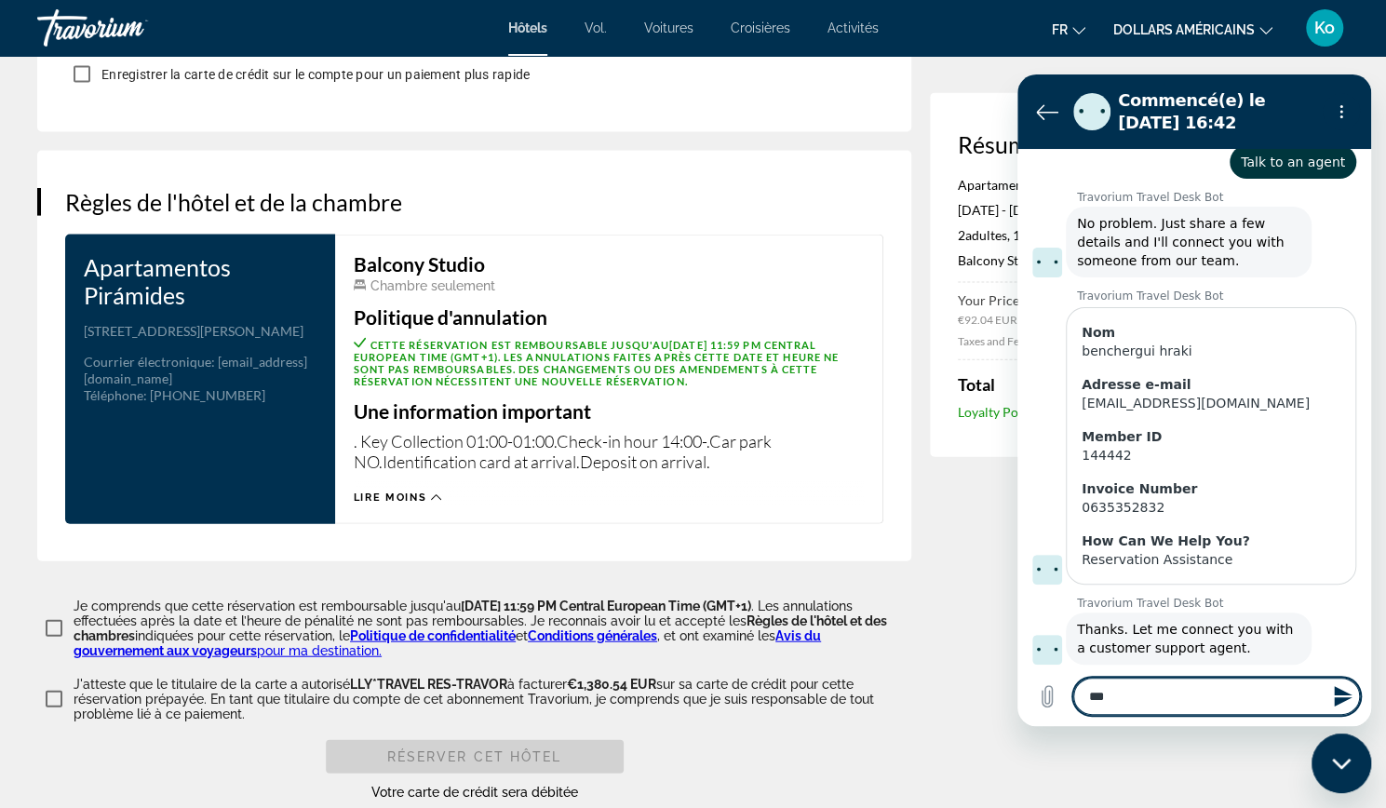
type textarea "*"
type textarea "*****"
type textarea "*"
type textarea "******"
type textarea "*"
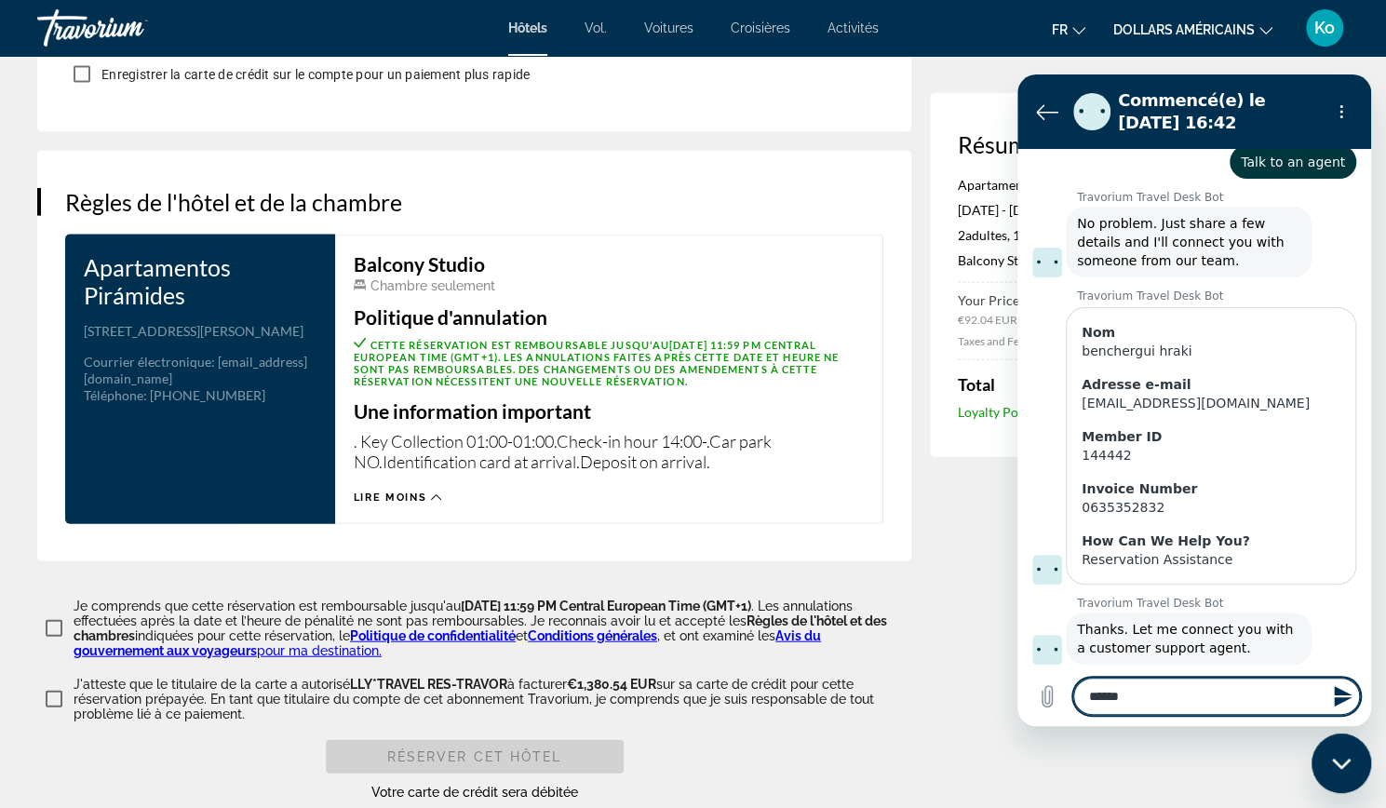
type textarea "*******"
type textarea "*"
type textarea "********"
type textarea "*"
type textarea "********"
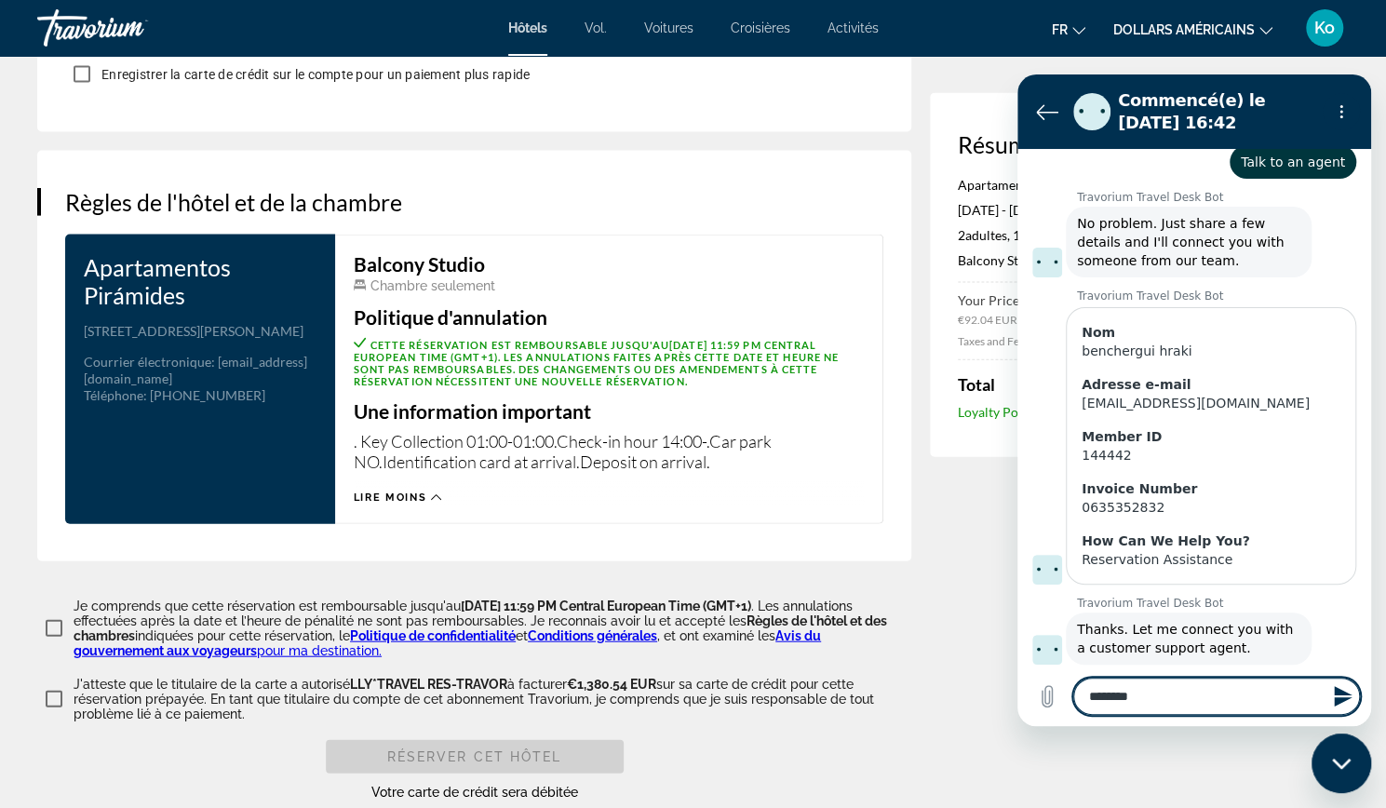
type textarea "*"
type textarea "**********"
type textarea "*"
type textarea "**********"
type textarea "*"
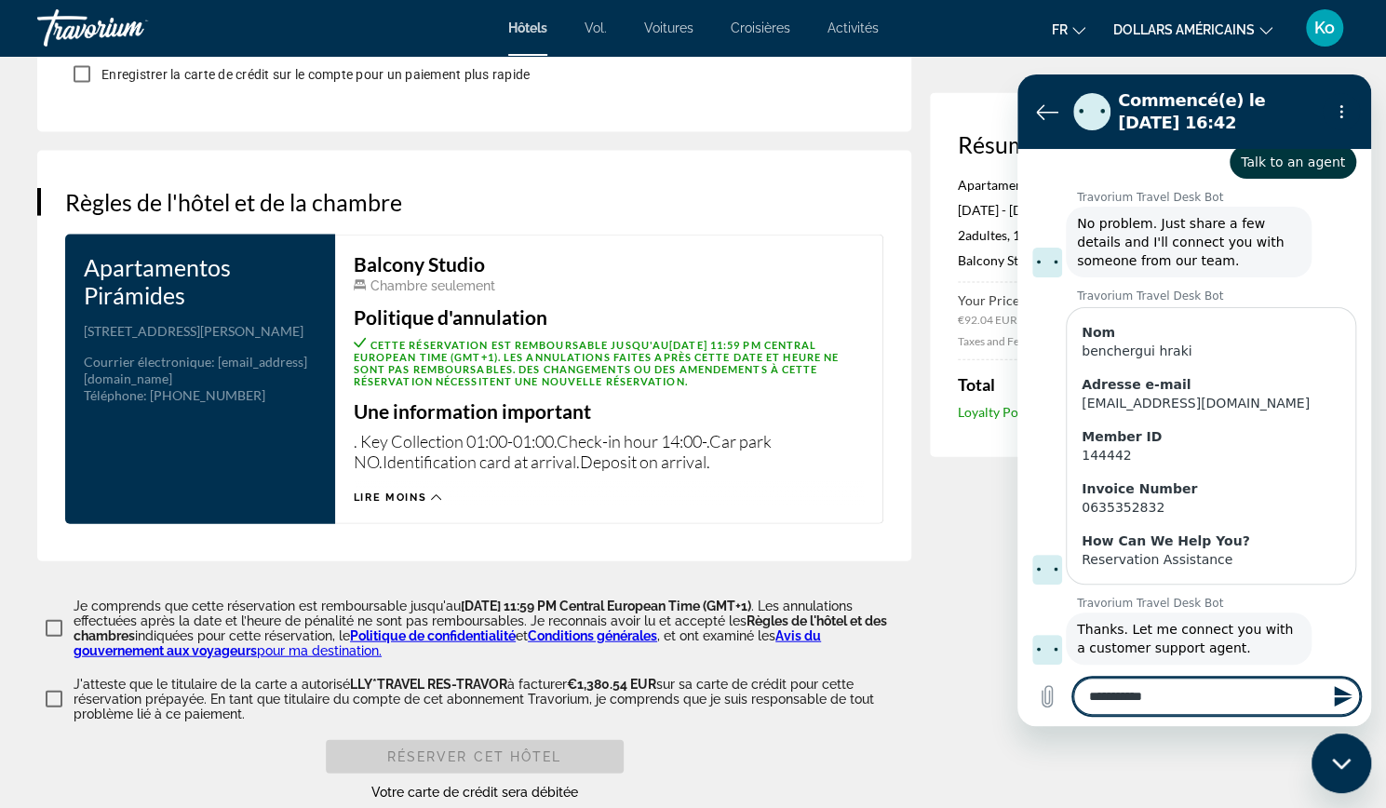
type textarea "**********"
type textarea "*"
type textarea "**********"
type textarea "*"
type textarea "**********"
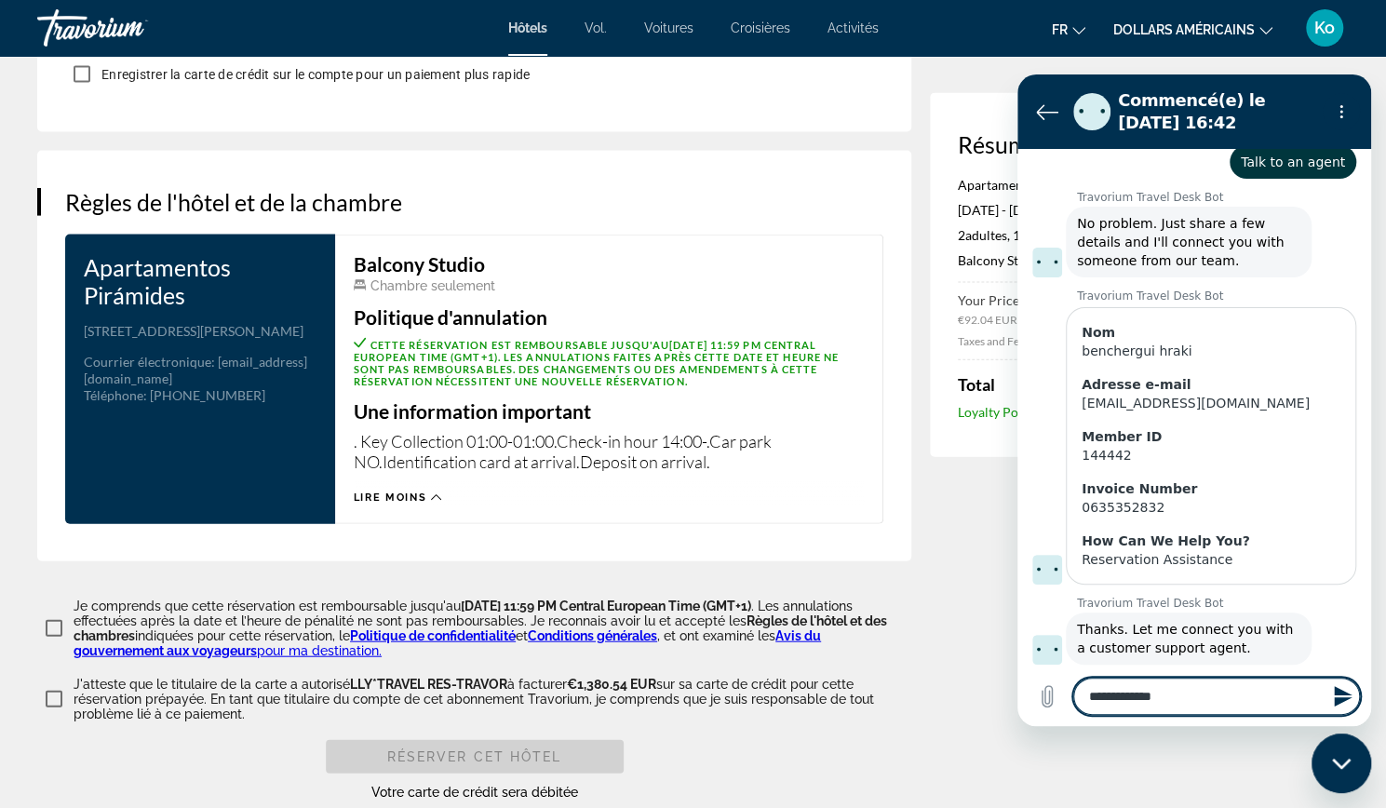
type textarea "*"
type textarea "**********"
type textarea "*"
type textarea "**********"
type textarea "*"
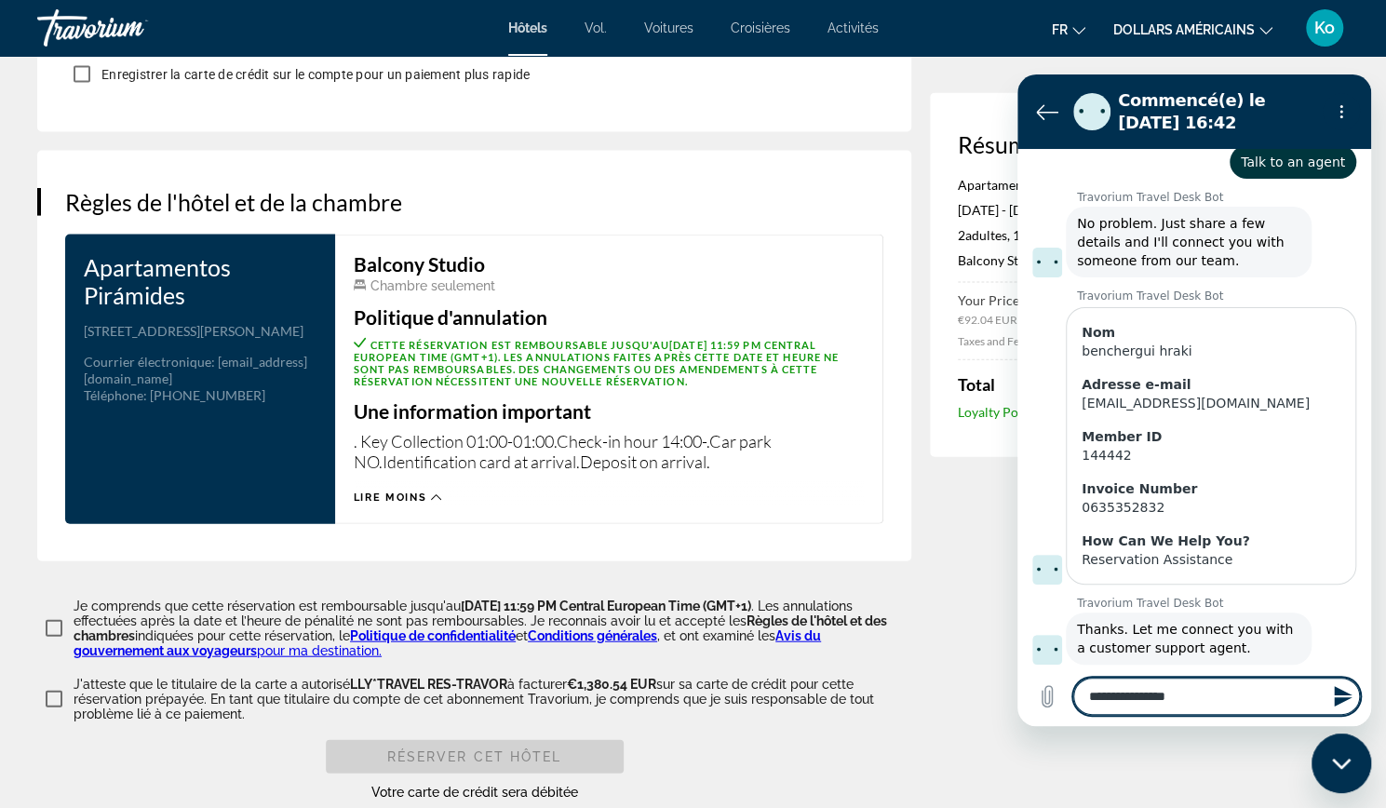
type textarea "**********"
type textarea "*"
type textarea "**********"
type textarea "*"
type textarea "**********"
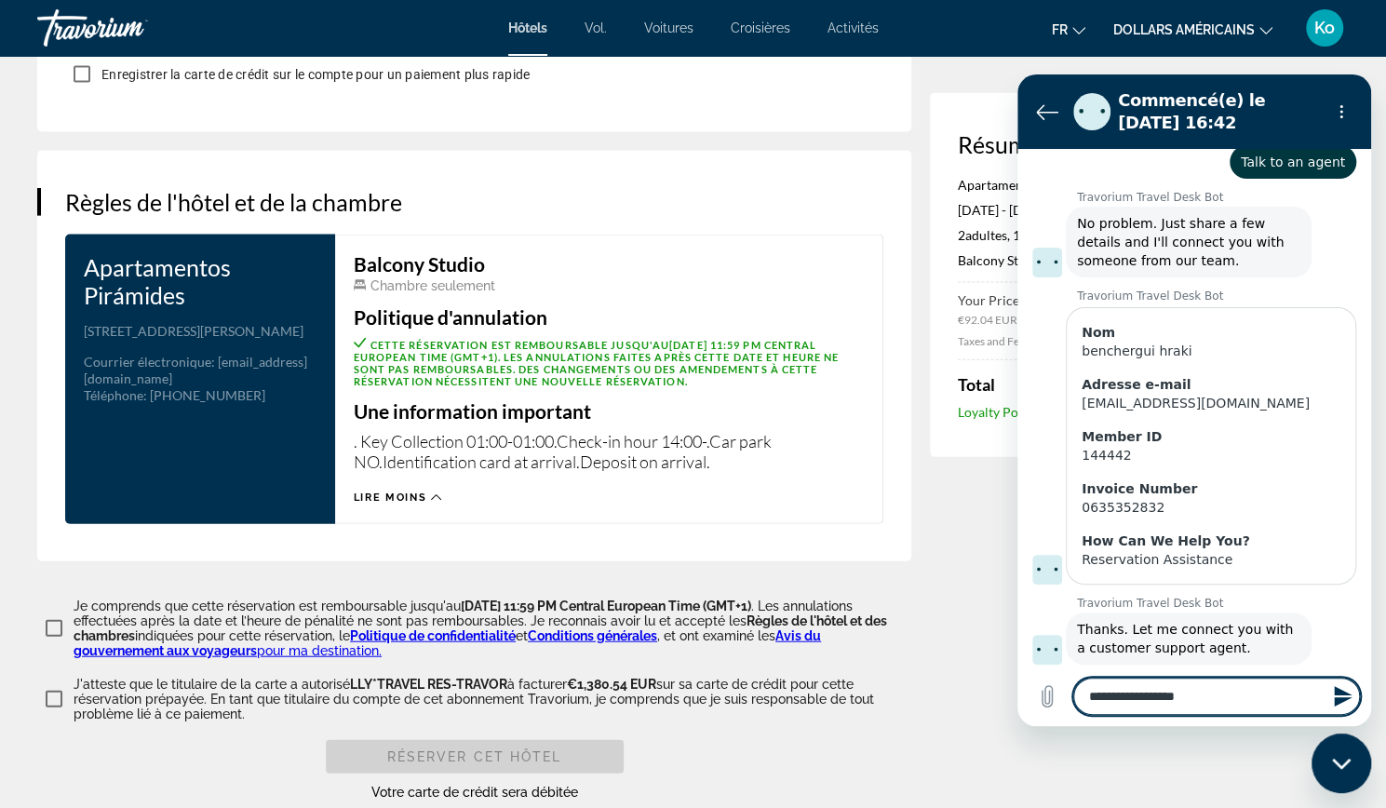
type textarea "*"
type textarea "**********"
type textarea "*"
type textarea "**********"
type textarea "*"
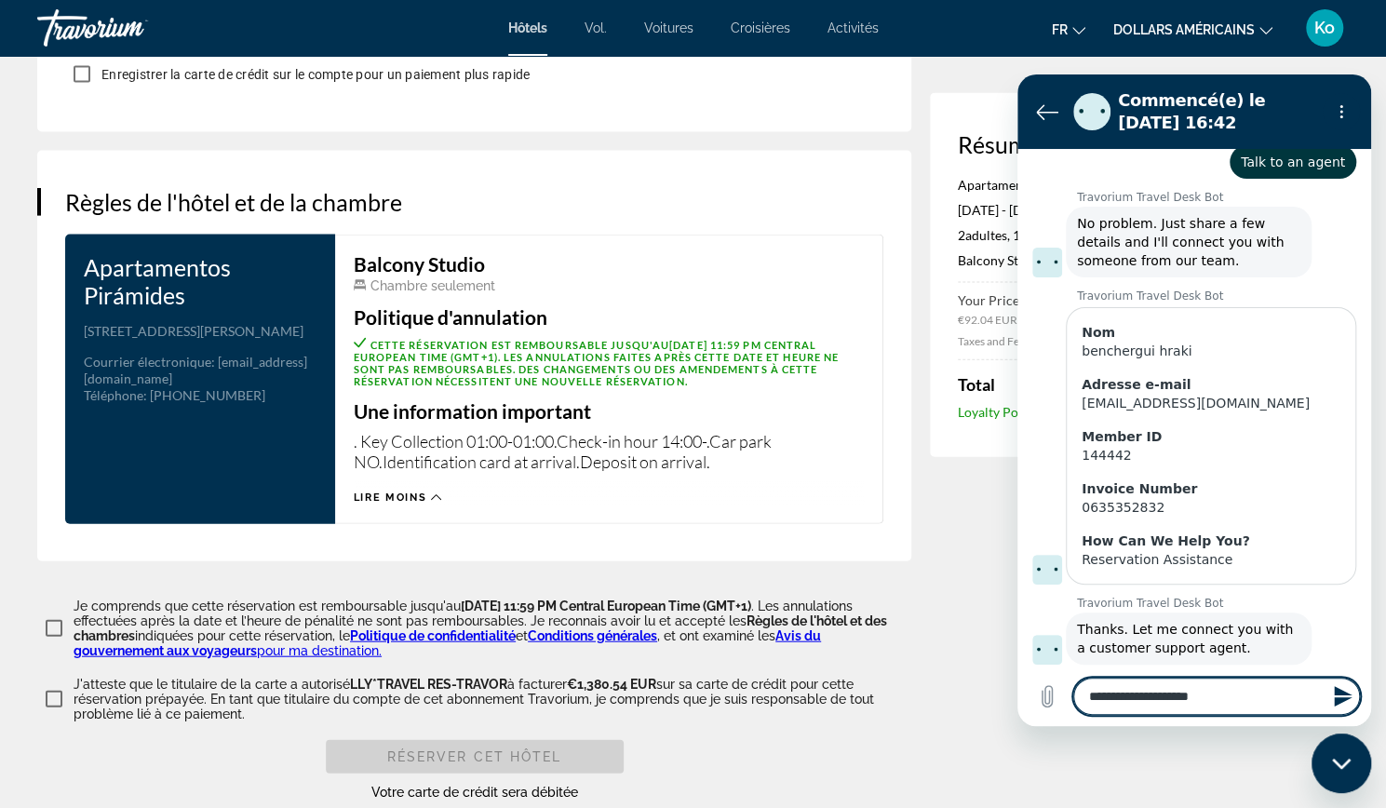
type textarea "**********"
type textarea "*"
type textarea "**********"
type textarea "*"
type textarea "**********"
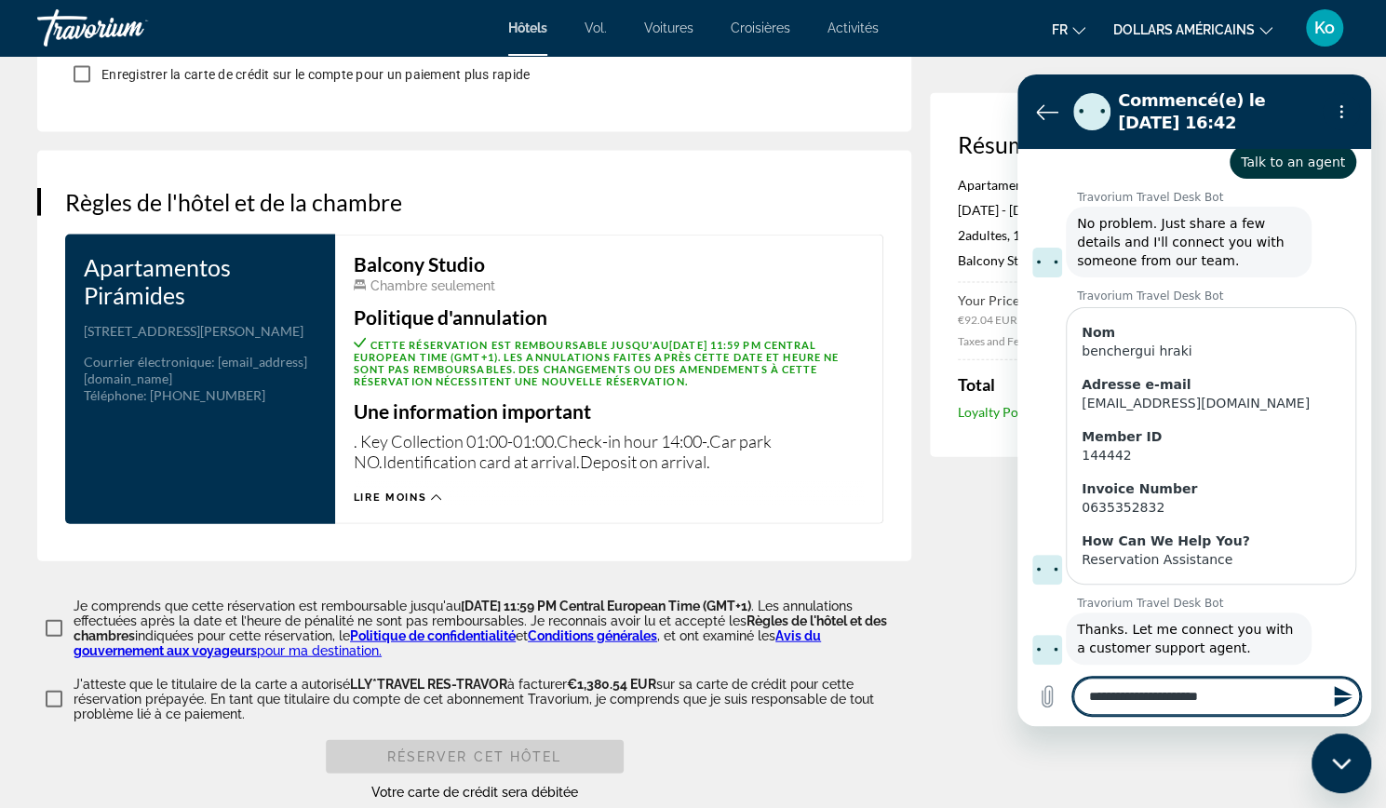
type textarea "*"
type textarea "**********"
type textarea "*"
type textarea "**********"
type textarea "*"
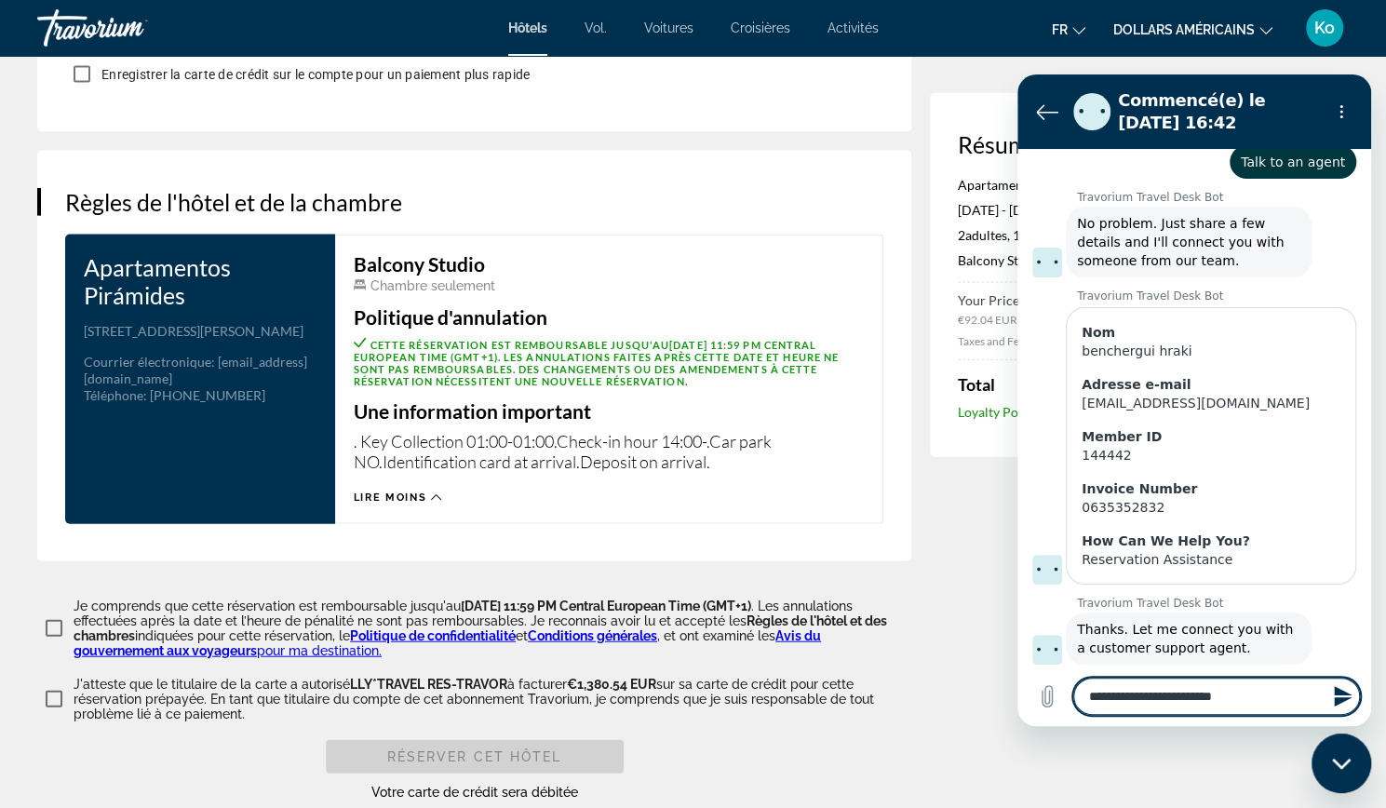
type textarea "**********"
type textarea "*"
type textarea "**********"
type textarea "*"
type textarea "**********"
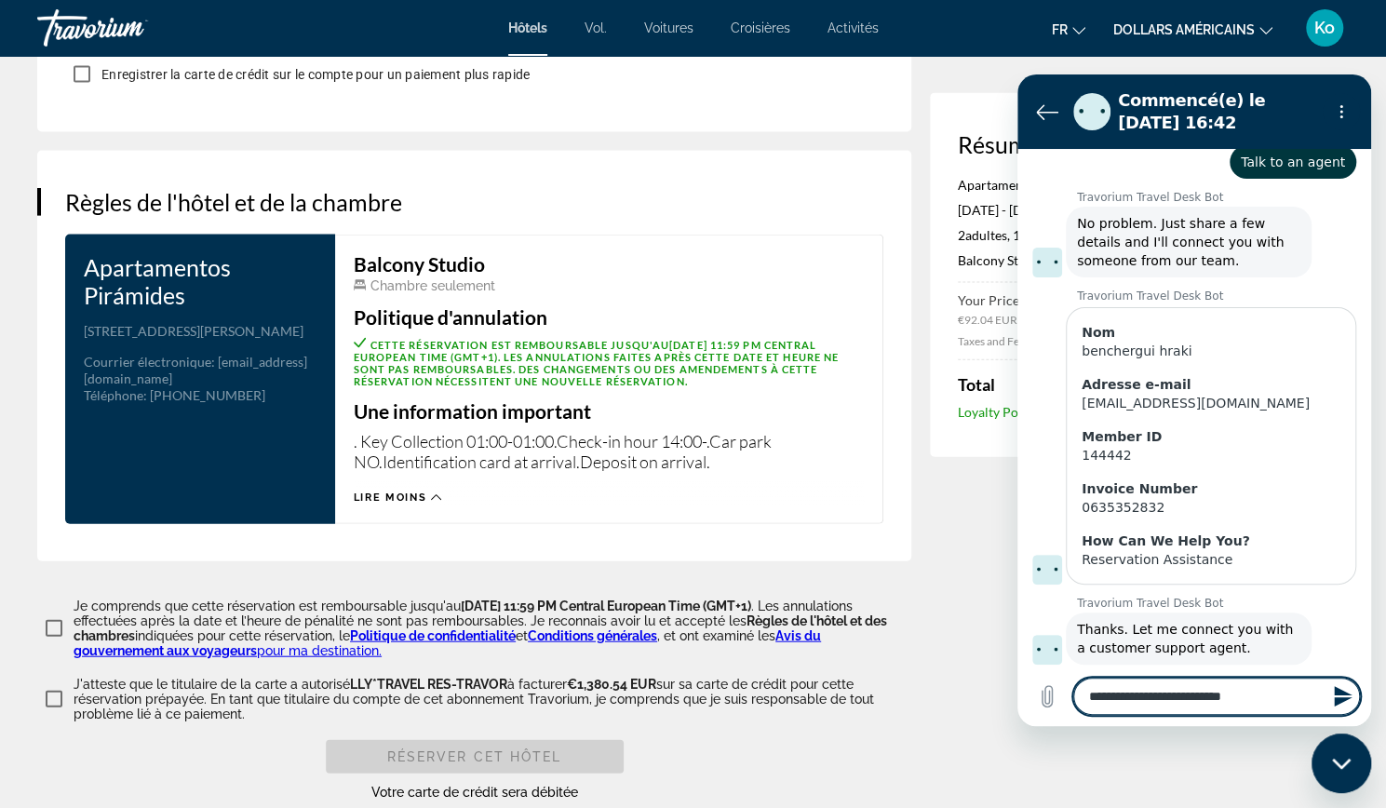
type textarea "*"
type textarea "**********"
type textarea "*"
type textarea "**********"
type textarea "*"
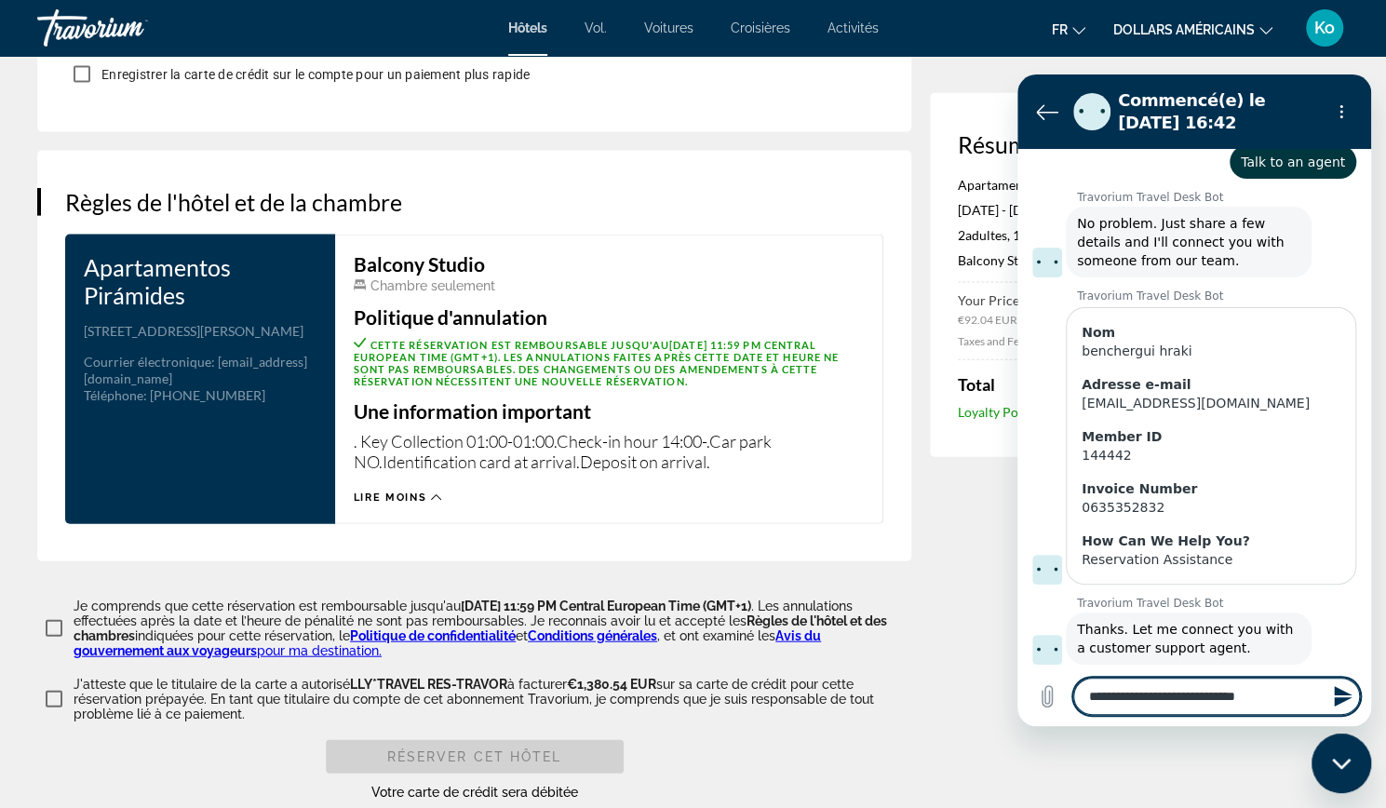
type textarea "**********"
type textarea "*"
type textarea "**********"
type textarea "*"
type textarea "**********"
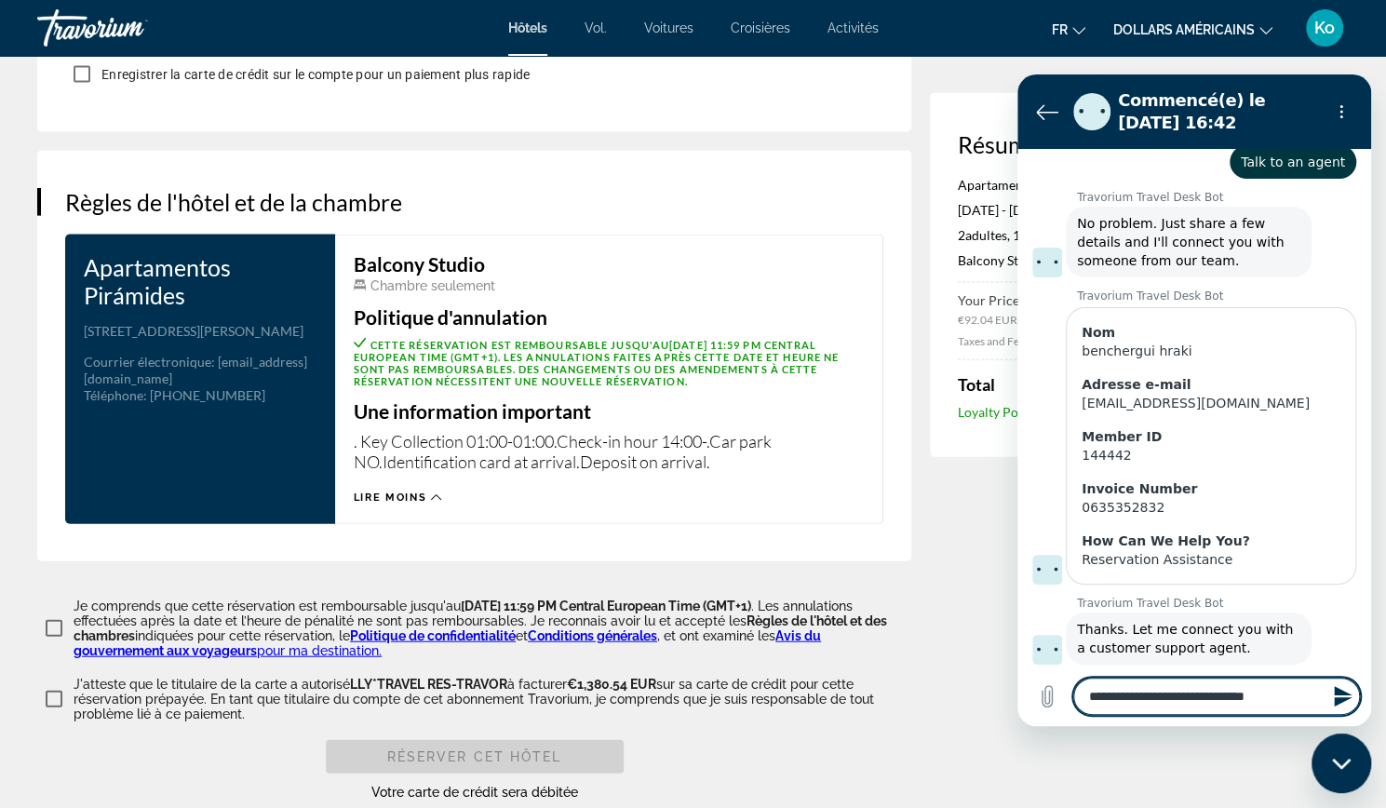
type textarea "*"
type textarea "**********"
type textarea "*"
type textarea "**********"
type textarea "*"
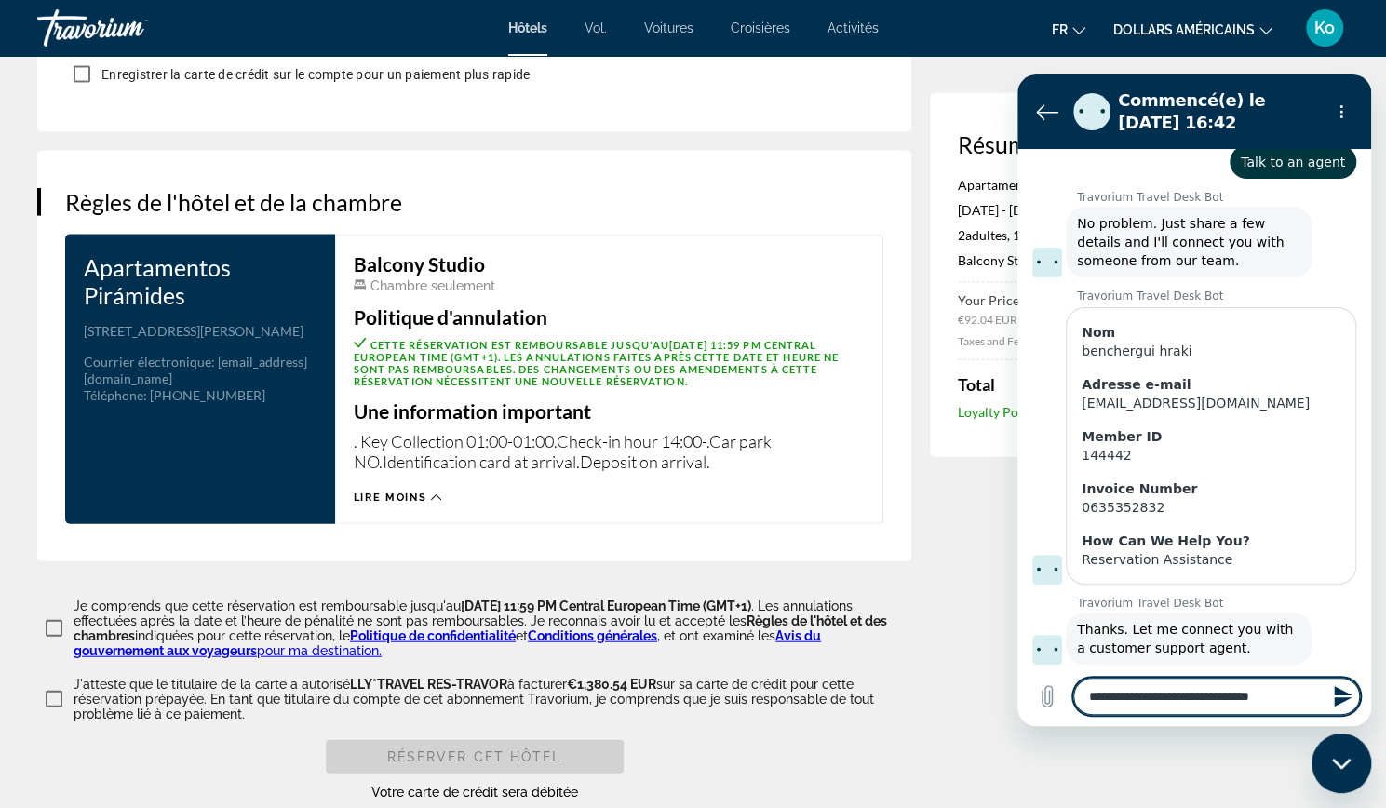
type textarea "**********"
click at [1338, 690] on icon "Envoyer un message" at bounding box center [1343, 696] width 18 height 20
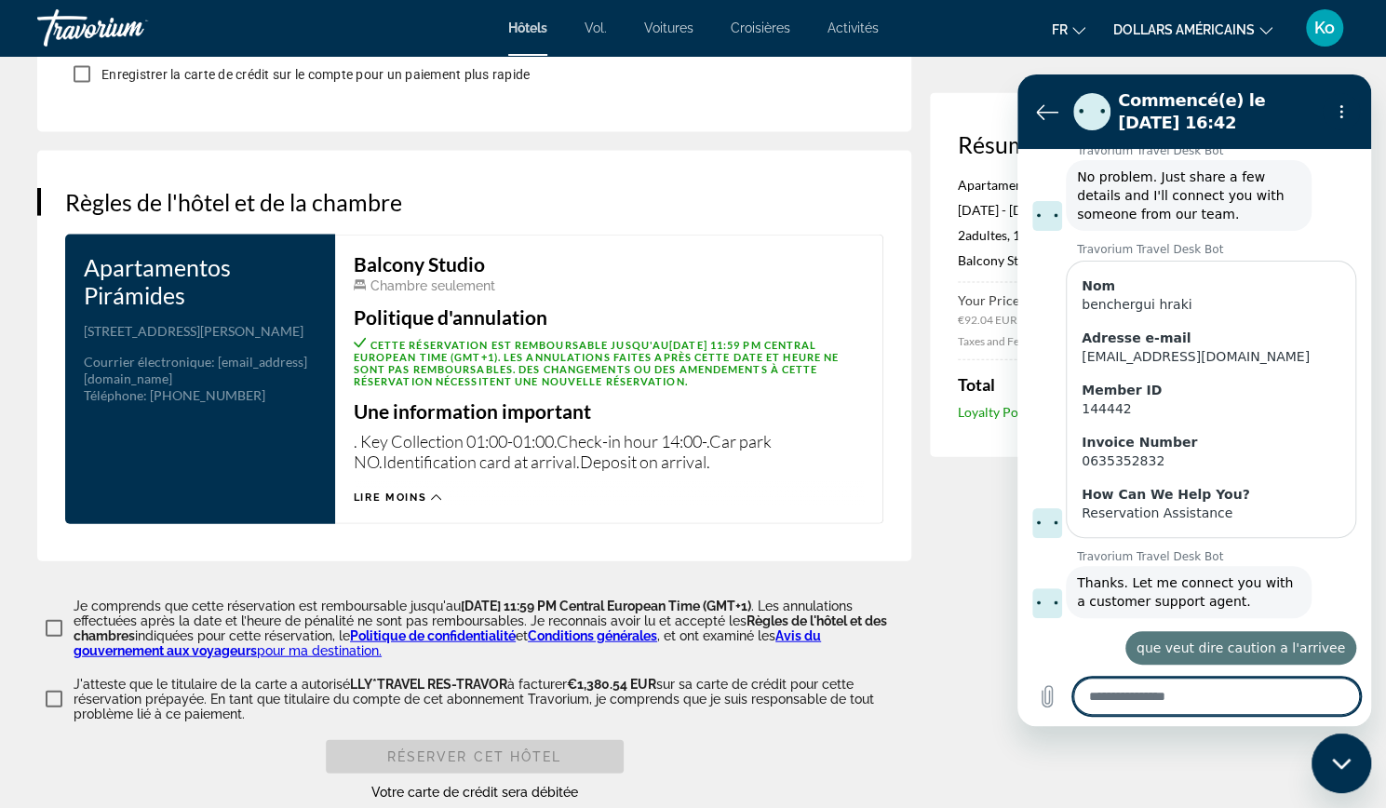
scroll to position [296, 0]
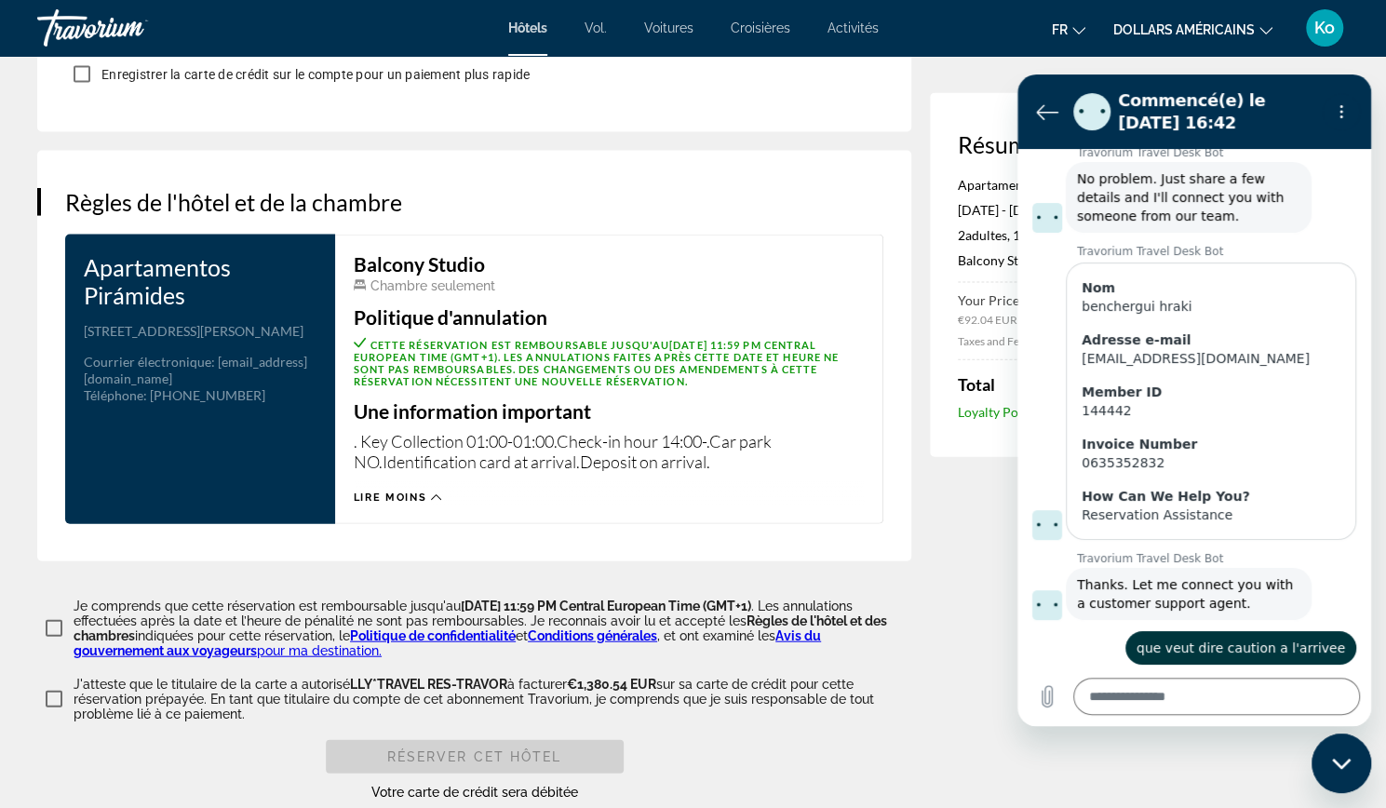
click at [529, 23] on font "Hôtels" at bounding box center [527, 27] width 39 height 15
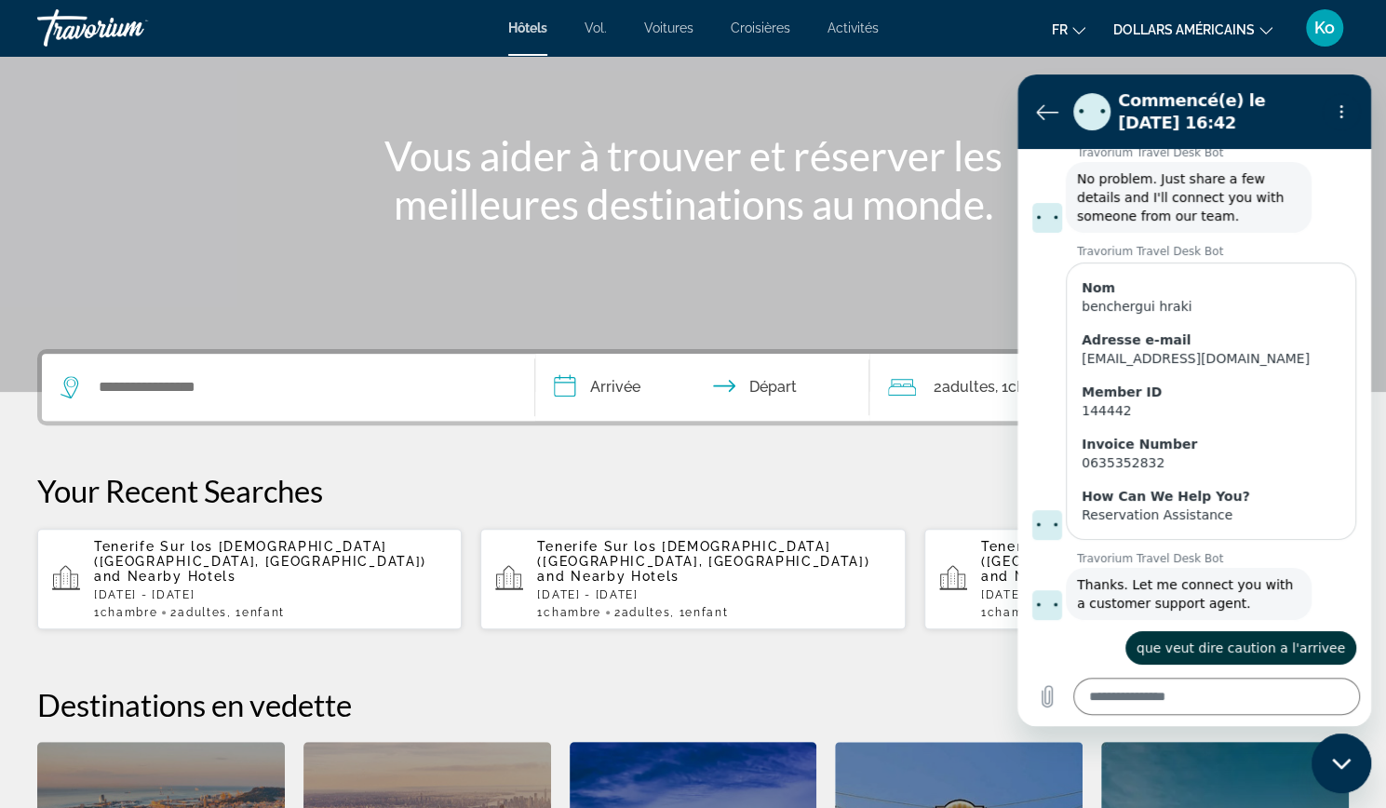
scroll to position [168, 0]
click at [583, 587] on p "[DATE] - [DATE]" at bounding box center [713, 593] width 353 height 13
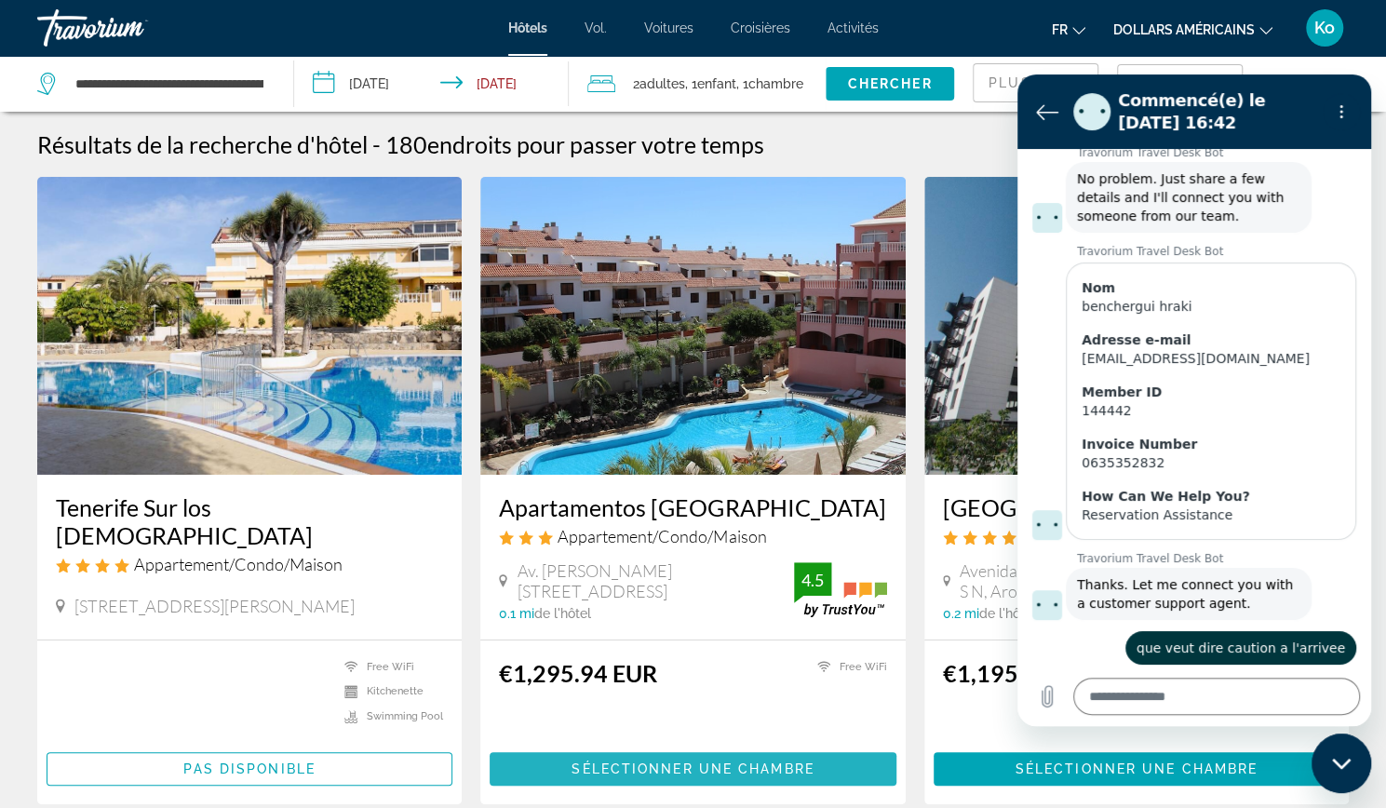
click at [771, 762] on span "Sélectionner une chambre" at bounding box center [692, 768] width 242 height 15
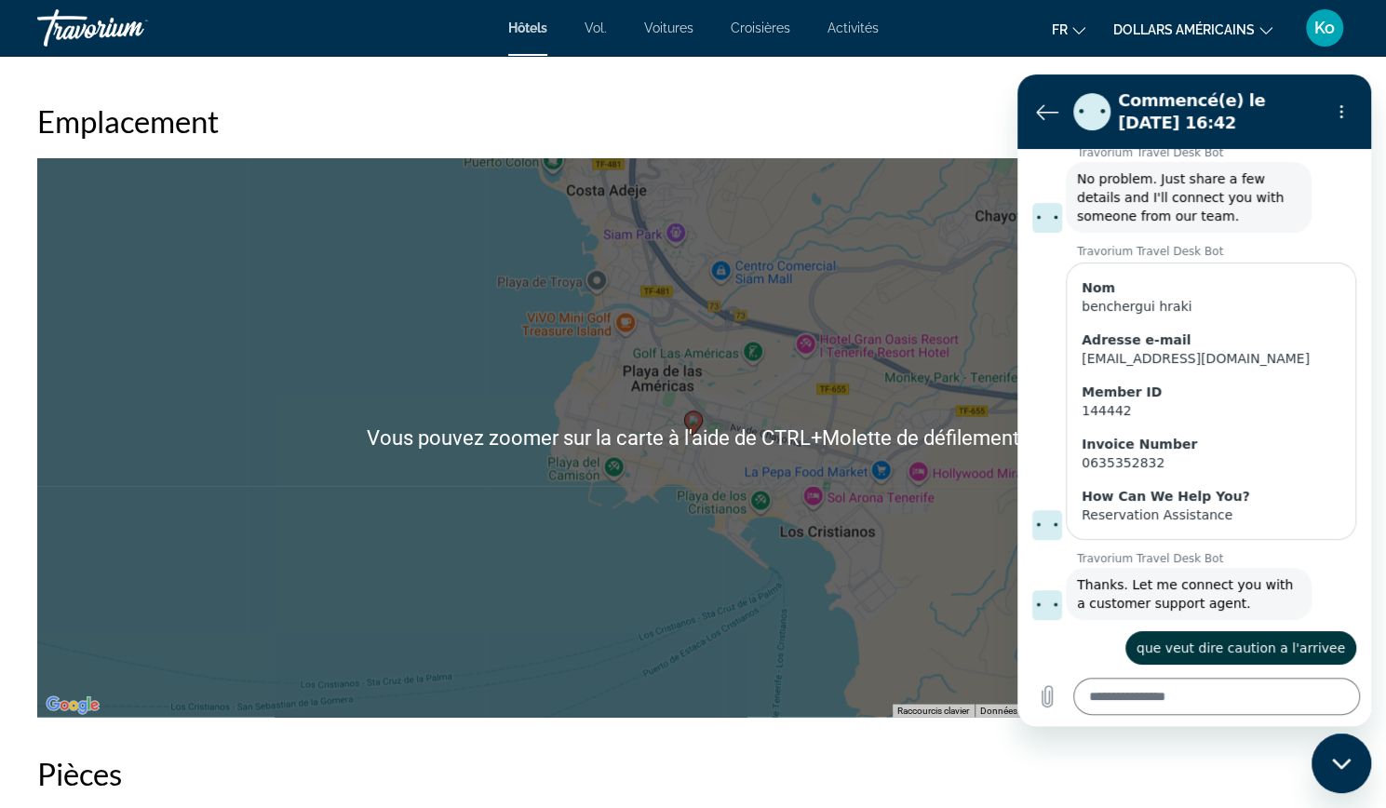
scroll to position [1719, 0]
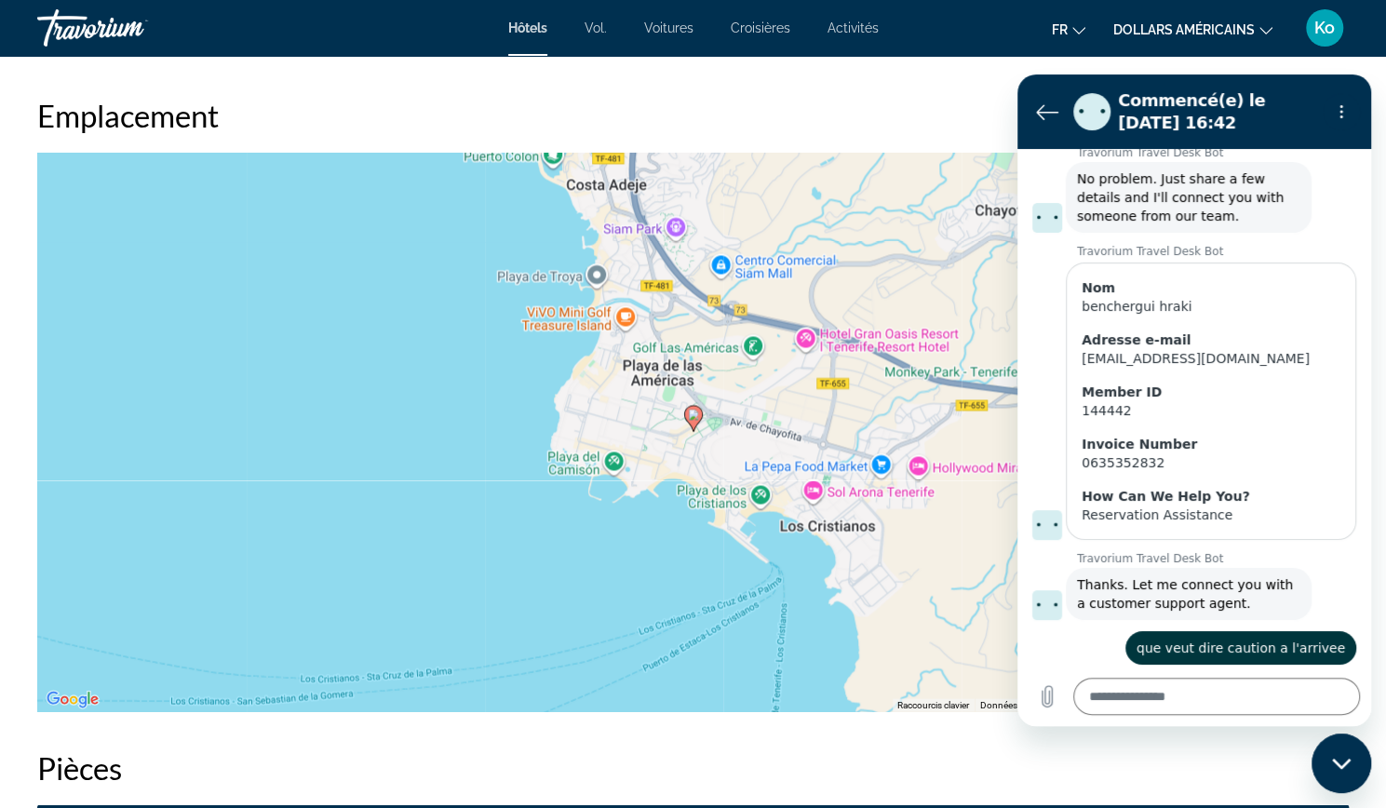
click at [1334, 760] on icon "Fermer la fenêtre de messagerie" at bounding box center [1340, 763] width 19 height 10
type textarea "*"
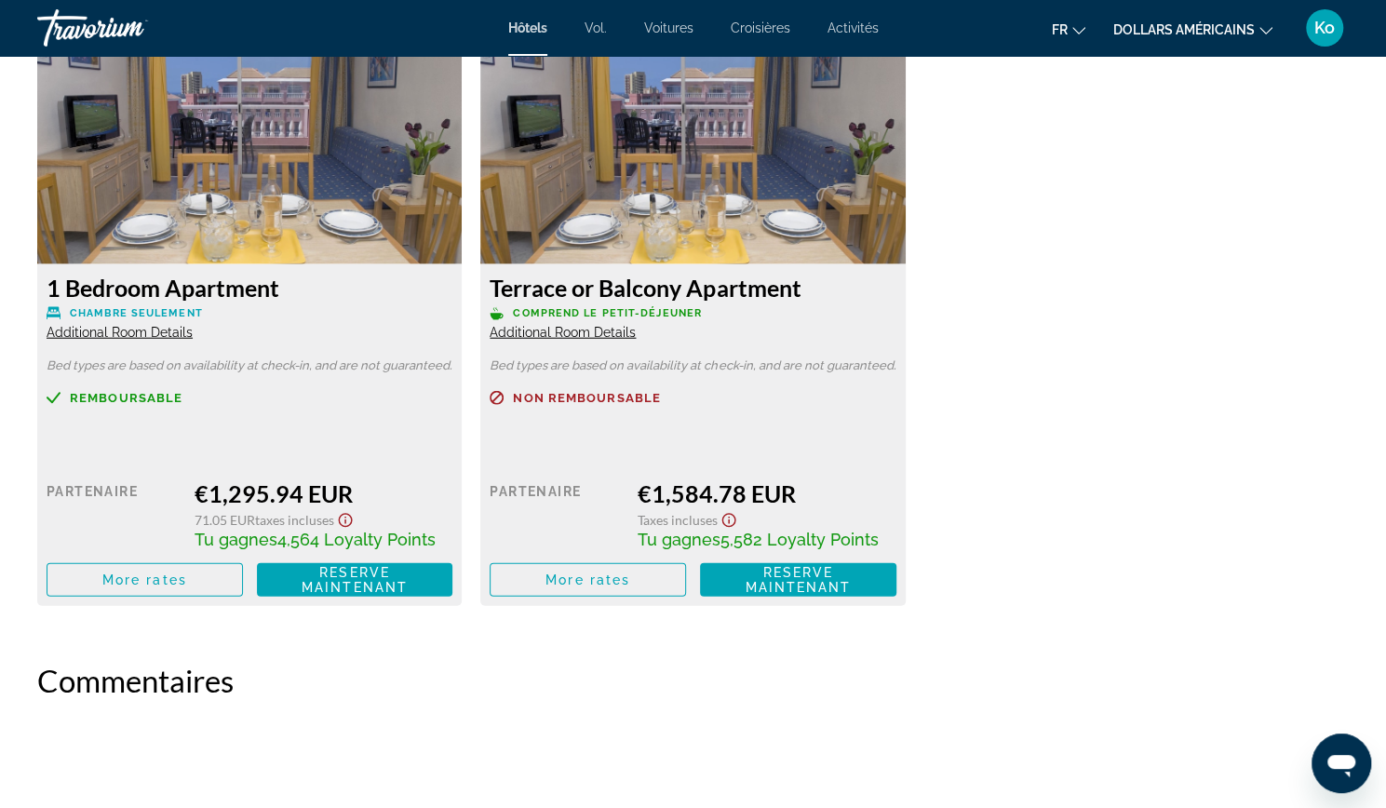
scroll to position [2604, 0]
click at [590, 329] on span "Additional Room Details" at bounding box center [563, 331] width 146 height 15
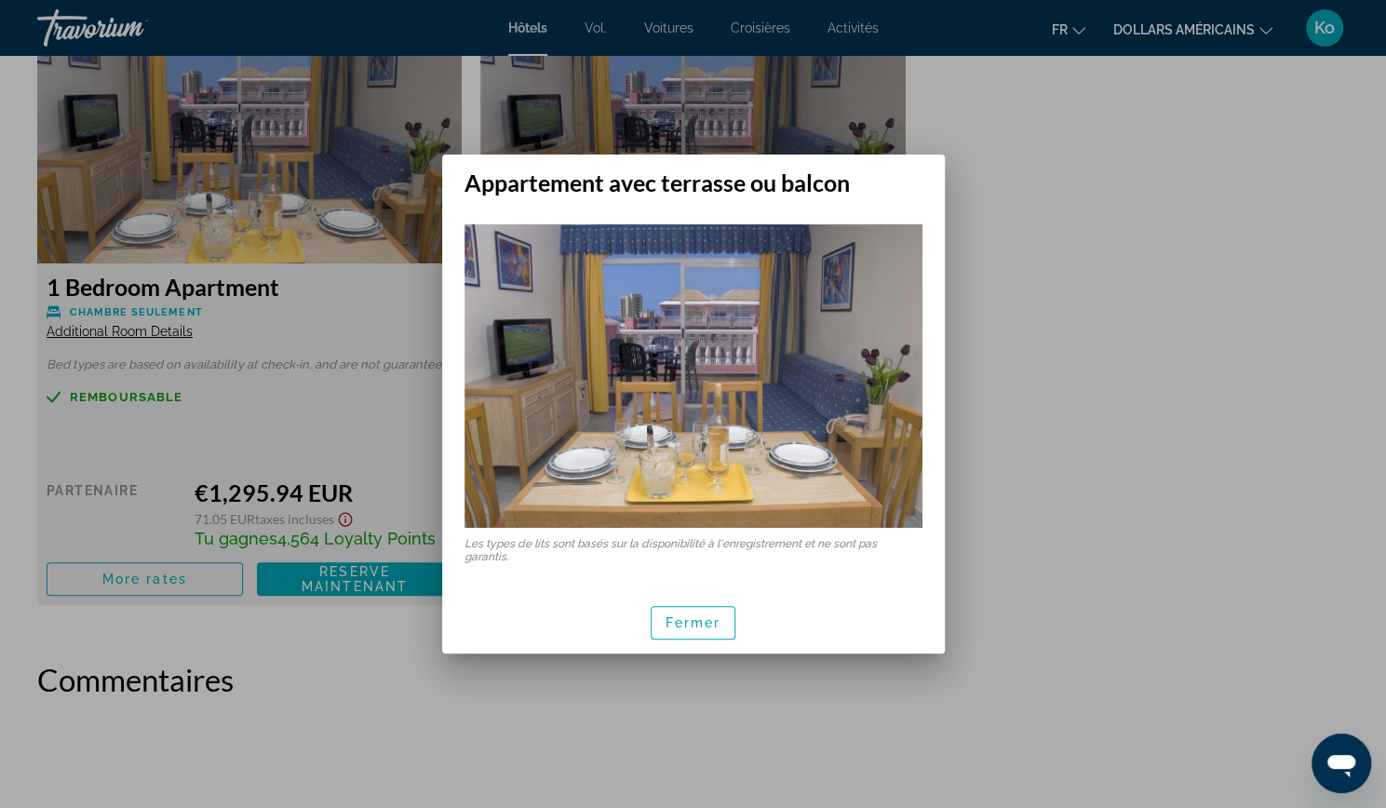
click at [1023, 373] on div at bounding box center [693, 404] width 1386 height 808
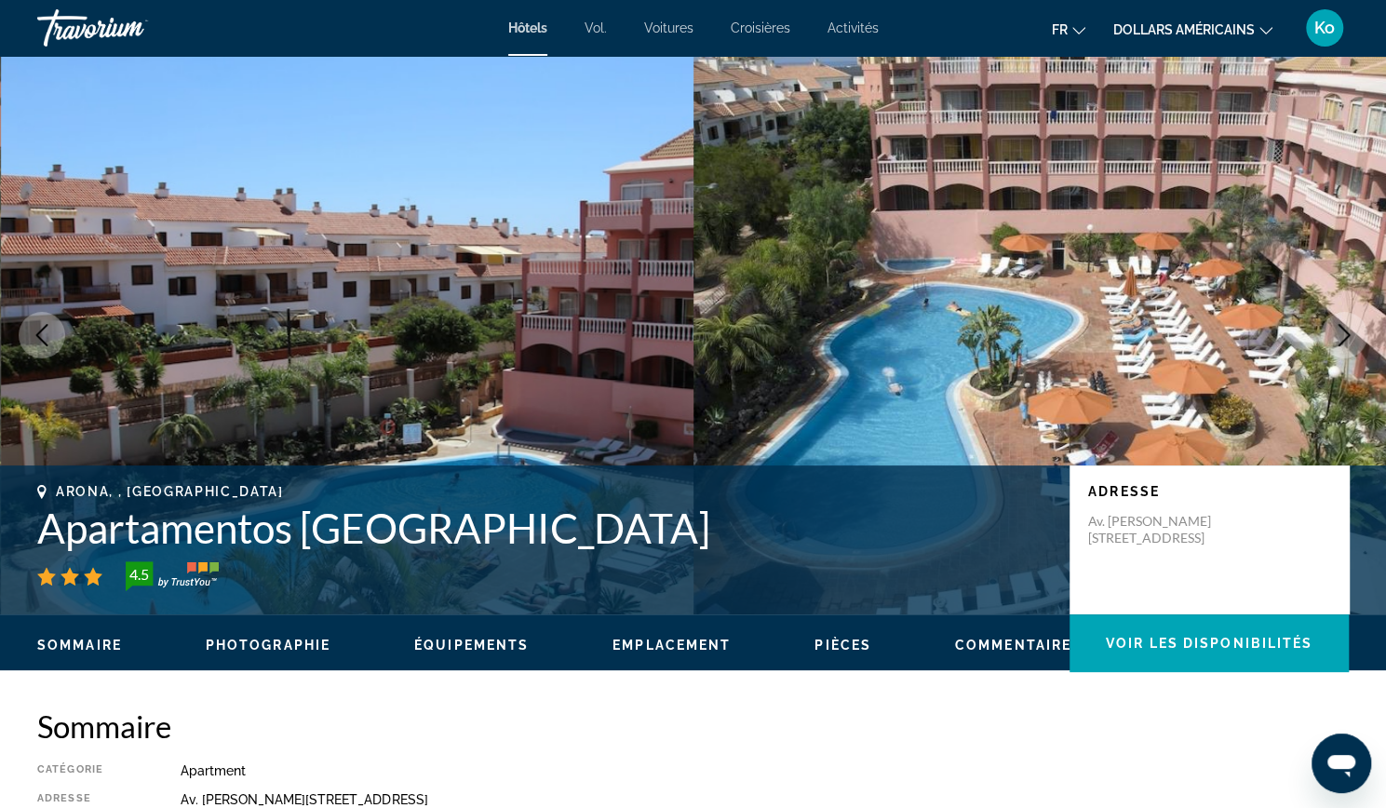
scroll to position [2604, 0]
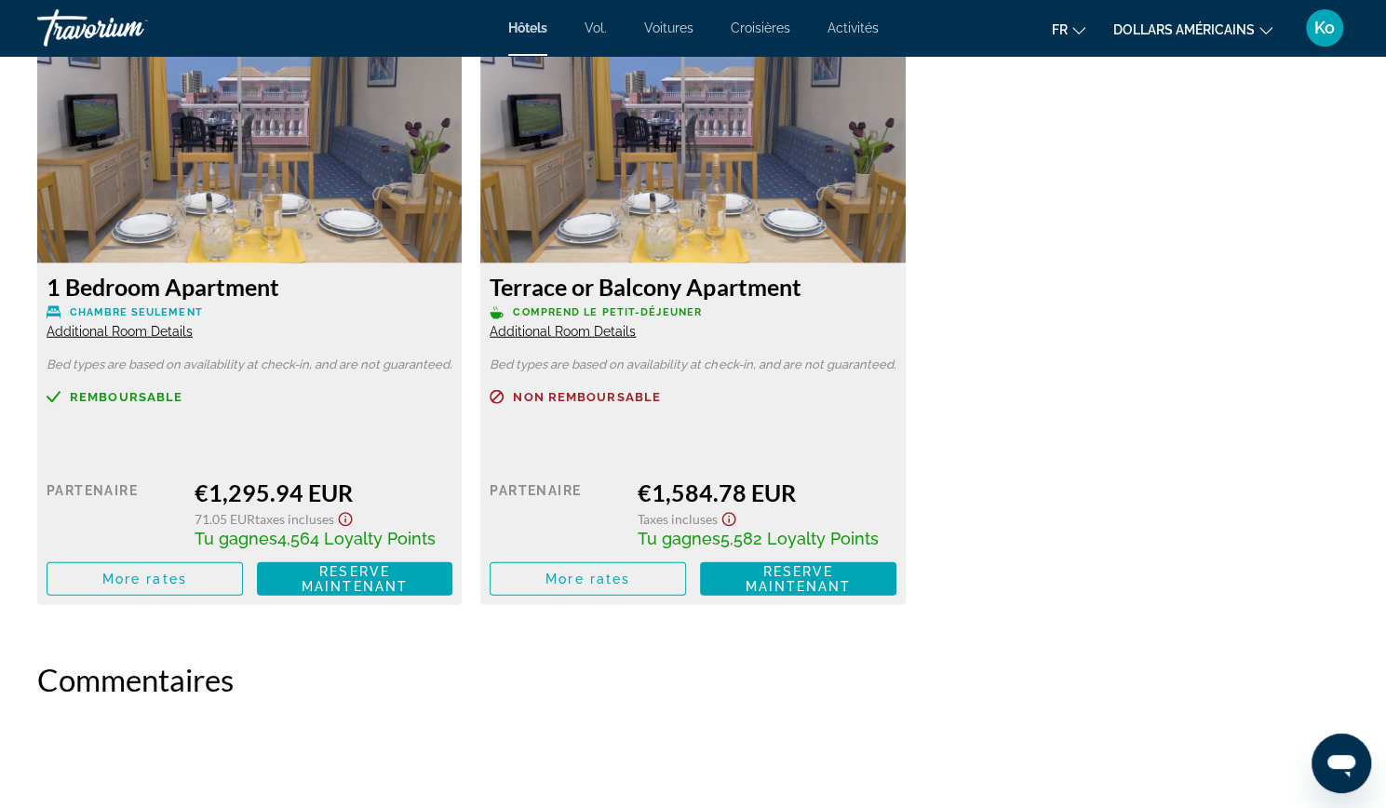
click at [579, 340] on div "Terrace or Balcony Apartment Comprend le petit-déjeuner Additional Room Details…" at bounding box center [692, 434] width 424 height 342
click at [585, 325] on span "Additional Room Details" at bounding box center [563, 331] width 146 height 15
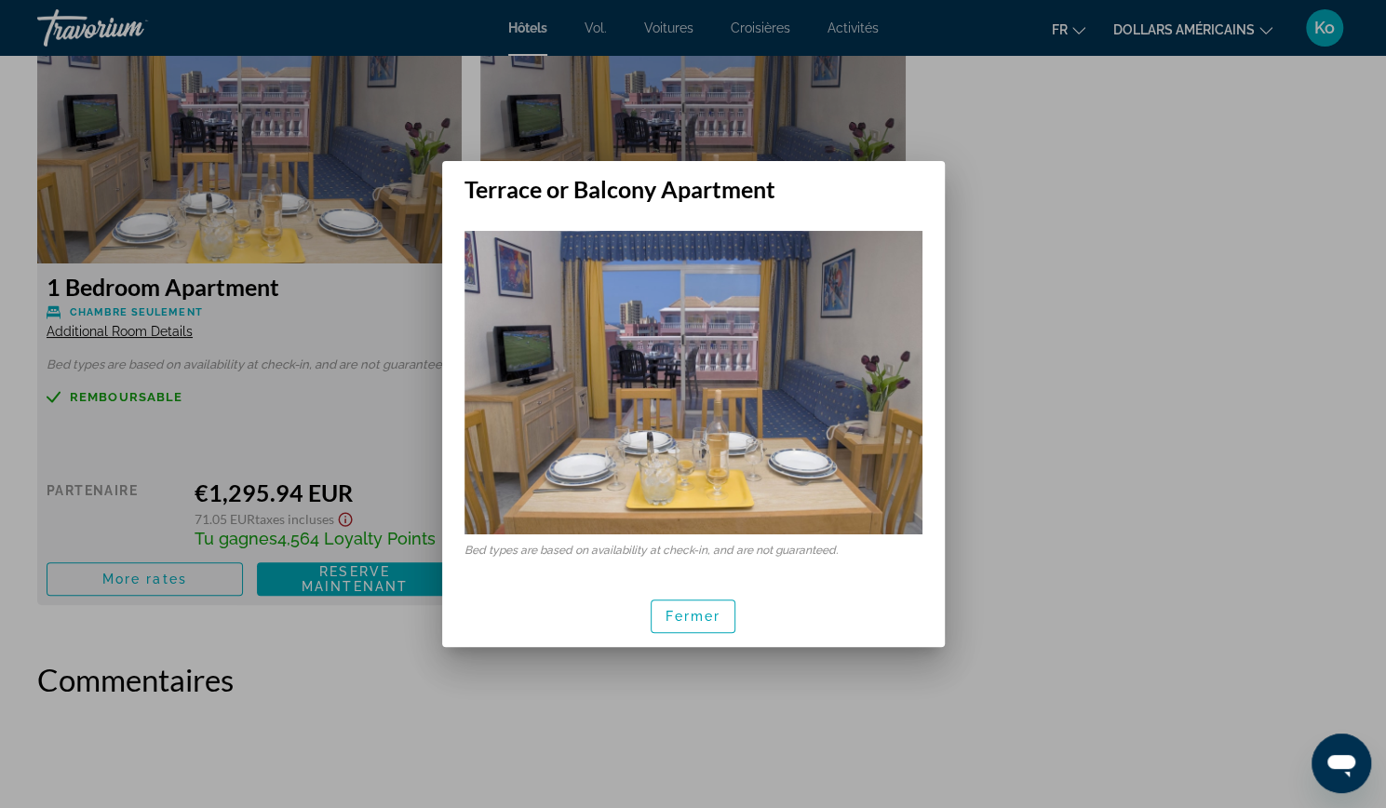
scroll to position [0, 0]
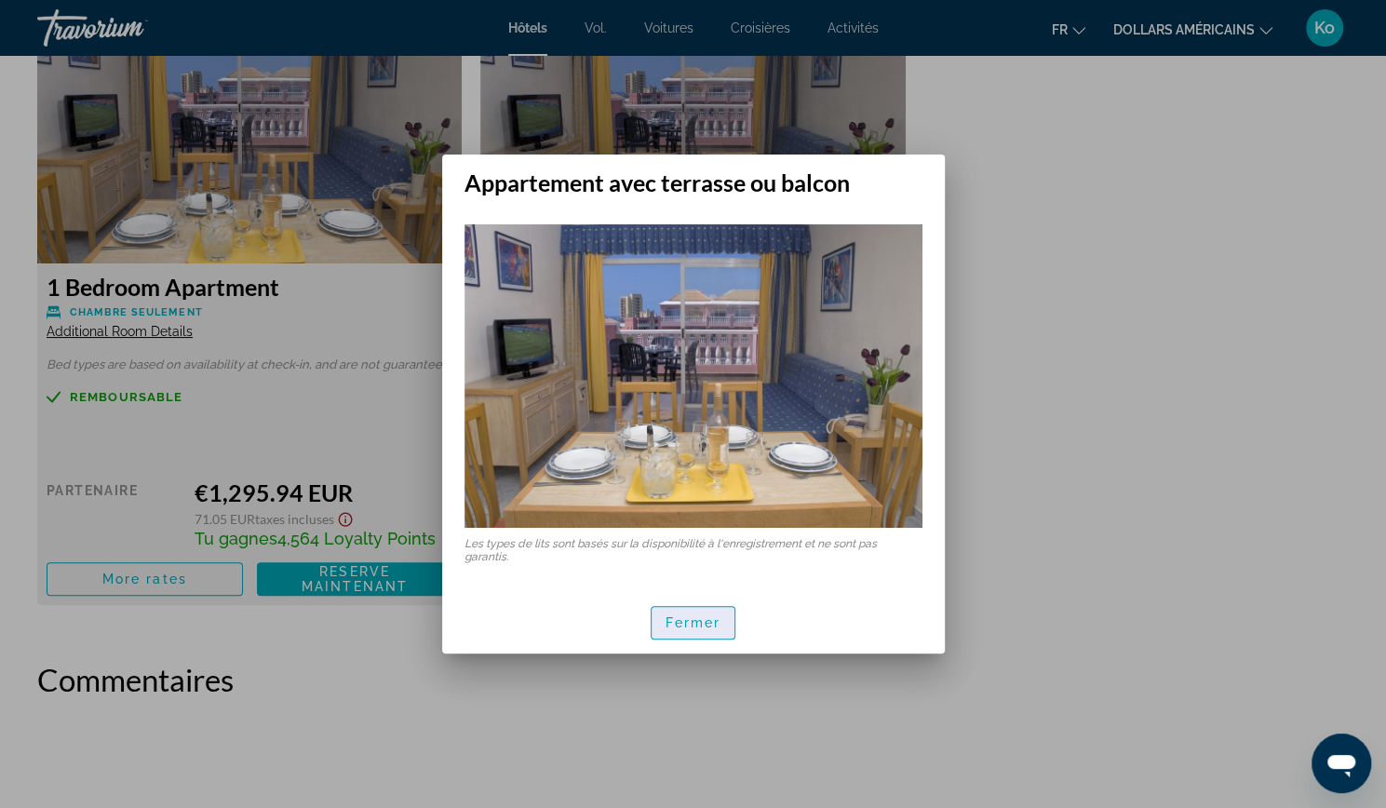
click at [688, 626] on font "Fermer" at bounding box center [694, 622] width 56 height 15
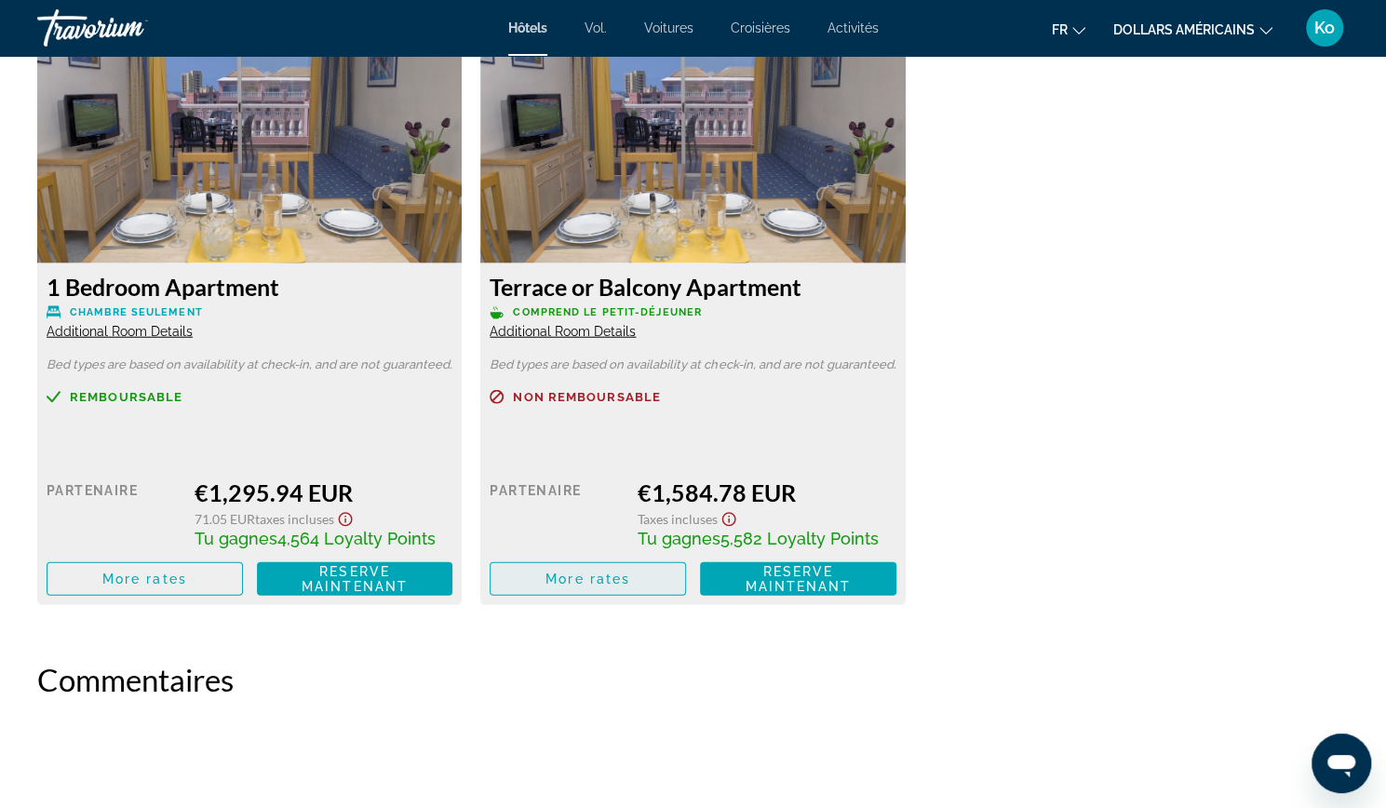
click at [633, 574] on span "Contenu principal" at bounding box center [588, 579] width 195 height 45
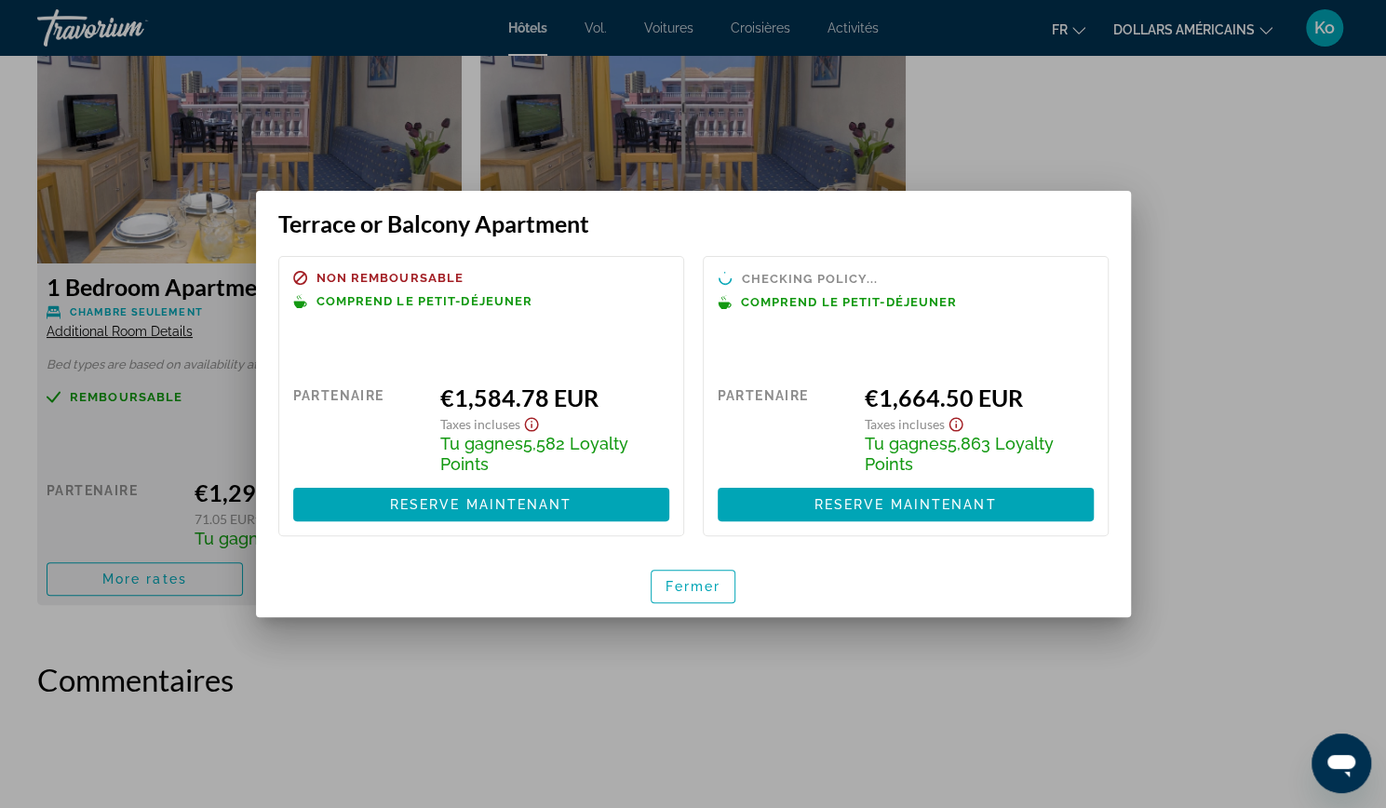
scroll to position [0, 0]
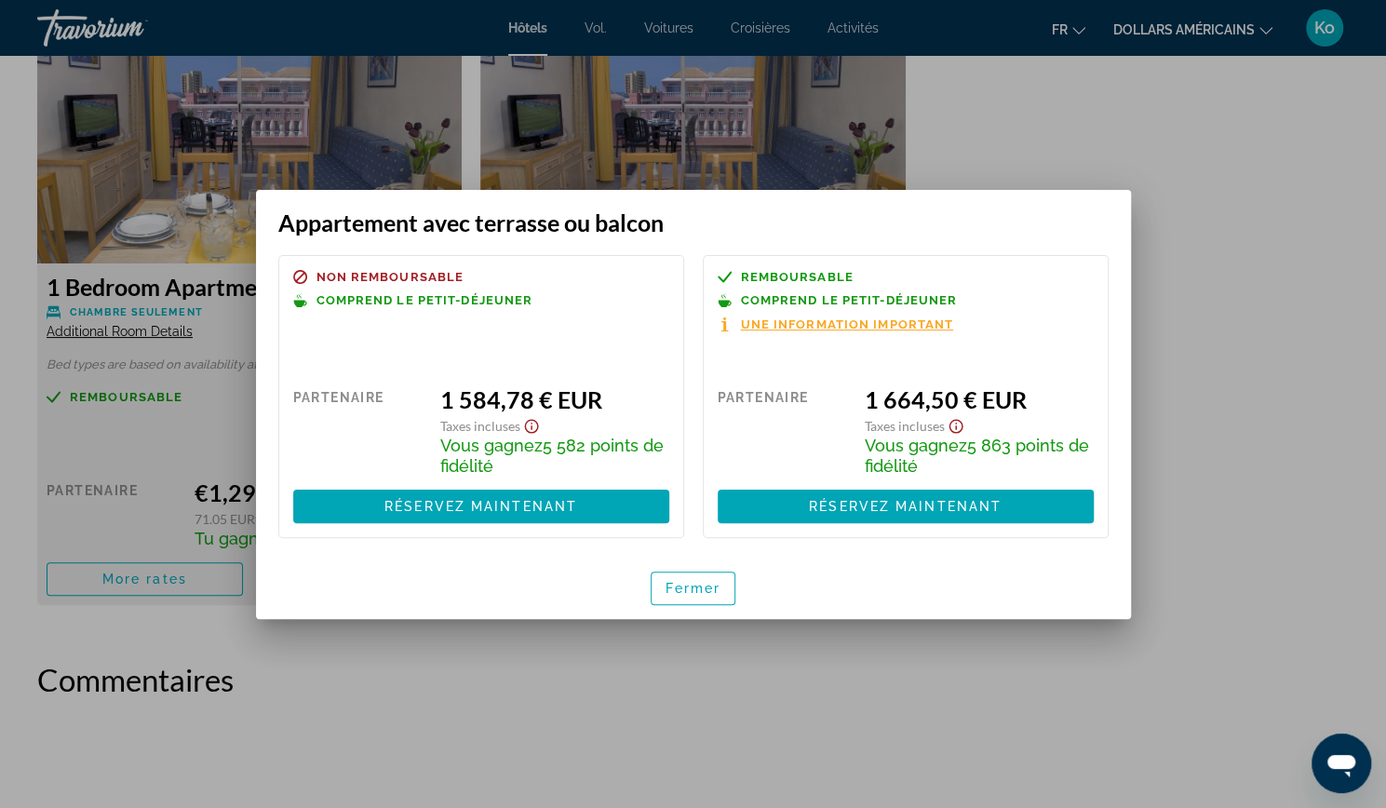
click at [803, 326] on span "Une information important" at bounding box center [847, 324] width 213 height 12
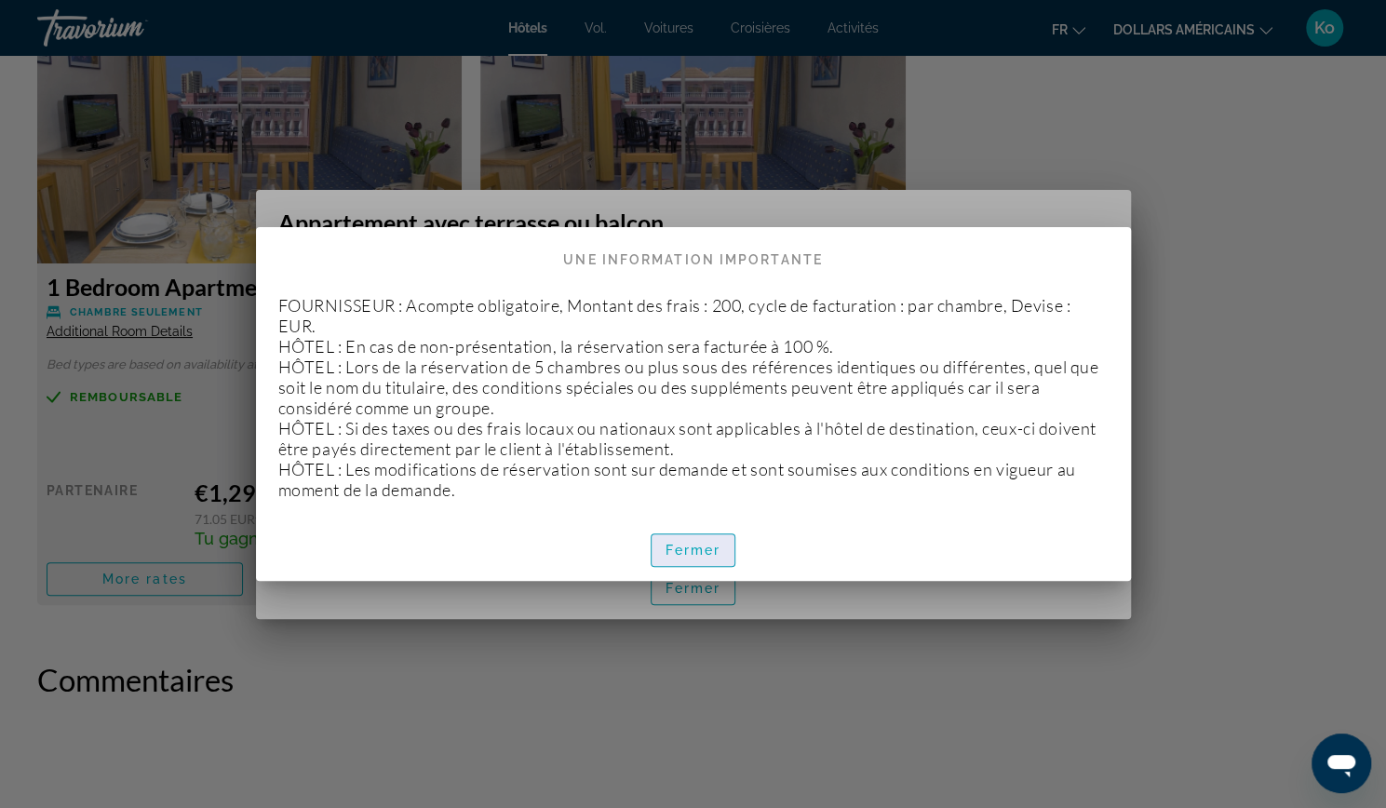
click at [683, 554] on font "Fermer" at bounding box center [694, 550] width 56 height 15
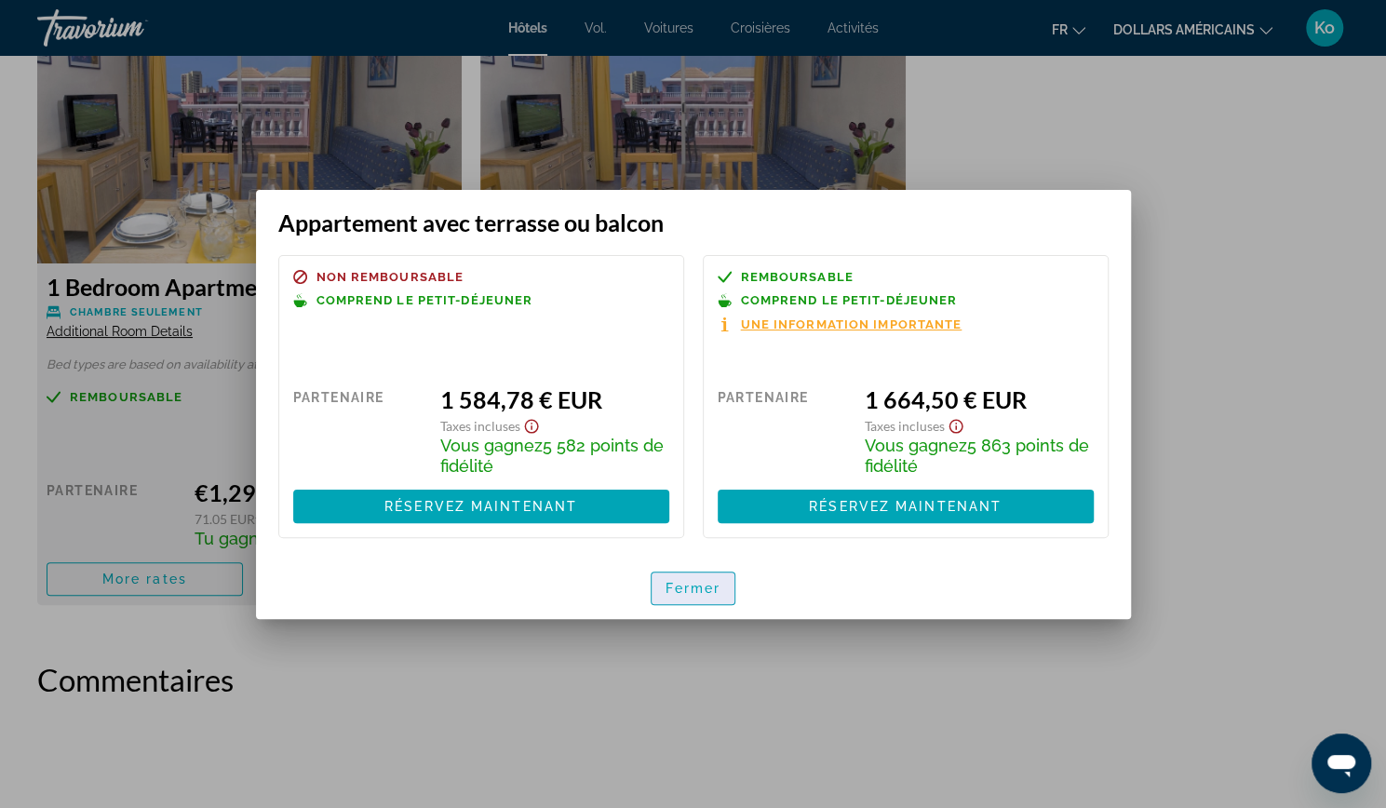
click at [670, 590] on font "Fermer" at bounding box center [694, 588] width 56 height 15
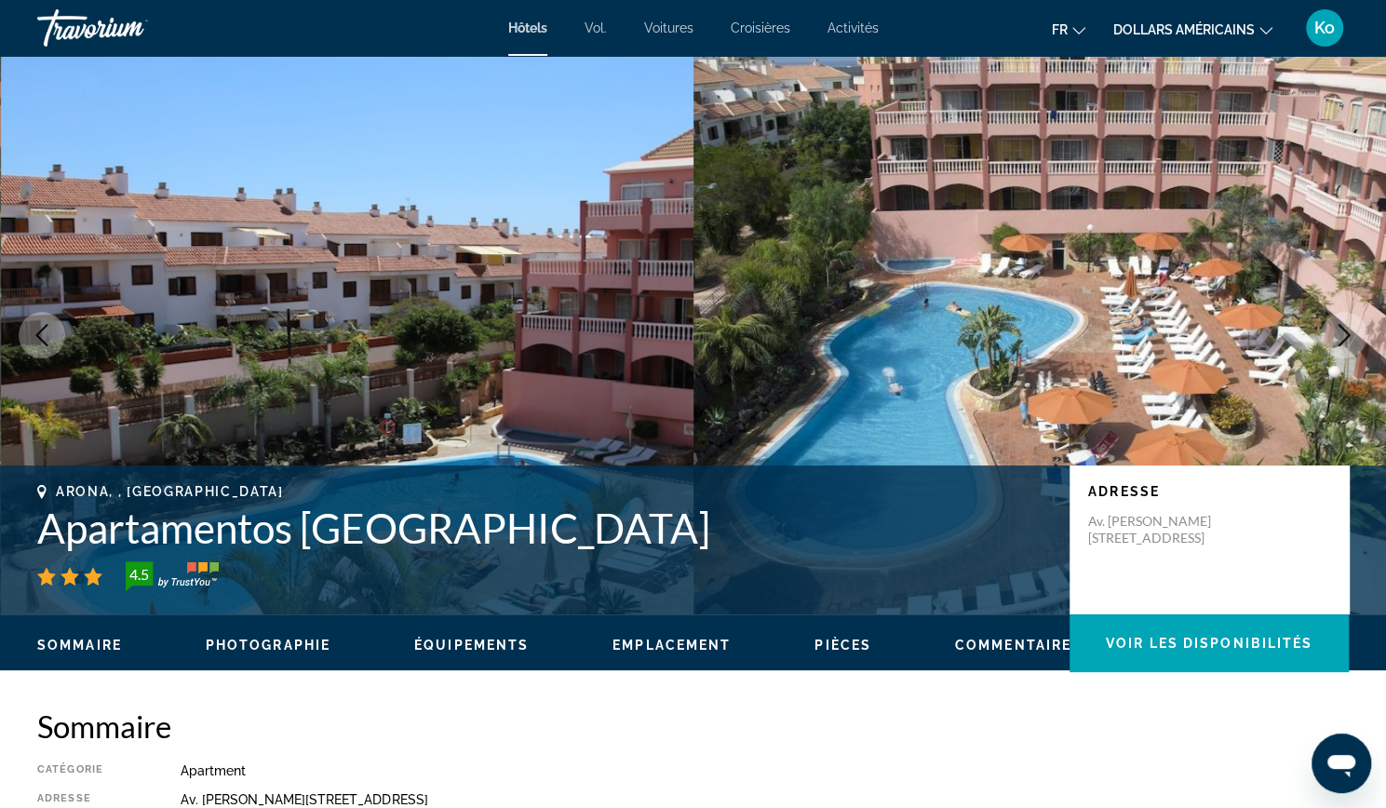
scroll to position [2604, 0]
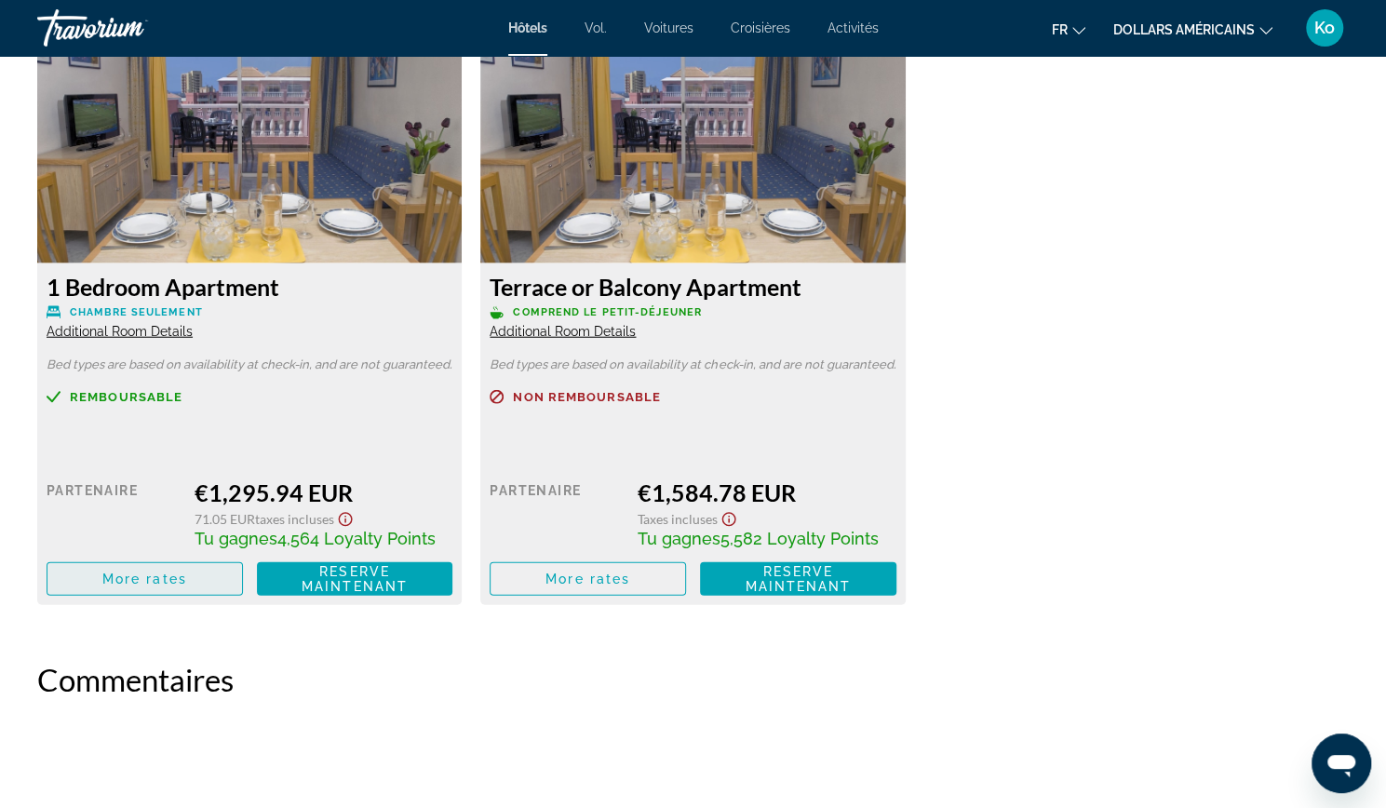
click at [166, 580] on span "More rates" at bounding box center [144, 578] width 85 height 15
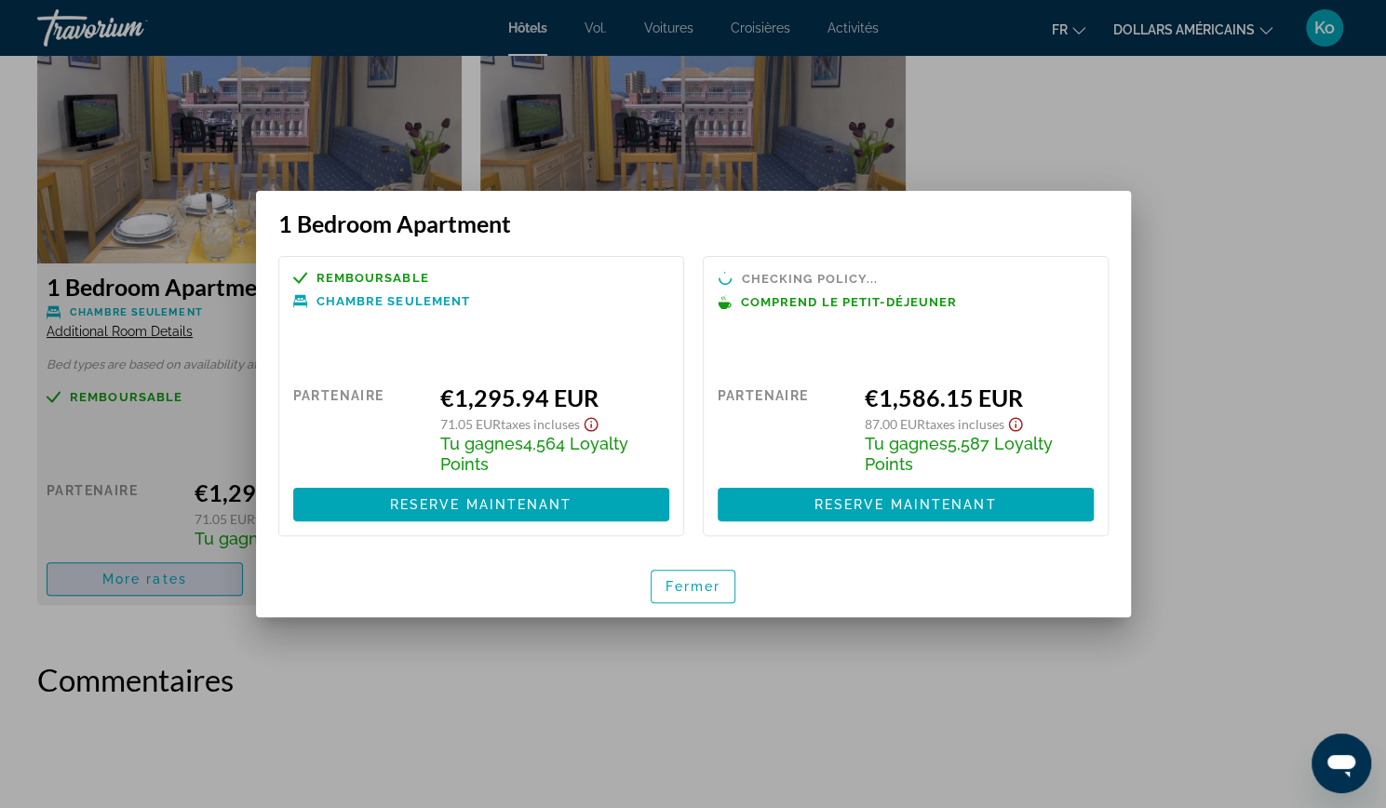
scroll to position [0, 0]
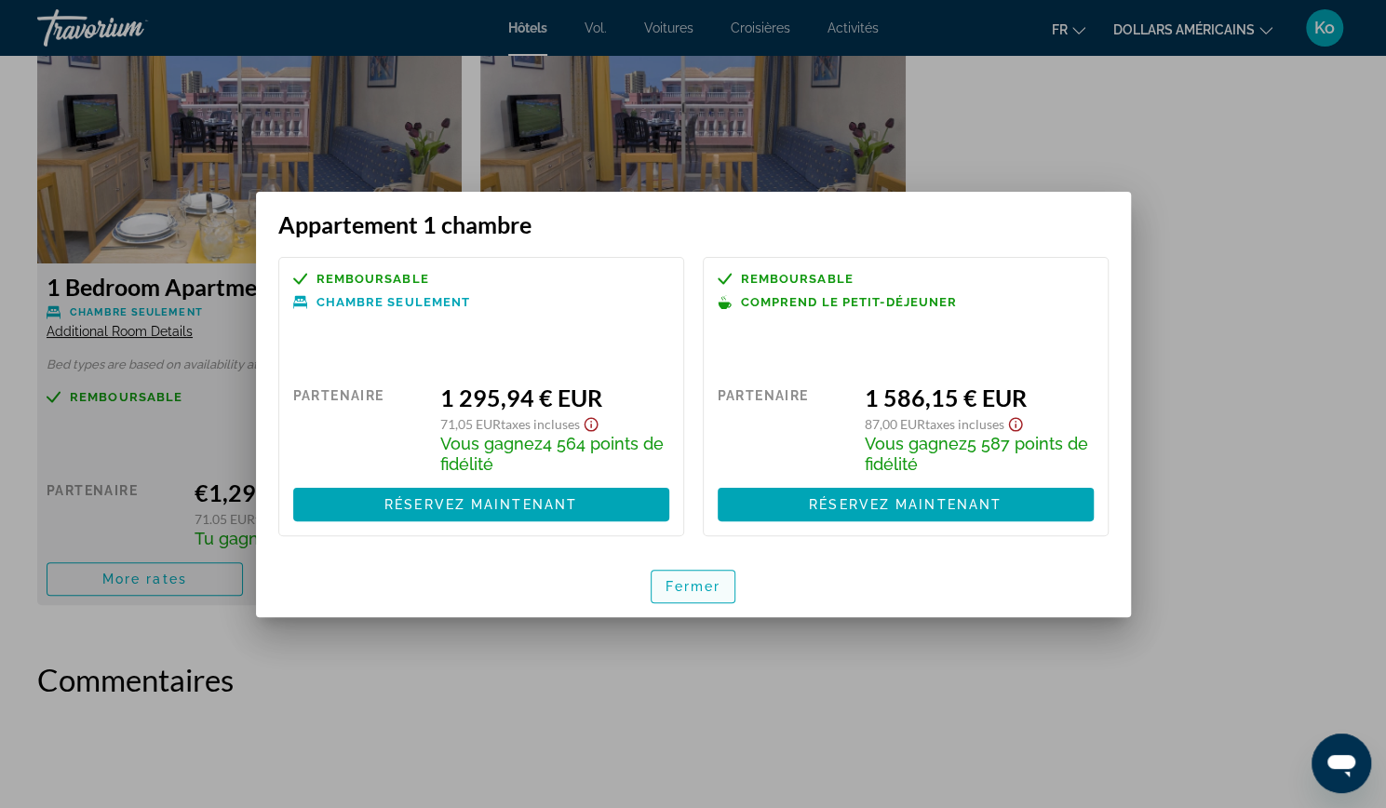
click at [686, 588] on font "Fermer" at bounding box center [694, 586] width 56 height 15
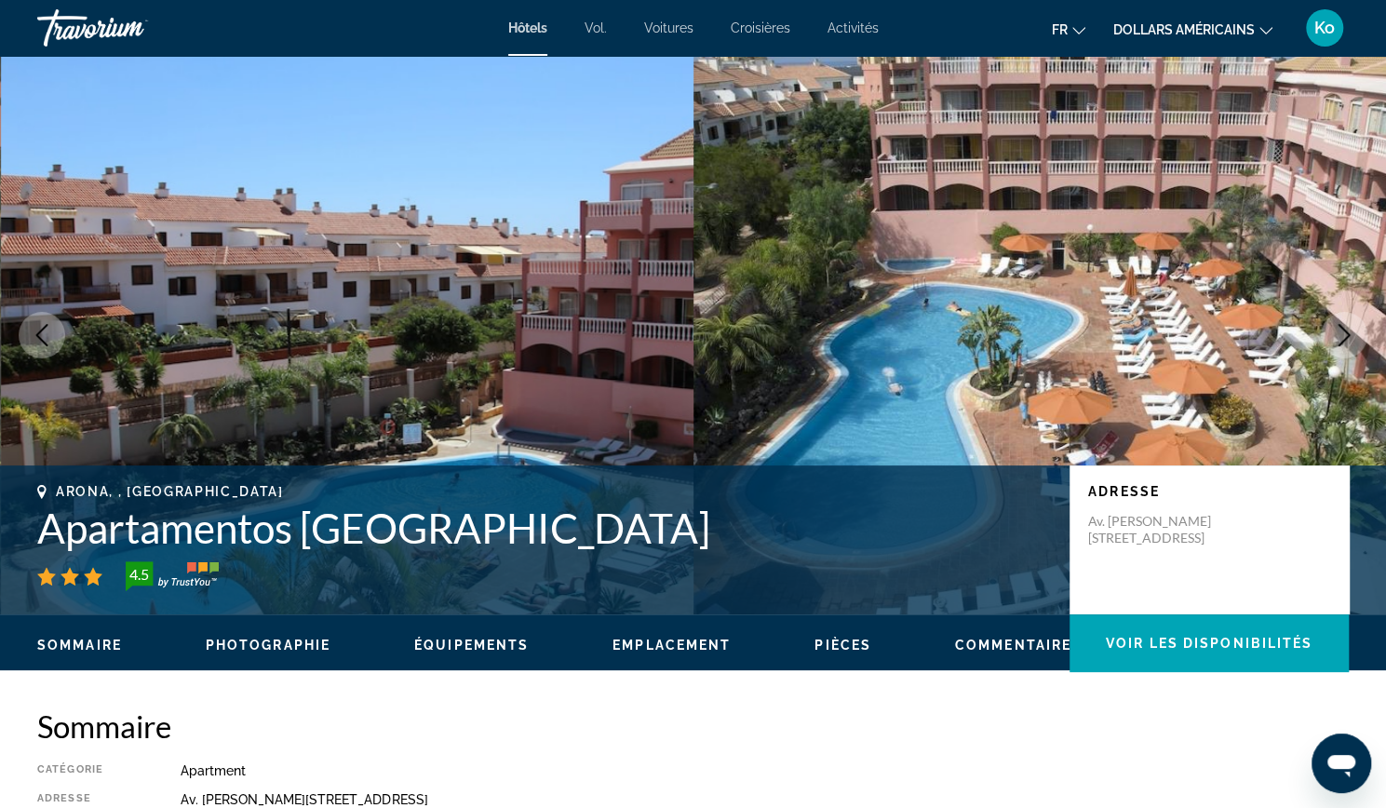
scroll to position [2604, 0]
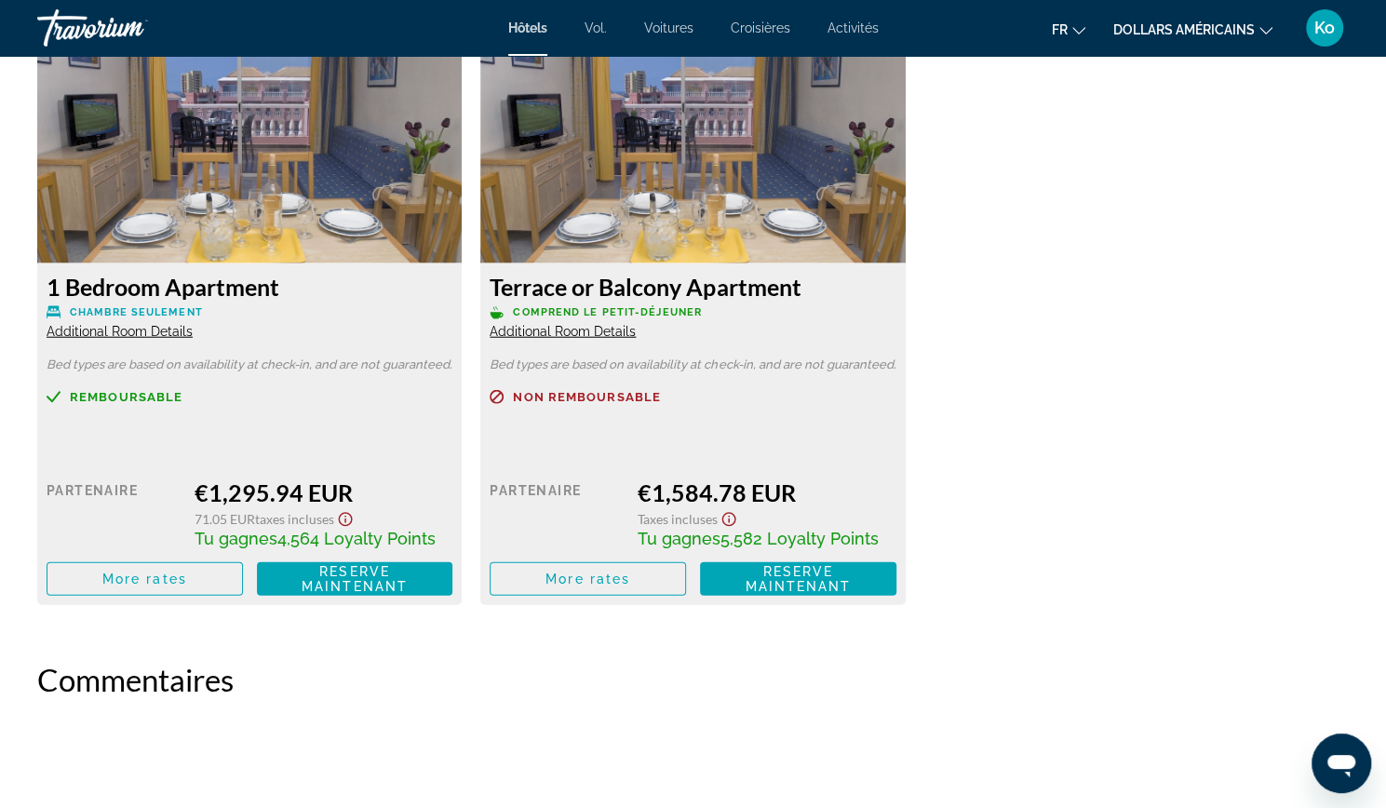
click at [130, 335] on span "Additional Room Details" at bounding box center [120, 331] width 146 height 15
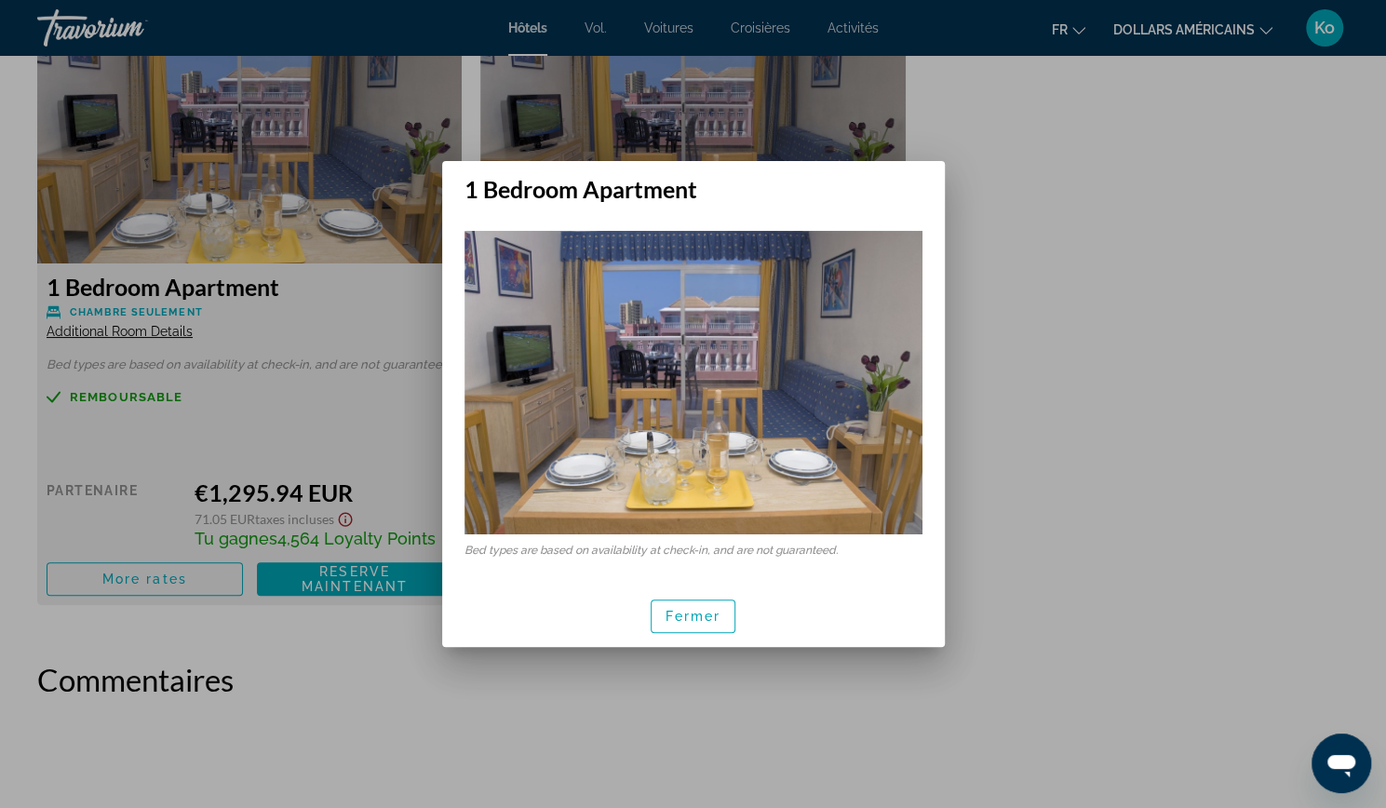
scroll to position [0, 0]
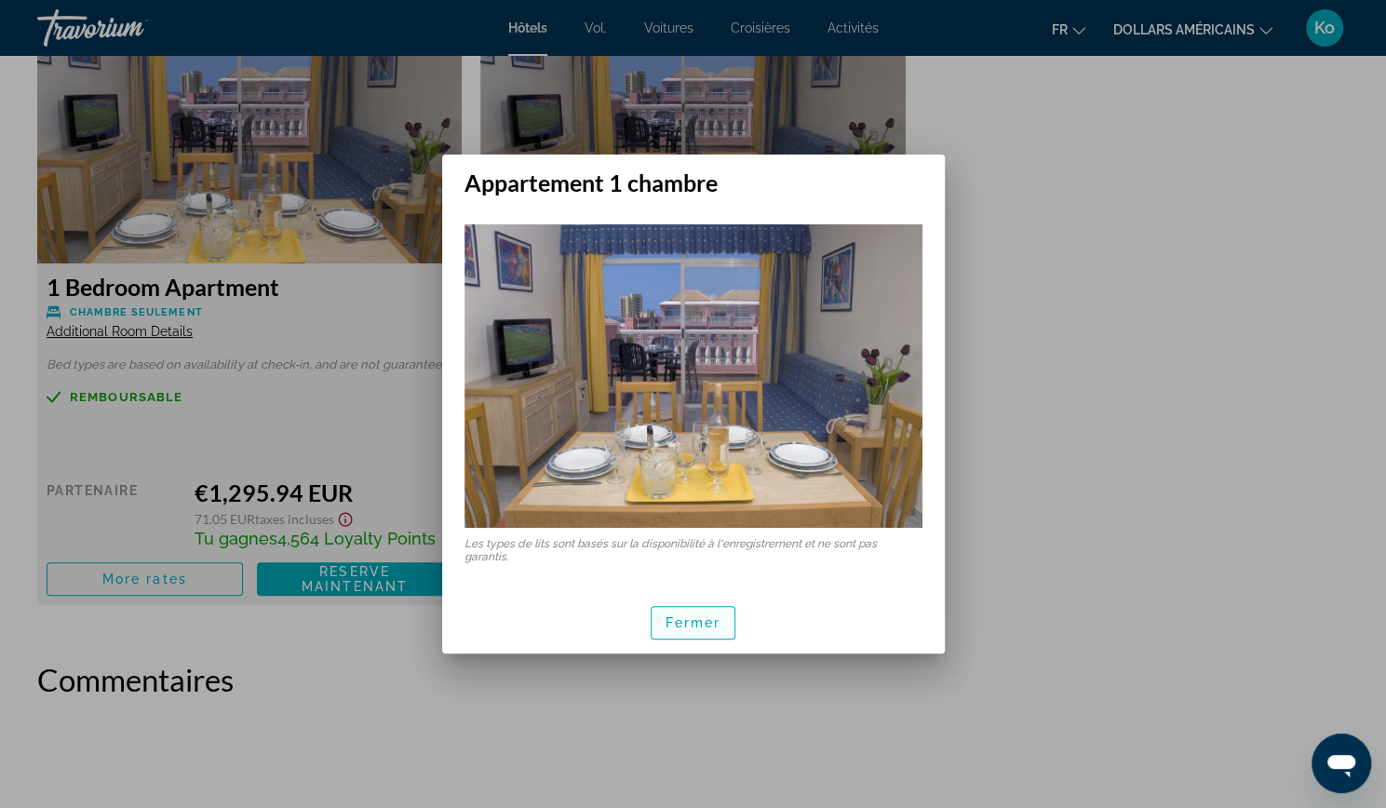
click at [680, 629] on font "Fermer" at bounding box center [694, 622] width 56 height 15
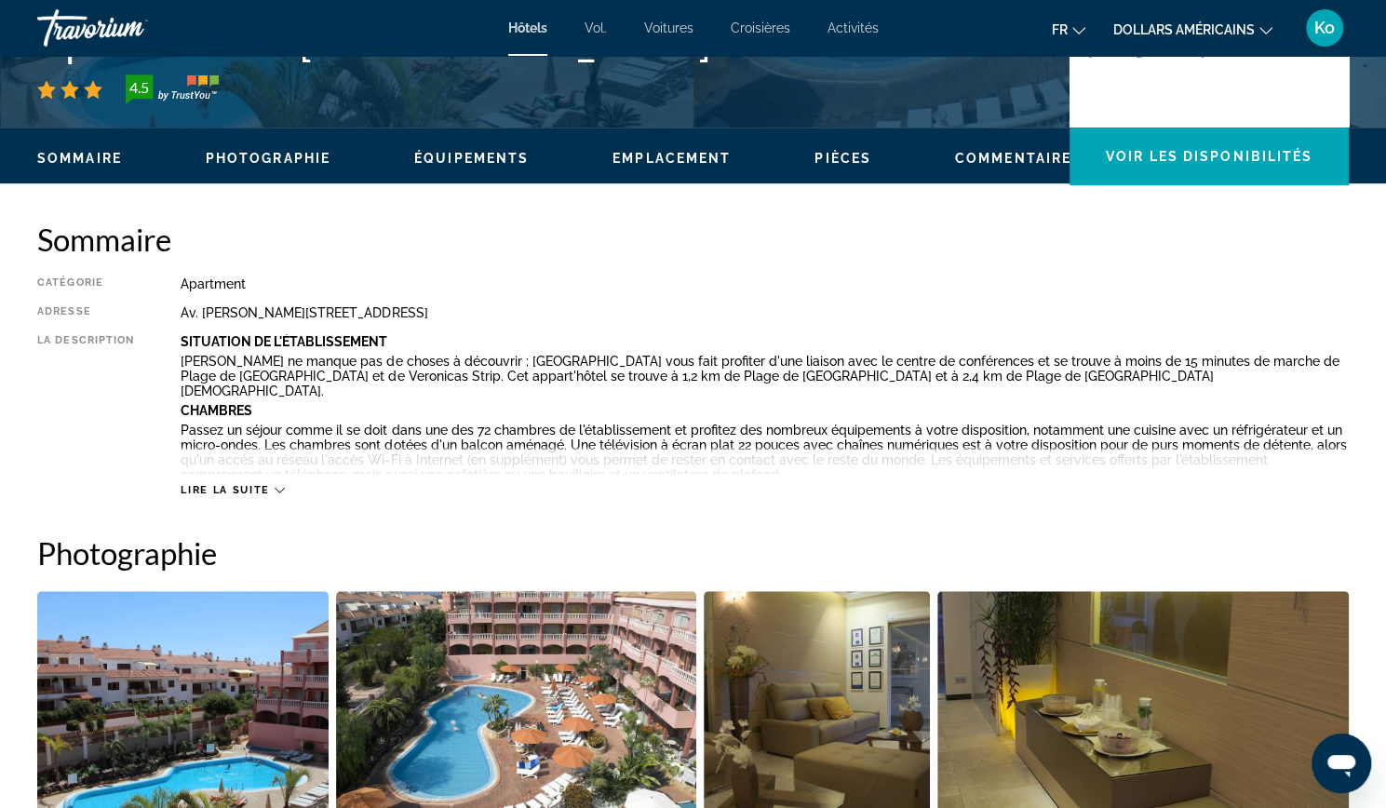
scroll to position [470, 0]
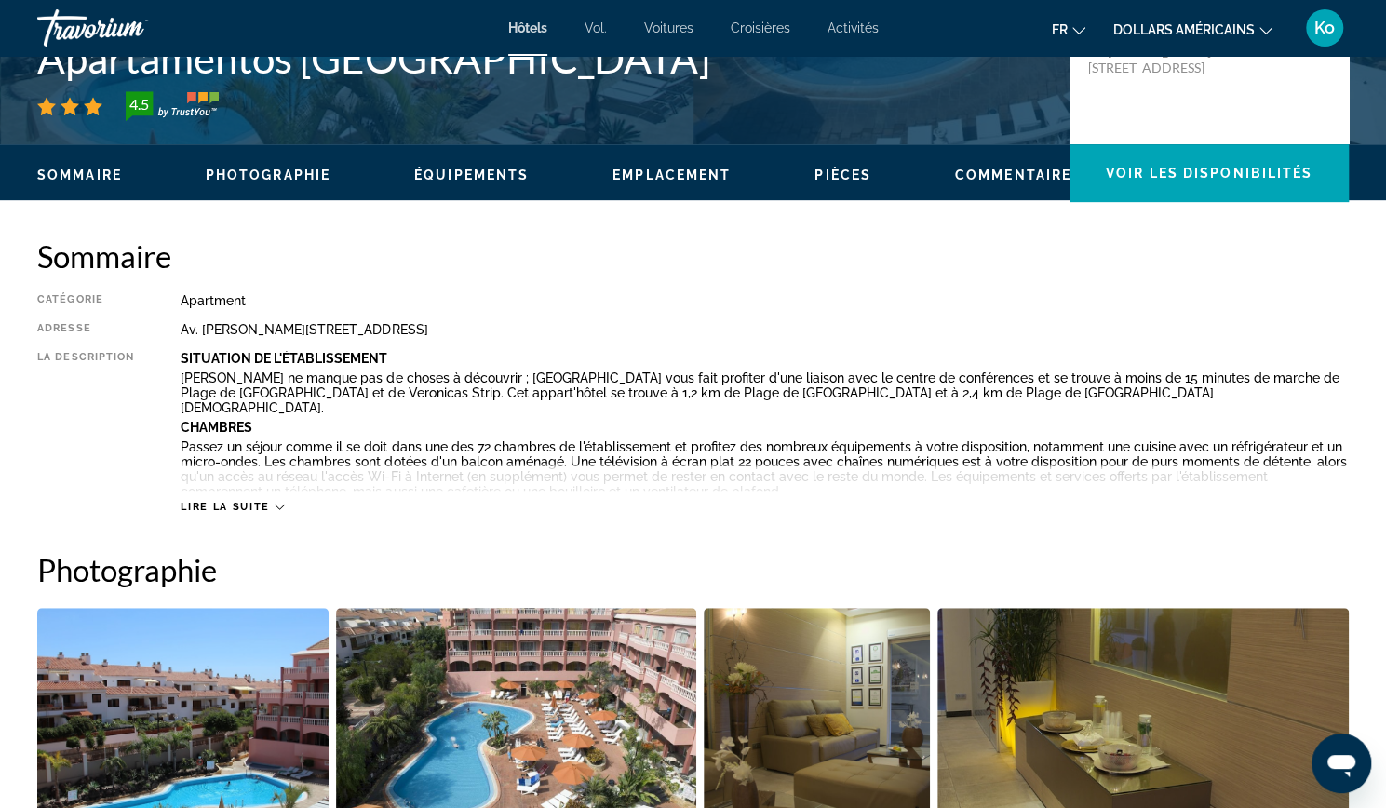
click at [207, 506] on span "Lire la suite" at bounding box center [225, 507] width 88 height 12
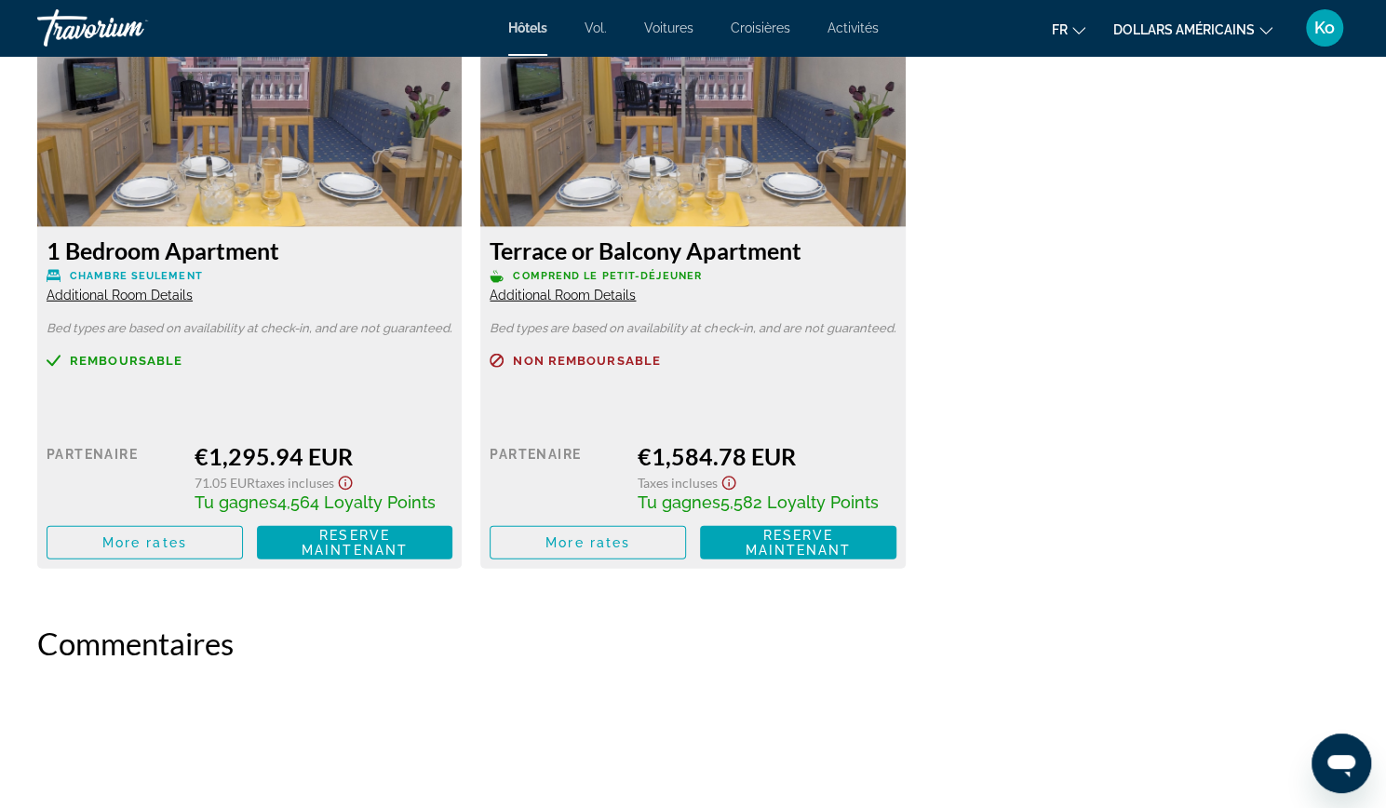
scroll to position [2818, 0]
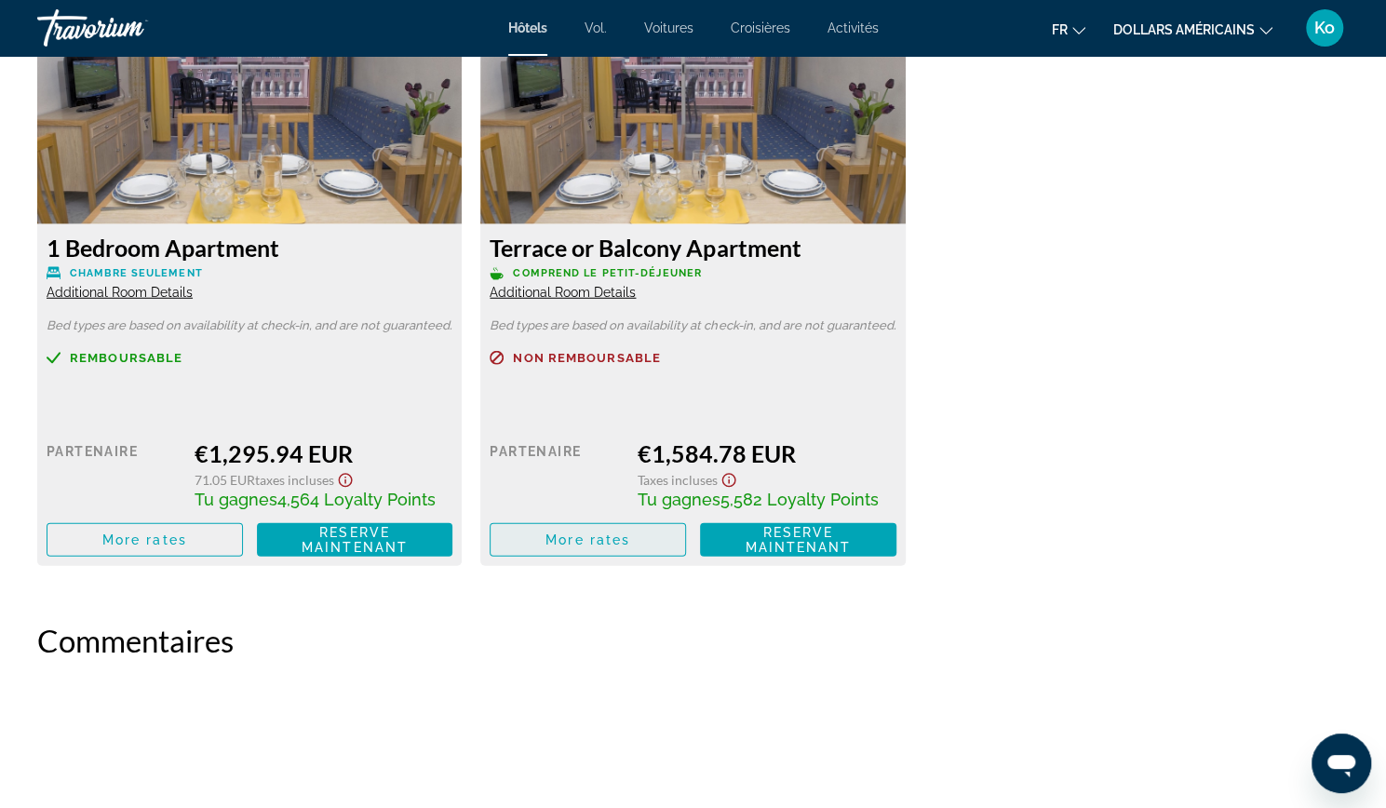
click at [631, 520] on span "Contenu principal" at bounding box center [588, 540] width 195 height 45
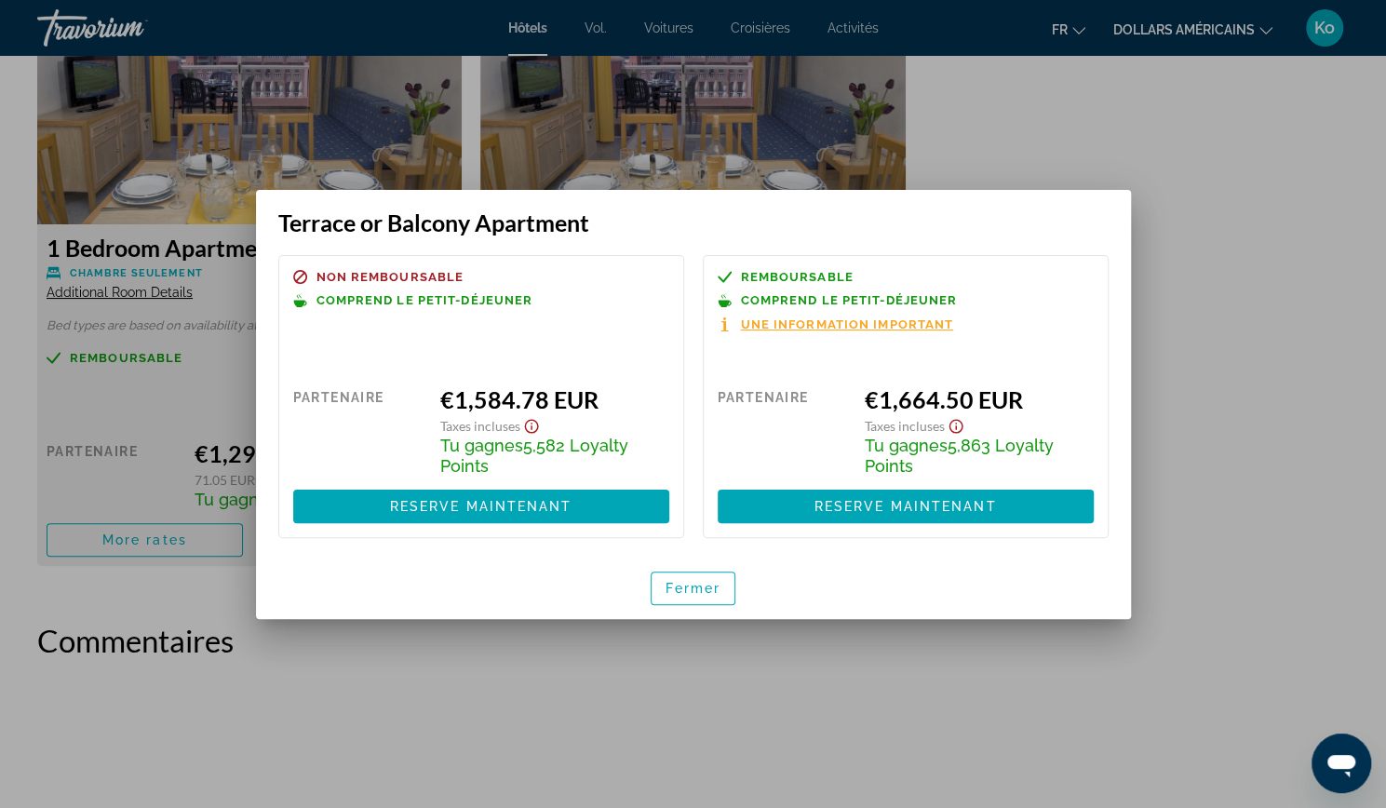
scroll to position [0, 0]
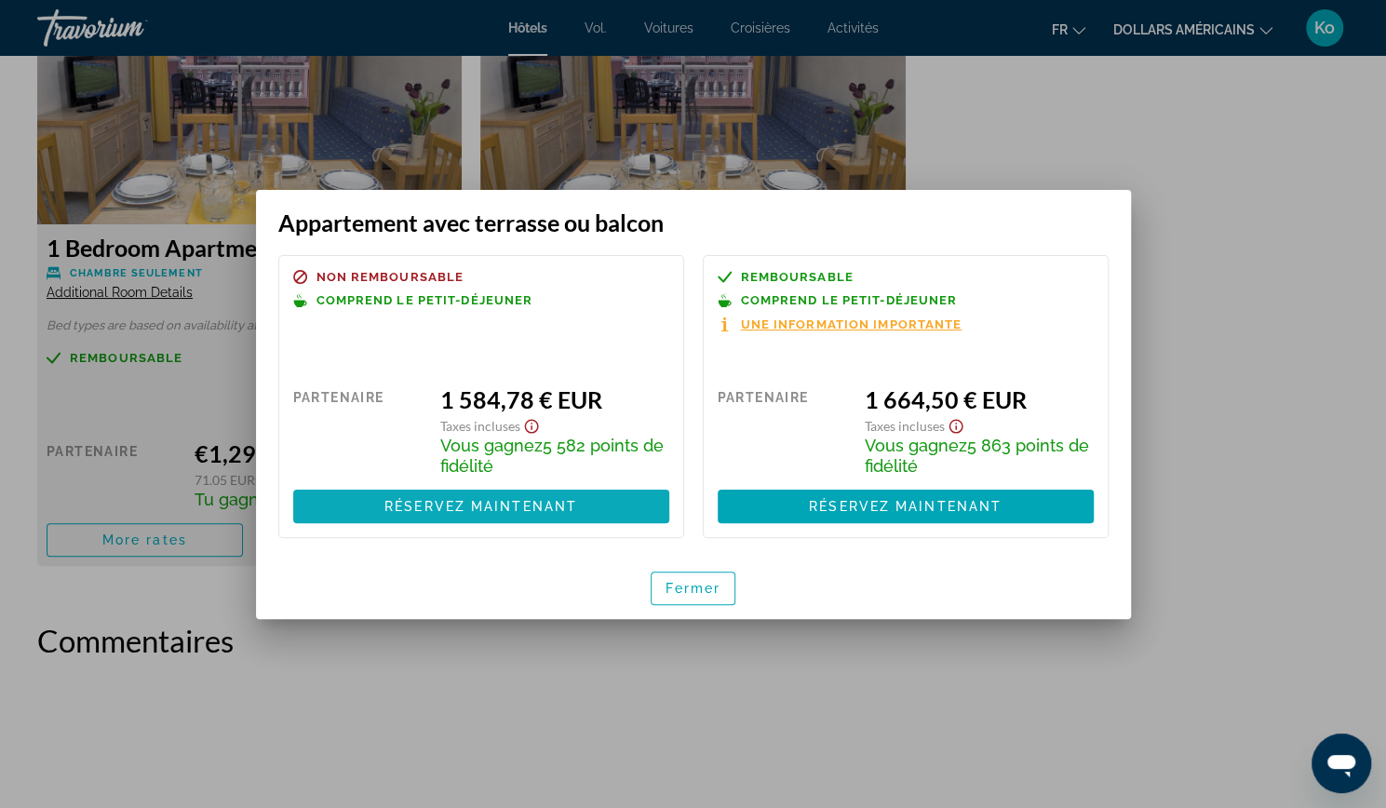
click at [557, 504] on font "Réservez maintenant" at bounding box center [480, 506] width 193 height 15
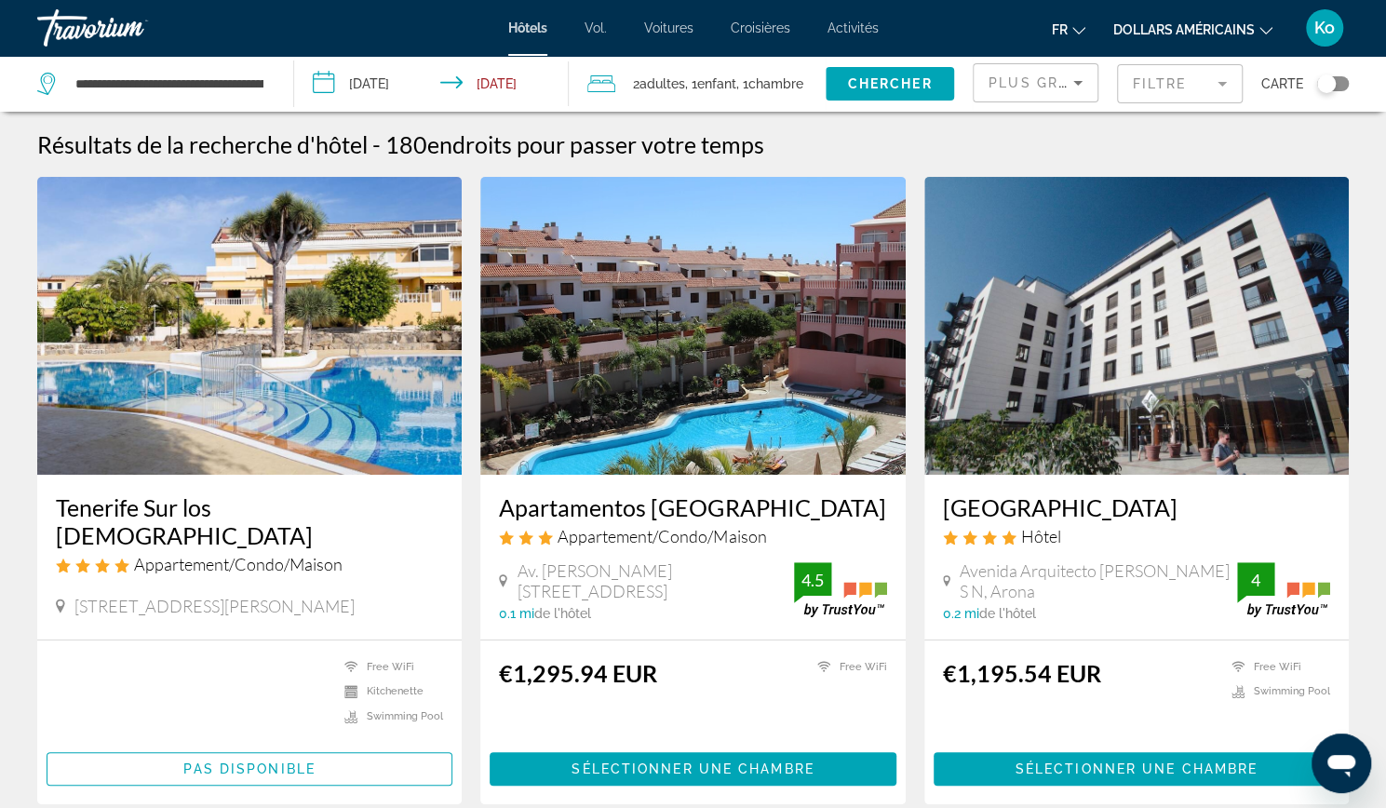
click at [487, 88] on input "**********" at bounding box center [435, 86] width 283 height 61
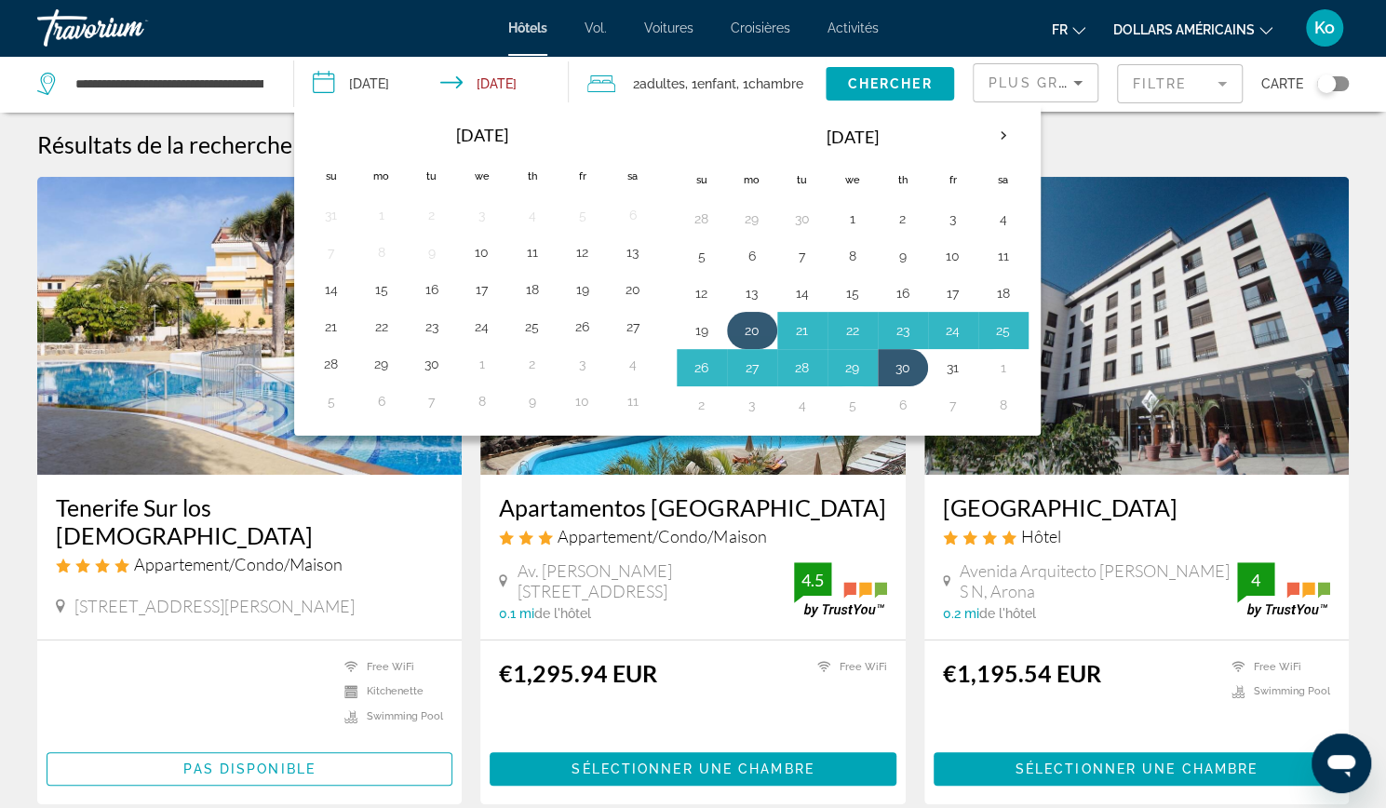
click at [755, 325] on button "20" at bounding box center [752, 330] width 30 height 26
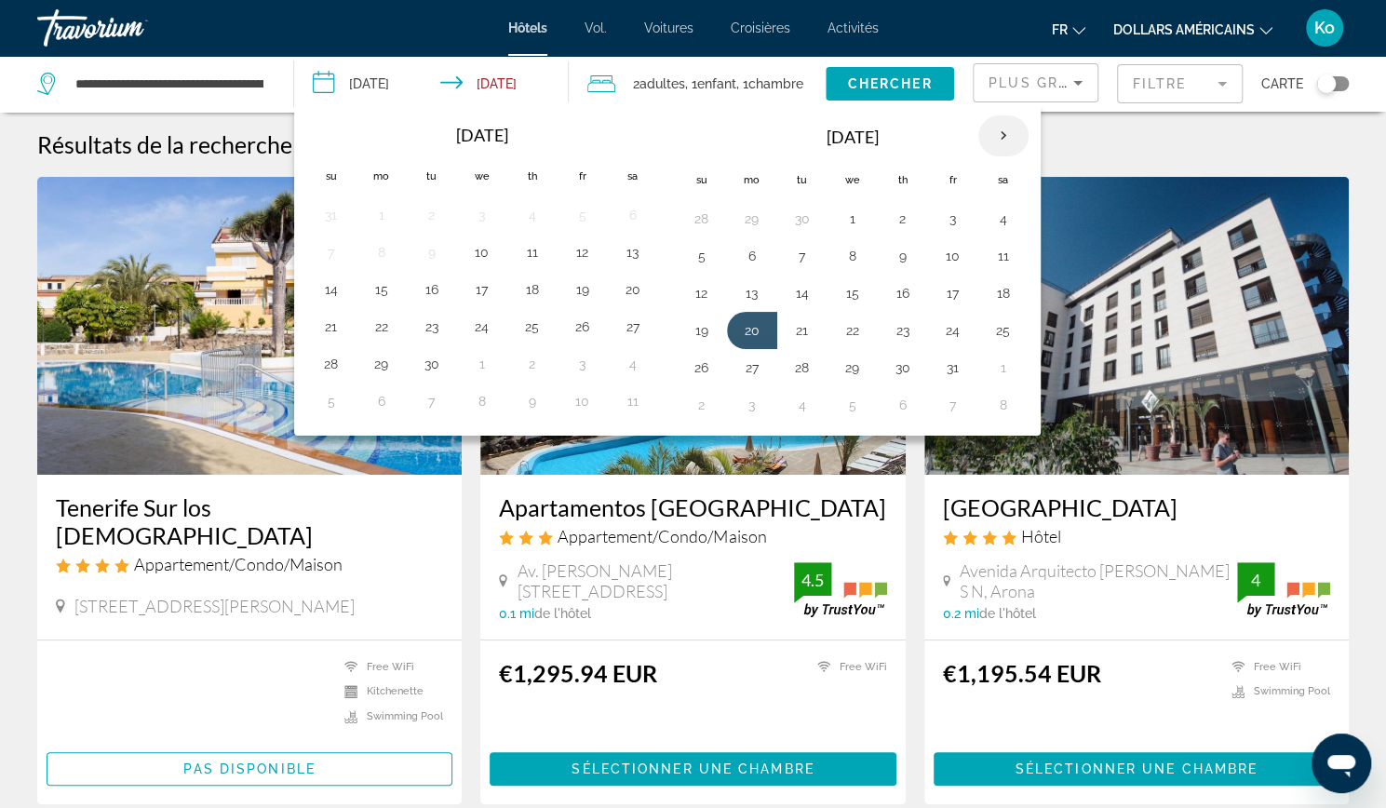
click at [986, 144] on th "Next month" at bounding box center [1003, 135] width 50 height 41
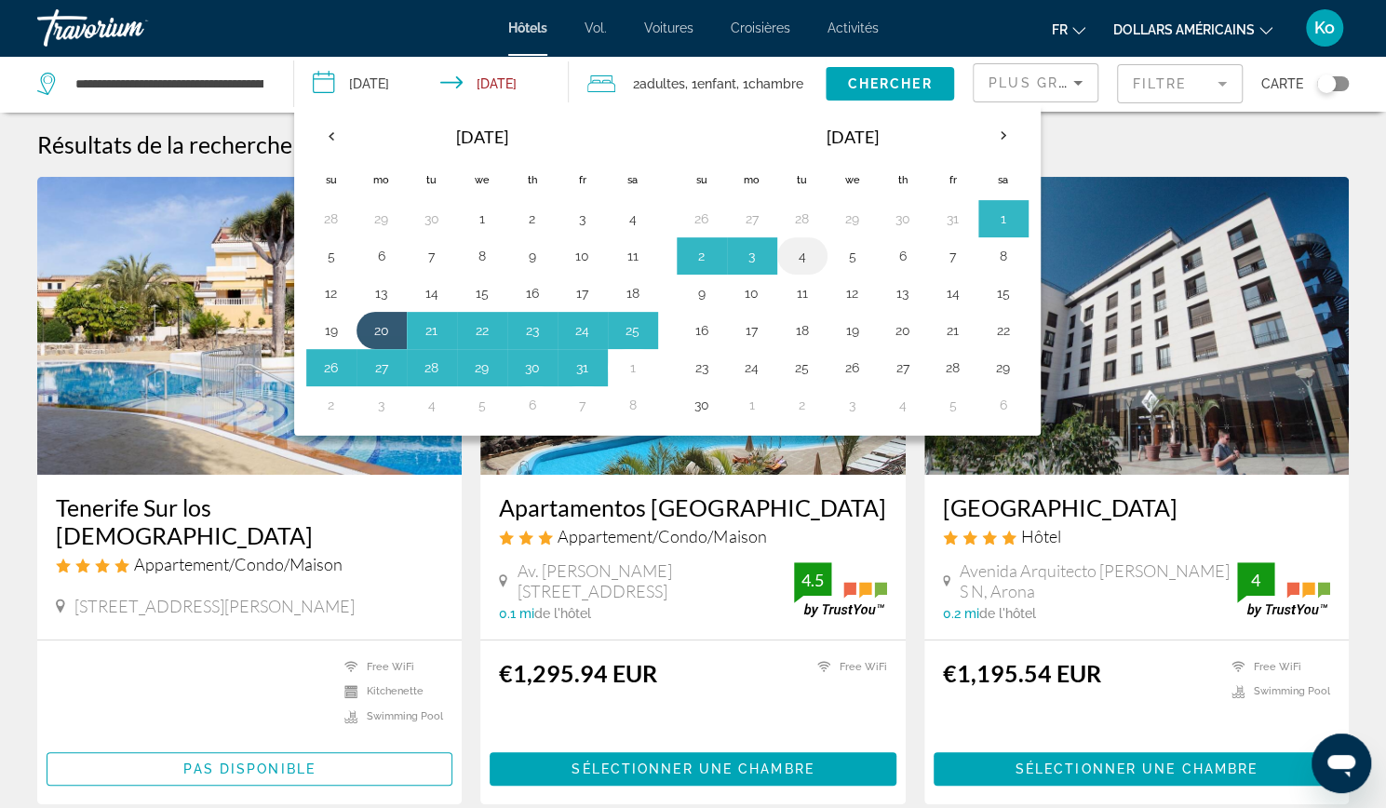
click at [794, 249] on button "4" at bounding box center [802, 256] width 30 height 26
type input "**********"
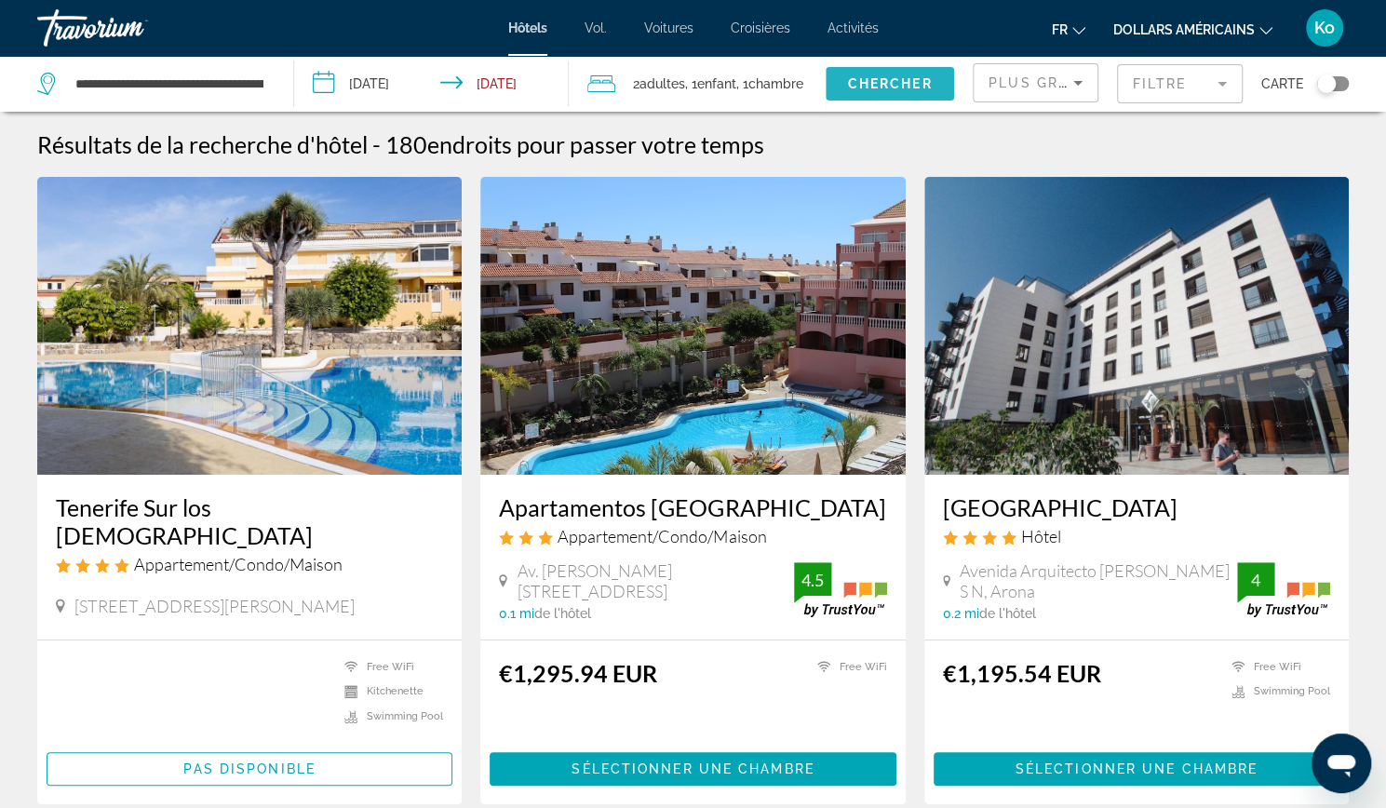
click at [908, 77] on span "Chercher" at bounding box center [890, 83] width 85 height 15
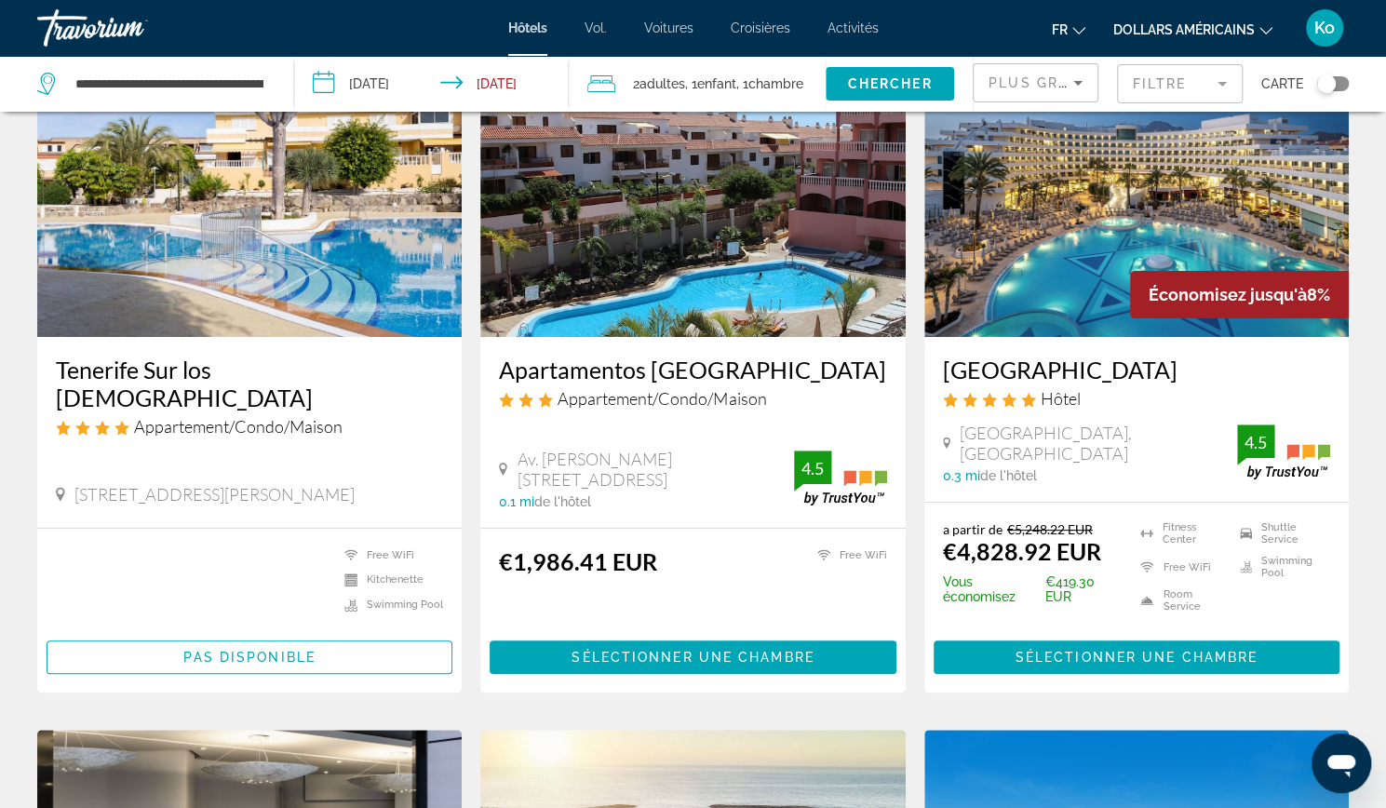
scroll to position [137, 0]
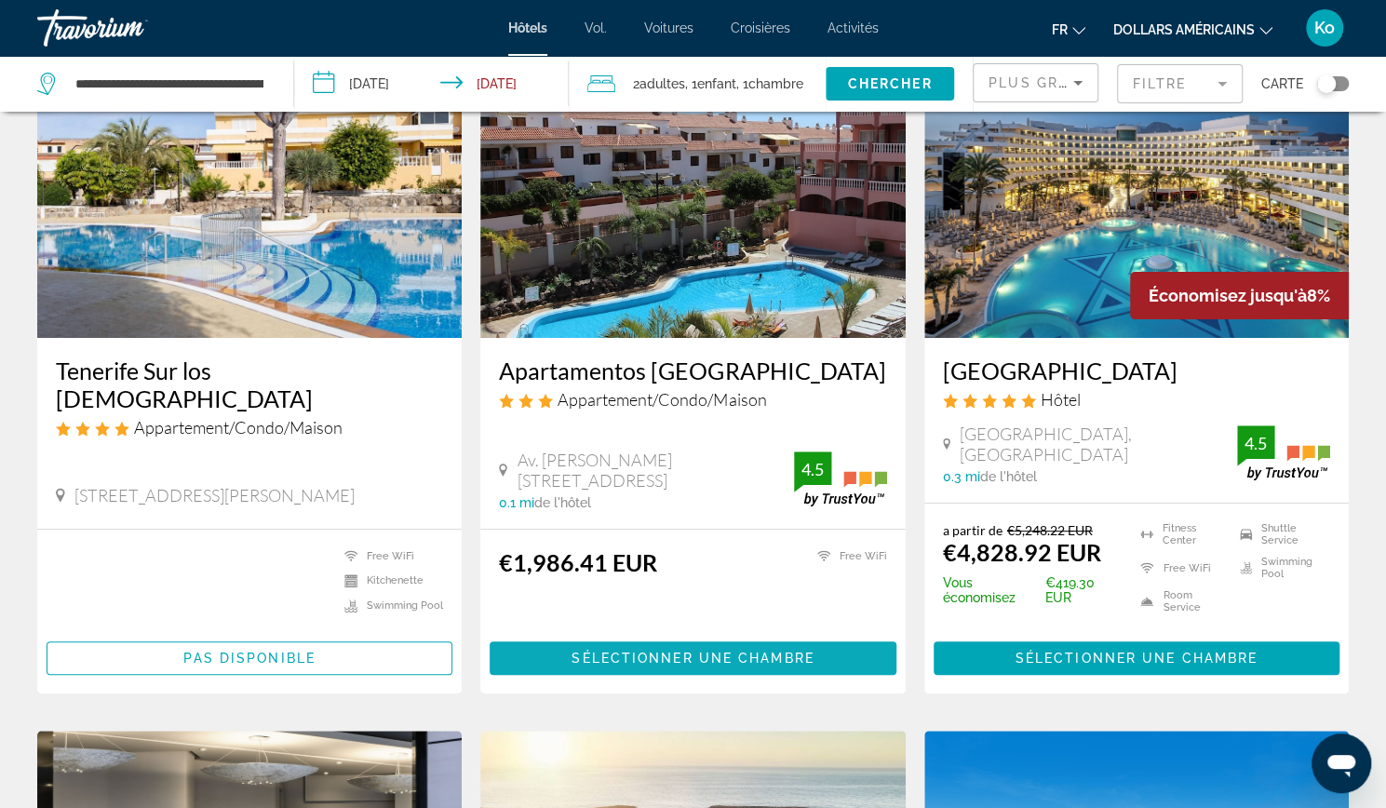
click at [710, 646] on span "Contenu principal" at bounding box center [693, 658] width 406 height 45
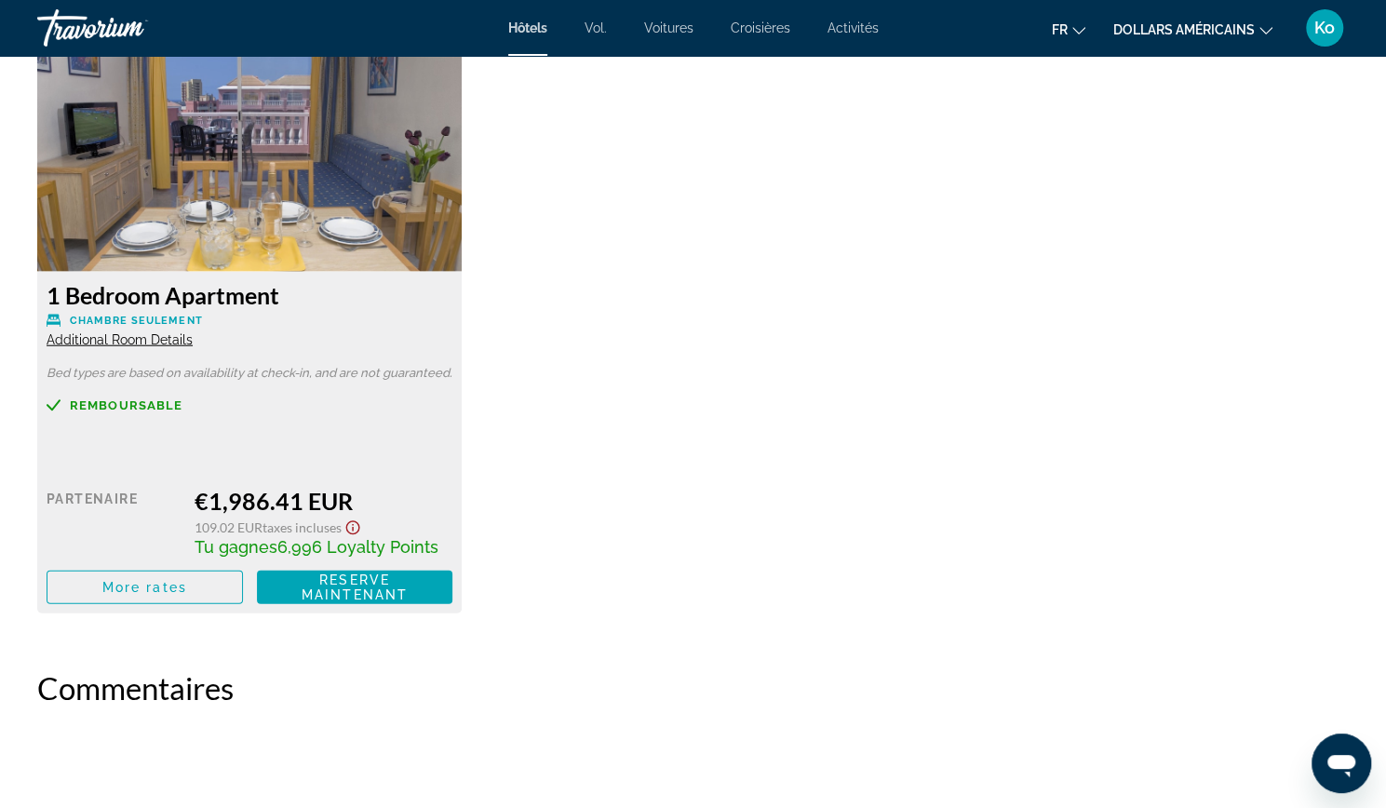
scroll to position [2597, 0]
click at [160, 591] on span "More rates" at bounding box center [144, 586] width 85 height 15
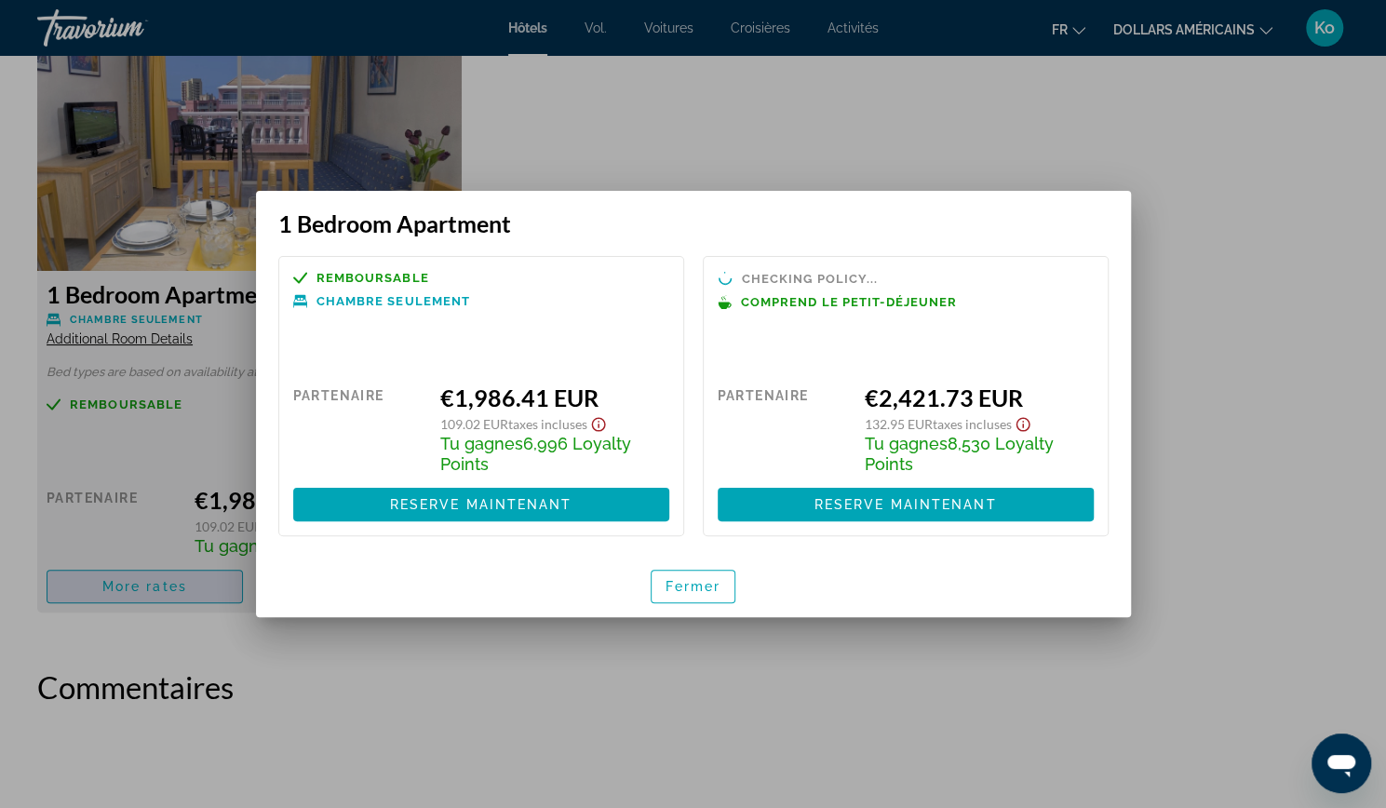
scroll to position [0, 0]
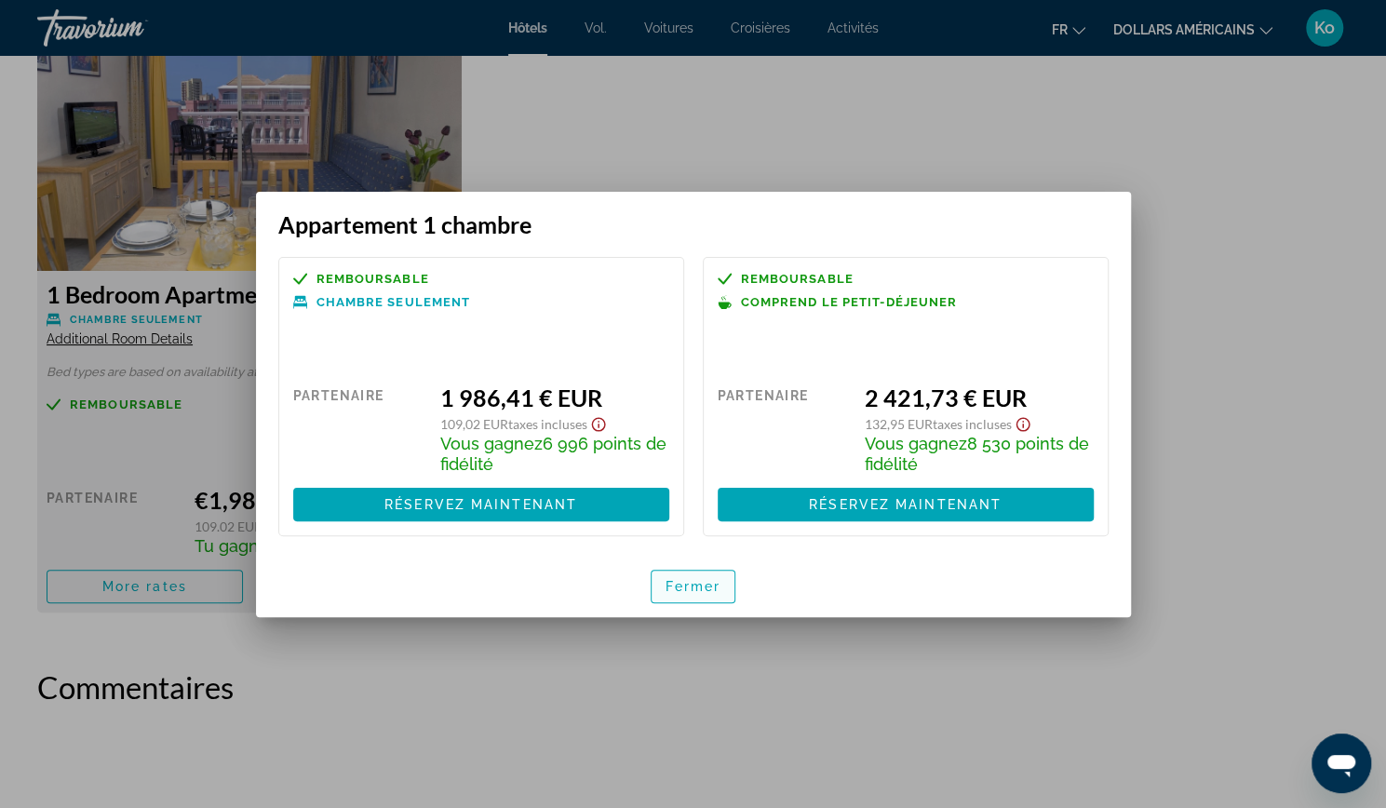
click at [693, 593] on font "Fermer" at bounding box center [694, 586] width 56 height 15
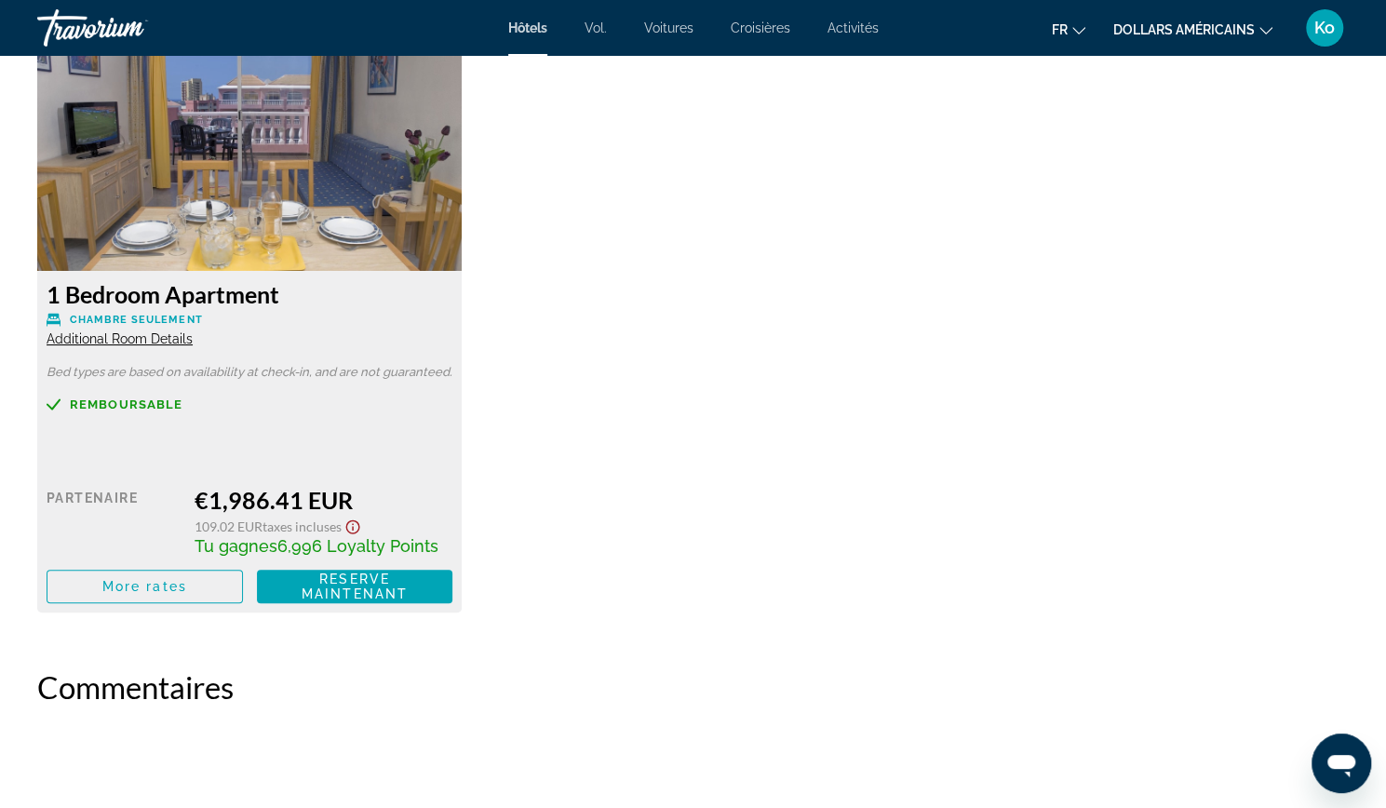
scroll to position [2597, 0]
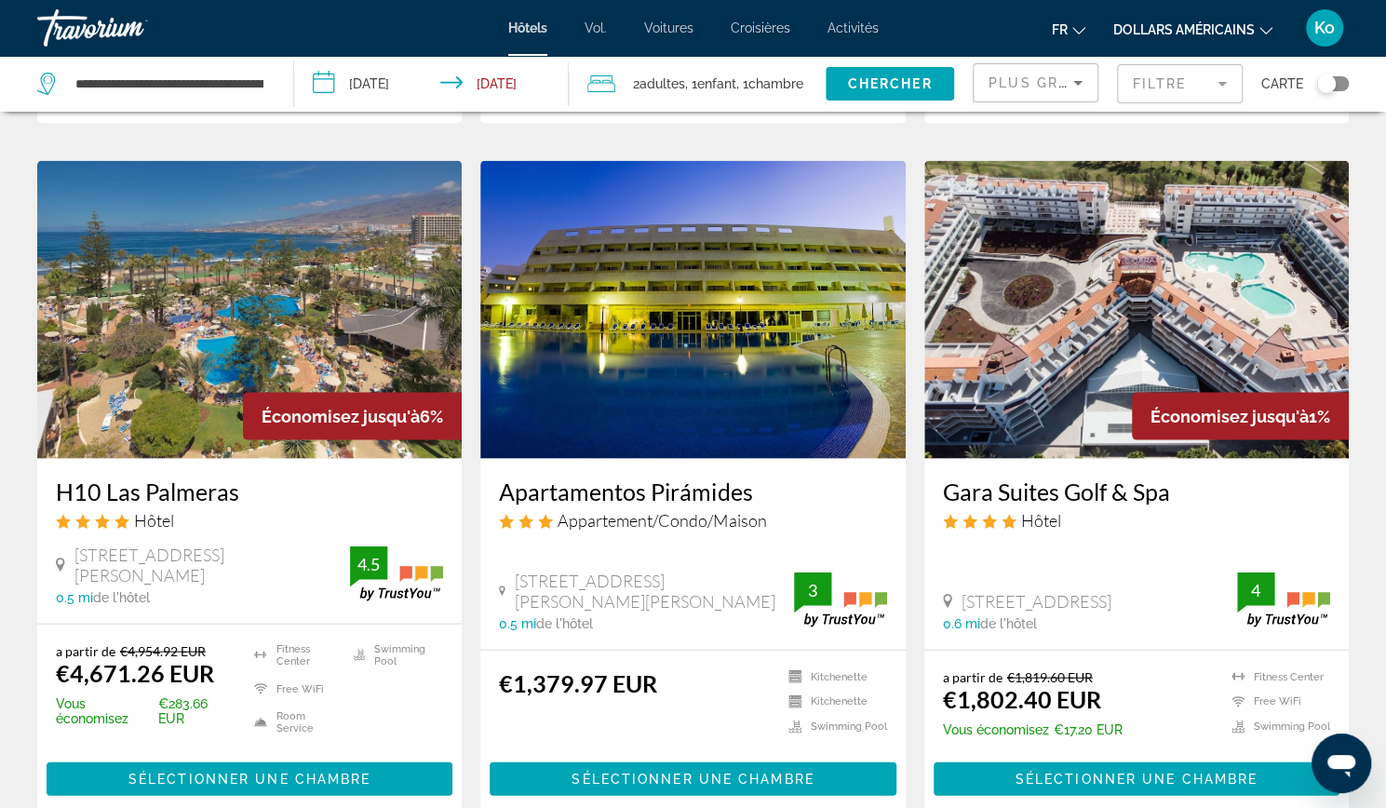
scroll to position [2162, 0]
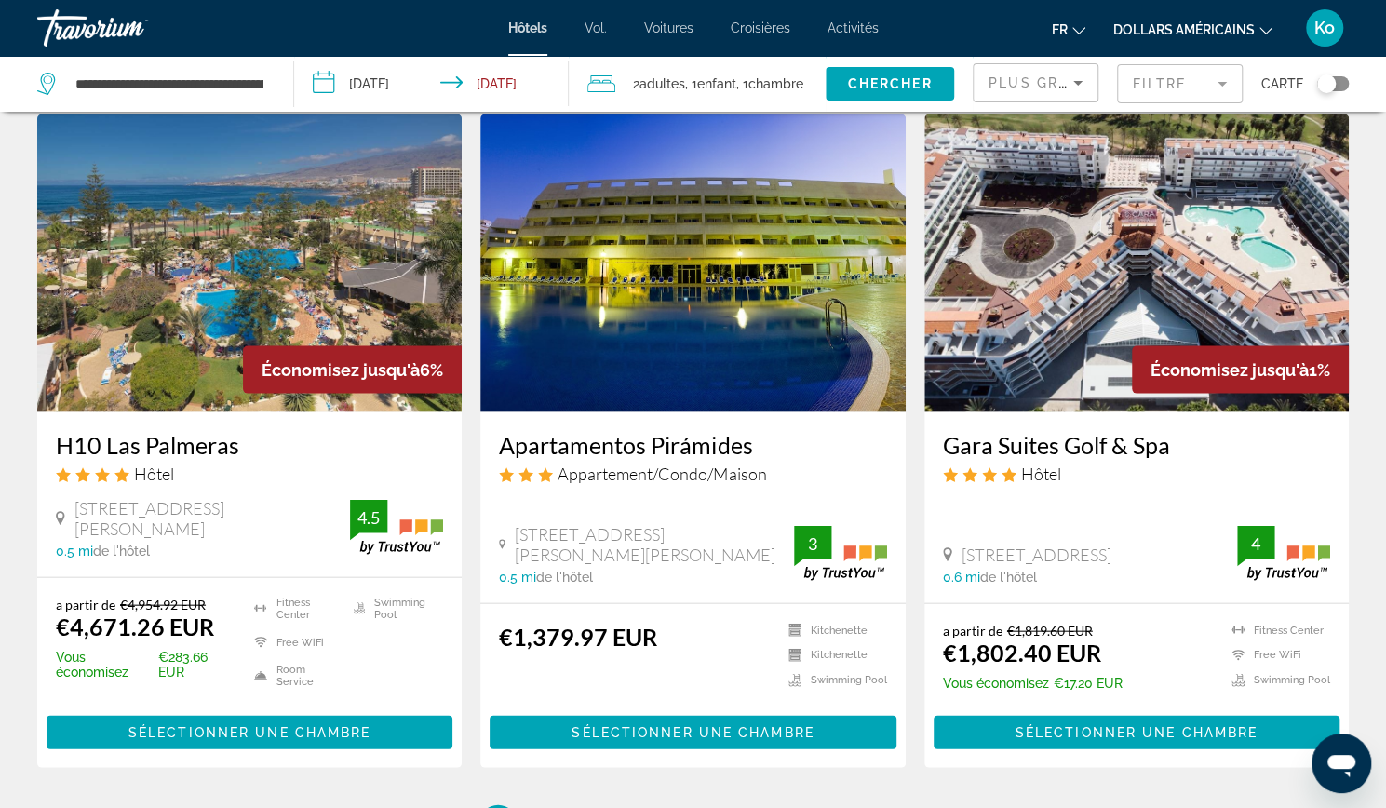
click at [447, 87] on input "**********" at bounding box center [435, 86] width 283 height 61
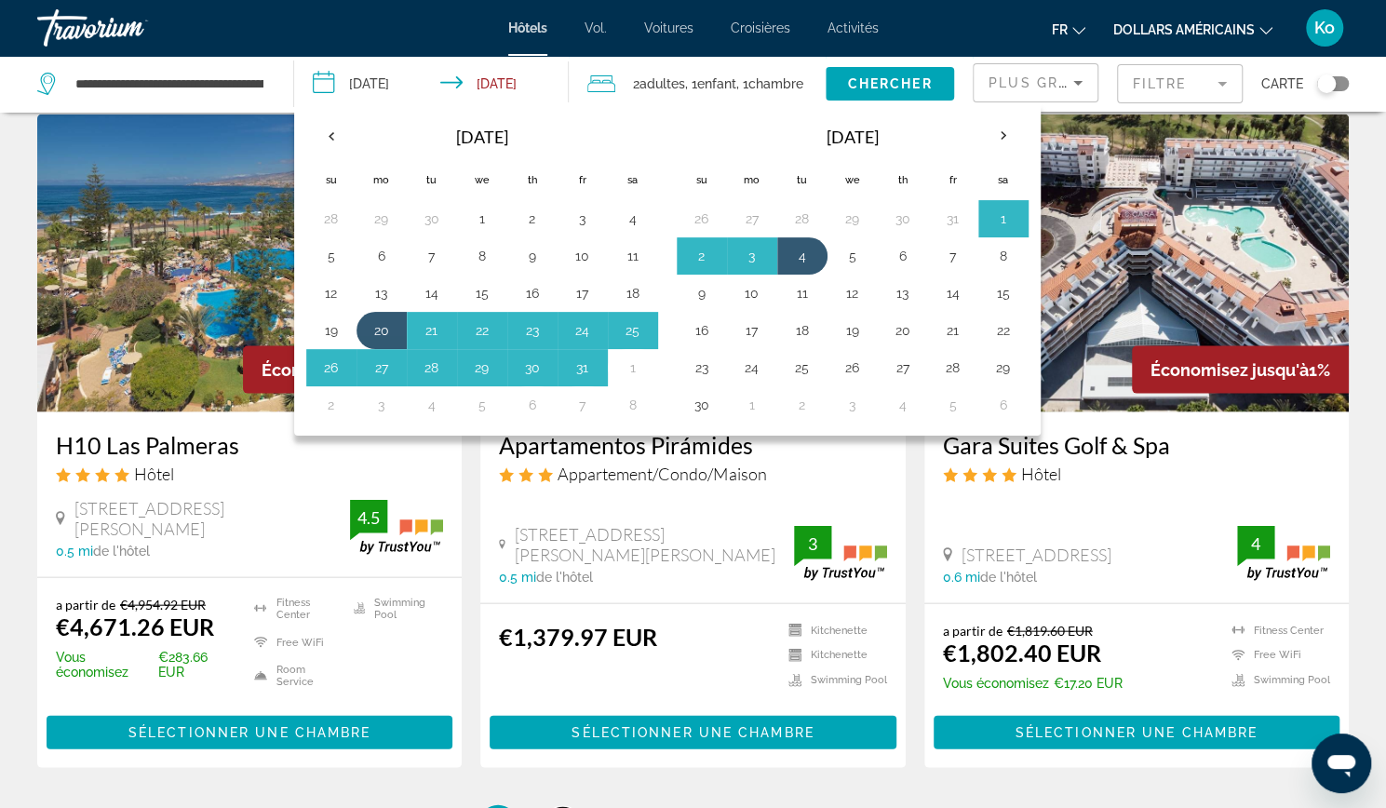
click at [563, 807] on span "2" at bounding box center [562, 824] width 9 height 20
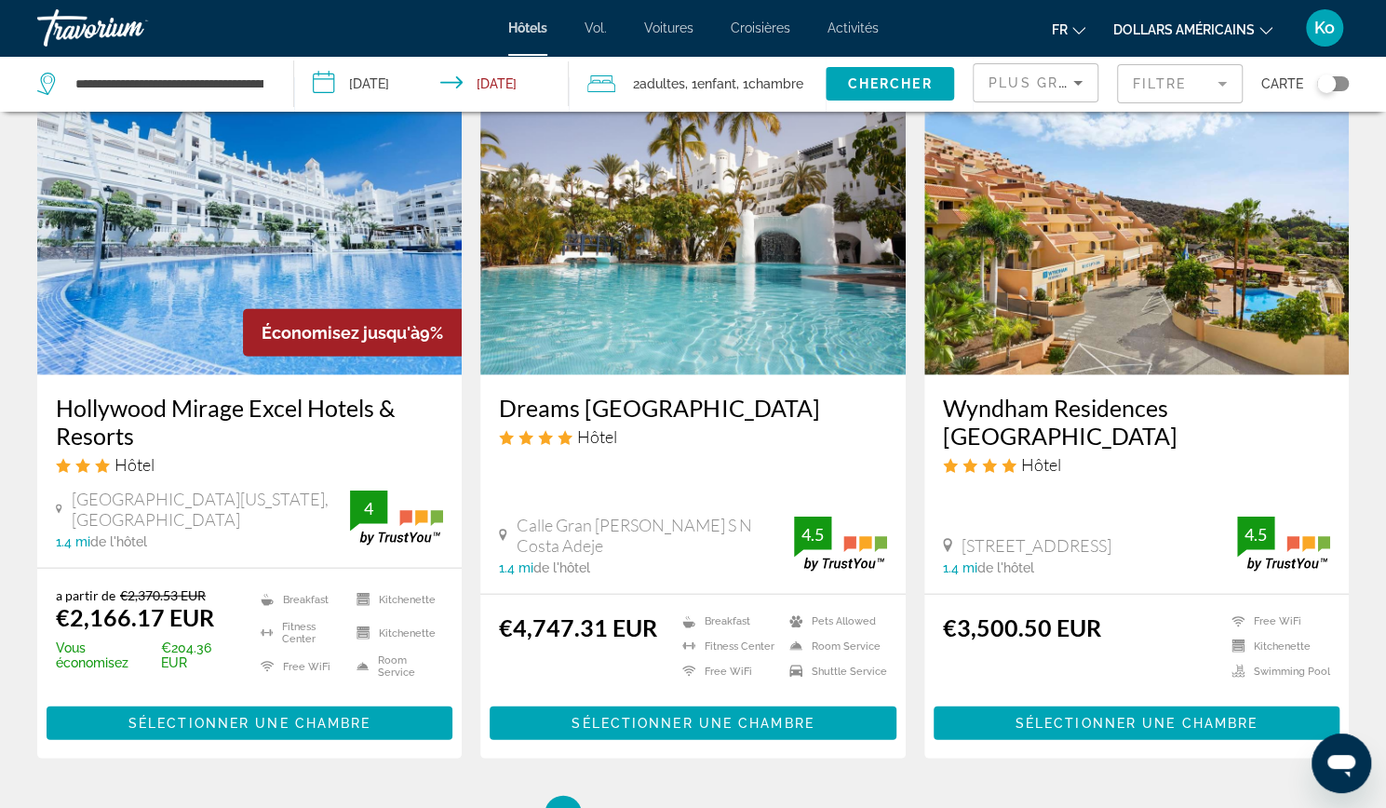
scroll to position [2297, 0]
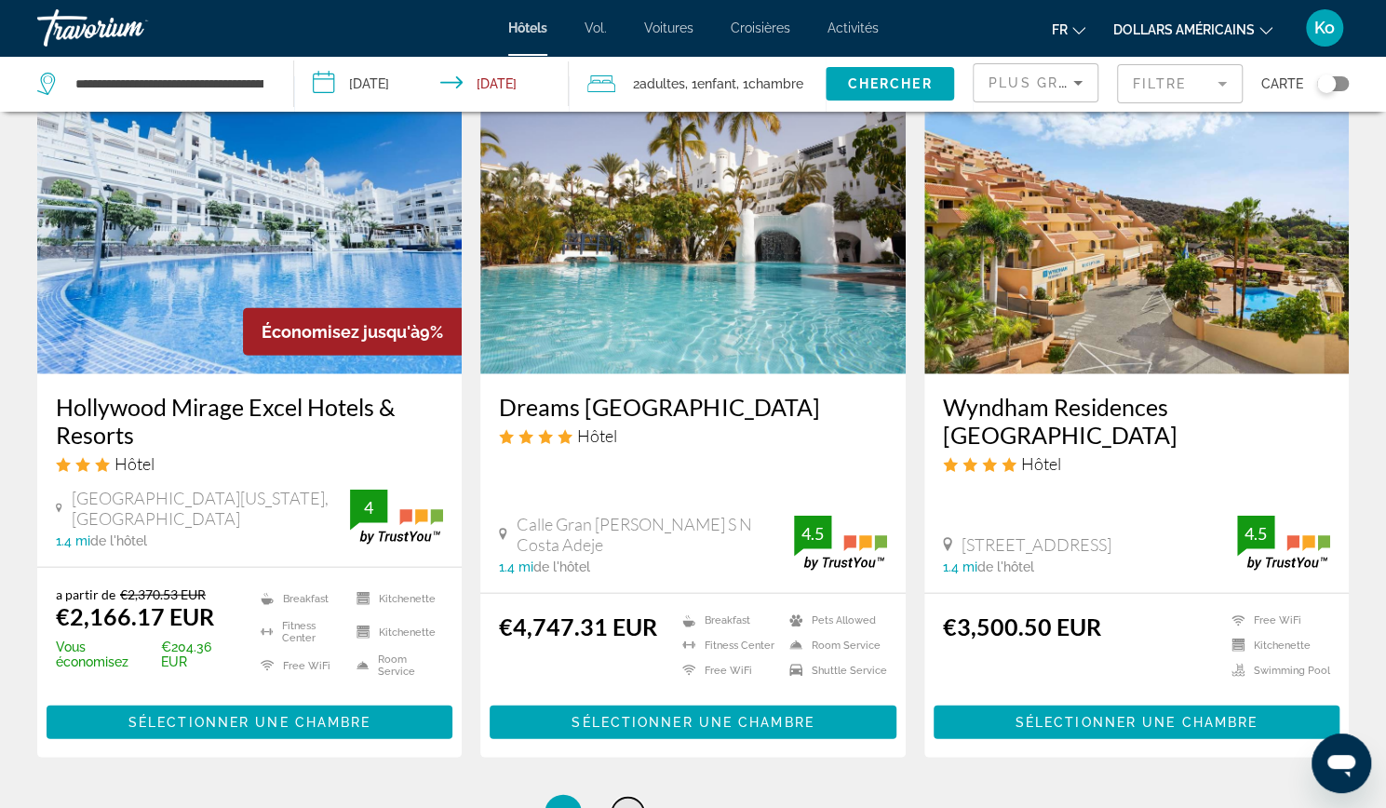
click at [622, 798] on link "page 3" at bounding box center [628, 814] width 33 height 33
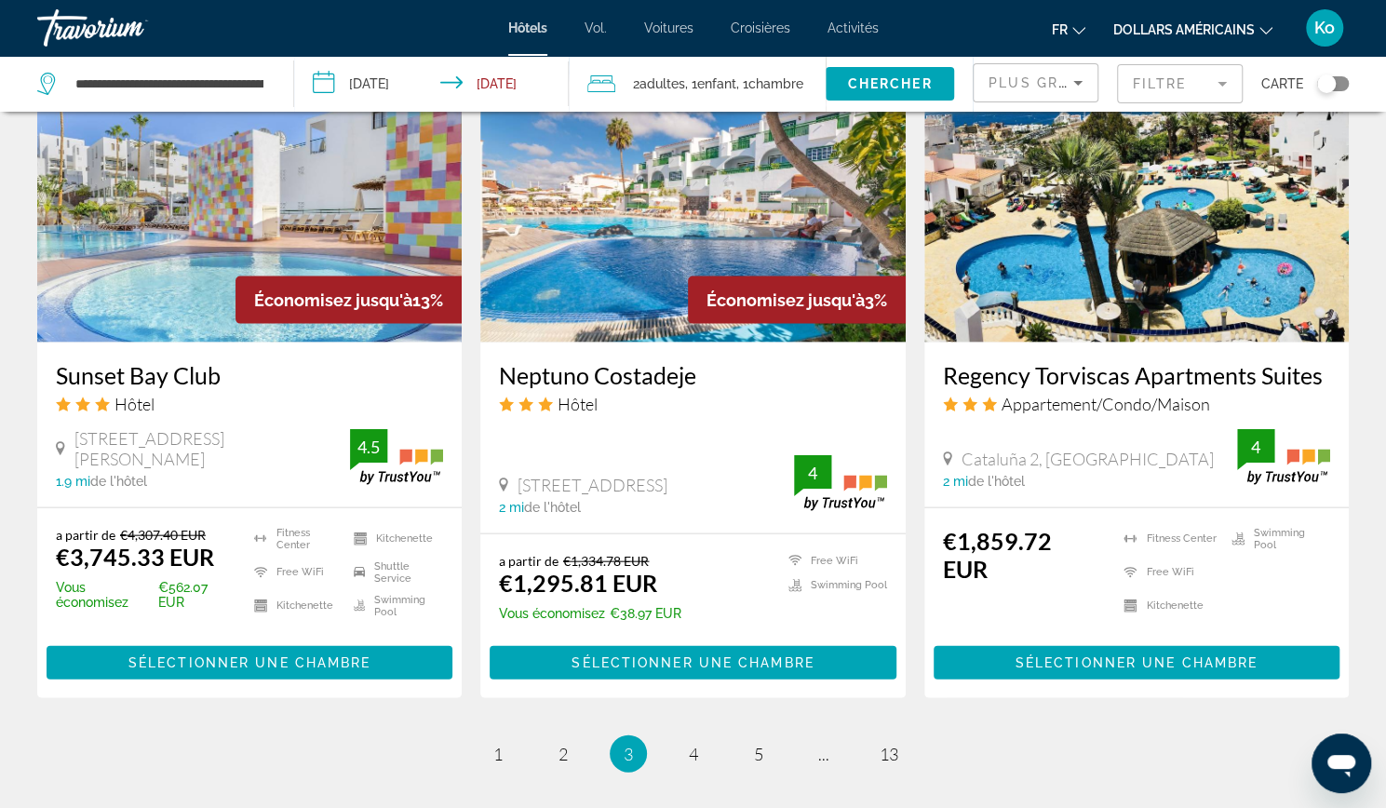
scroll to position [2212, 0]
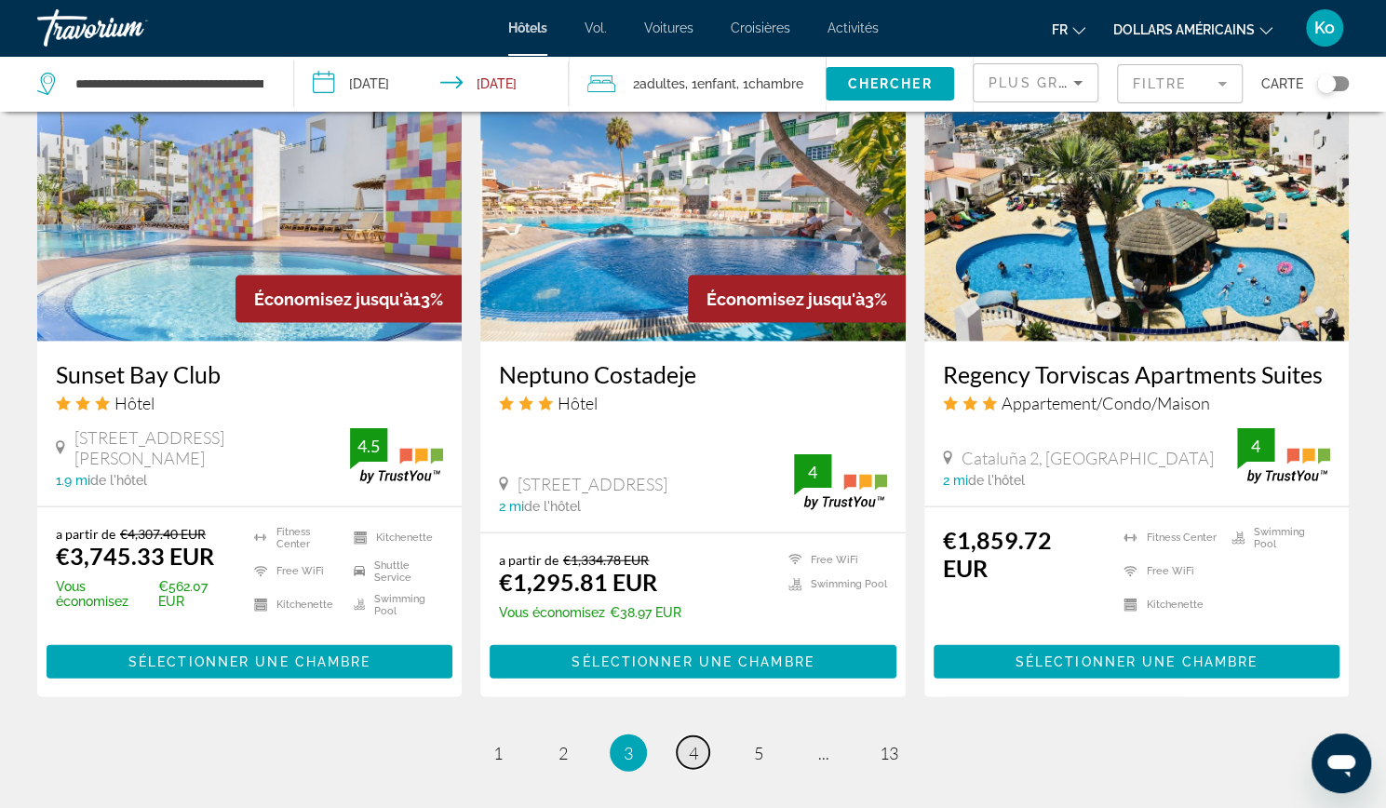
click at [689, 743] on span "4" at bounding box center [693, 753] width 9 height 20
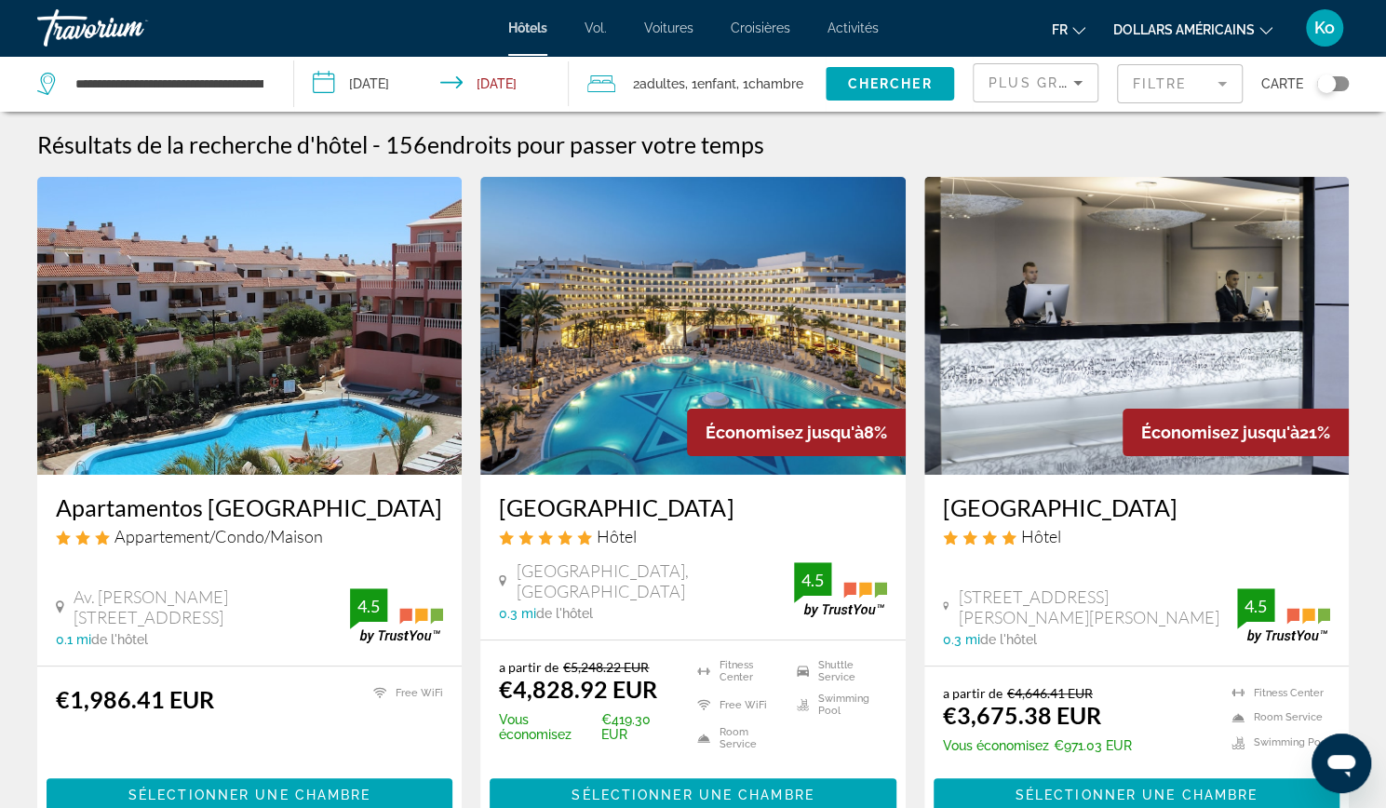
click at [1041, 88] on span "Plus grandes économies" at bounding box center [1099, 82] width 222 height 15
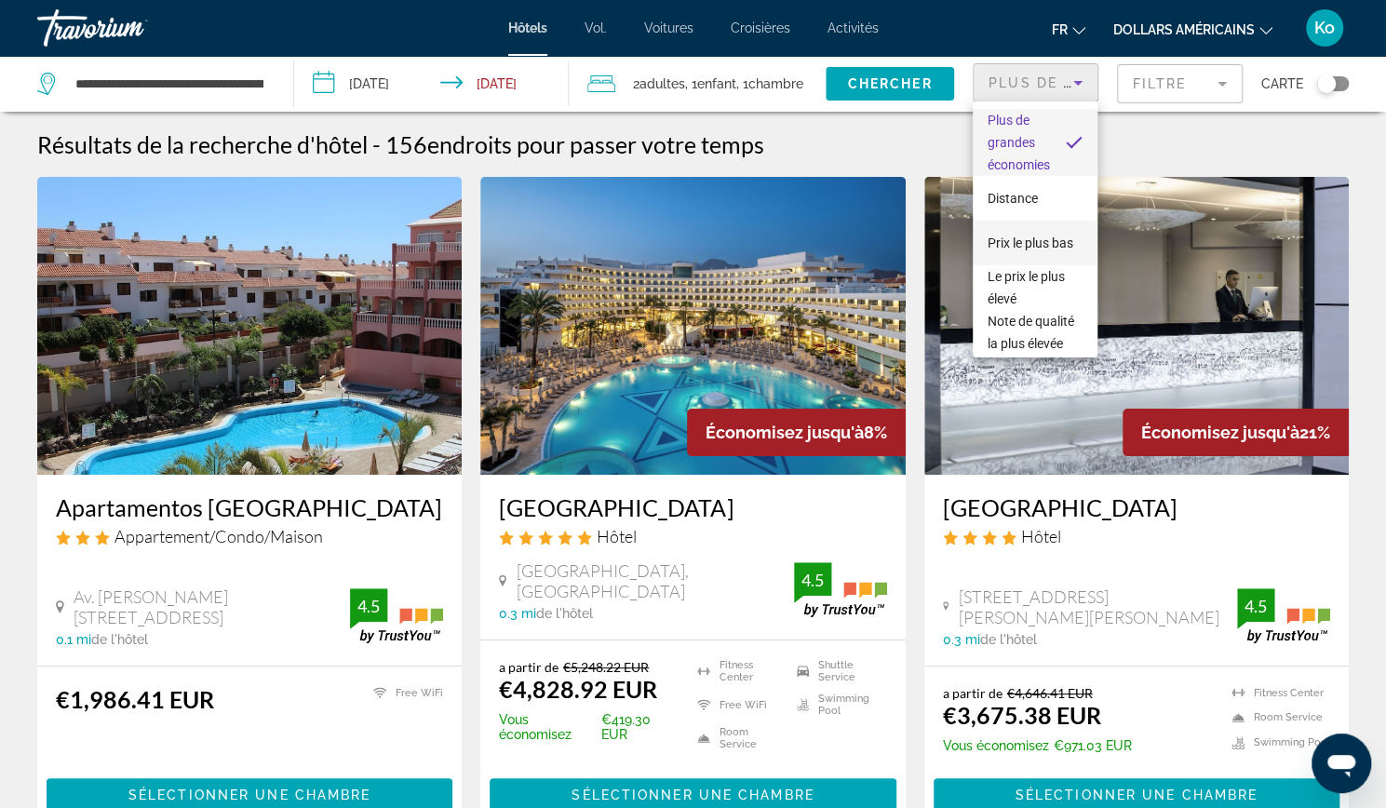
click at [1023, 238] on font "Prix ​​le plus bas" at bounding box center [1031, 242] width 86 height 15
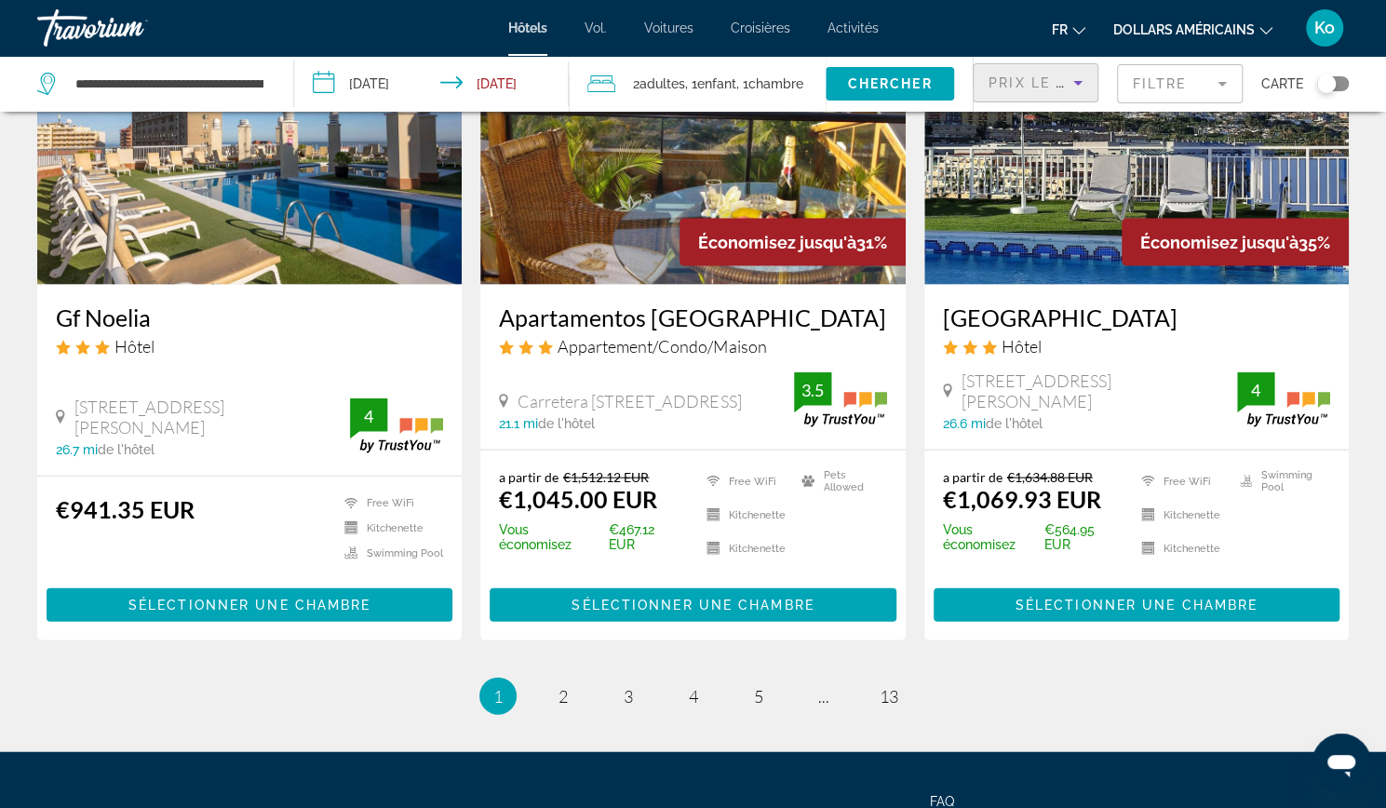
scroll to position [2244, 0]
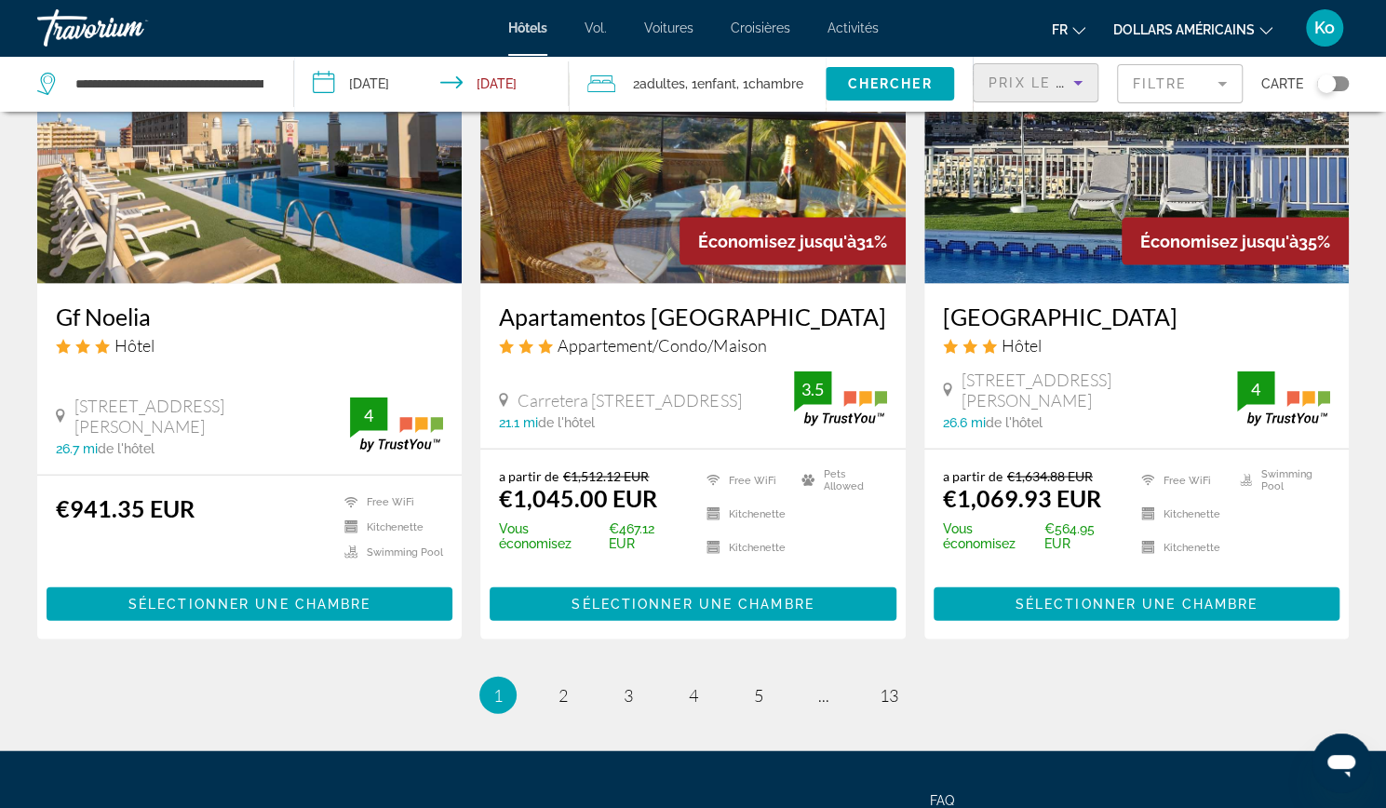
click at [534, 677] on ul "1 / 13 You're on page 1 page 2 page 3 page 4 page 5 page ... page 13" at bounding box center [692, 695] width 1311 height 37
click at [541, 677] on ul "1 / 13 You're on page 1 page 2 page 3 page 4 page 5 page ... page 13" at bounding box center [692, 695] width 1311 height 37
click at [551, 679] on link "page 2" at bounding box center [562, 695] width 33 height 33
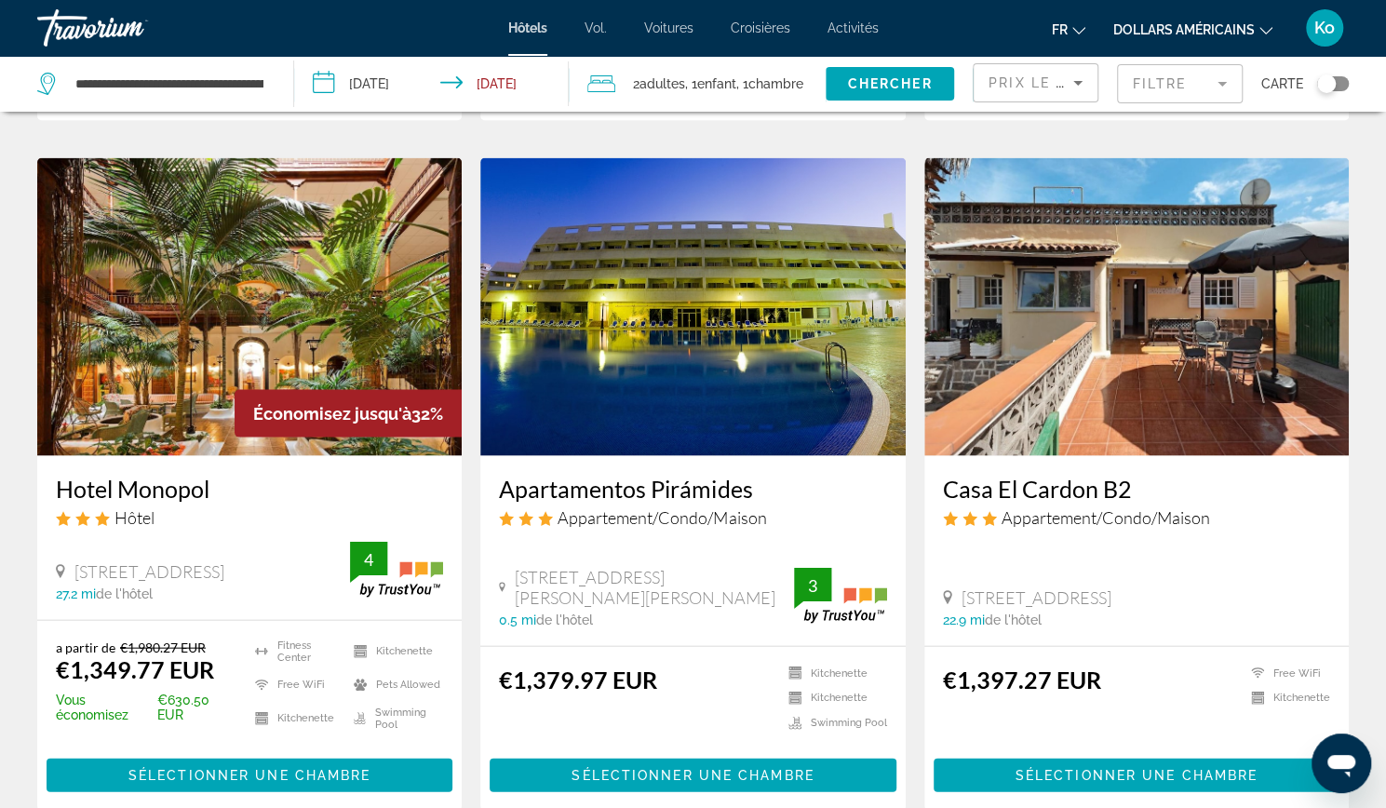
scroll to position [2259, 0]
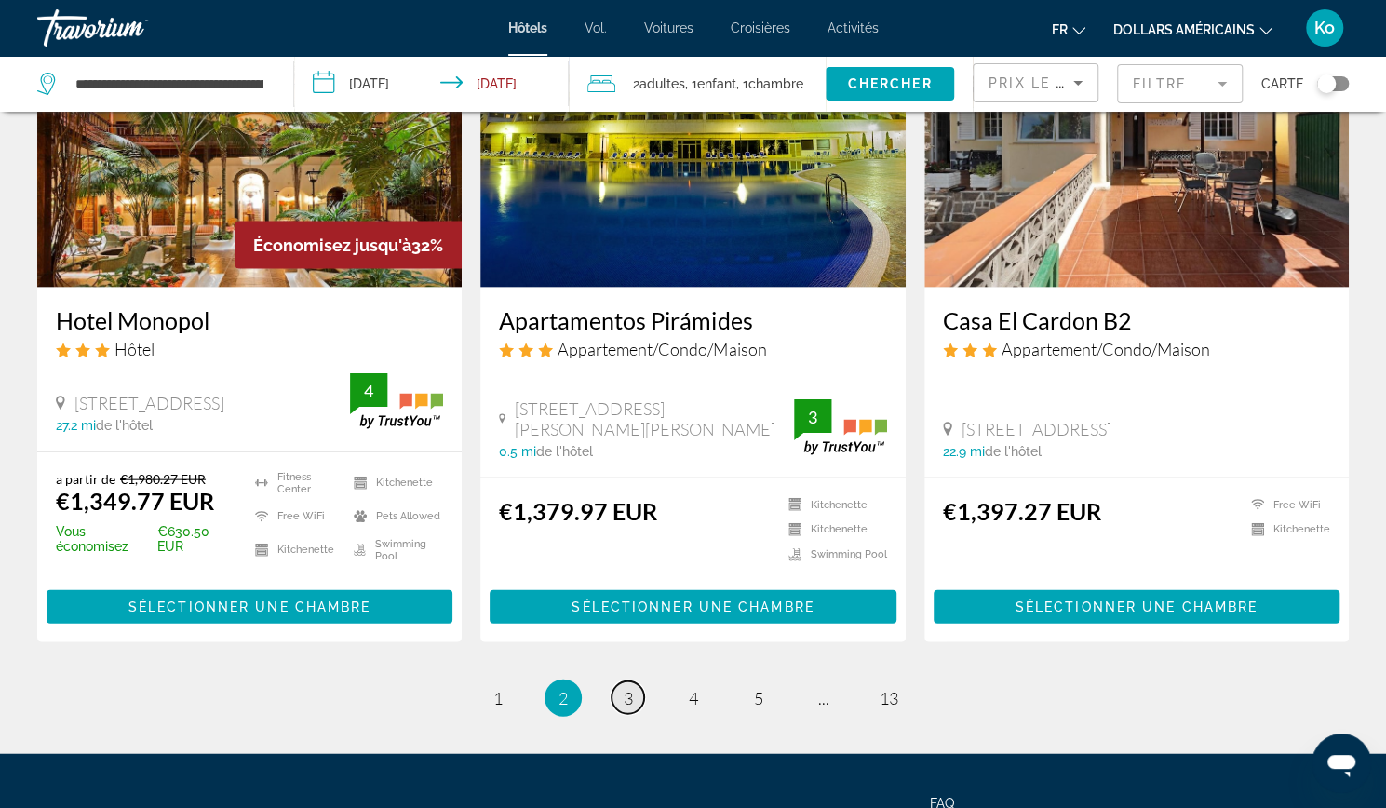
click at [643, 681] on link "page 3" at bounding box center [628, 697] width 33 height 33
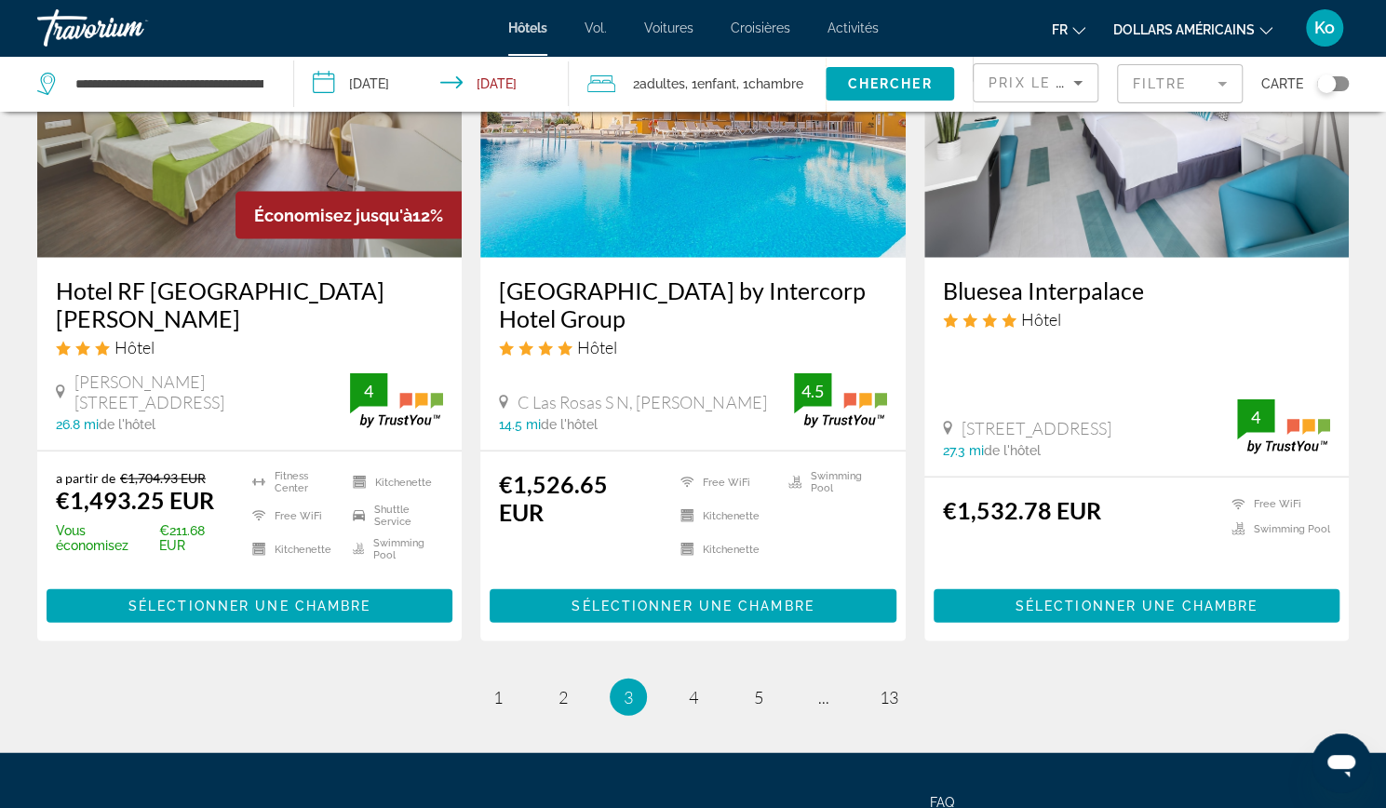
scroll to position [2357, 0]
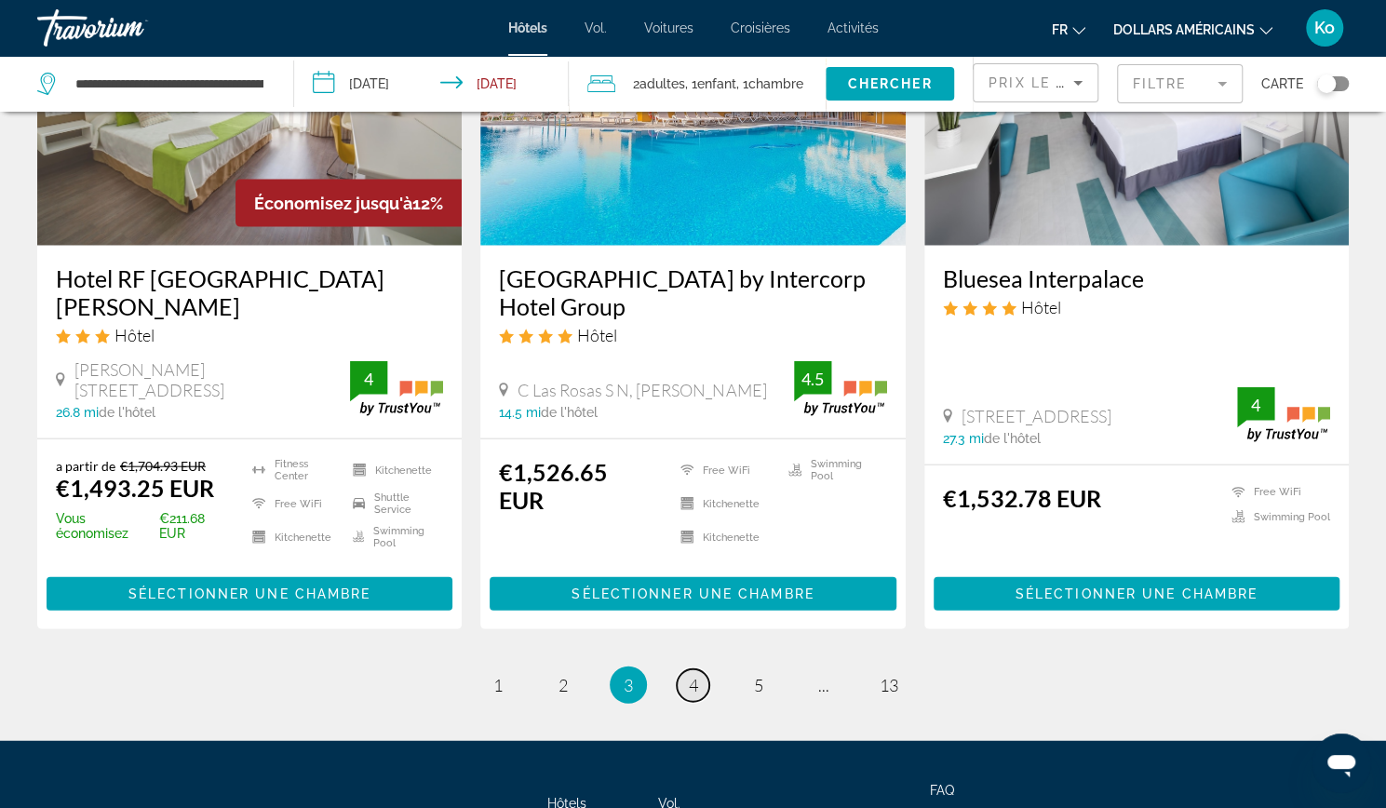
click at [689, 669] on link "page 4" at bounding box center [693, 685] width 33 height 33
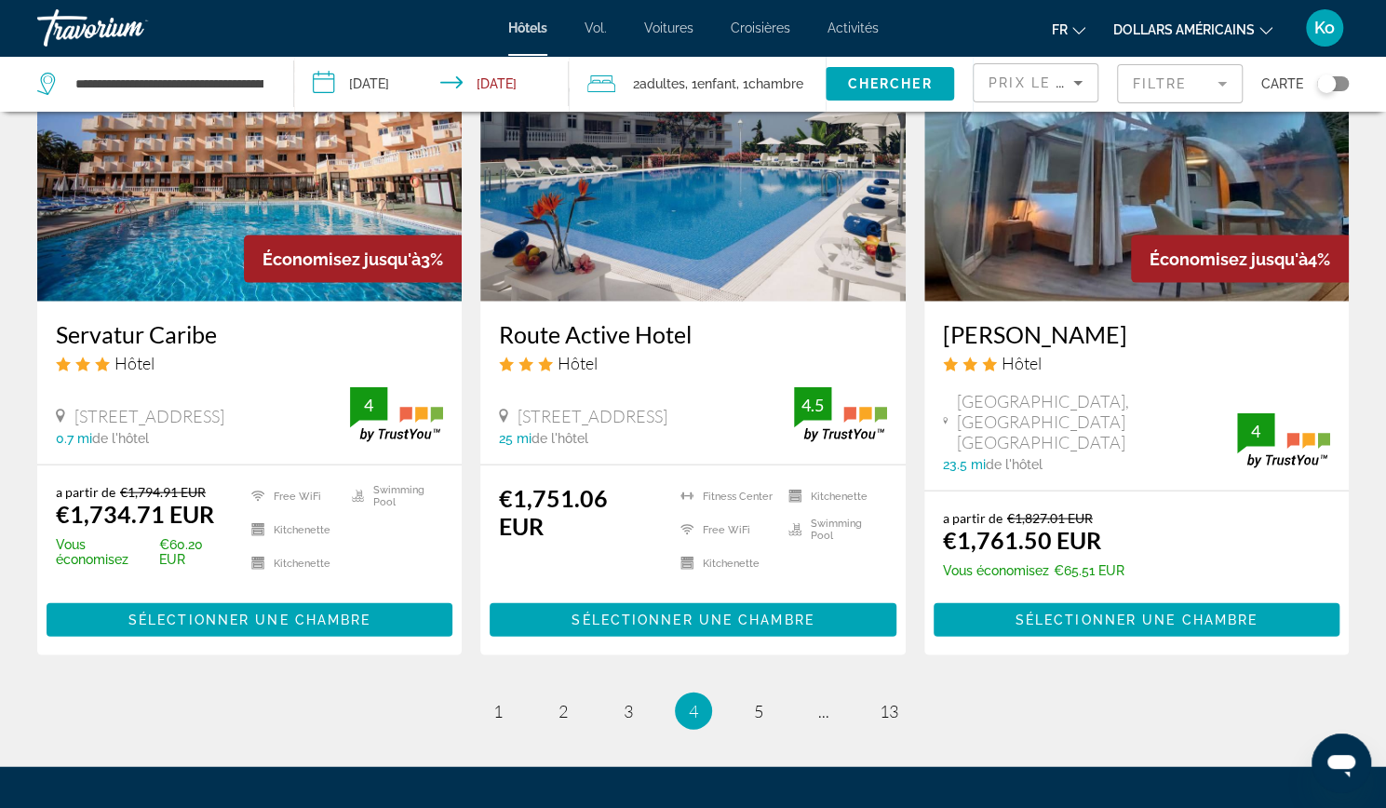
scroll to position [2307, 0]
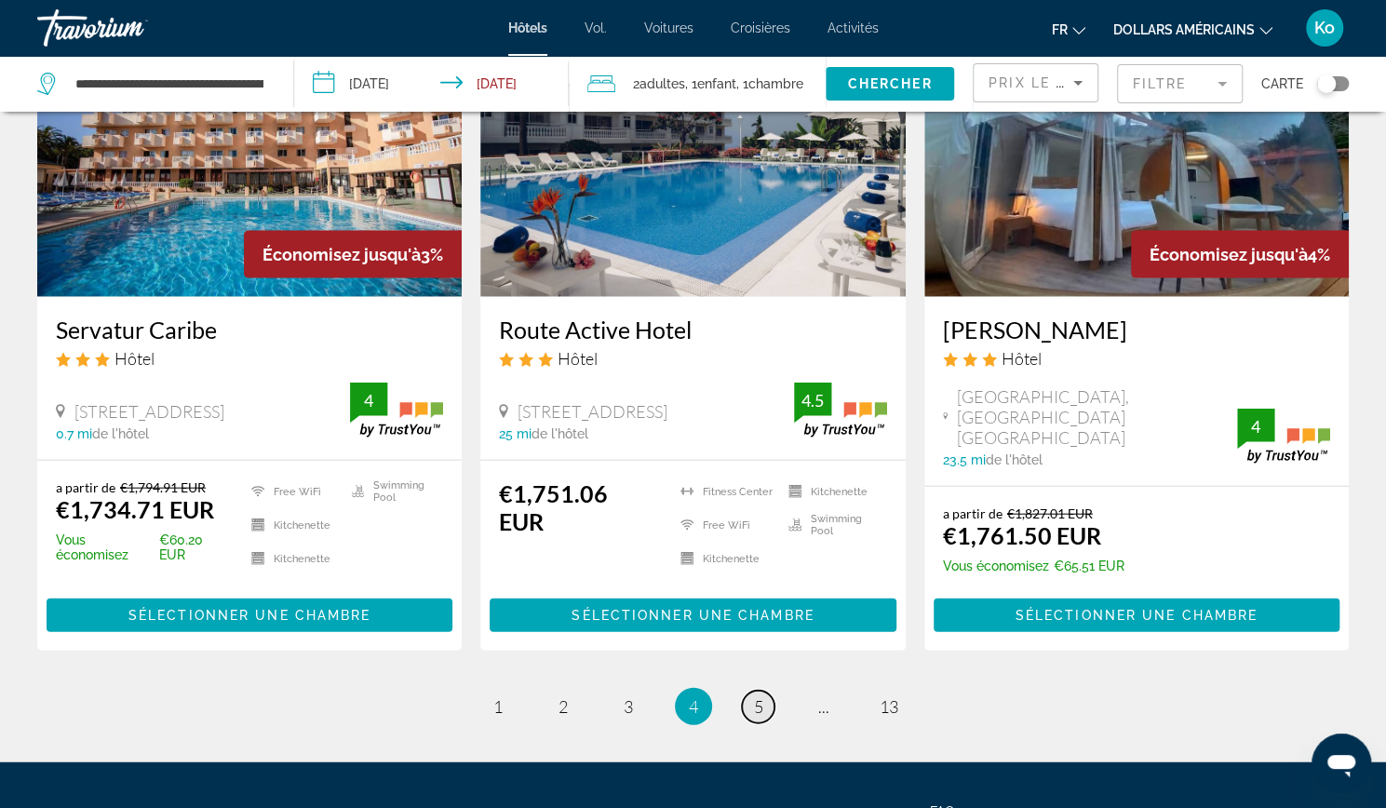
click at [761, 696] on span "5" at bounding box center [758, 706] width 9 height 20
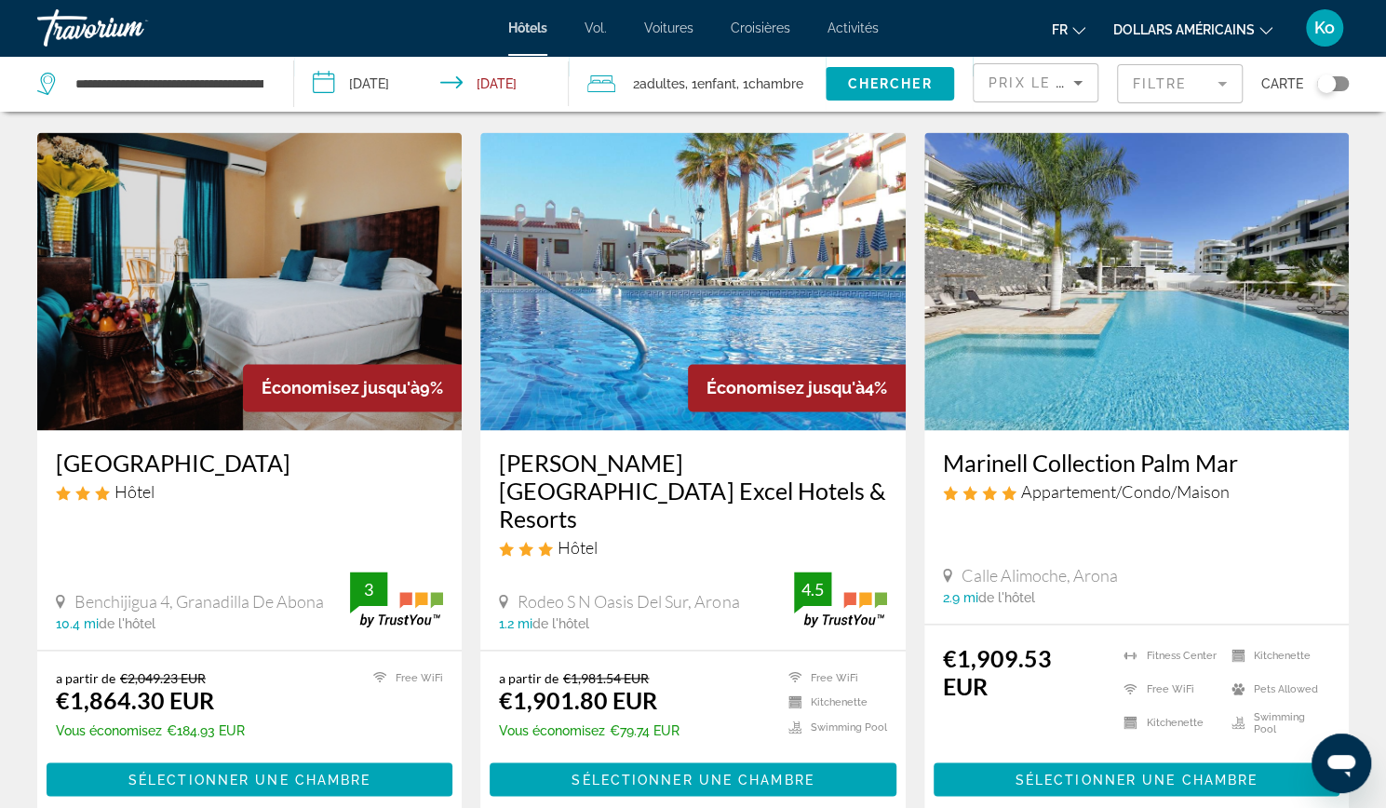
scroll to position [1456, 0]
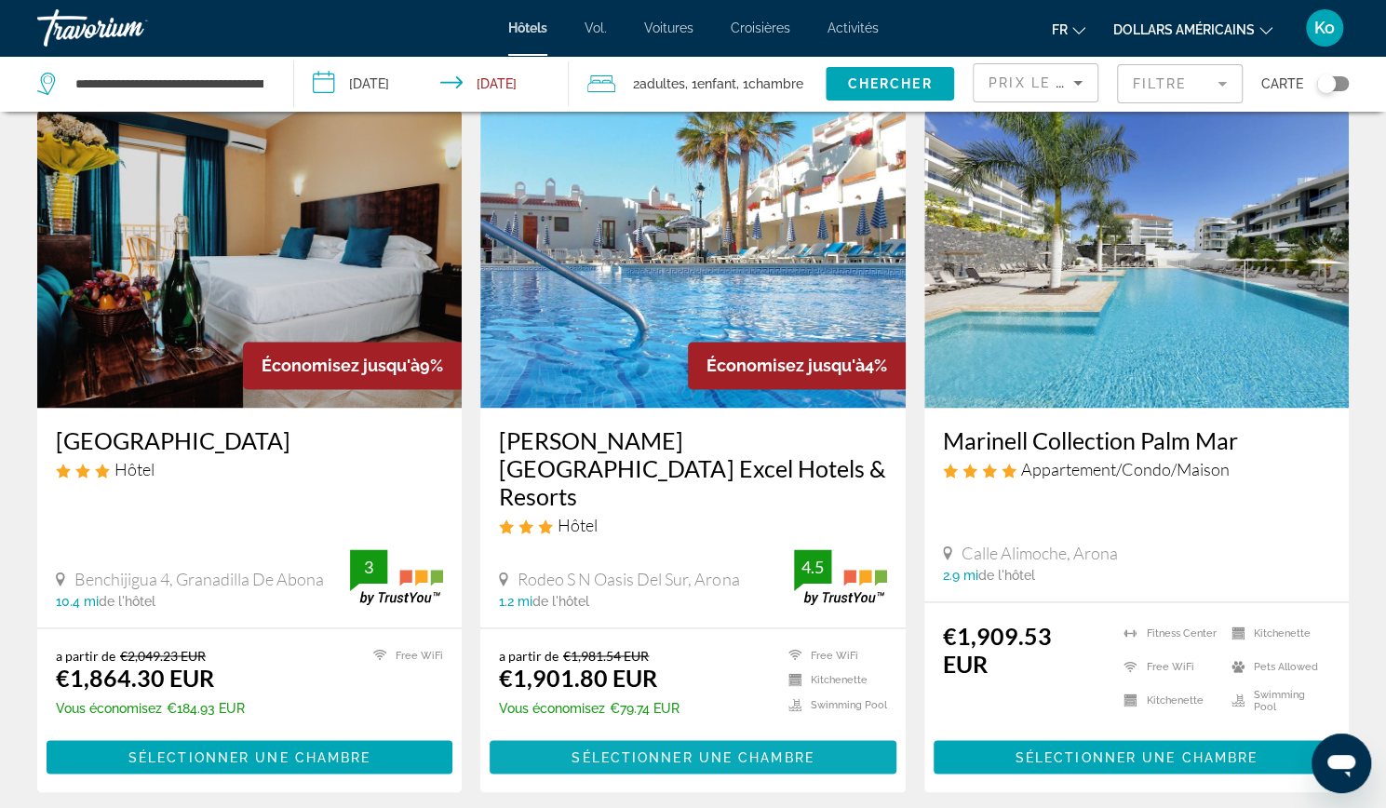
click at [746, 734] on span "Contenu principal" at bounding box center [693, 756] width 406 height 45
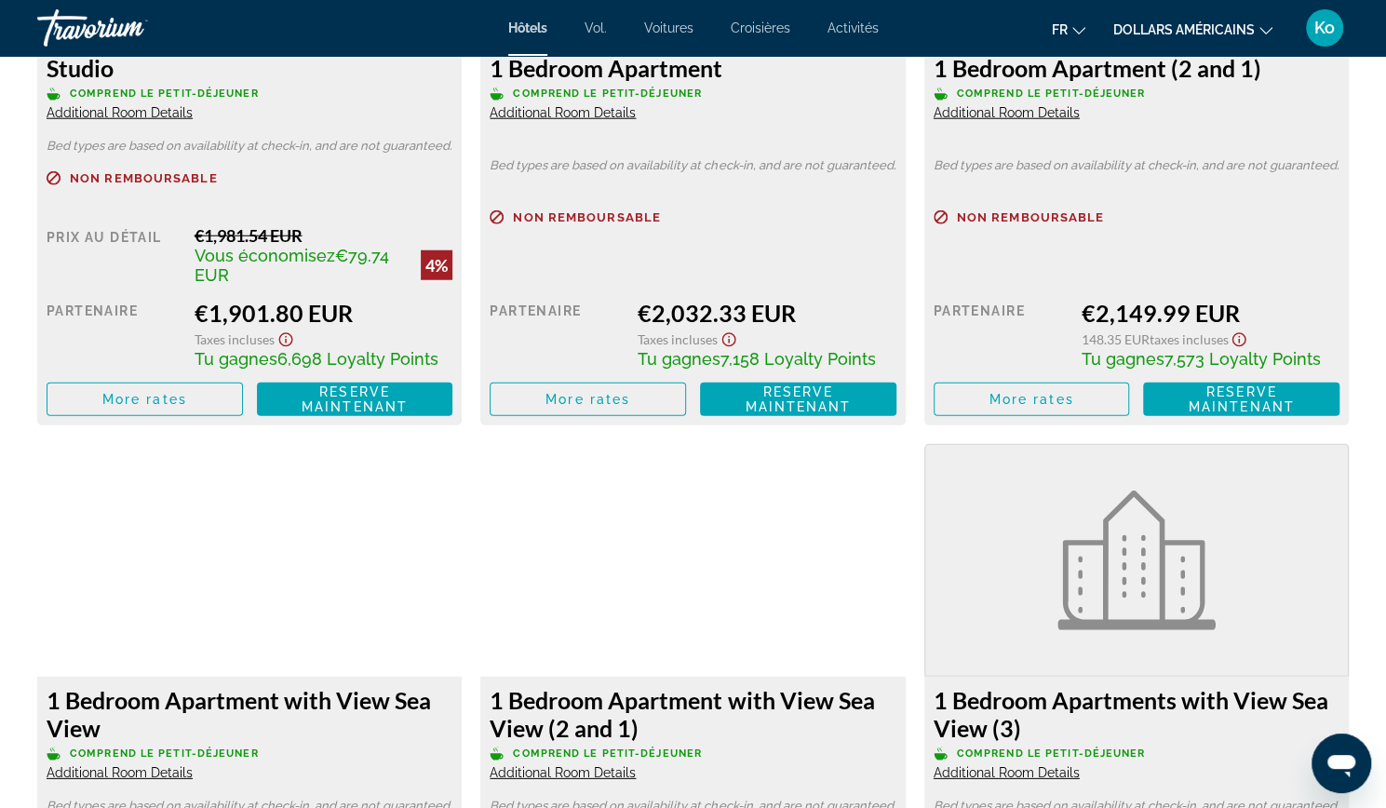
scroll to position [2827, 0]
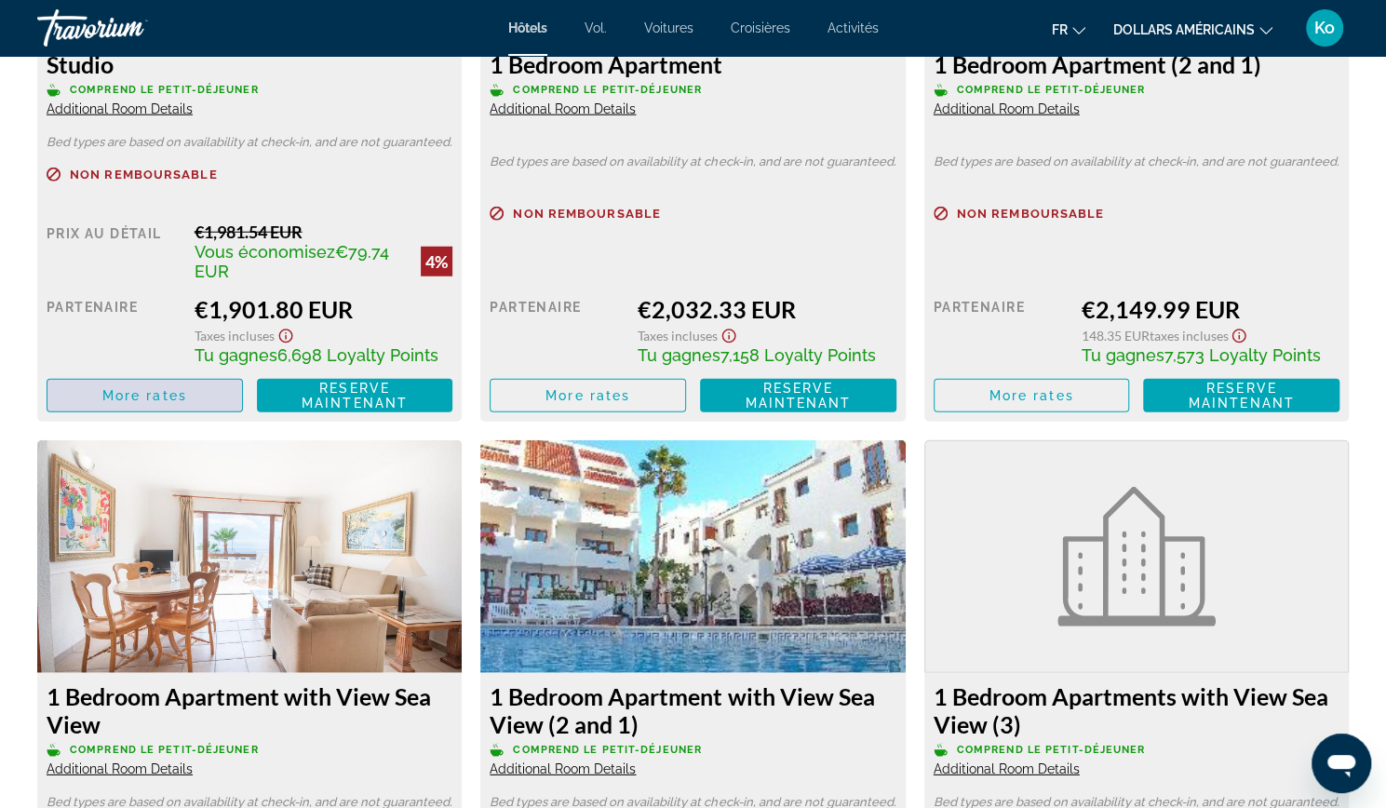
click at [218, 394] on span "Contenu principal" at bounding box center [144, 395] width 195 height 45
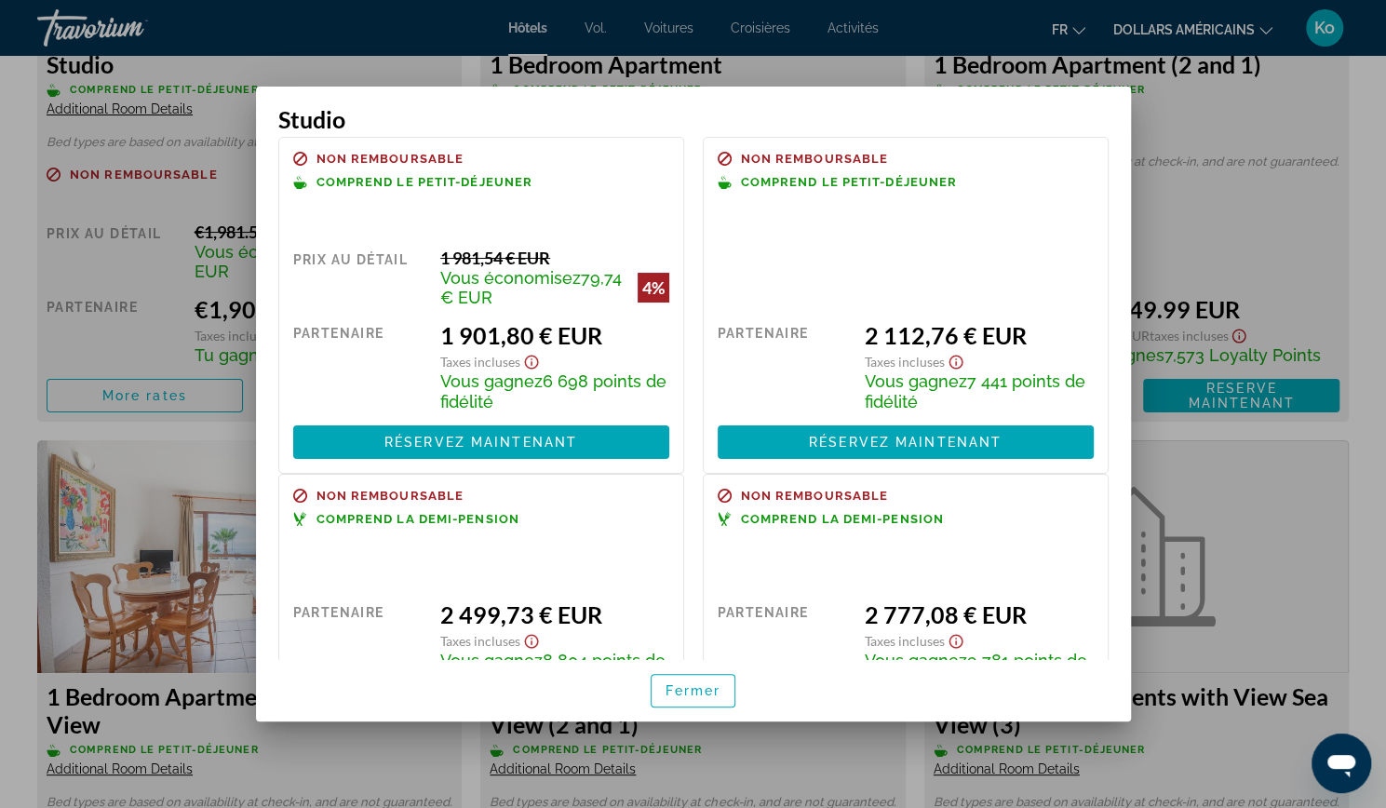
scroll to position [0, 0]
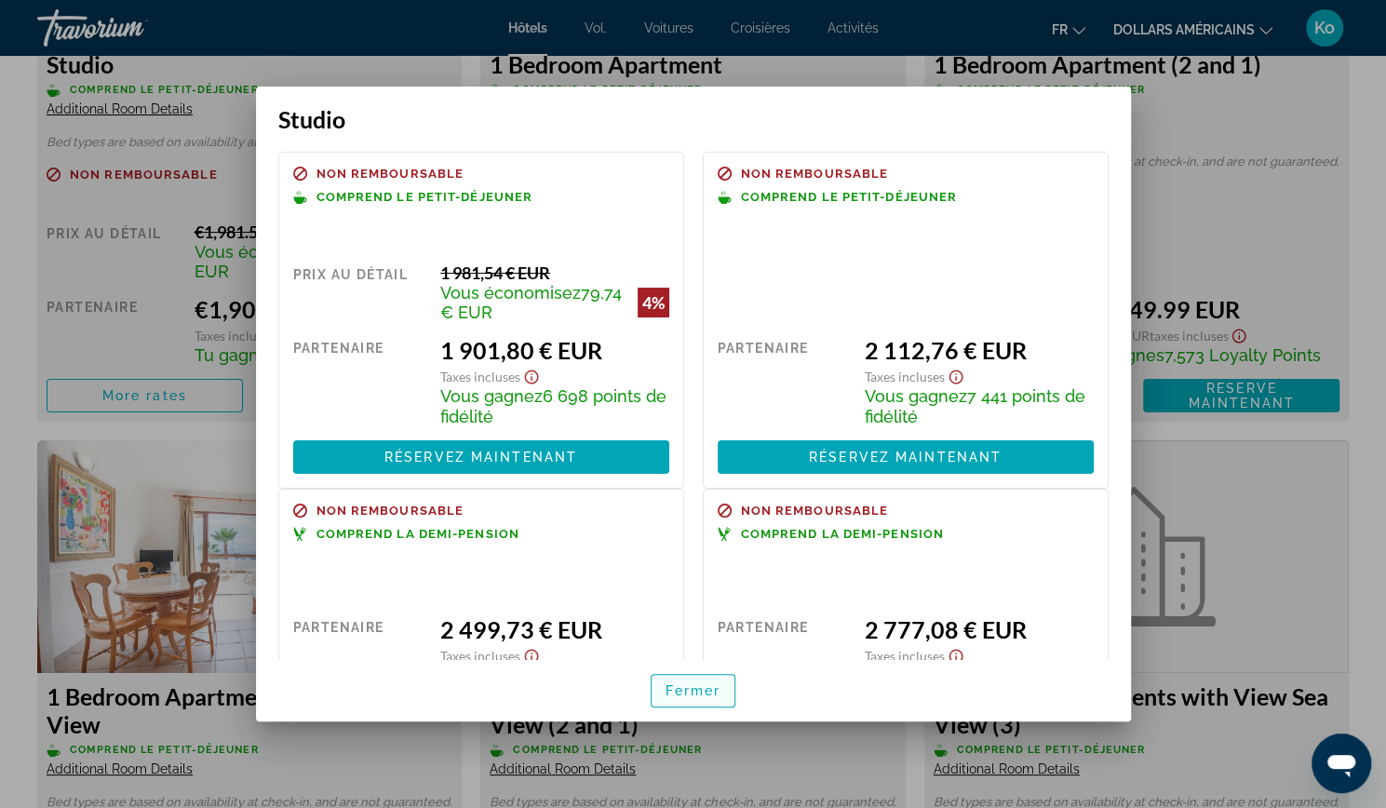
click at [683, 687] on font "Fermer" at bounding box center [694, 690] width 56 height 15
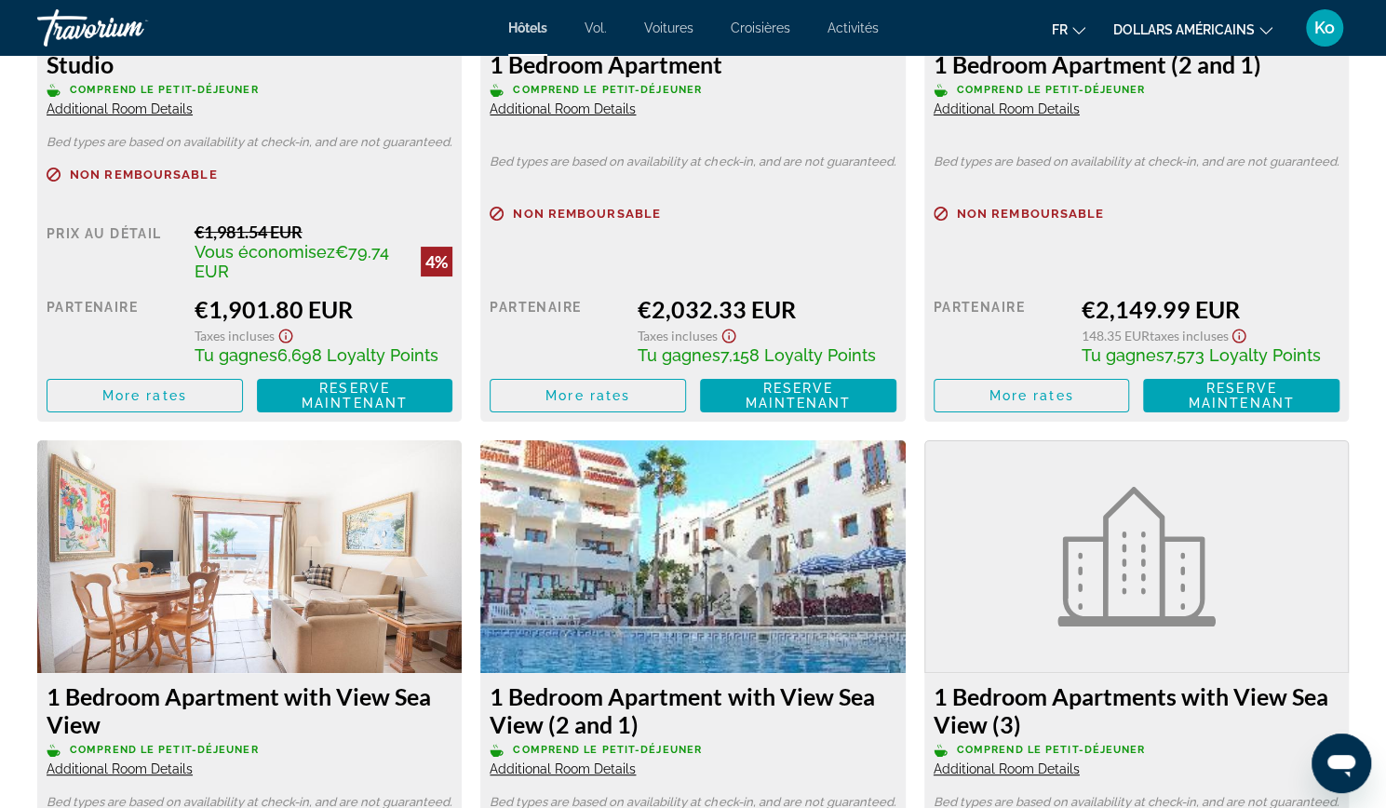
scroll to position [2827, 0]
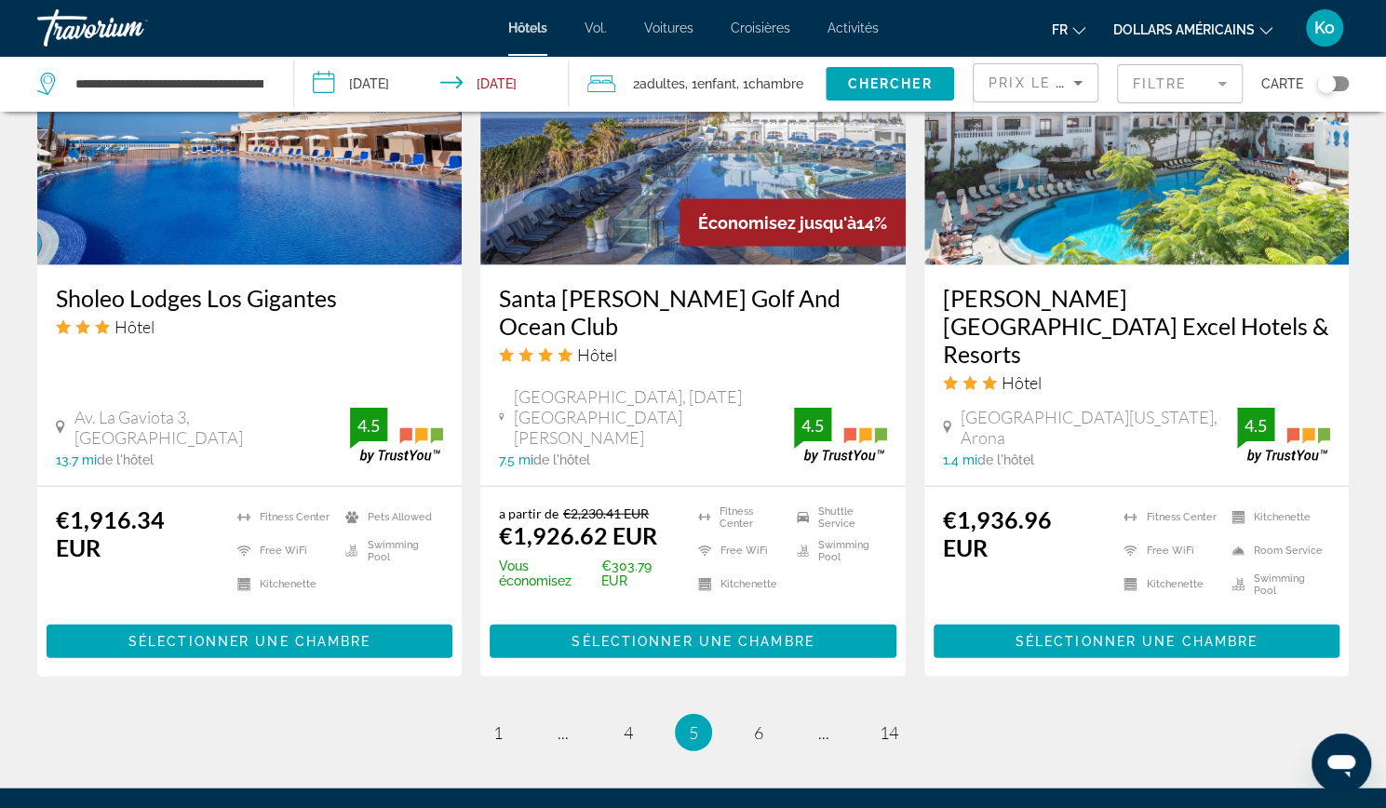
scroll to position [2319, 0]
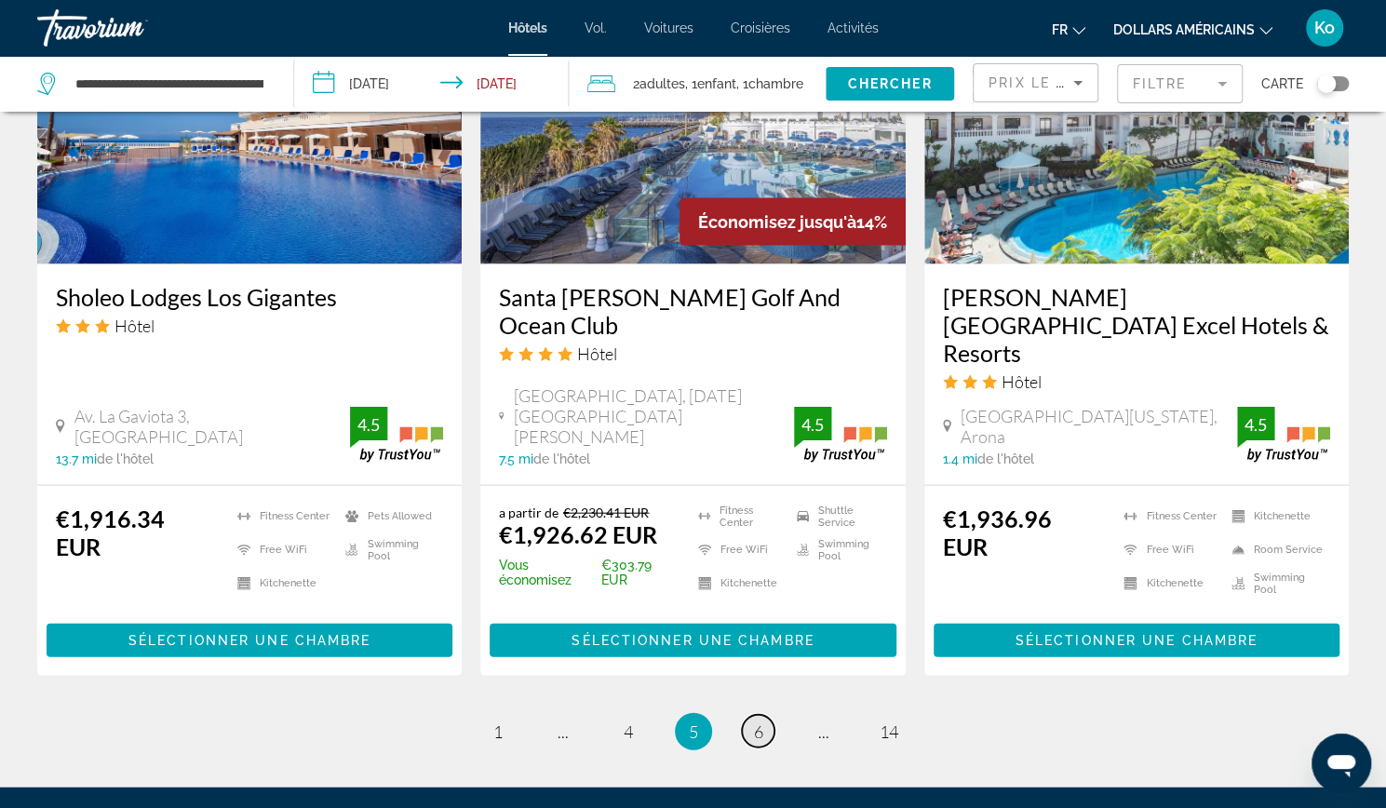
click at [767, 715] on link "page 6" at bounding box center [758, 731] width 33 height 33
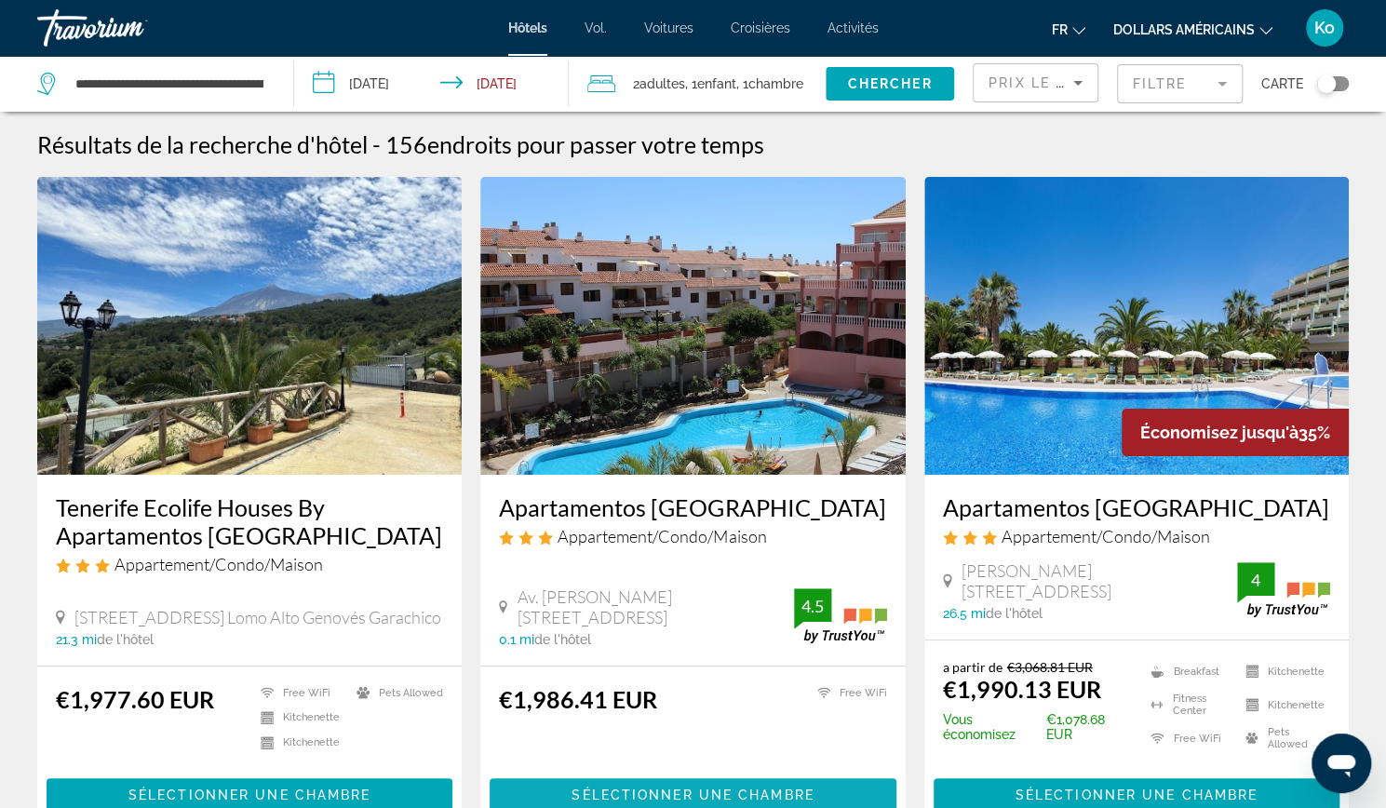
click at [676, 790] on span "Sélectionner une chambre" at bounding box center [692, 794] width 242 height 15
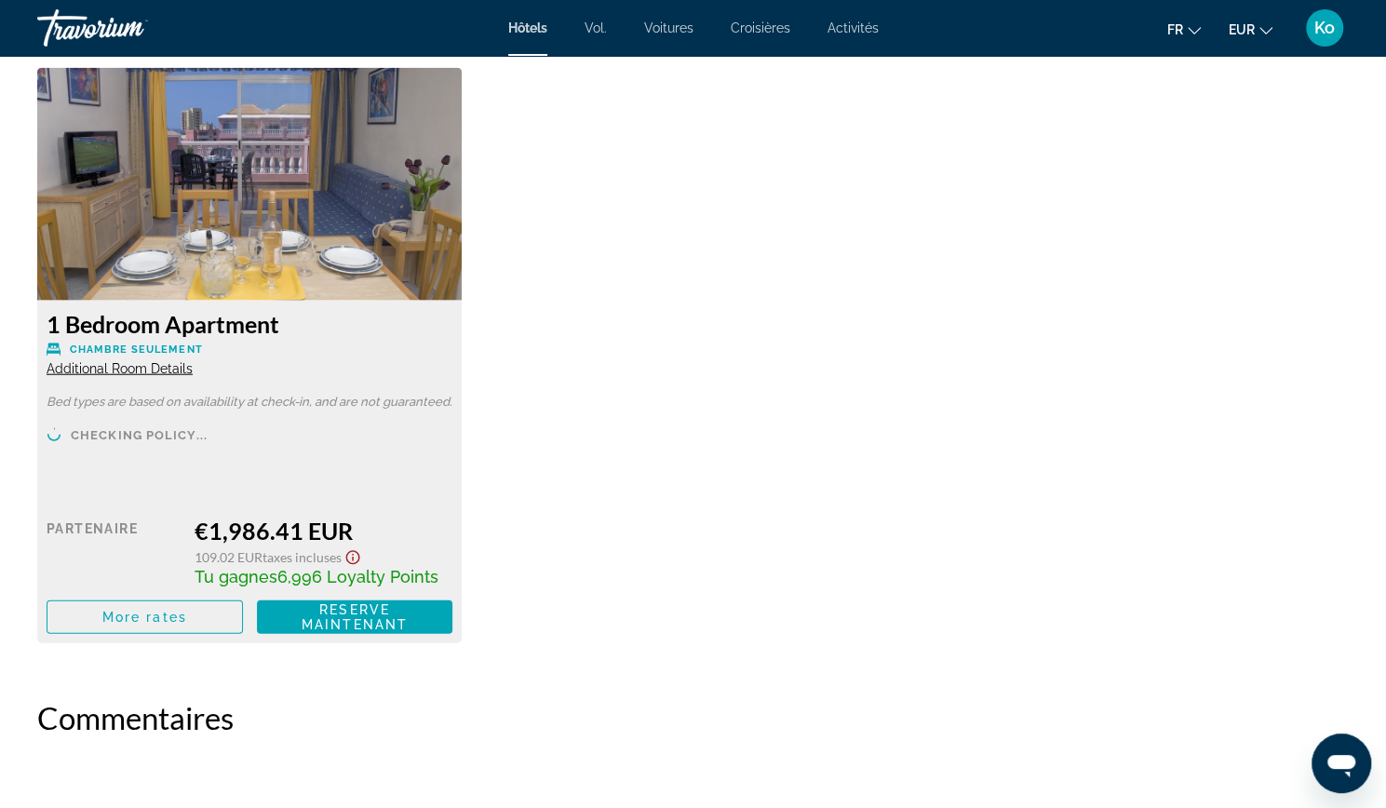
scroll to position [2568, 0]
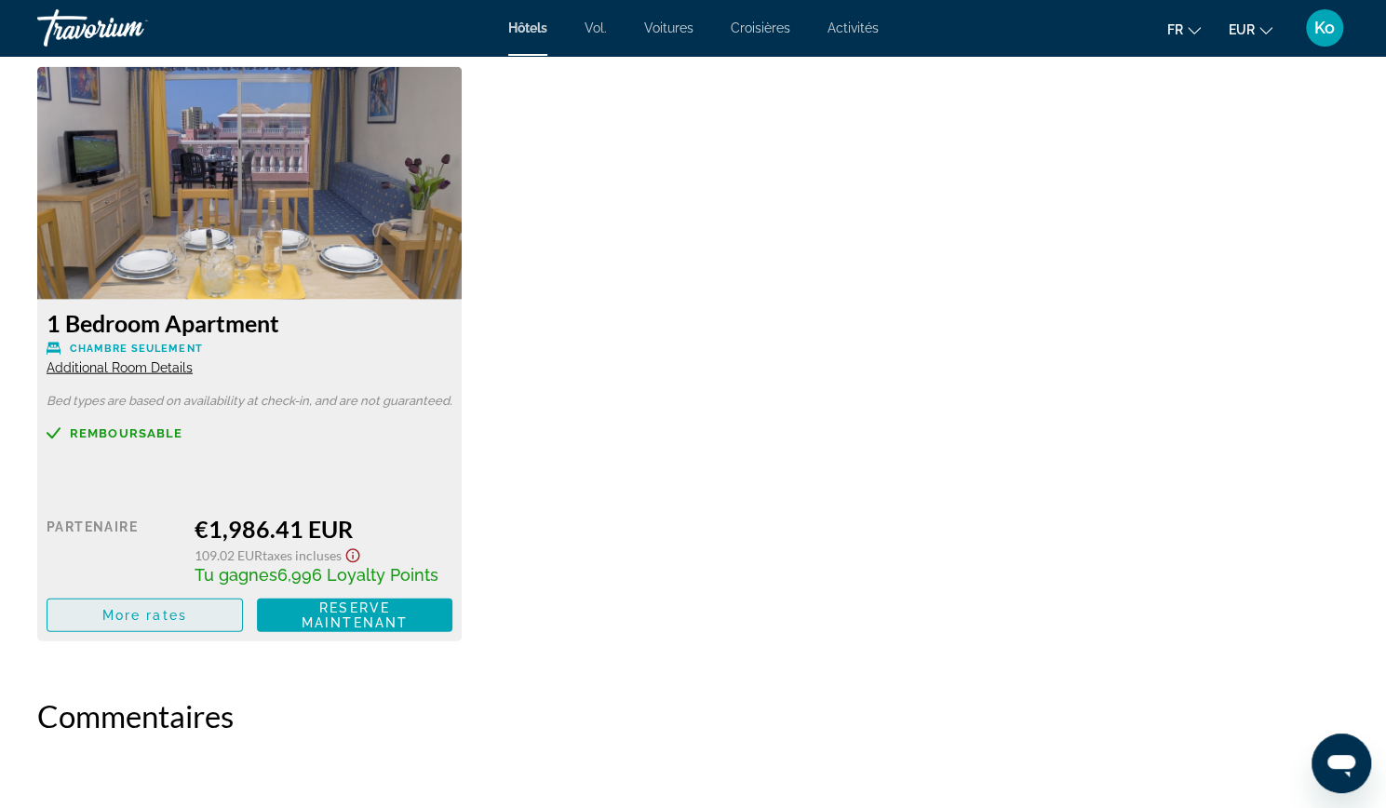
click at [155, 614] on span "More rates" at bounding box center [144, 615] width 85 height 15
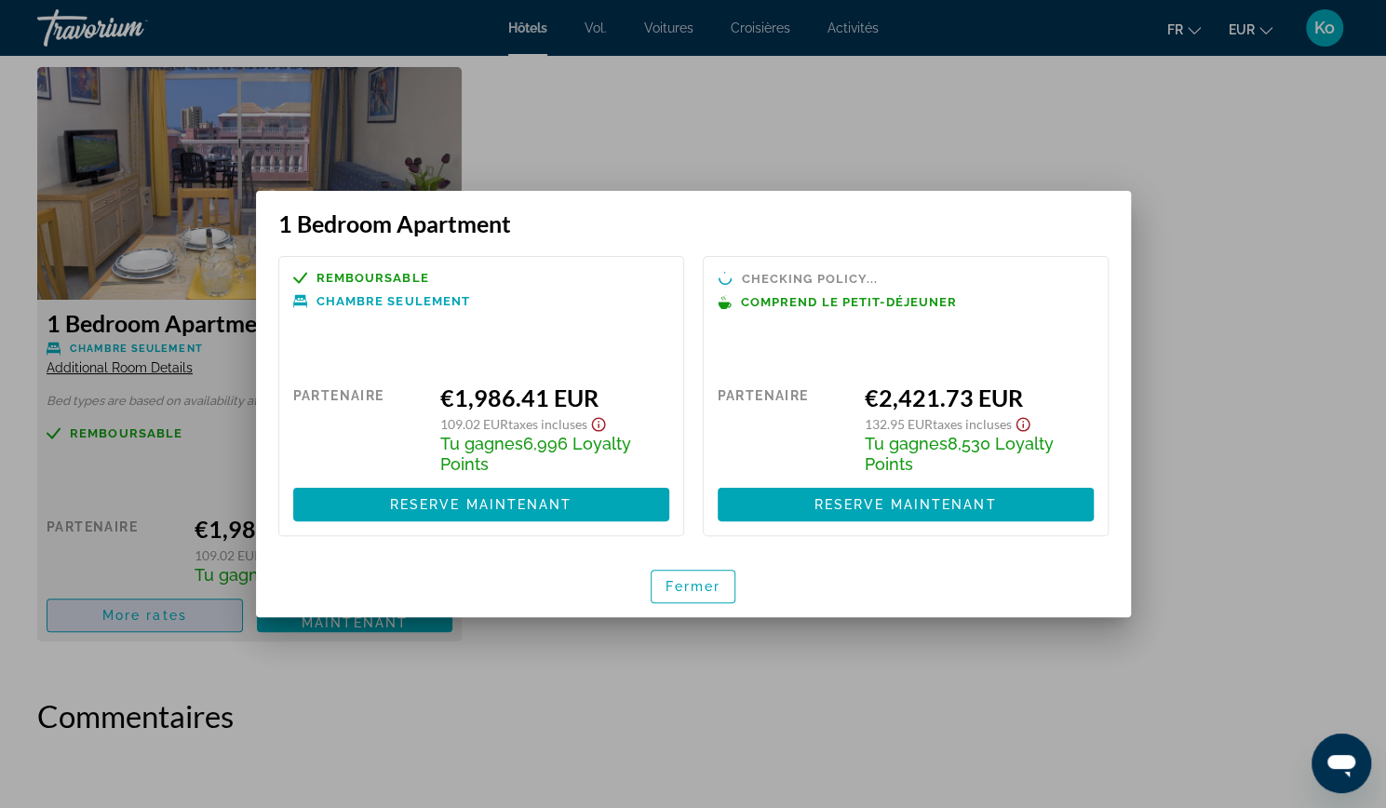
scroll to position [0, 0]
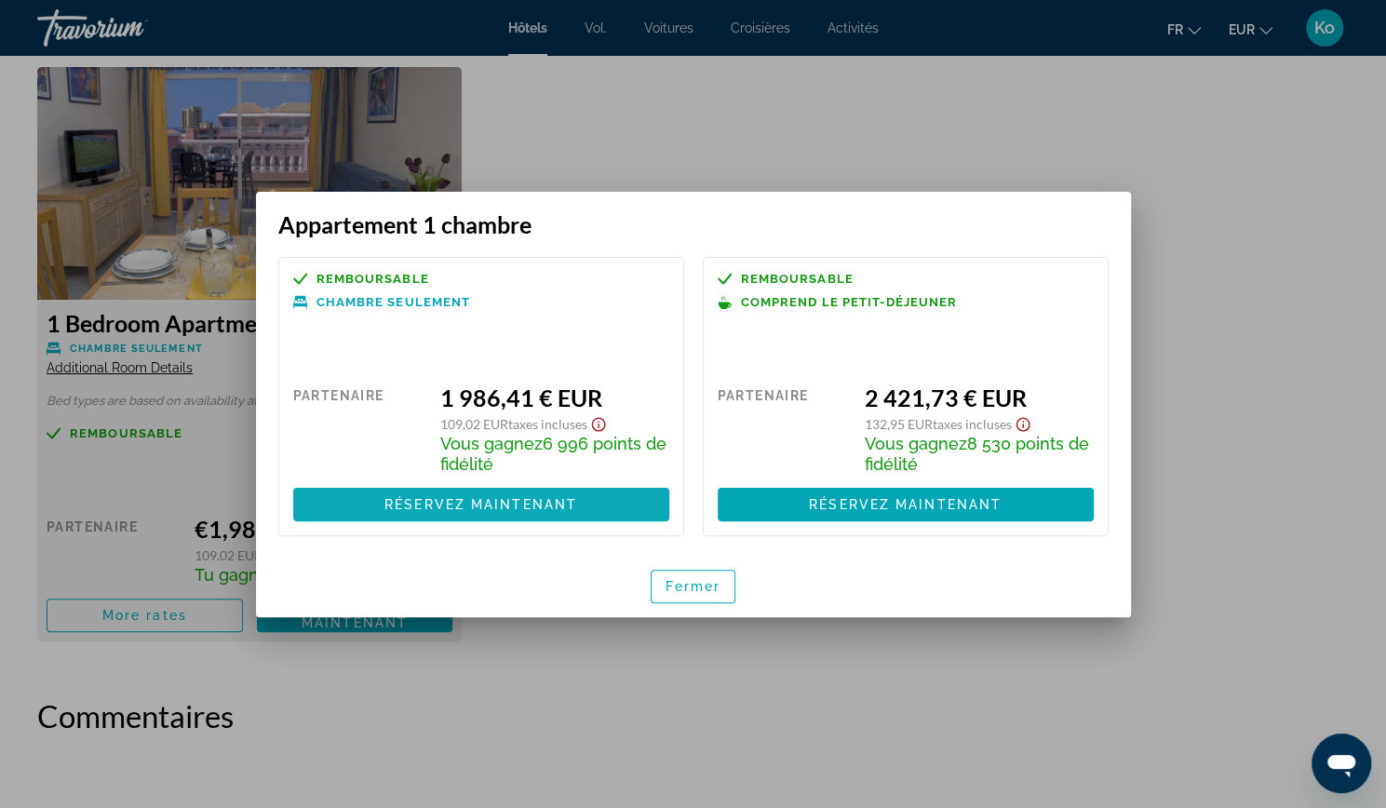
click at [480, 503] on font "Réservez maintenant" at bounding box center [480, 504] width 193 height 15
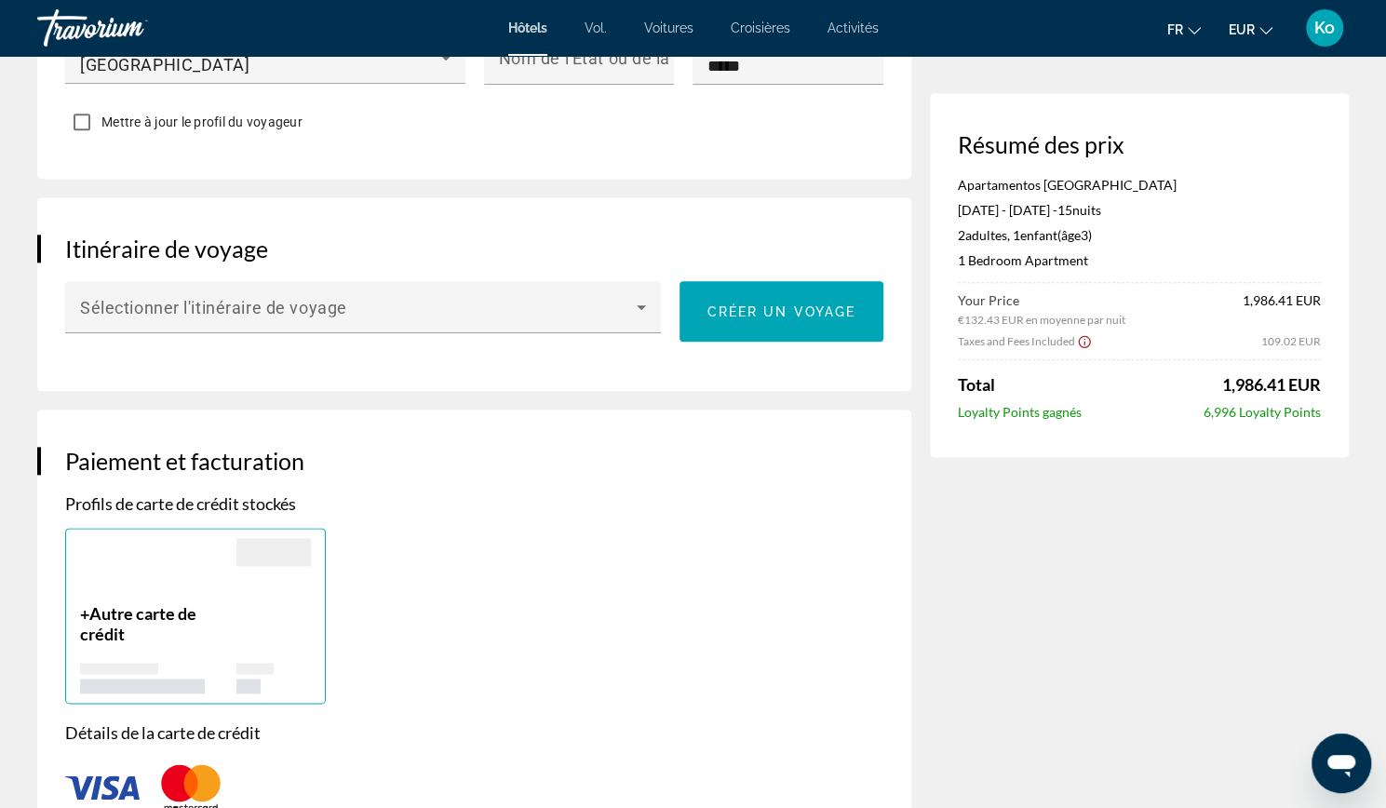
scroll to position [1127, 0]
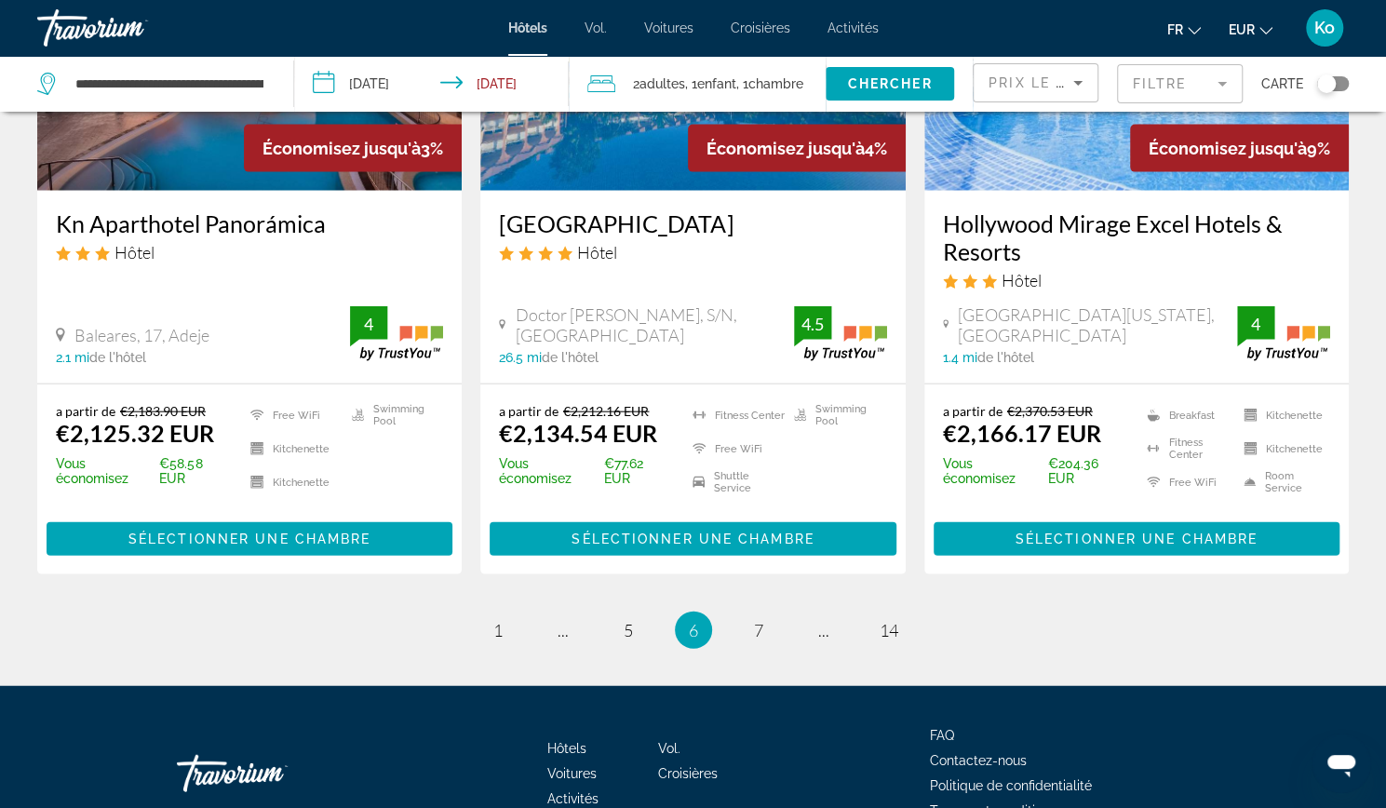
scroll to position [2420, 0]
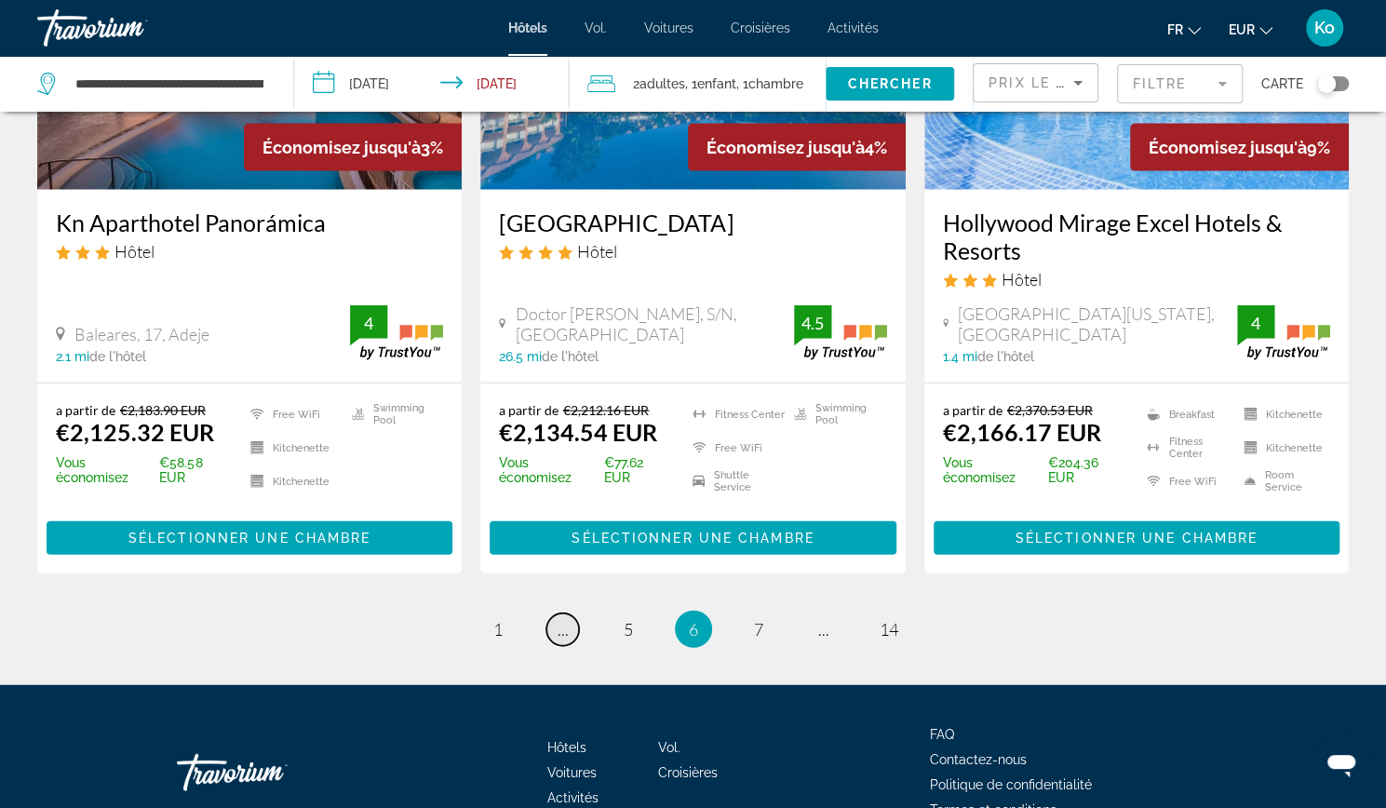
click at [557, 613] on link "page ..." at bounding box center [562, 629] width 33 height 33
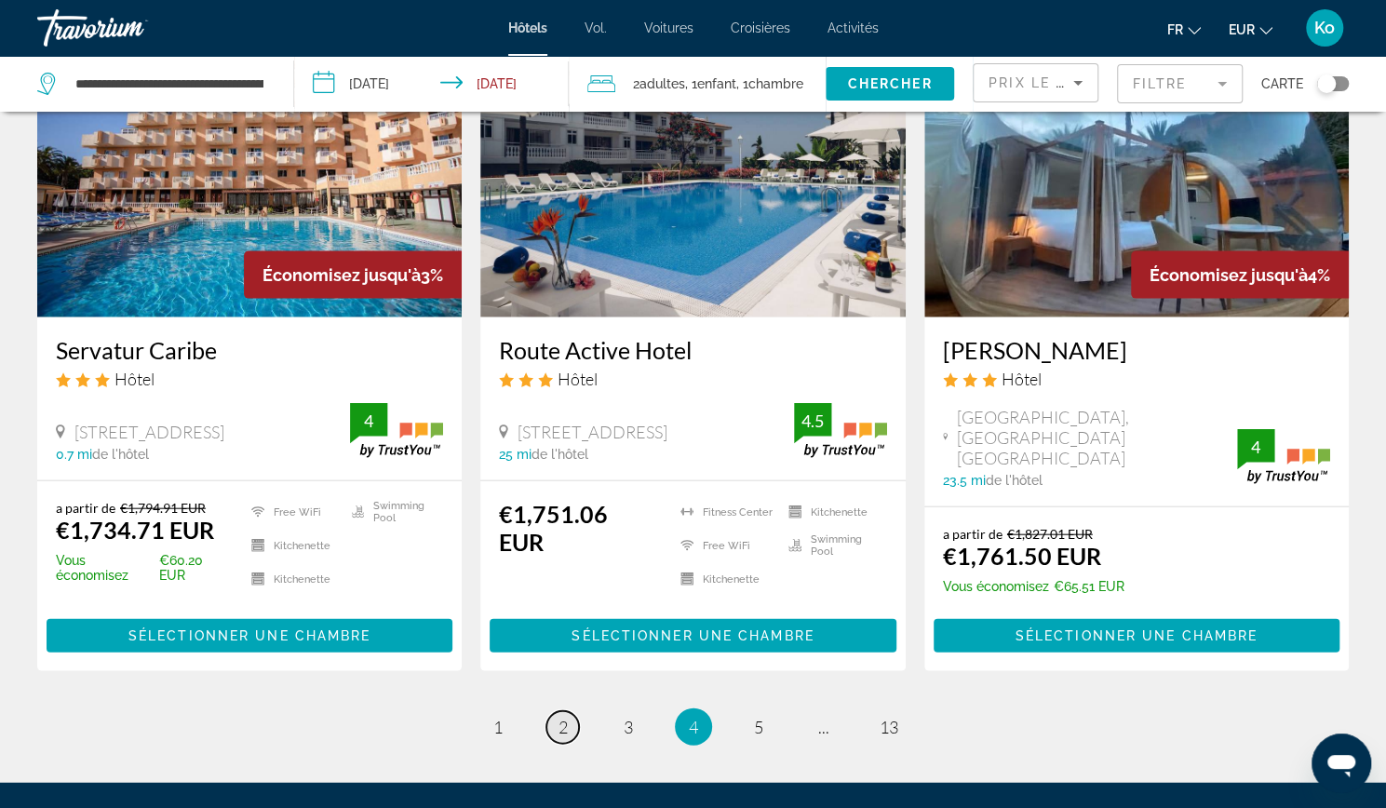
scroll to position [2403, 0]
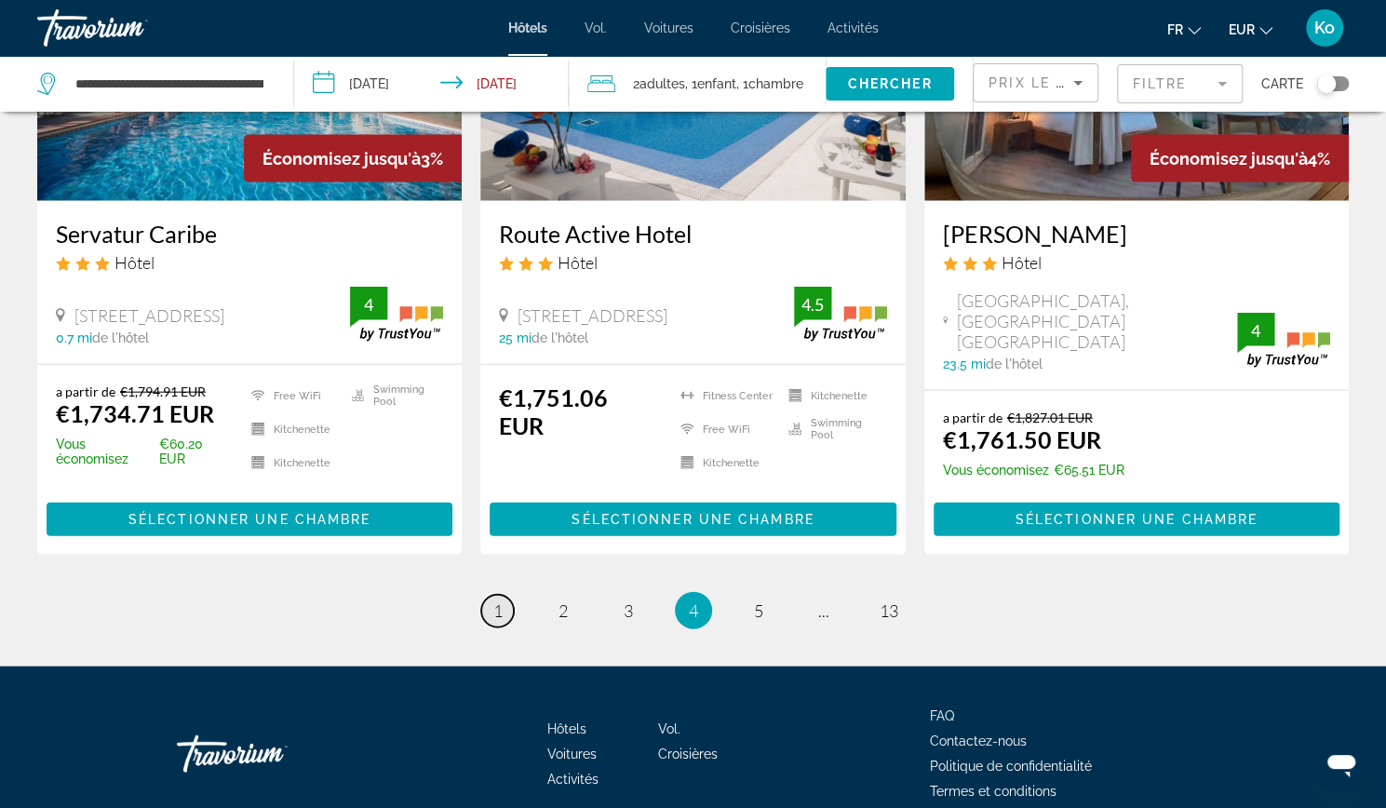
click at [485, 595] on link "page 1" at bounding box center [497, 611] width 33 height 33
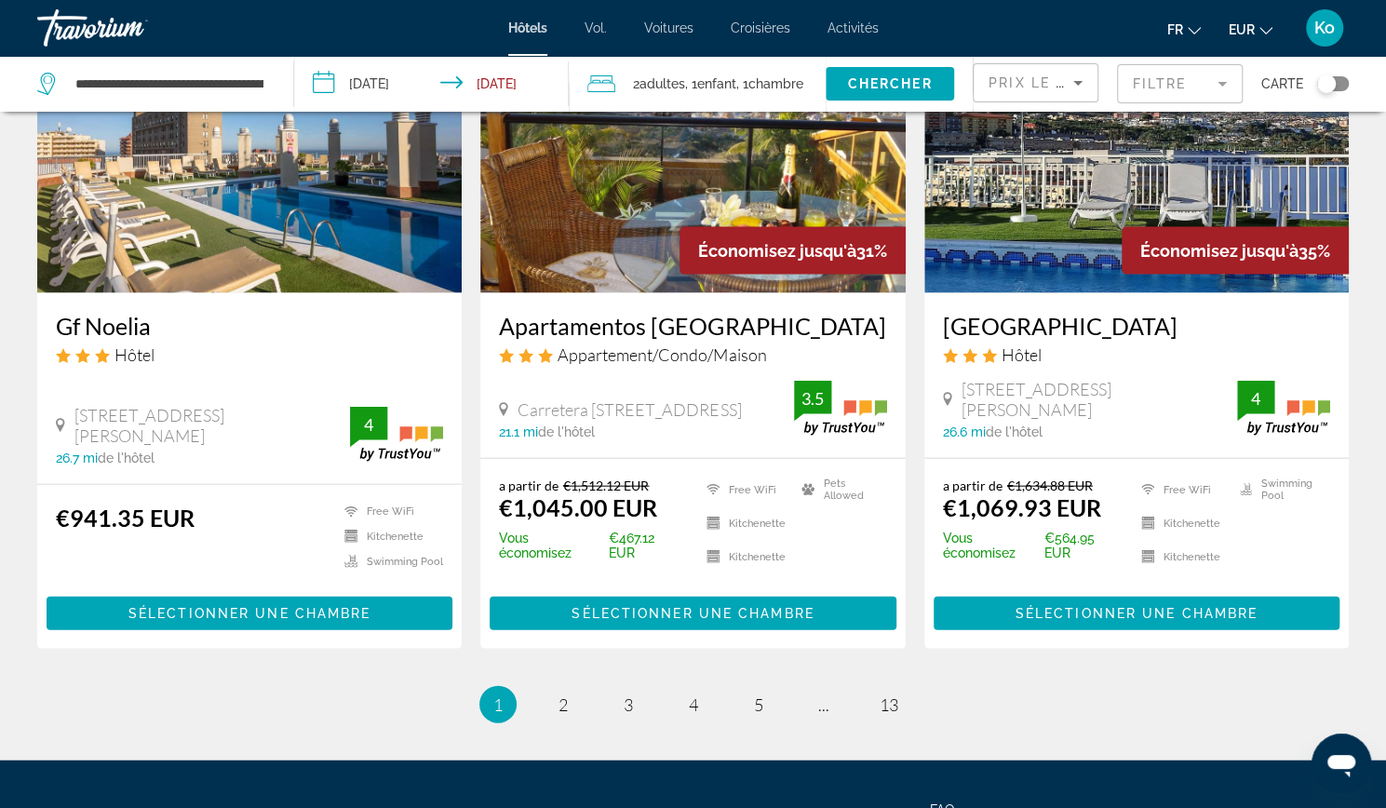
scroll to position [2236, 0]
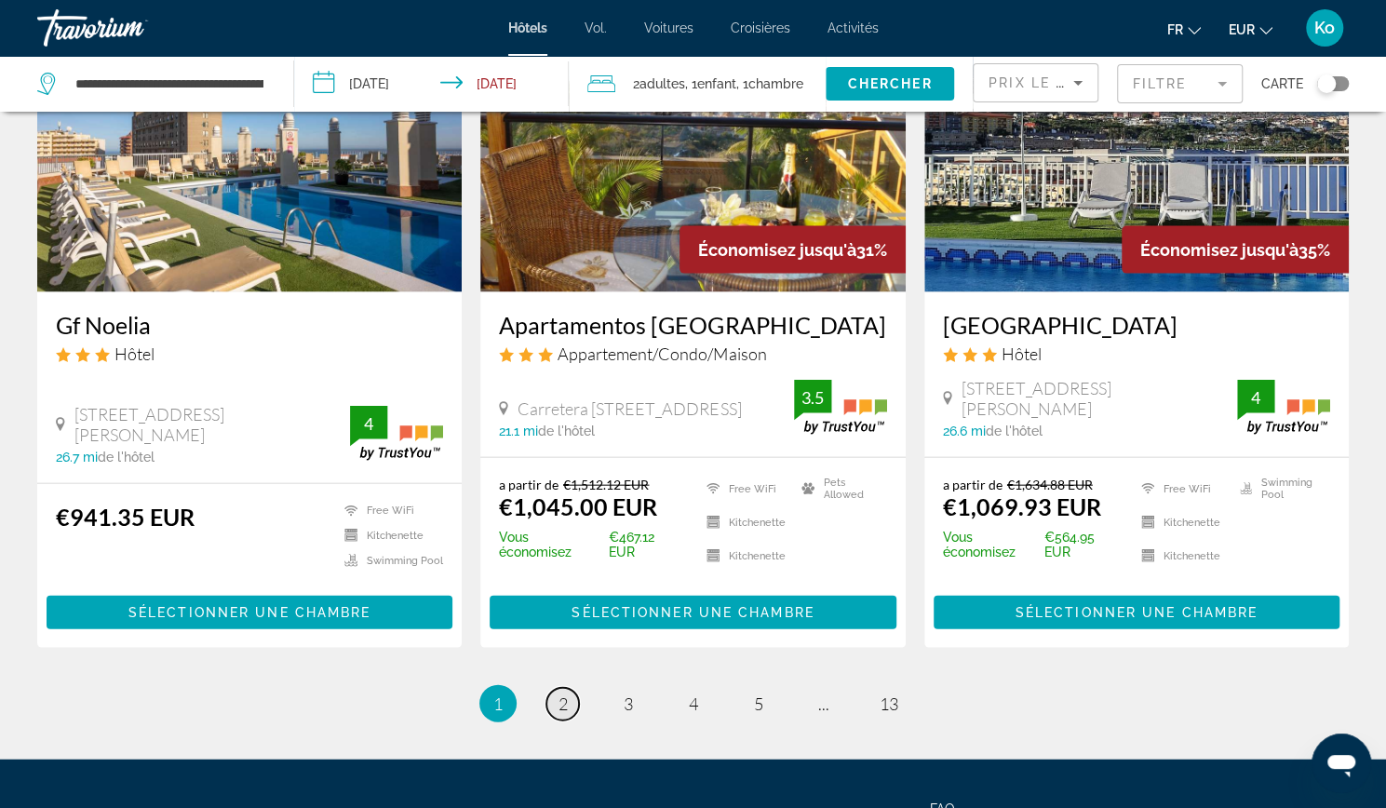
click at [571, 688] on link "page 2" at bounding box center [562, 704] width 33 height 33
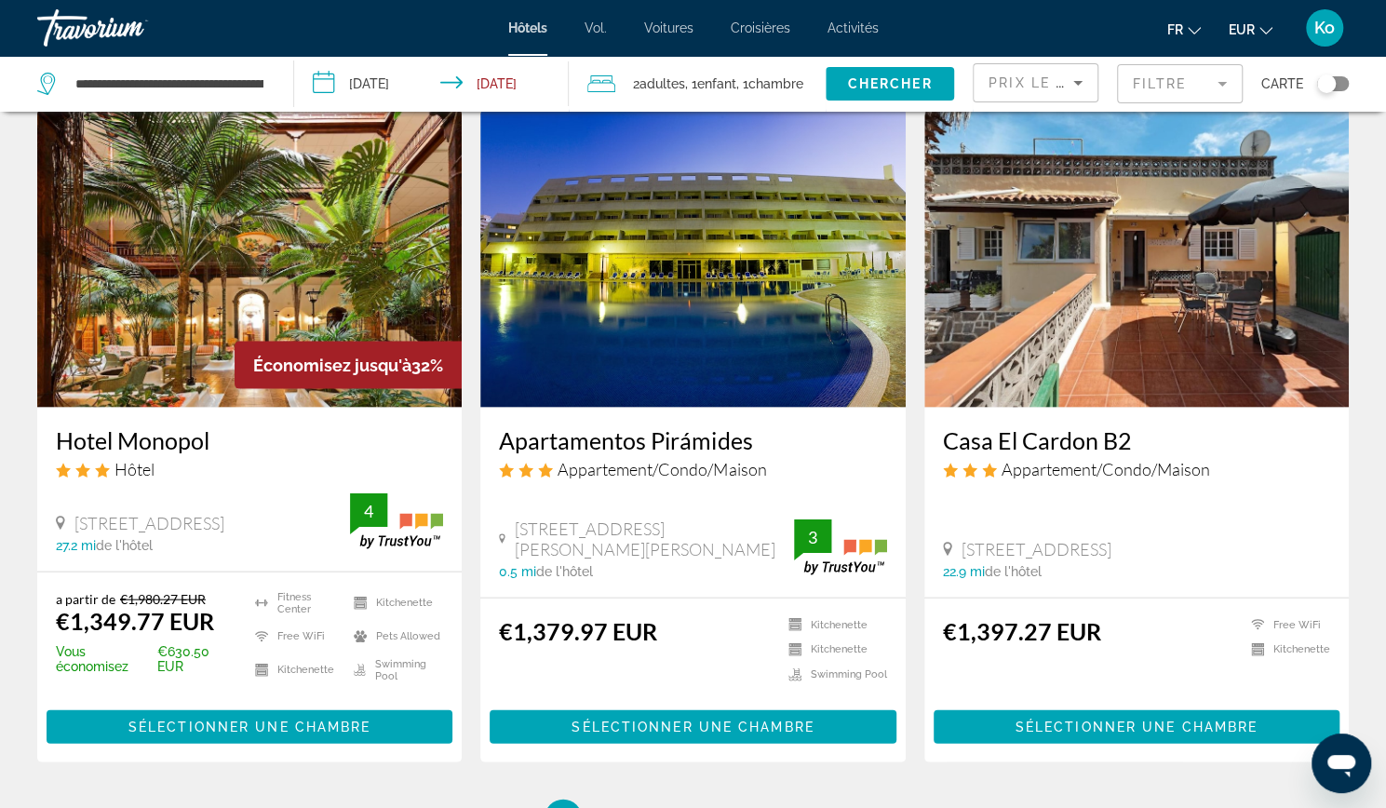
scroll to position [2141, 0]
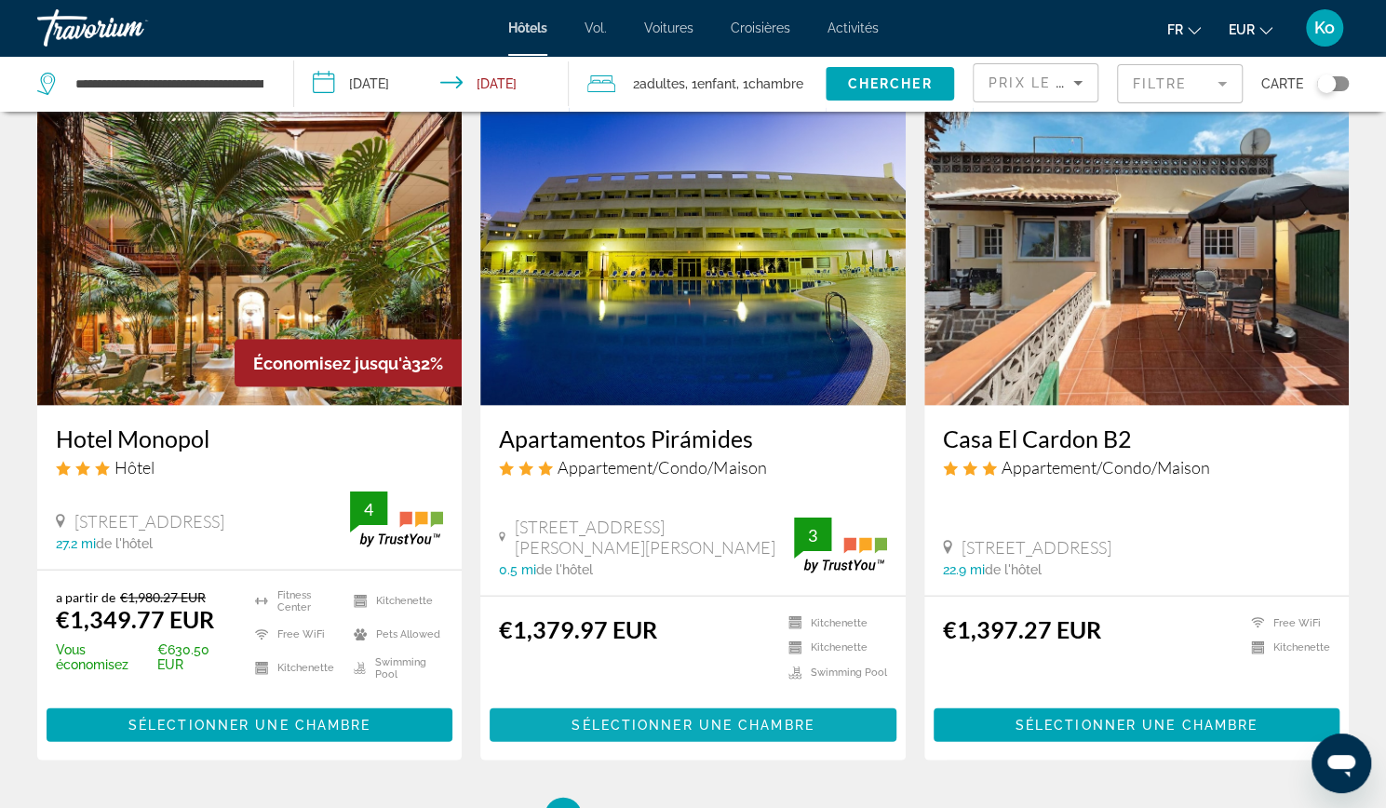
click at [599, 718] on span "Sélectionner une chambre" at bounding box center [692, 725] width 242 height 15
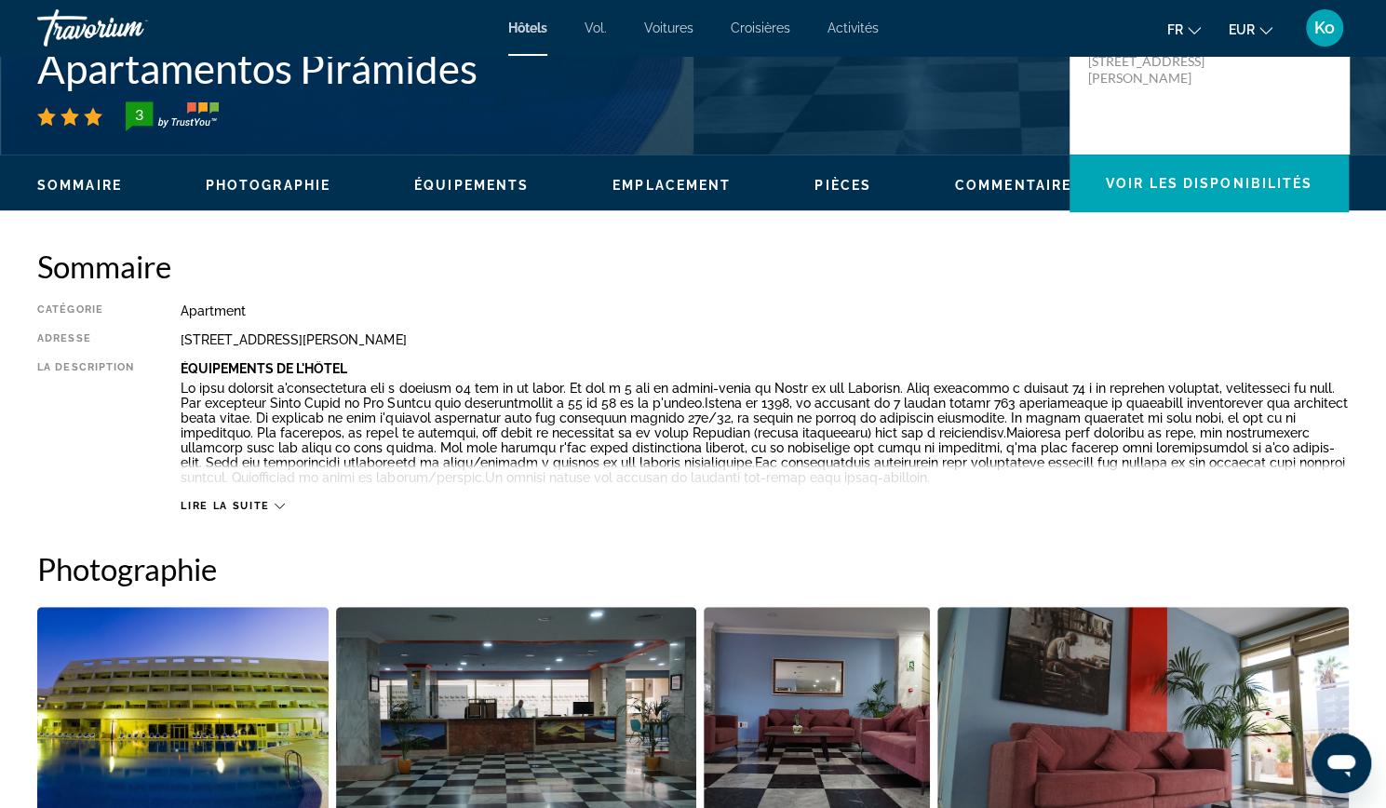
scroll to position [441, 0]
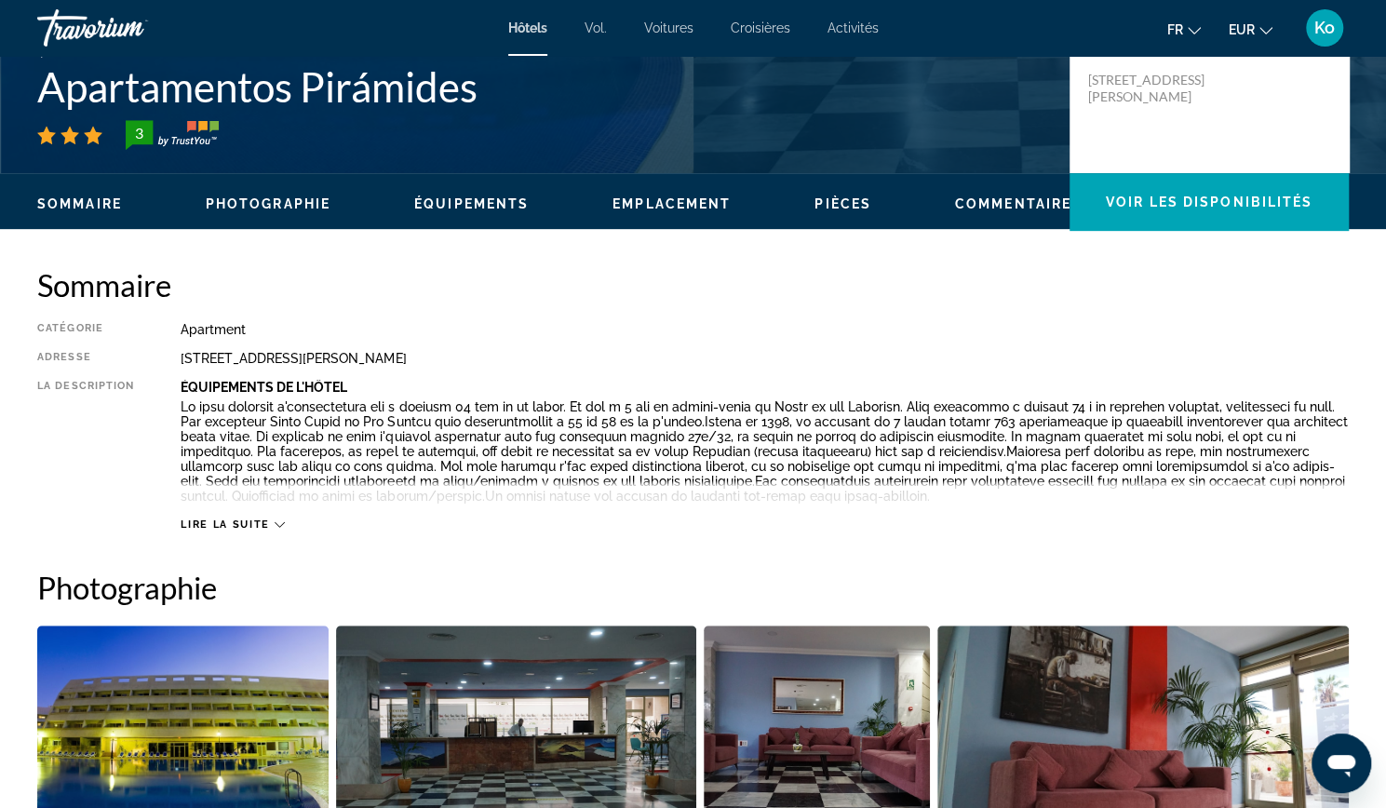
click at [216, 527] on span "Lire la suite" at bounding box center [225, 524] width 88 height 12
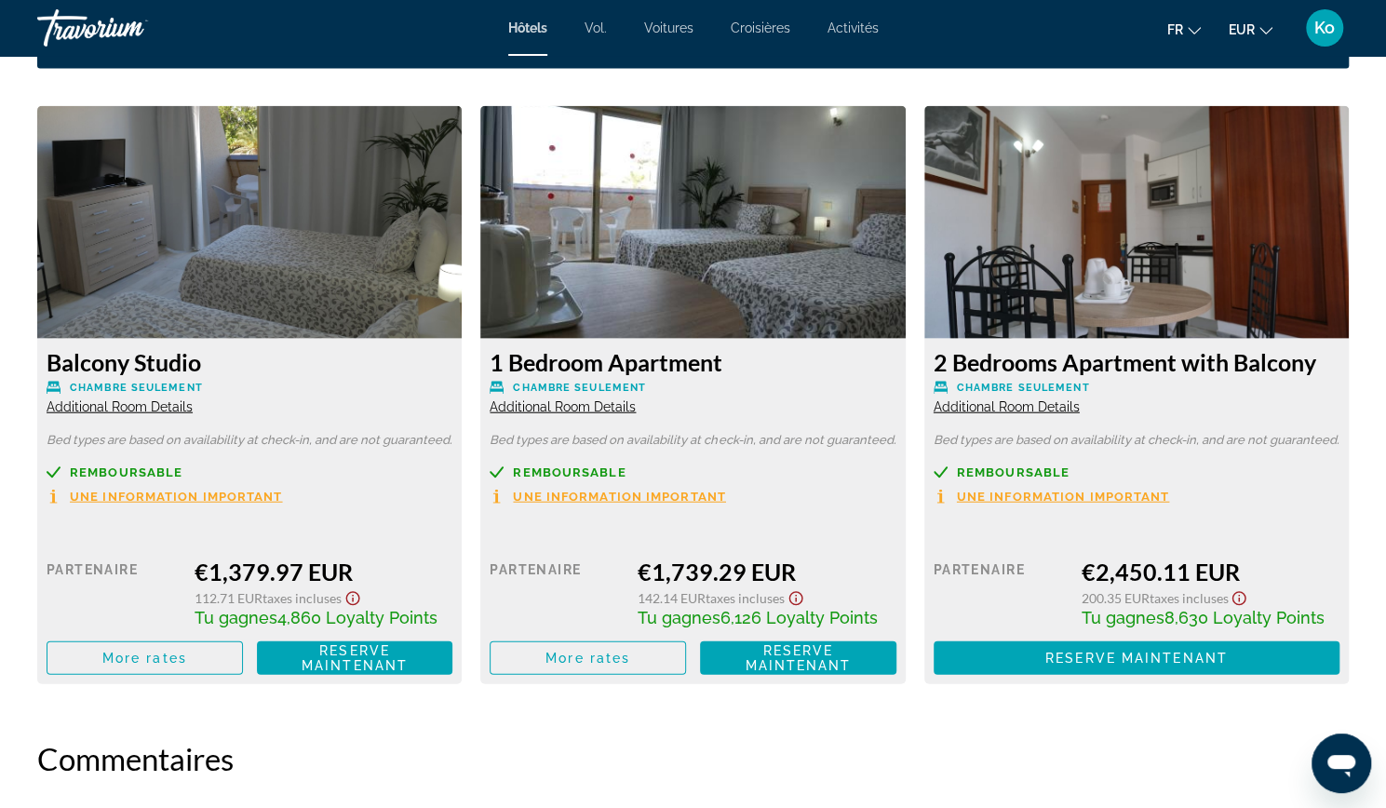
scroll to position [2526, 0]
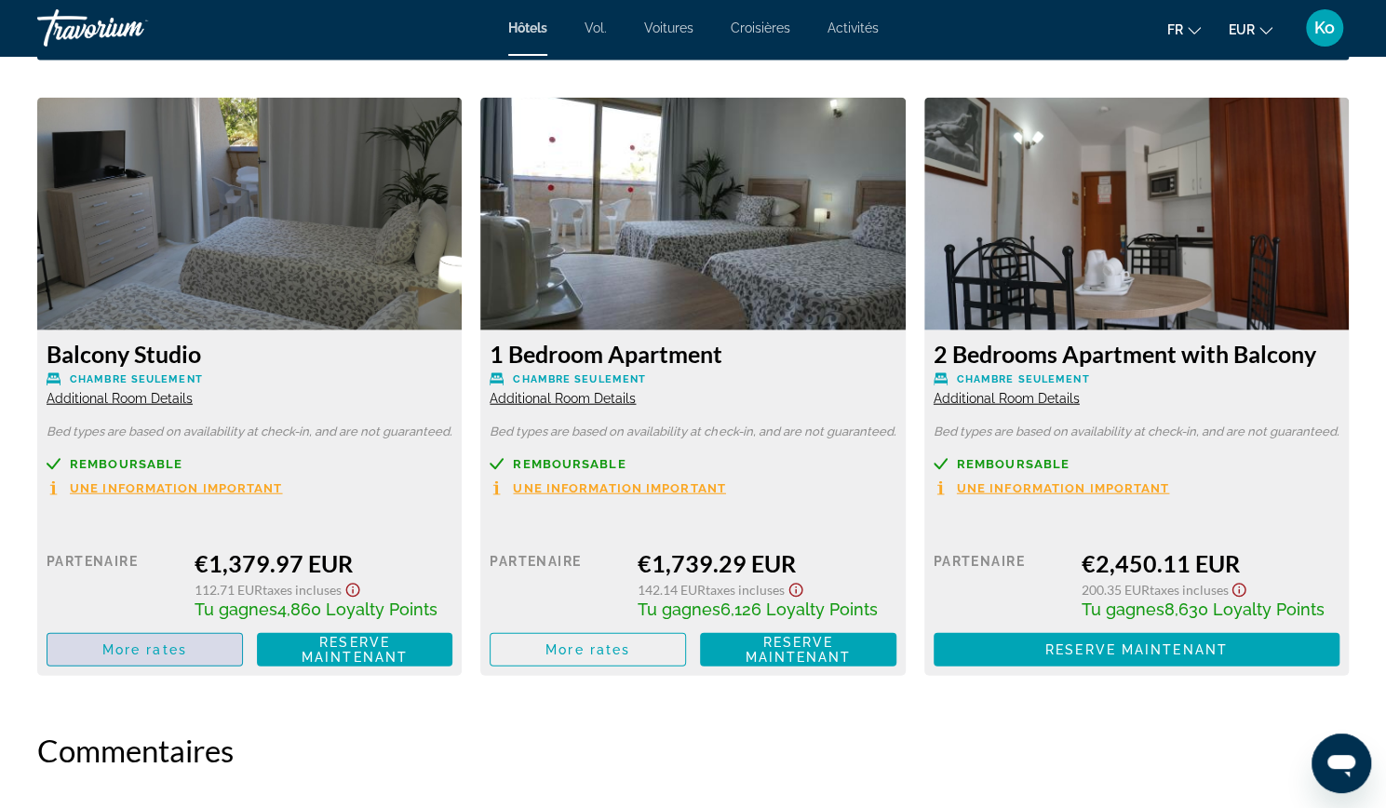
click at [196, 650] on span "Contenu principal" at bounding box center [144, 649] width 195 height 45
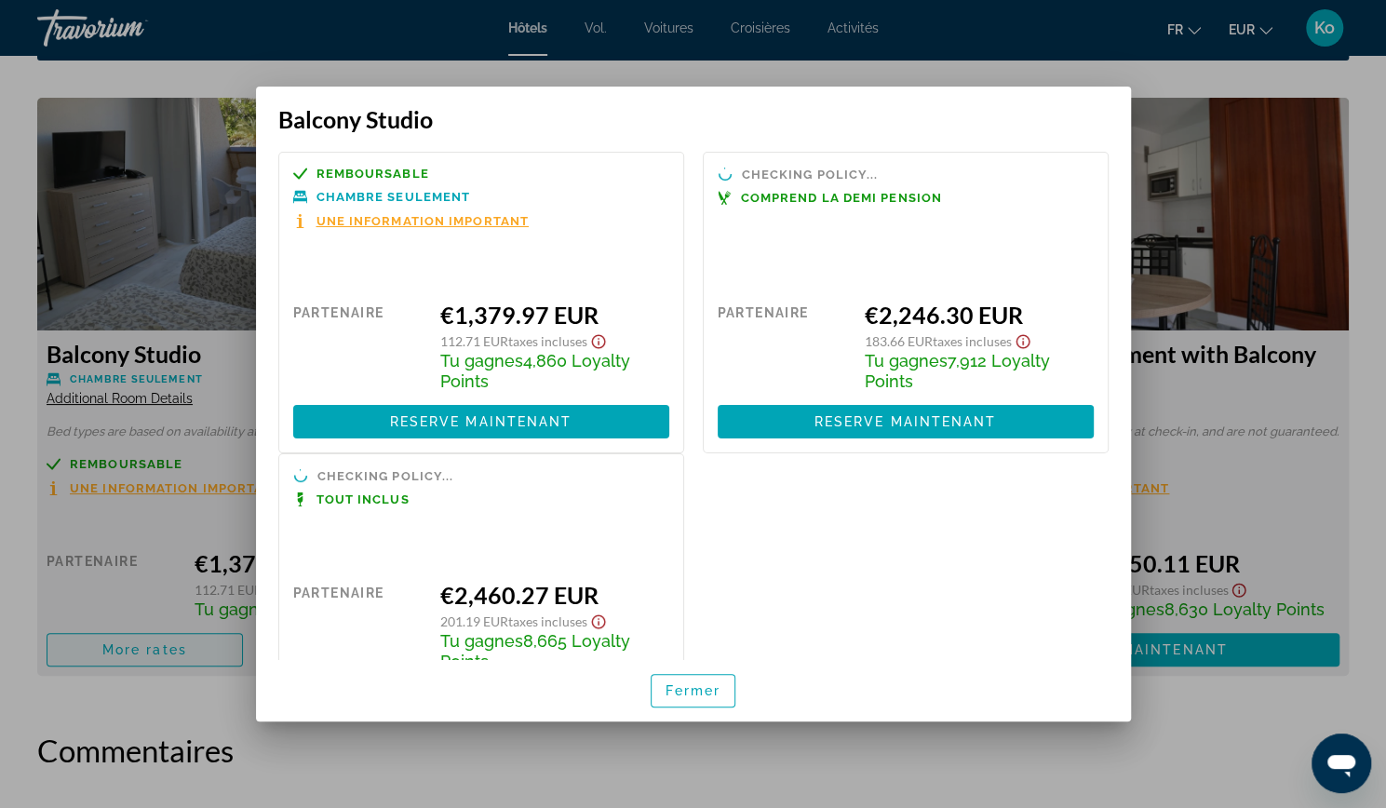
scroll to position [0, 0]
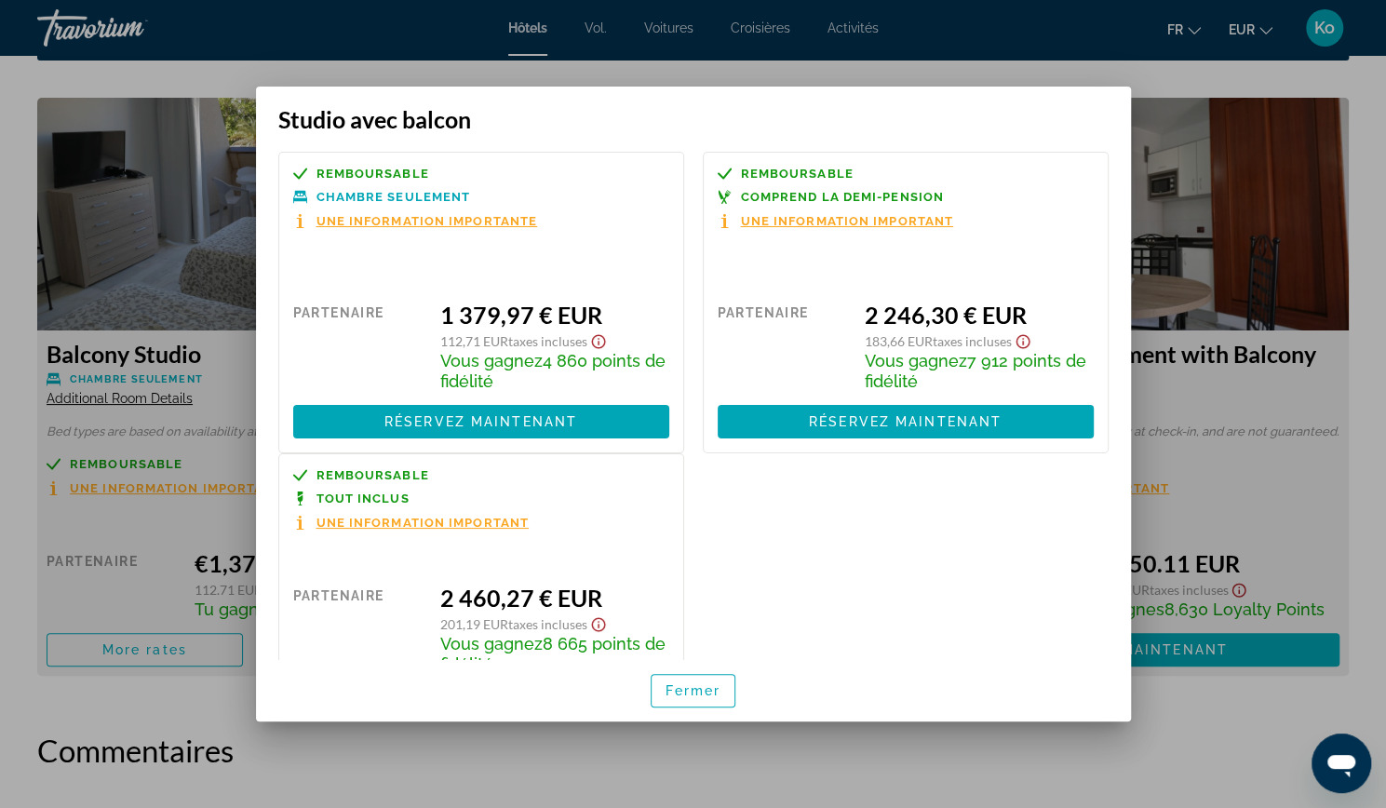
click at [400, 225] on font "Une information importante" at bounding box center [427, 221] width 222 height 14
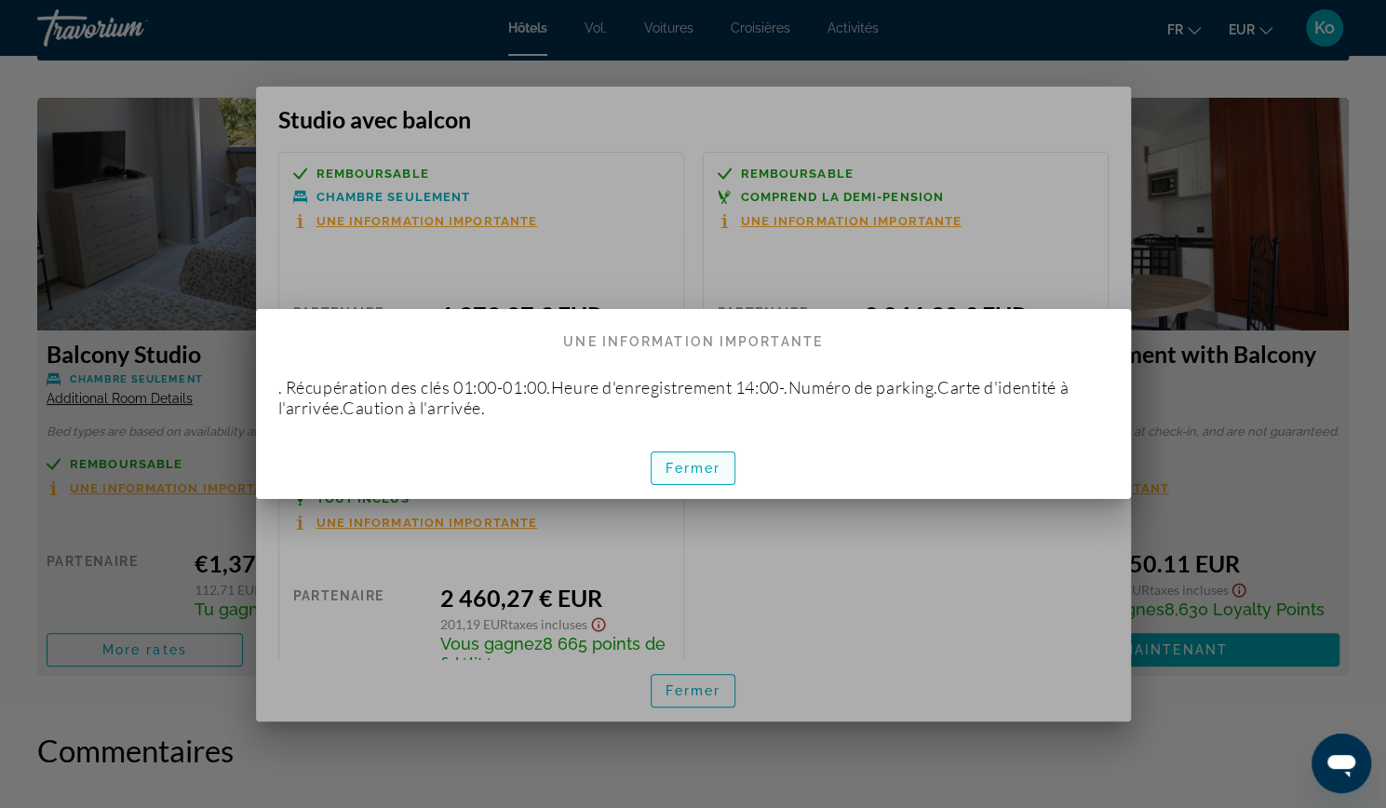
click at [722, 462] on span "button" at bounding box center [694, 468] width 84 height 45
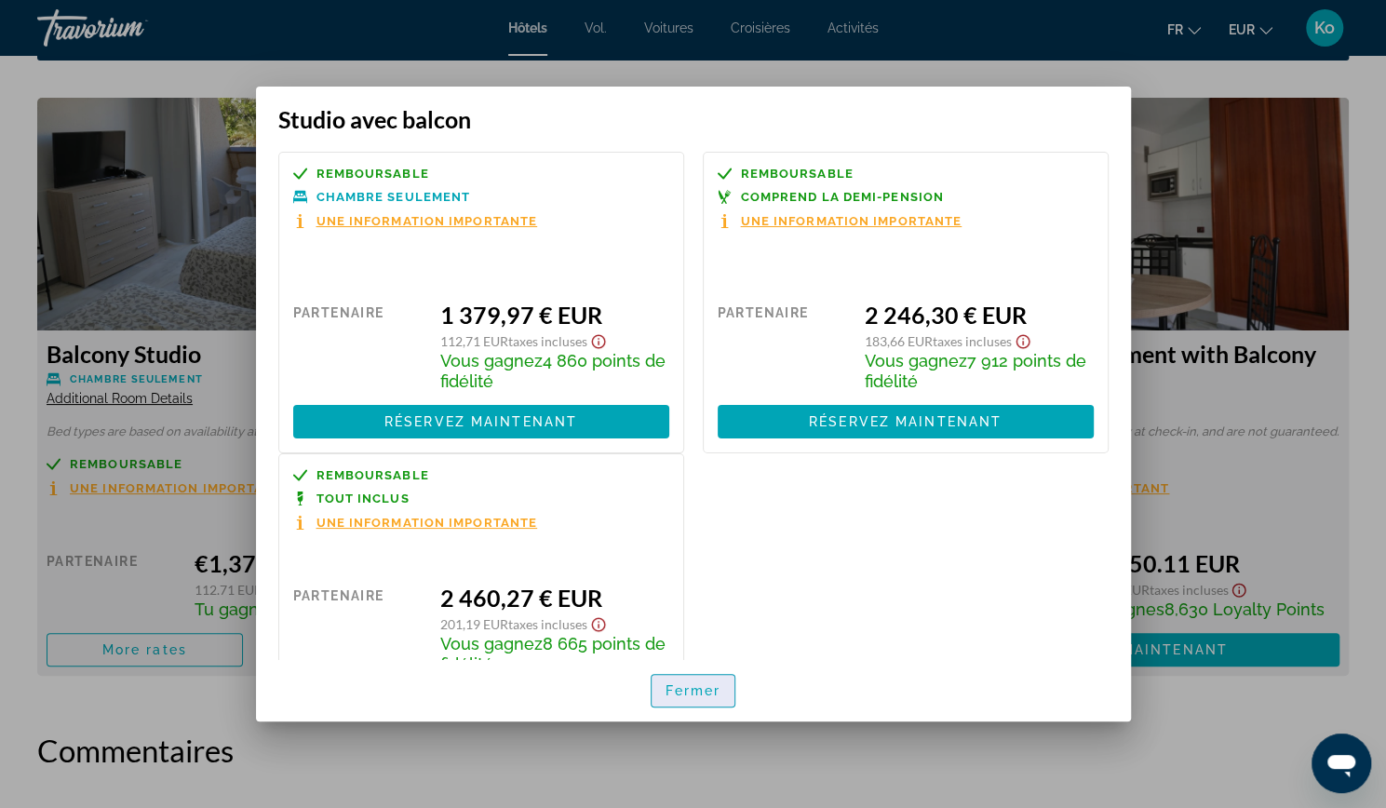
click at [707, 686] on font "Fermer" at bounding box center [694, 690] width 56 height 15
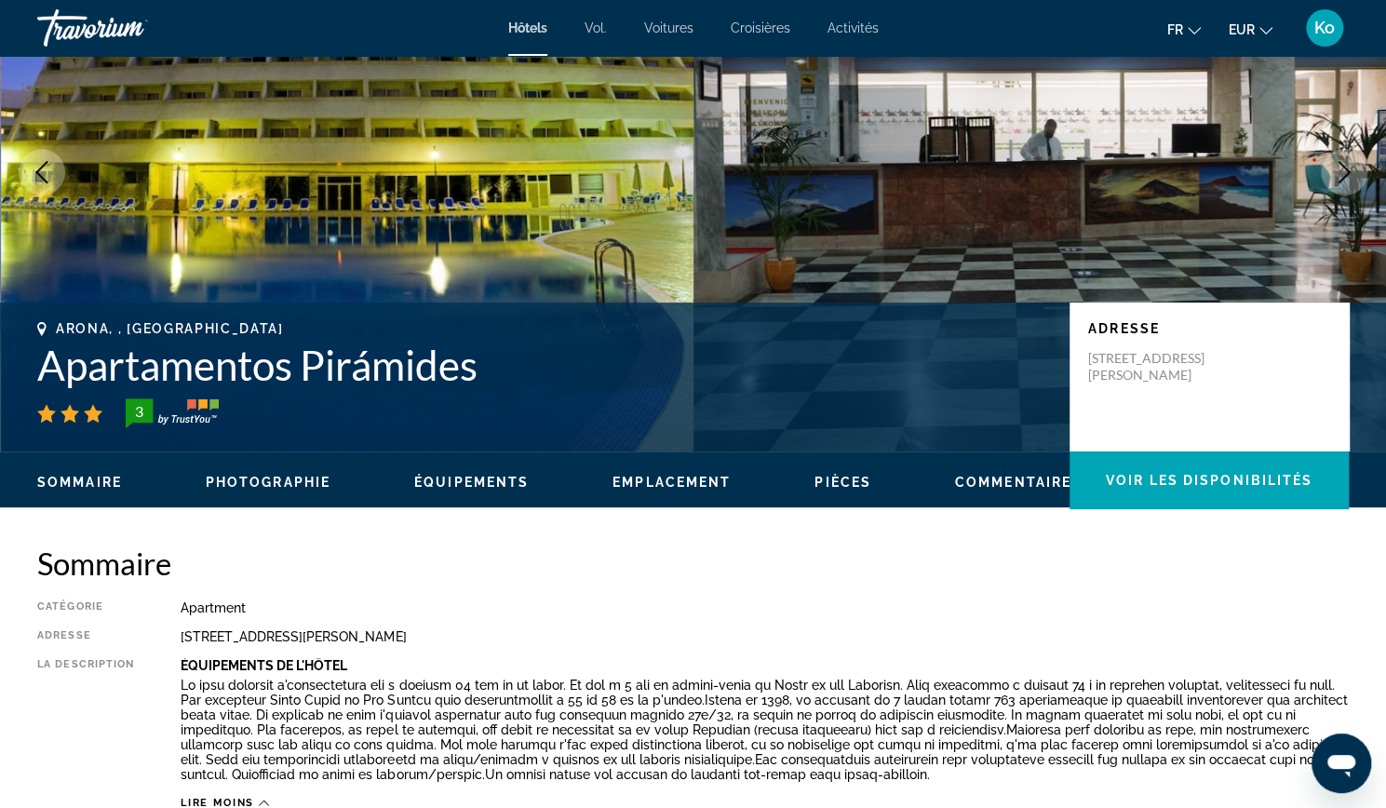
scroll to position [160, 0]
